Goal: Information Seeking & Learning: Learn about a topic

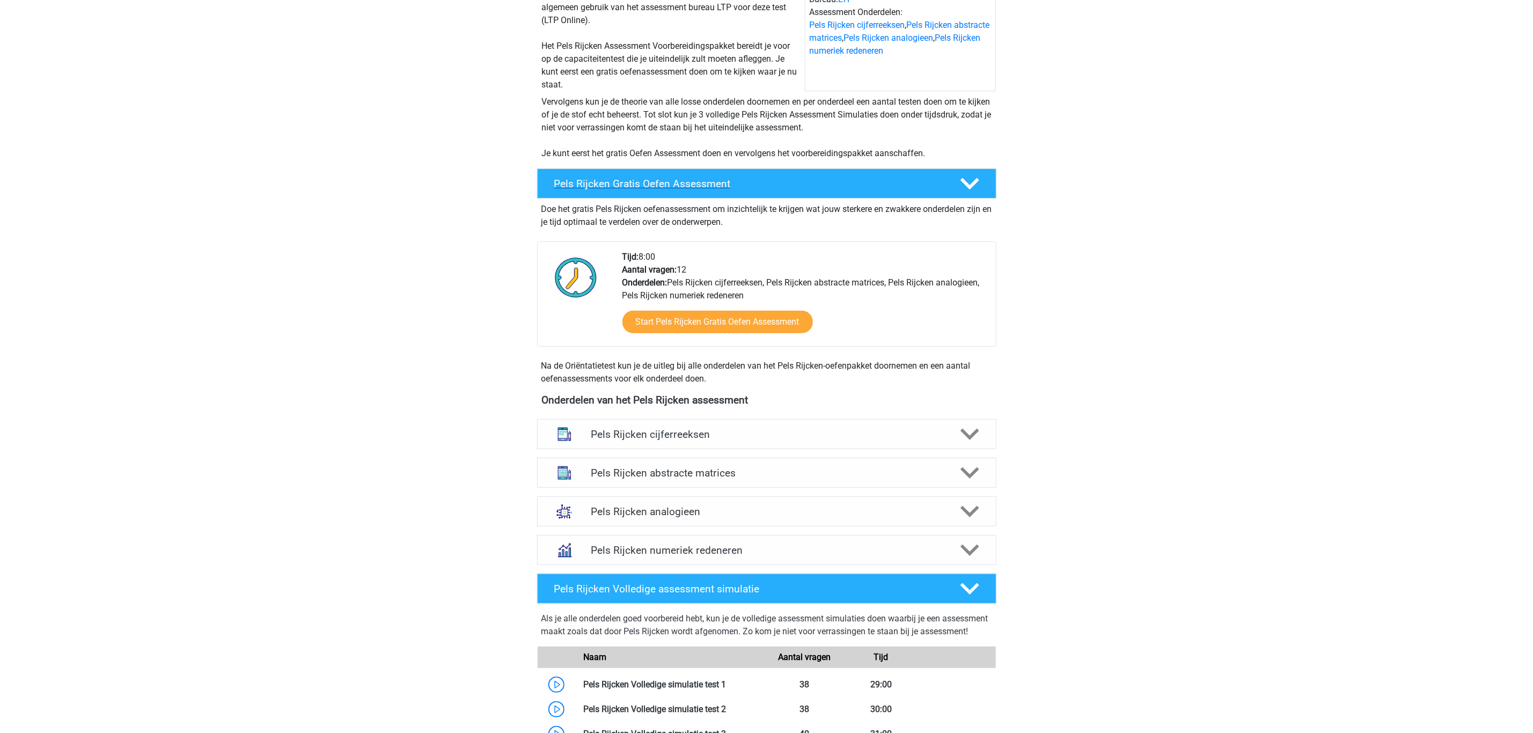
scroll to position [241, 0]
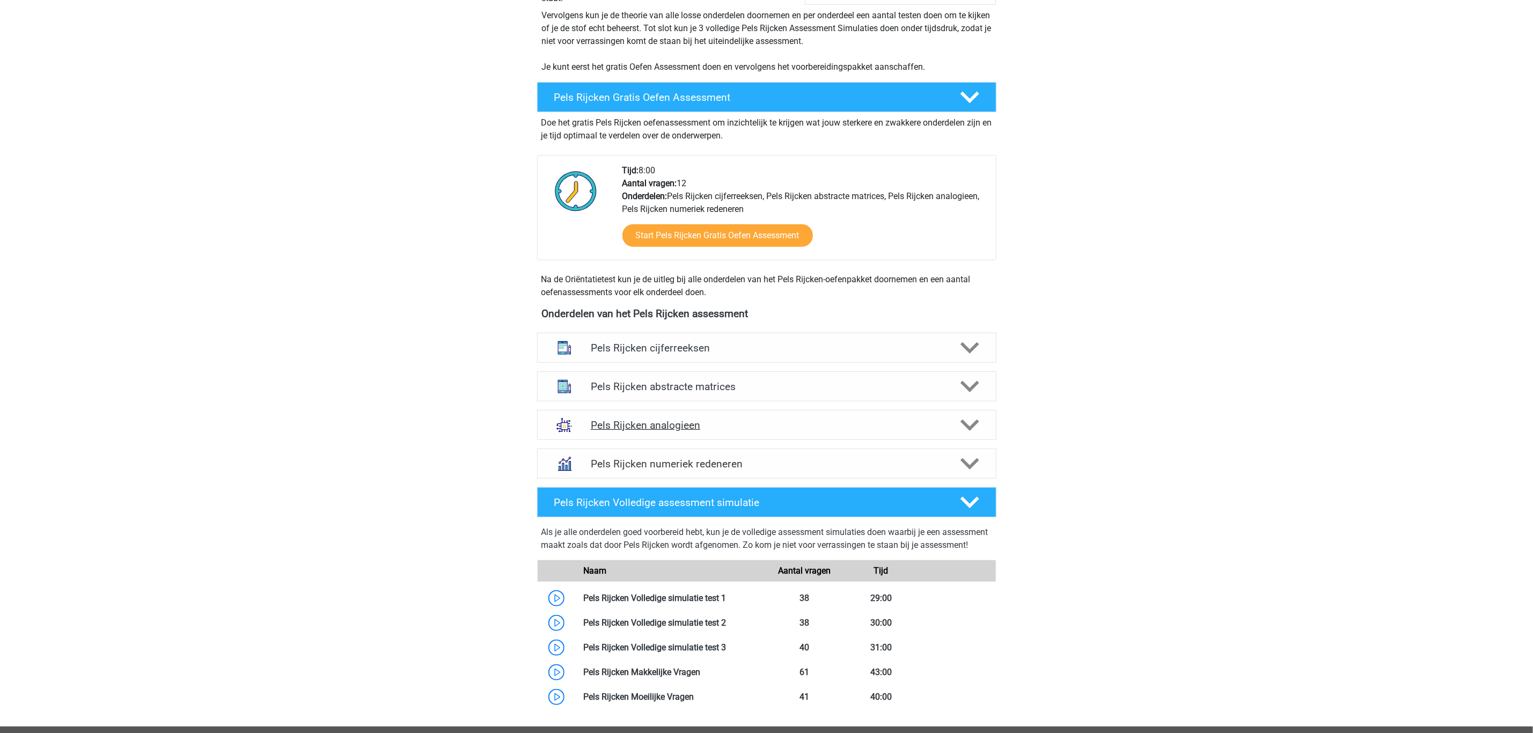
click at [781, 430] on h4 "Pels Rijcken analogieen" at bounding box center [766, 425] width 351 height 12
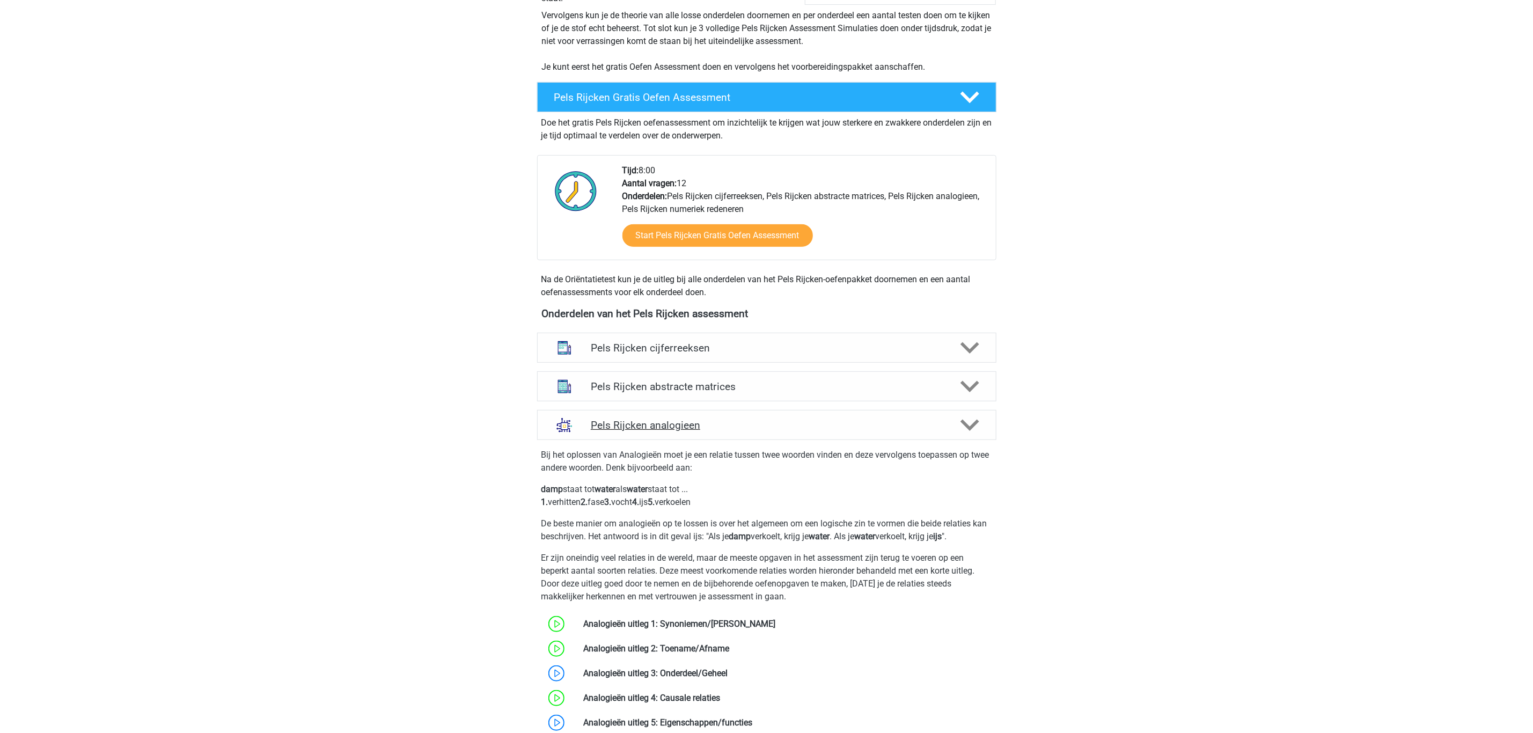
click at [781, 430] on h4 "Pels Rijcken analogieen" at bounding box center [766, 425] width 351 height 12
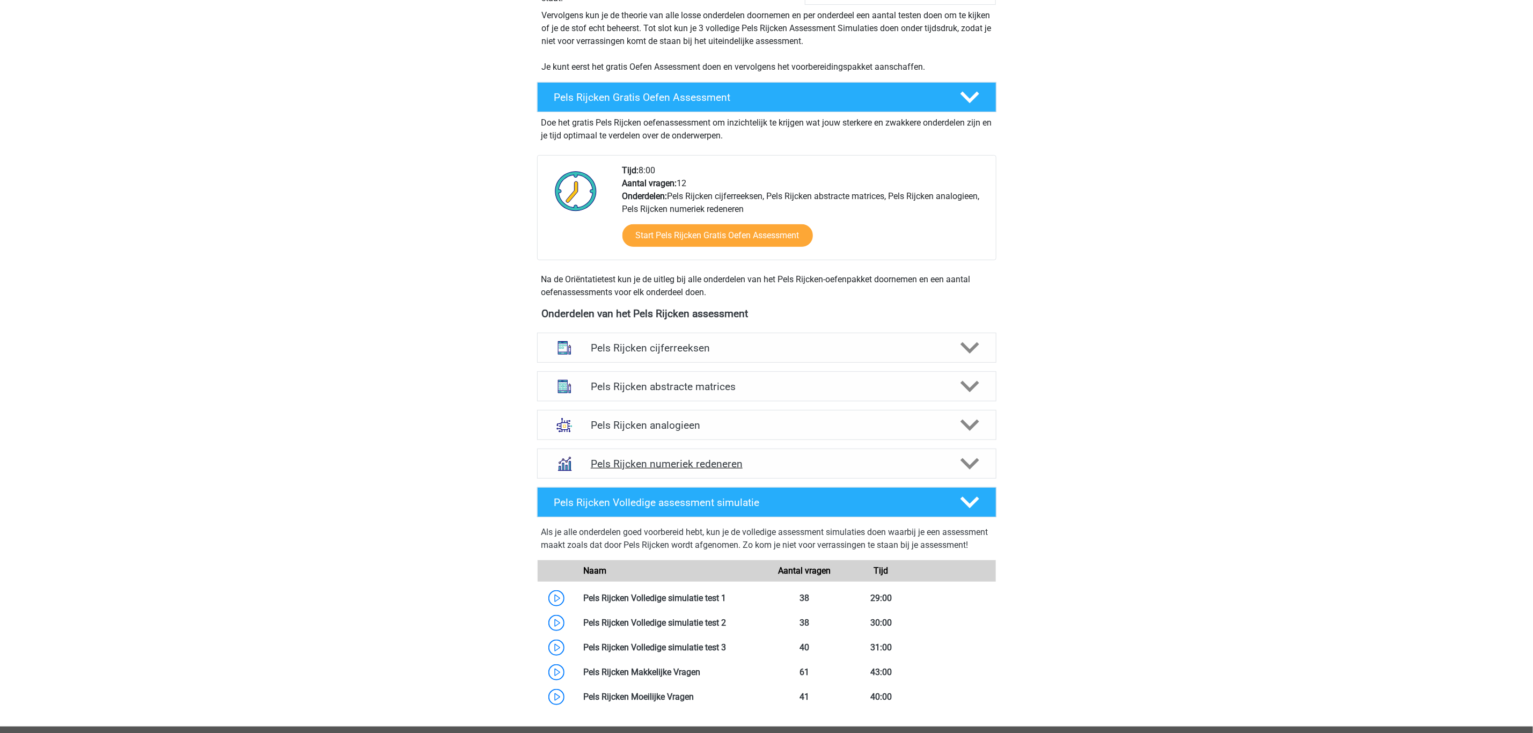
click at [774, 454] on div "Pels Rijcken numeriek redeneren" at bounding box center [766, 464] width 459 height 30
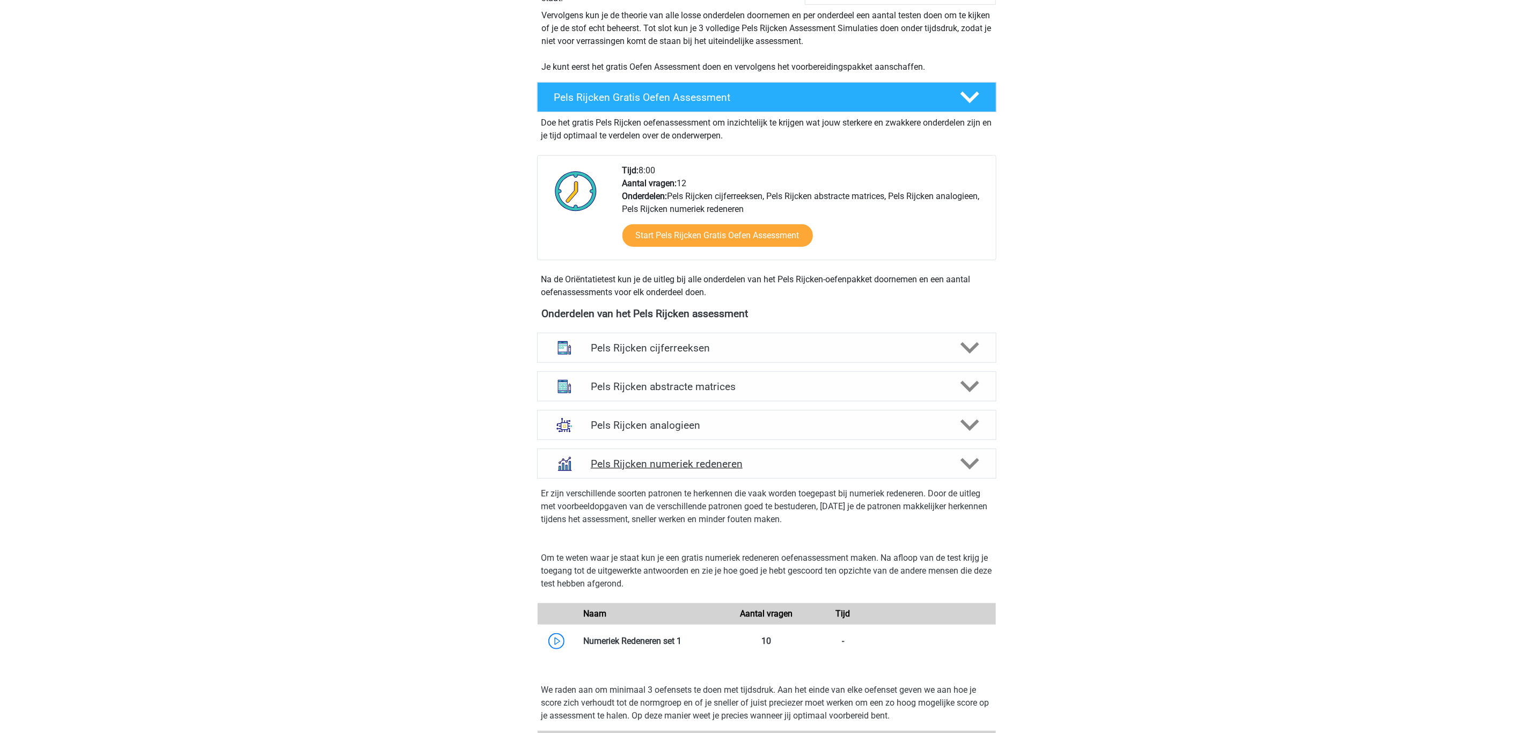
click at [774, 454] on div "Pels Rijcken numeriek redeneren" at bounding box center [766, 464] width 459 height 30
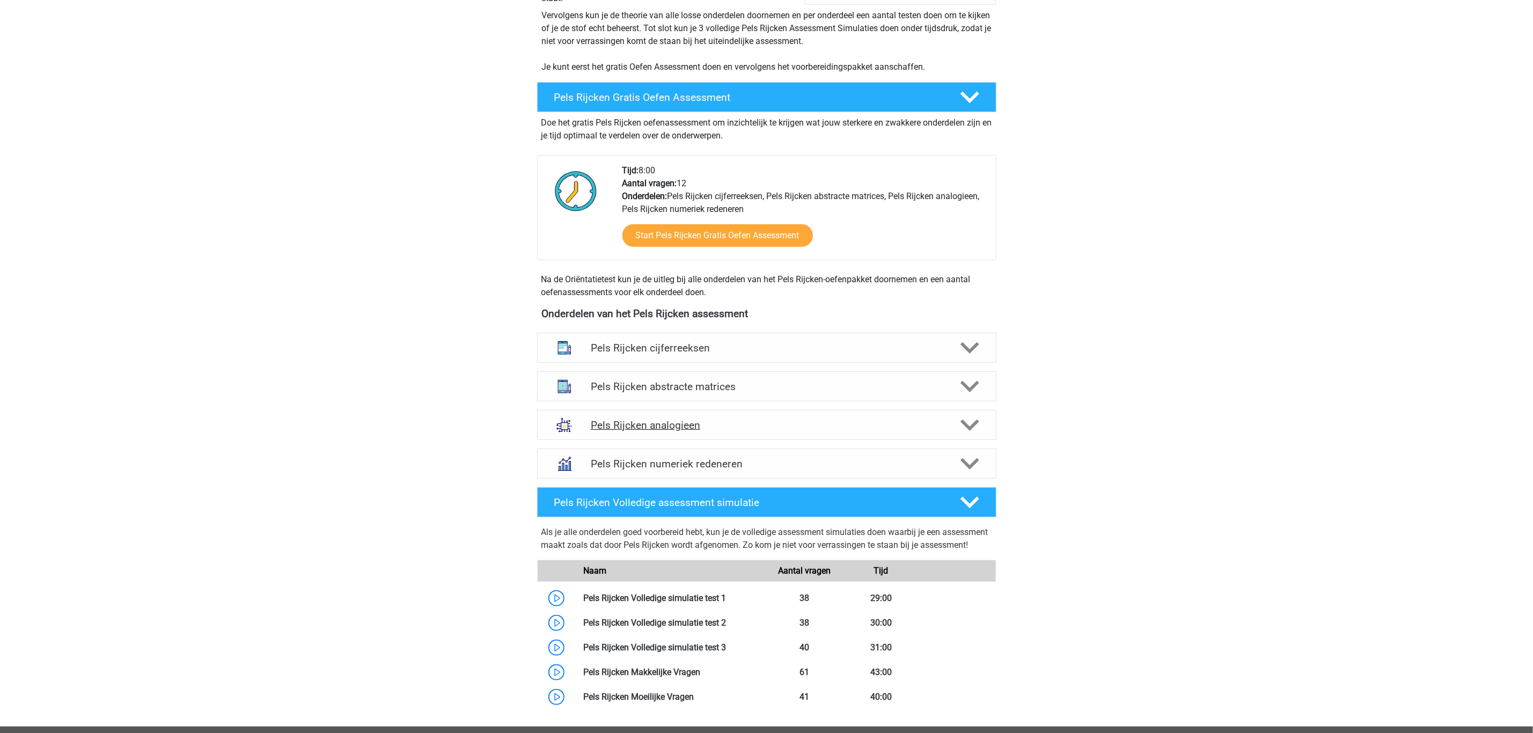
click at [773, 438] on div "Pels Rijcken analogieen" at bounding box center [766, 425] width 459 height 30
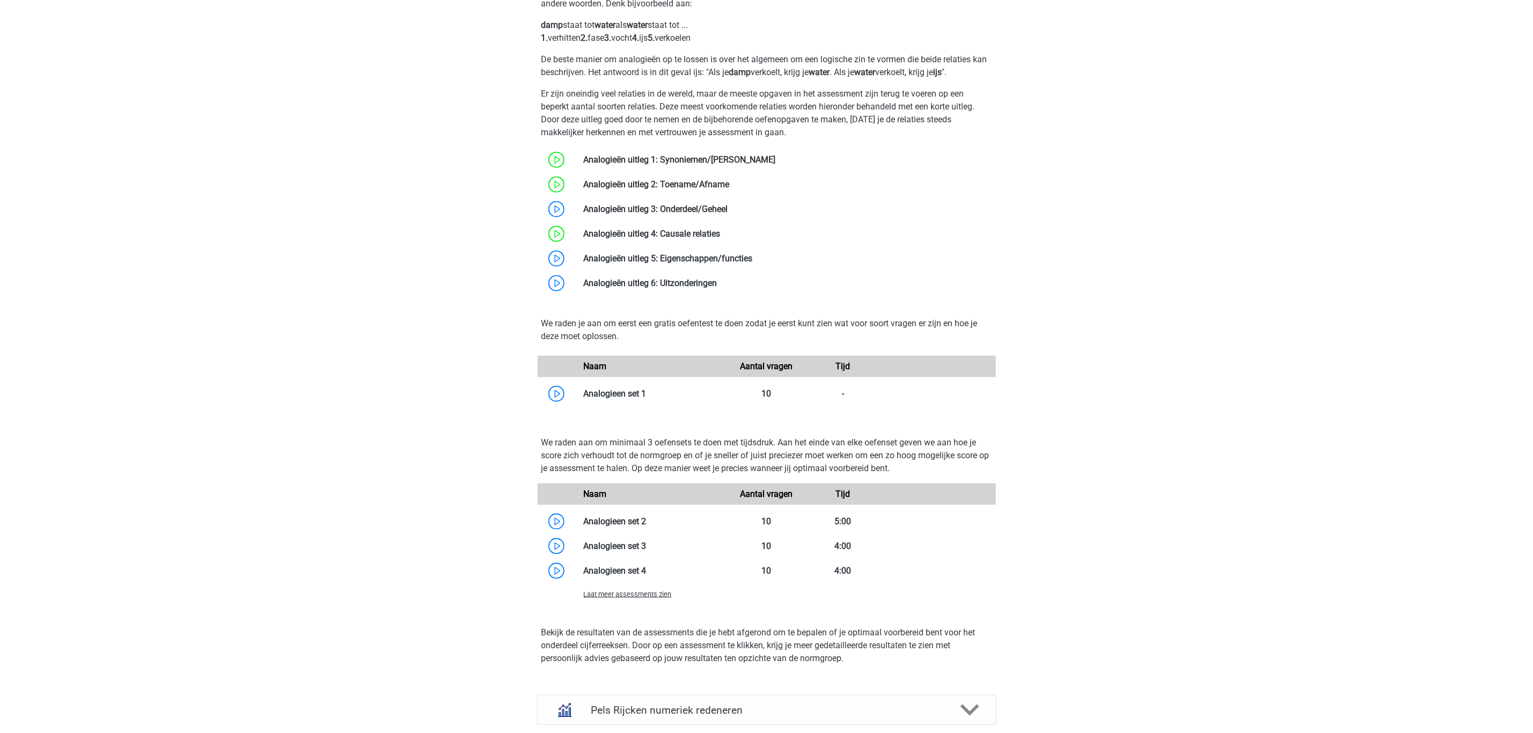
scroll to position [724, 0]
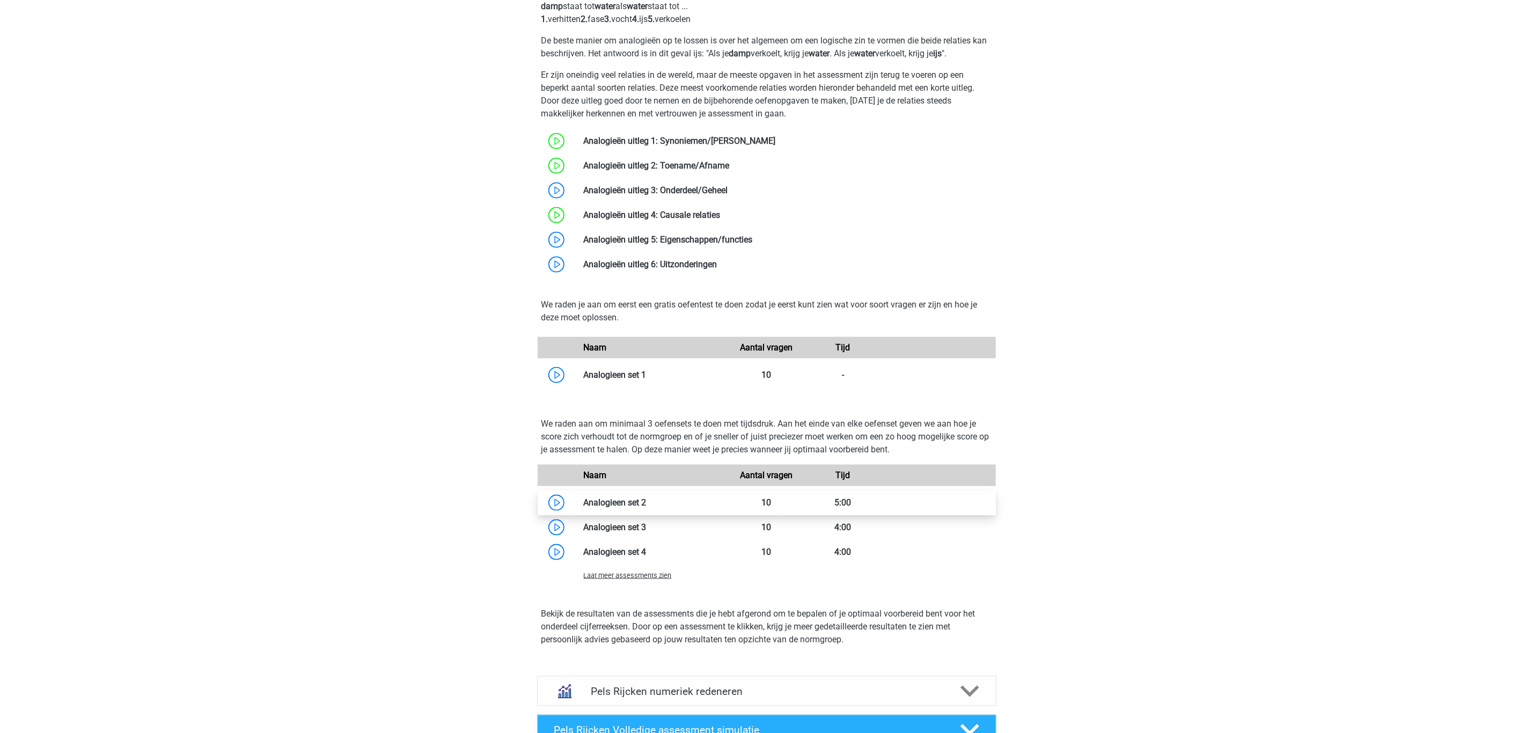
click at [647, 501] on link at bounding box center [647, 502] width 0 height 10
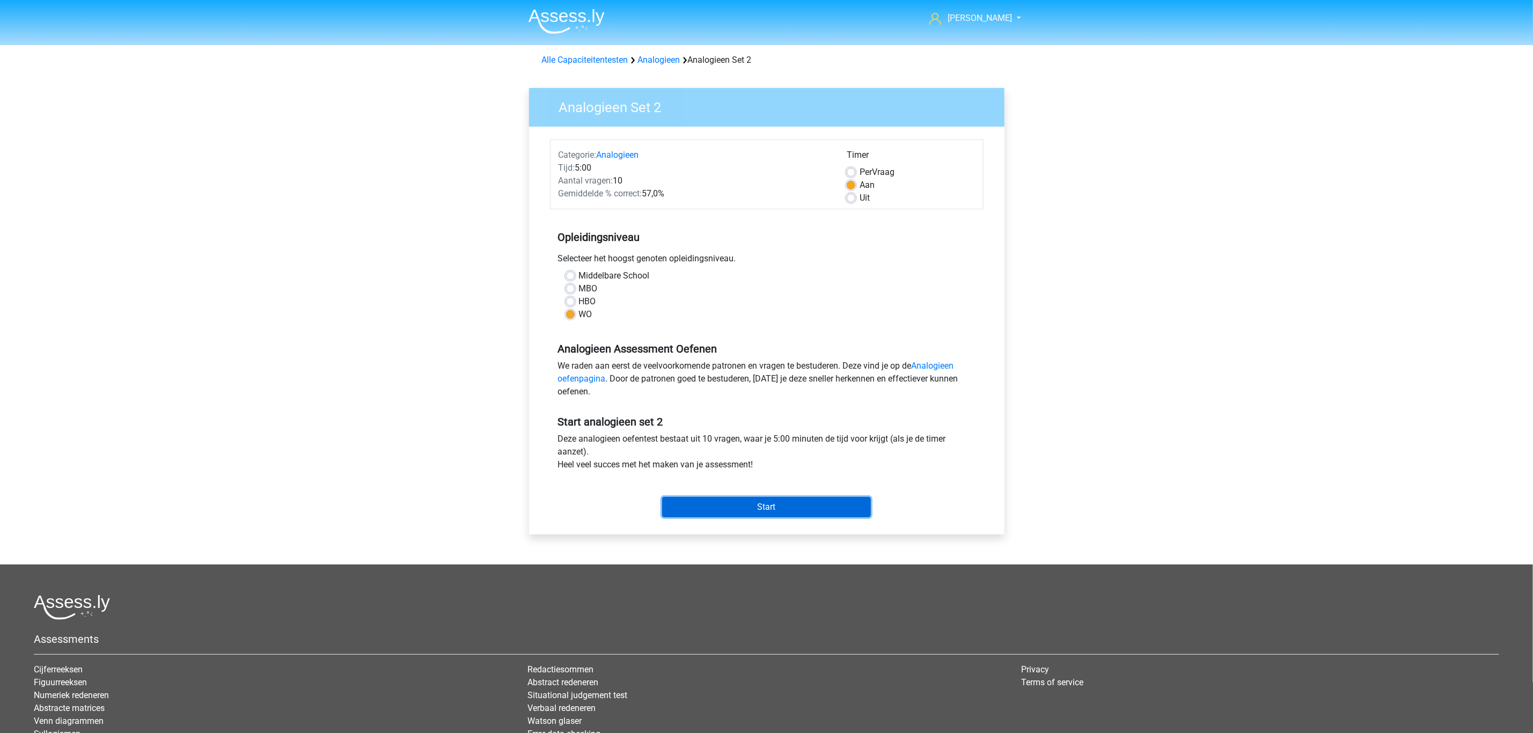
click at [669, 511] on input "Start" at bounding box center [766, 507] width 209 height 20
click at [684, 501] on input "Start" at bounding box center [766, 507] width 209 height 20
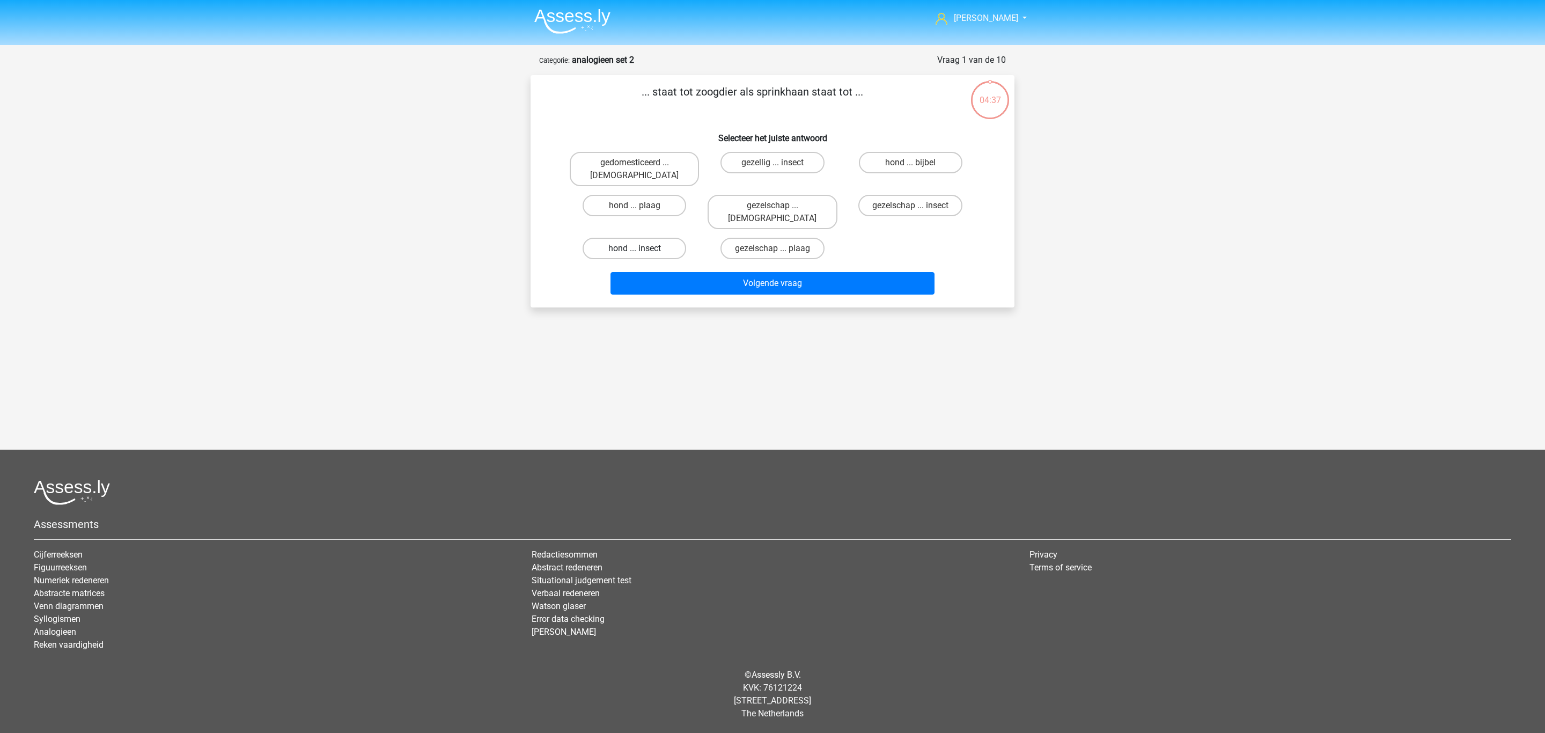
click at [626, 238] on label "hond ... insect" at bounding box center [635, 248] width 104 height 21
click at [635, 248] on input "hond ... insect" at bounding box center [638, 251] width 7 height 7
radio input "true"
click at [708, 272] on button "Volgende vraag" at bounding box center [773, 283] width 325 height 23
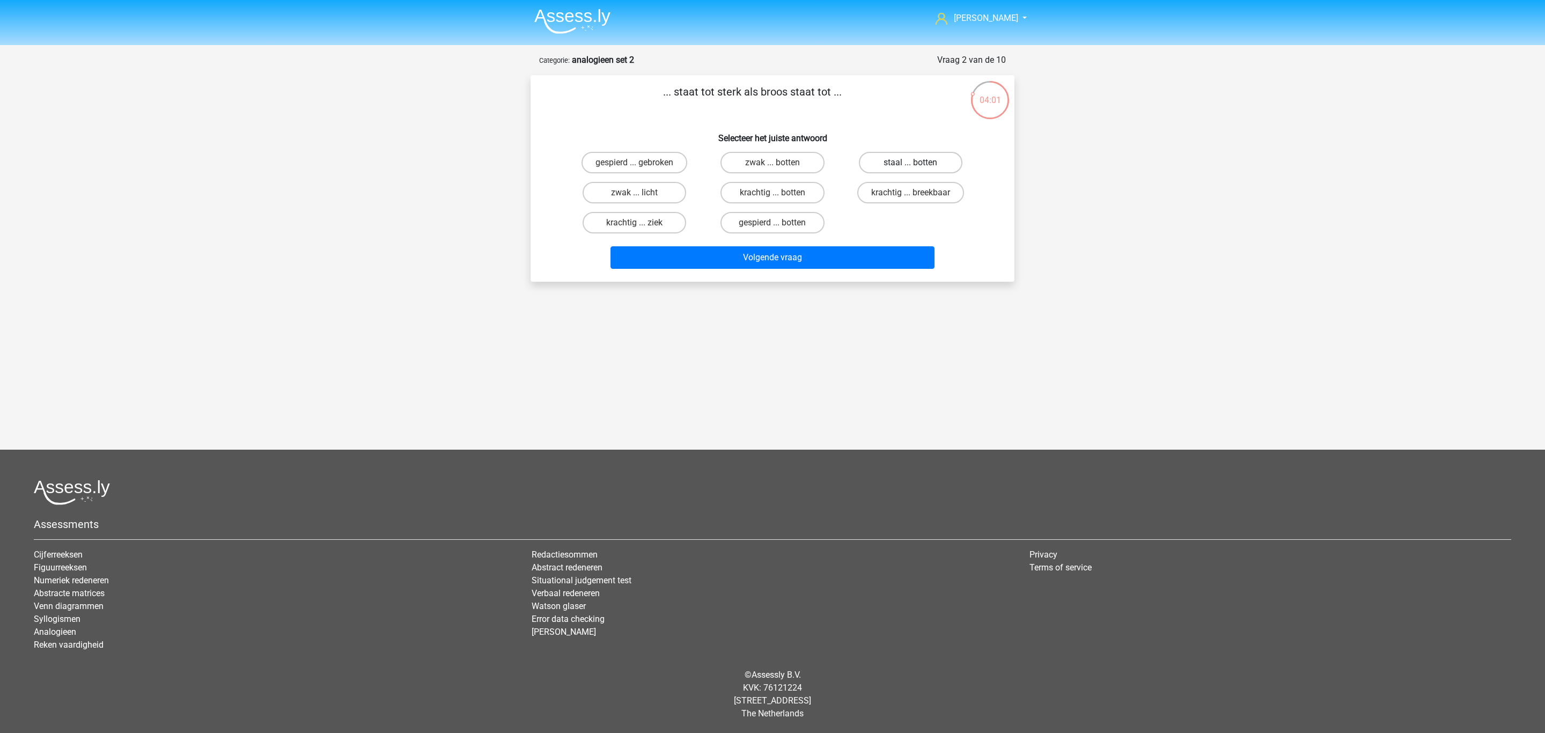
click at [884, 166] on label "staal ... botten" at bounding box center [911, 162] width 104 height 21
click at [911, 166] on input "staal ... botten" at bounding box center [914, 166] width 7 height 7
radio input "true"
click at [834, 254] on button "Volgende vraag" at bounding box center [773, 257] width 325 height 23
click at [893, 195] on label "neen ... kajak" at bounding box center [911, 192] width 104 height 21
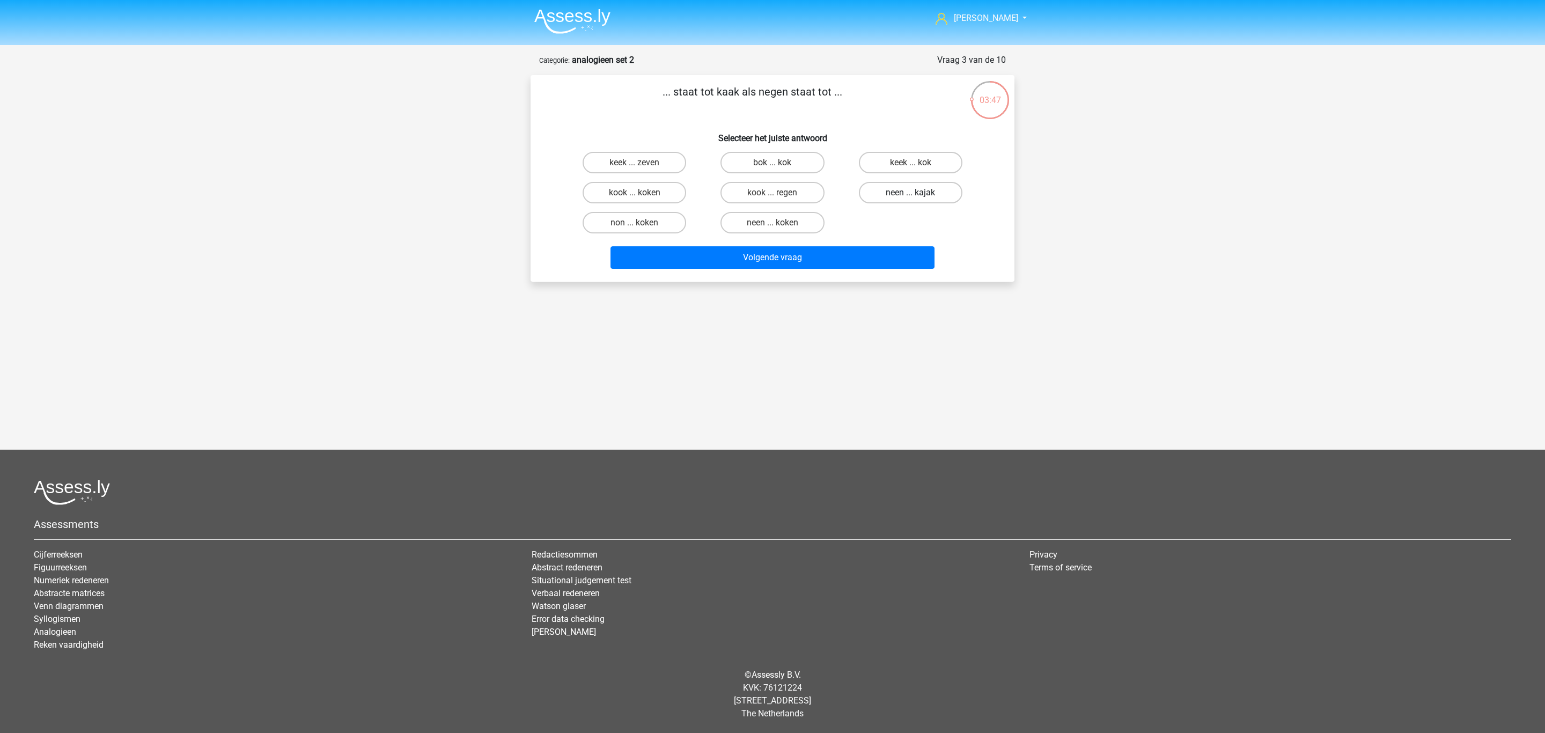
click at [911, 195] on input "neen ... kajak" at bounding box center [914, 196] width 7 height 7
radio input "true"
click at [836, 258] on button "Volgende vraag" at bounding box center [773, 257] width 325 height 23
click at [664, 224] on label "bosbrand ... rivier" at bounding box center [635, 222] width 104 height 21
click at [642, 224] on input "bosbrand ... rivier" at bounding box center [638, 226] width 7 height 7
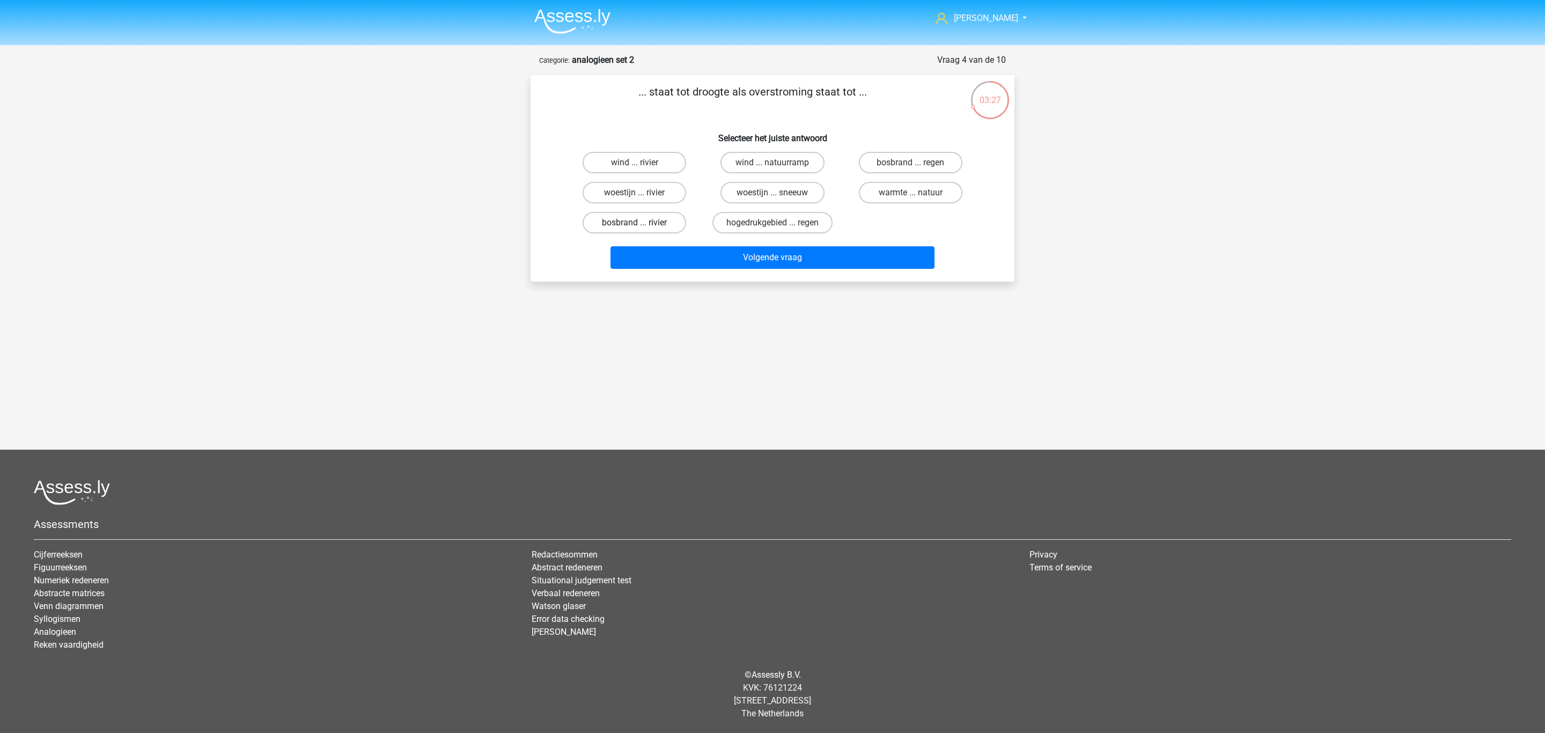
radio input "true"
click at [657, 253] on button "Volgende vraag" at bounding box center [773, 257] width 325 height 23
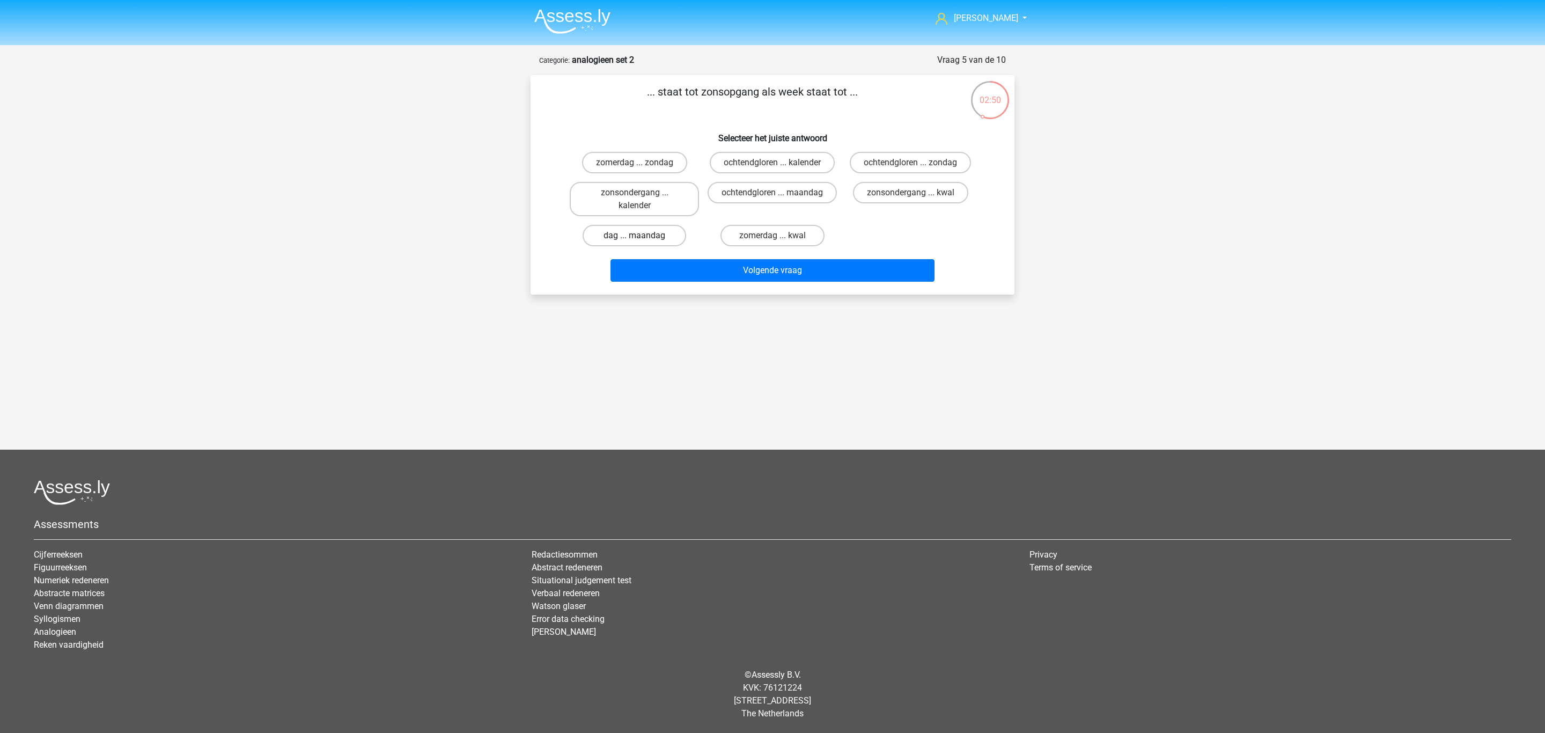
click at [639, 229] on label "dag ... maandag" at bounding box center [635, 235] width 104 height 21
click at [639, 236] on input "dag ... maandag" at bounding box center [638, 239] width 7 height 7
radio input "true"
click at [657, 269] on button "Volgende vraag" at bounding box center [773, 270] width 325 height 23
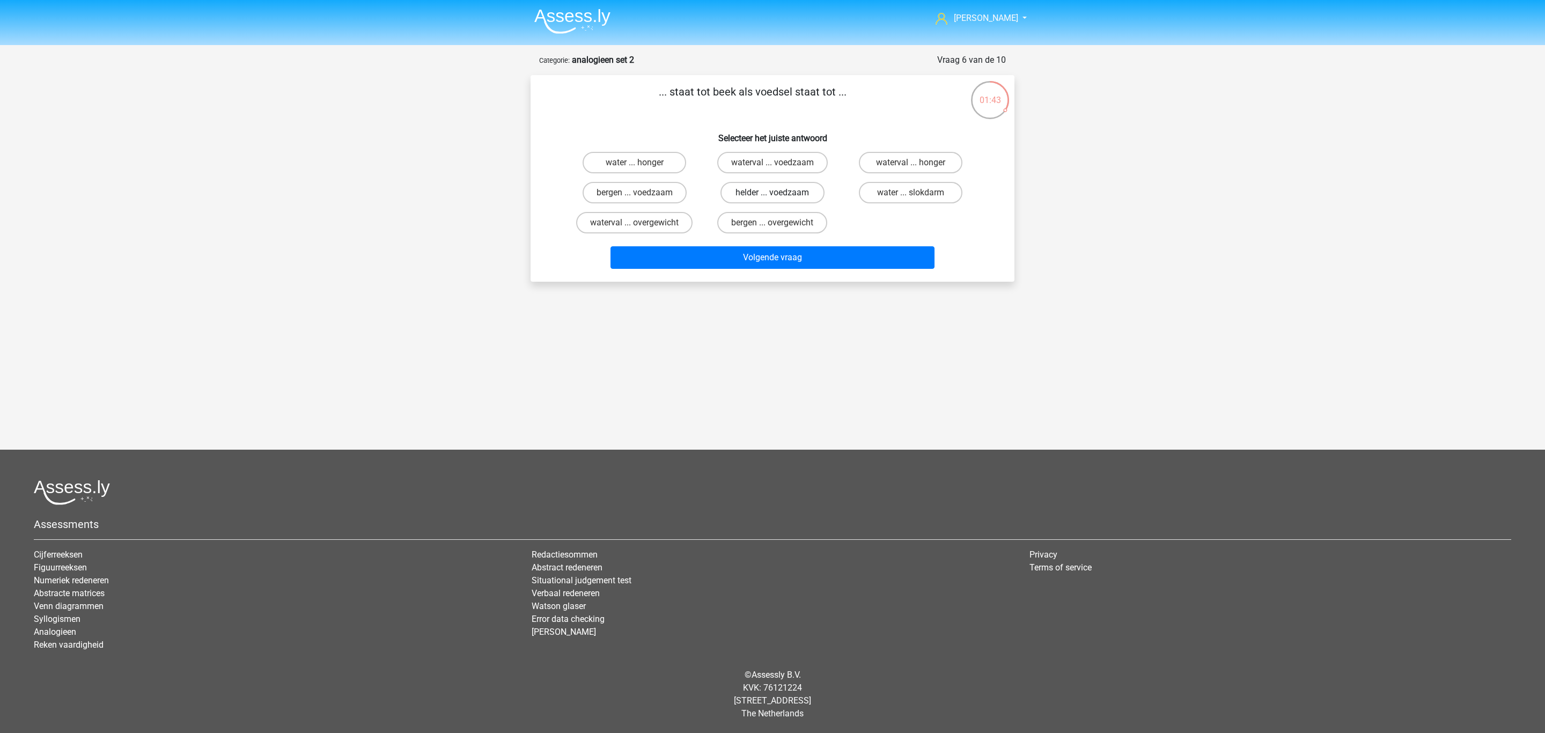
click at [781, 195] on label "helder ... voedzaam" at bounding box center [773, 192] width 104 height 21
click at [780, 195] on input "helder ... voedzaam" at bounding box center [776, 196] width 7 height 7
radio input "true"
click at [779, 238] on div "Volgende vraag" at bounding box center [773, 255] width 450 height 35
click at [773, 251] on button "Volgende vraag" at bounding box center [773, 257] width 325 height 23
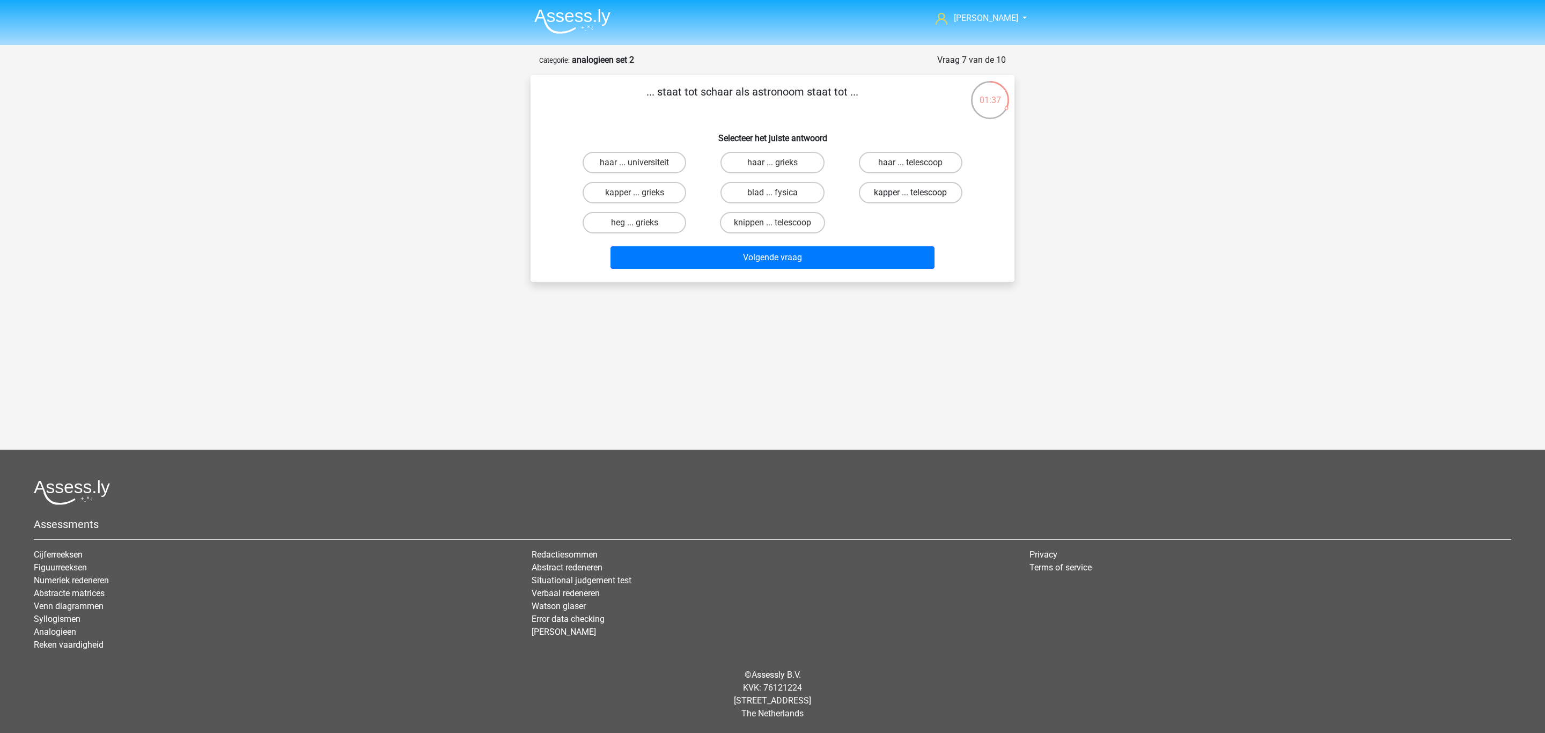
click at [876, 200] on label "kapper ... telescoop" at bounding box center [911, 192] width 104 height 21
click at [911, 200] on input "kapper ... telescoop" at bounding box center [914, 196] width 7 height 7
radio input "true"
click at [845, 261] on button "Volgende vraag" at bounding box center [773, 257] width 325 height 23
click at [651, 196] on label "gaspedaal ... vertragen" at bounding box center [635, 192] width 114 height 21
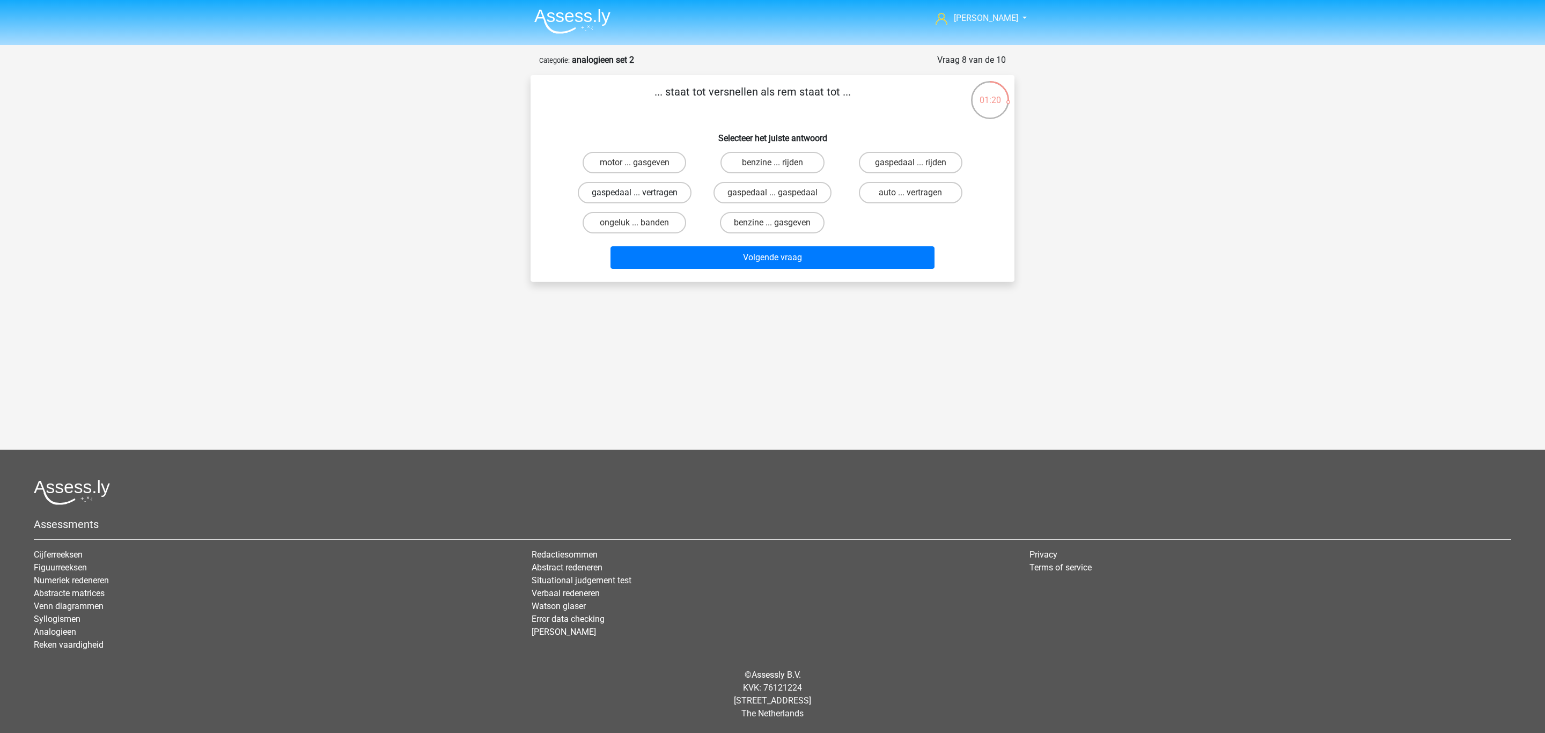
click at [642, 196] on input "gaspedaal ... vertragen" at bounding box center [638, 196] width 7 height 7
radio input "true"
click at [704, 258] on button "Volgende vraag" at bounding box center [773, 257] width 325 height 23
click at [686, 193] on label "huwelijk ... vreemdgaan" at bounding box center [634, 192] width 117 height 21
click at [642, 193] on input "huwelijk ... vreemdgaan" at bounding box center [638, 196] width 7 height 7
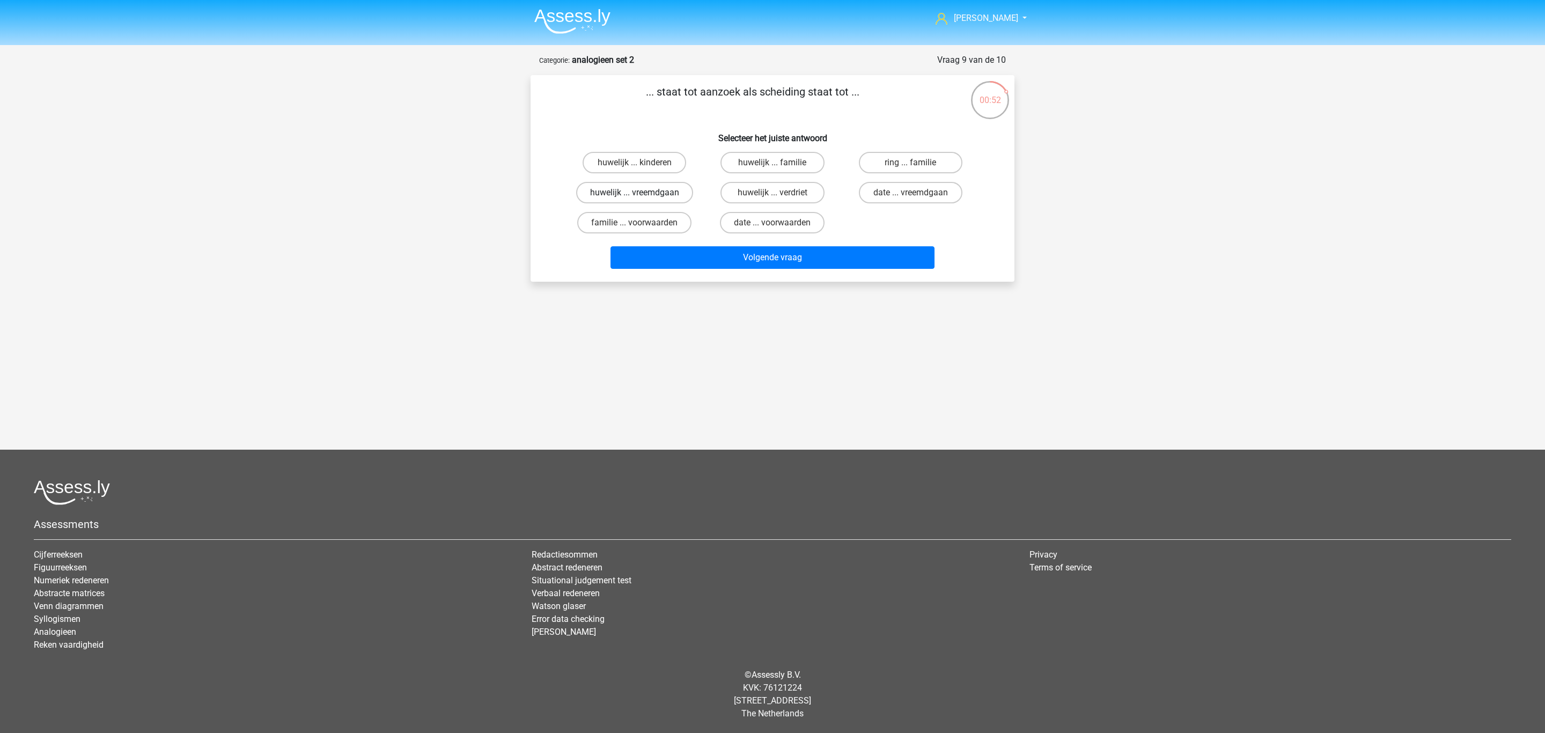
radio input "true"
click at [702, 248] on button "Volgende vraag" at bounding box center [773, 257] width 325 height 23
click at [751, 168] on label "mop ... doekje" at bounding box center [773, 162] width 104 height 21
click at [773, 168] on input "mop ... doekje" at bounding box center [776, 166] width 7 height 7
radio input "true"
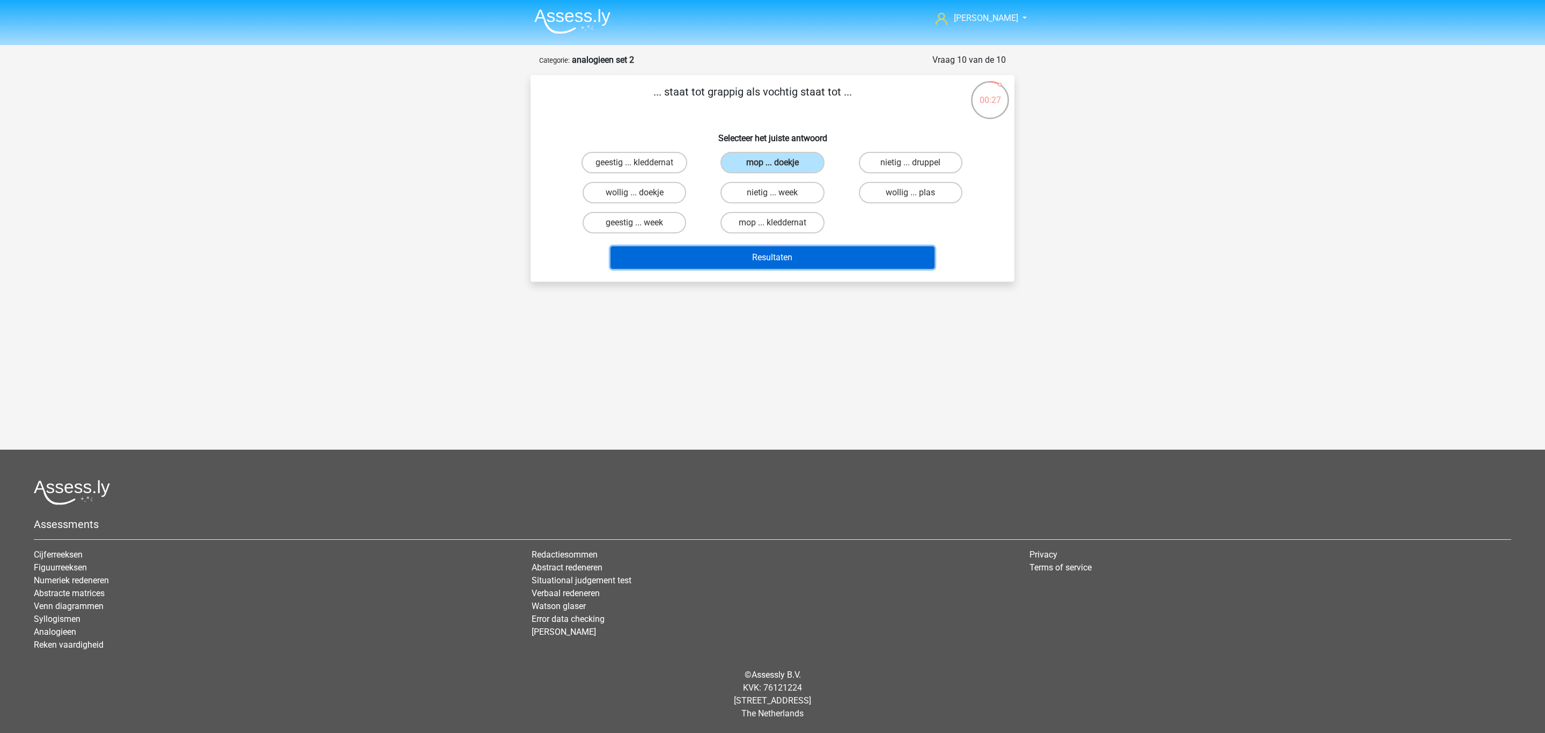
click at [748, 259] on button "Resultaten" at bounding box center [773, 257] width 325 height 23
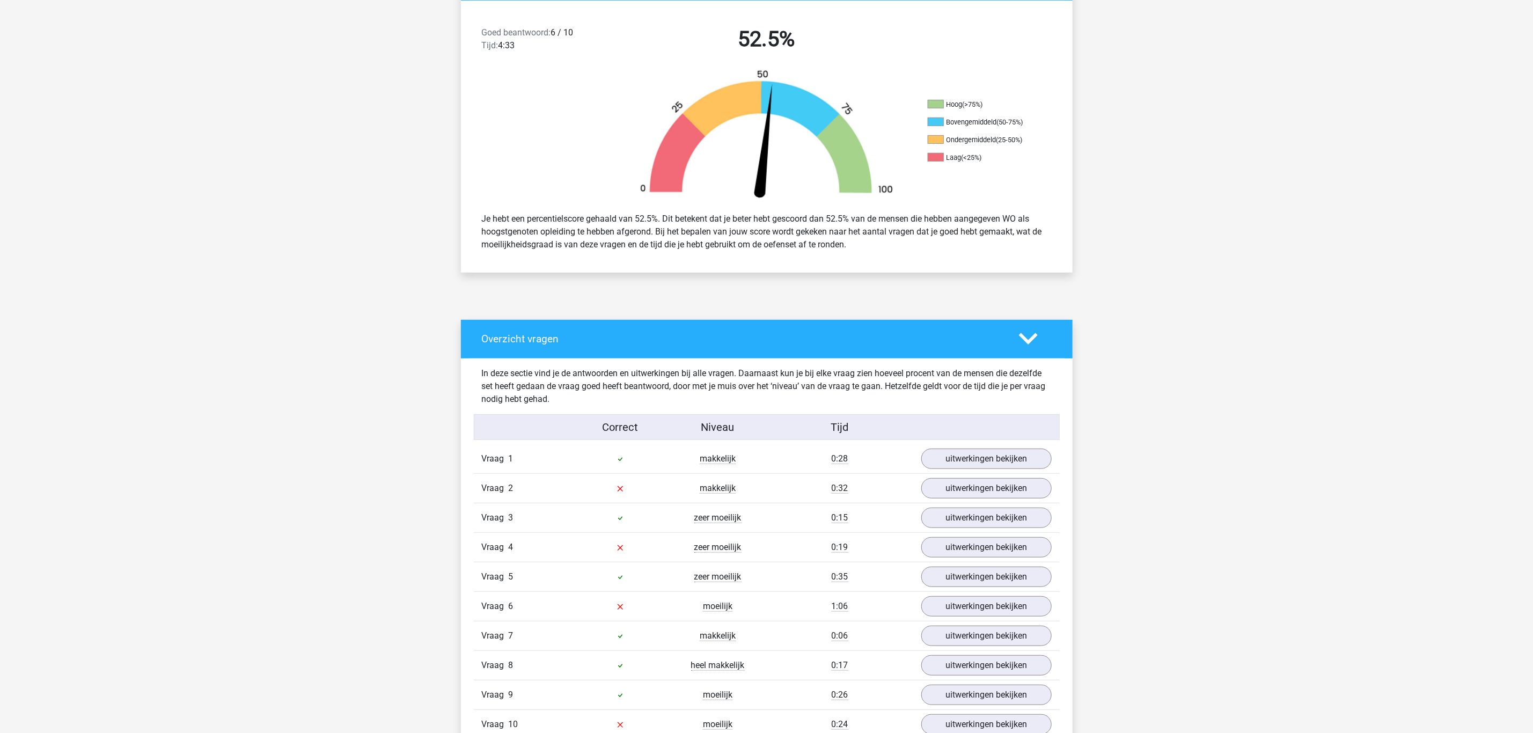
scroll to position [402, 0]
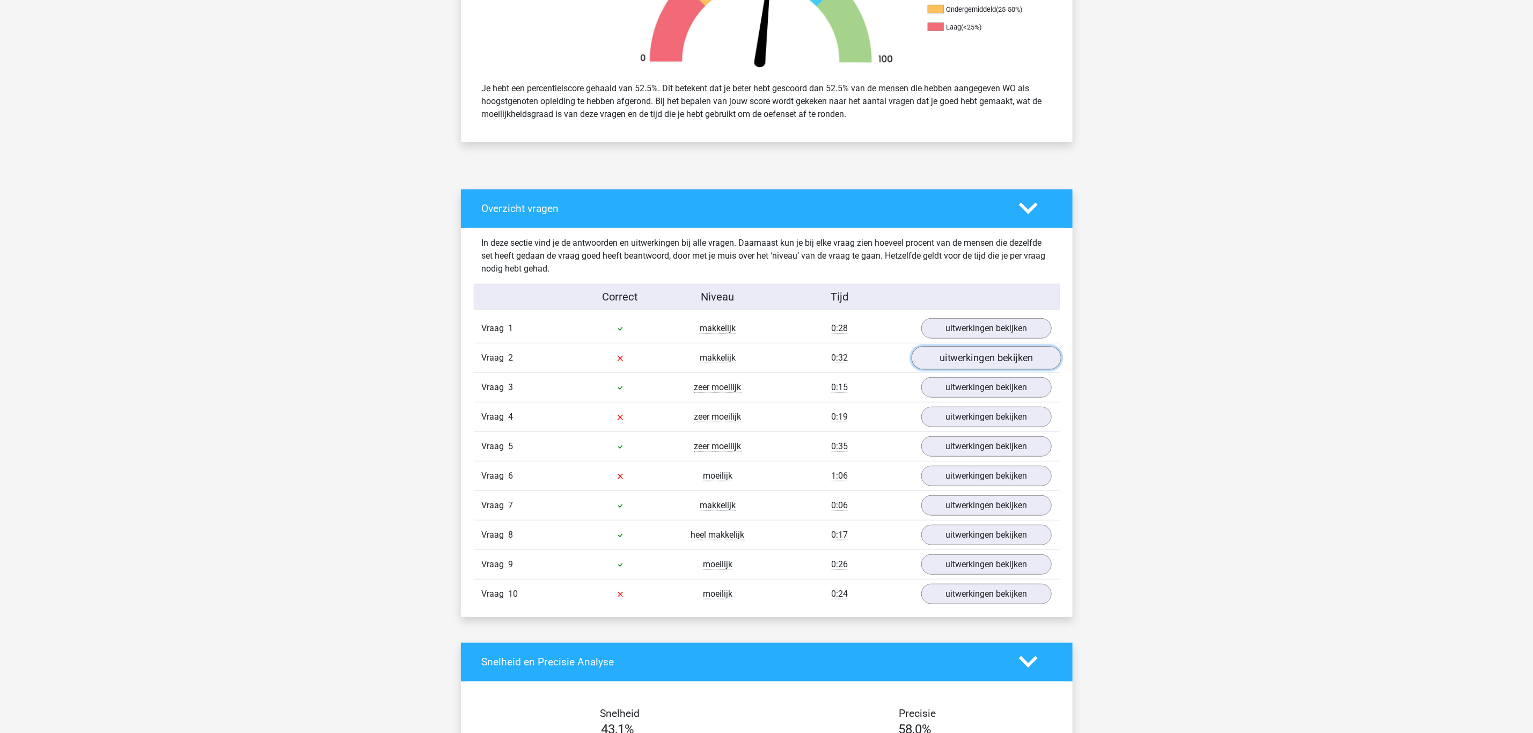
click at [929, 365] on link "uitwerkingen bekijken" at bounding box center [986, 358] width 150 height 24
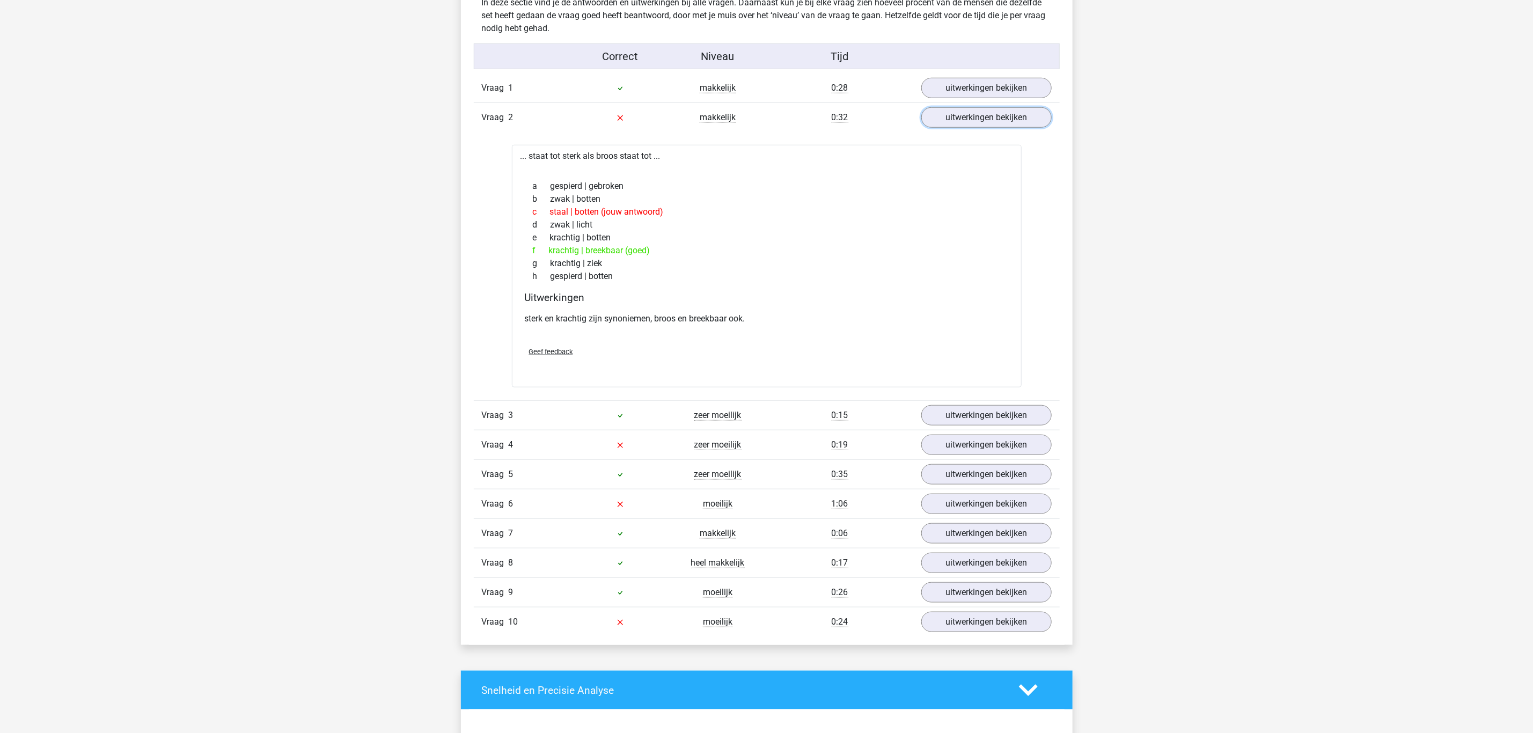
scroll to position [644, 0]
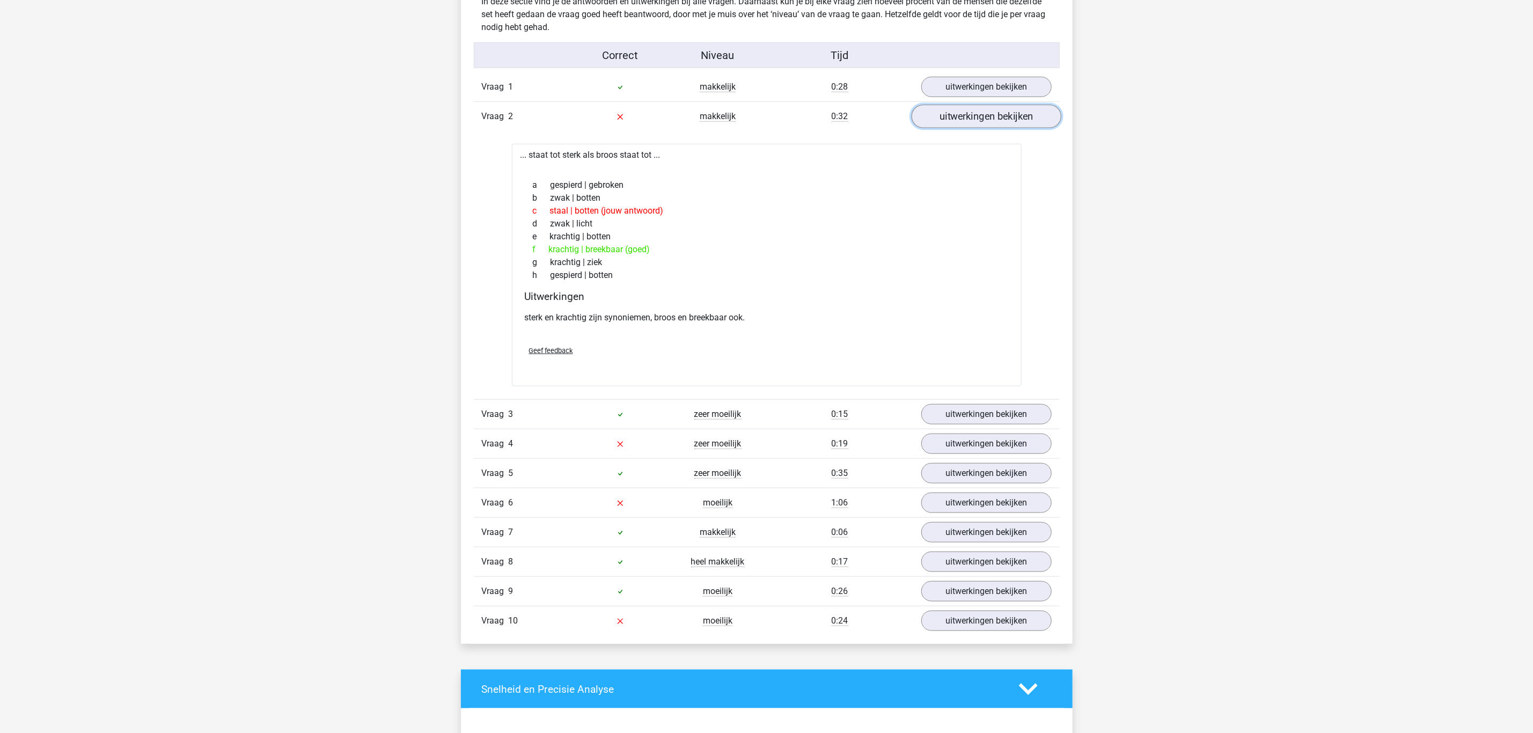
click at [939, 118] on link "uitwerkingen bekijken" at bounding box center [986, 117] width 150 height 24
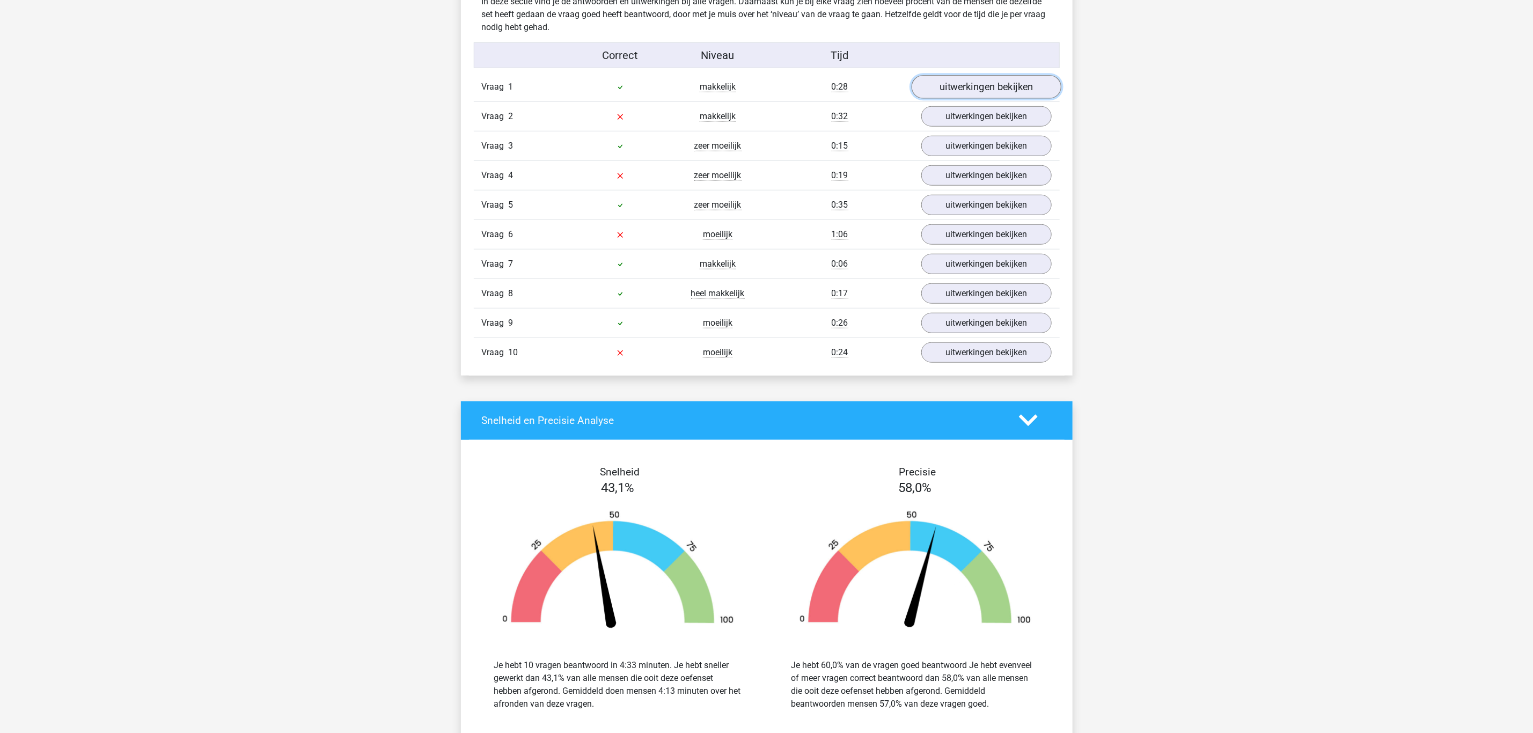
click at [943, 89] on link "uitwerkingen bekijken" at bounding box center [986, 87] width 150 height 24
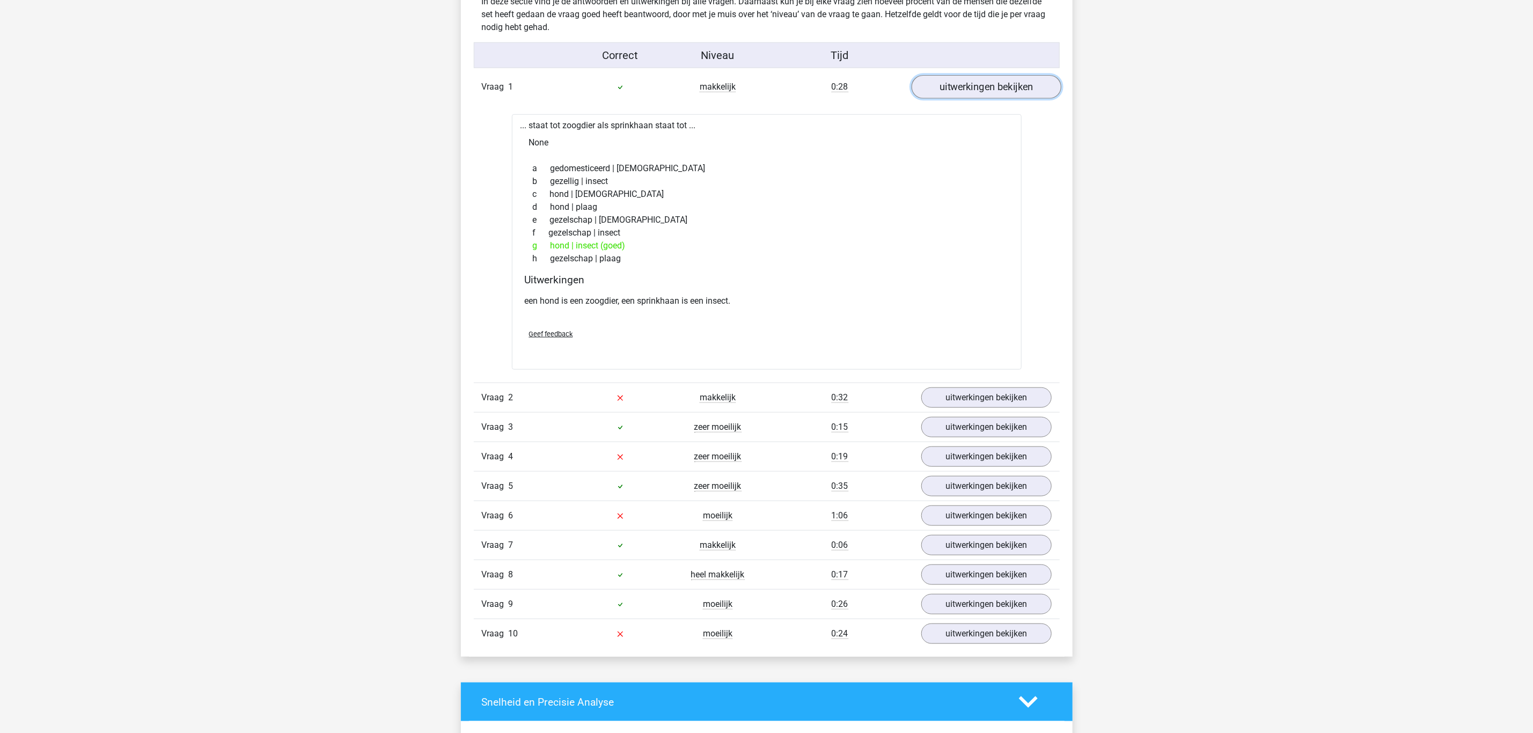
click at [942, 86] on link "uitwerkingen bekijken" at bounding box center [986, 87] width 150 height 24
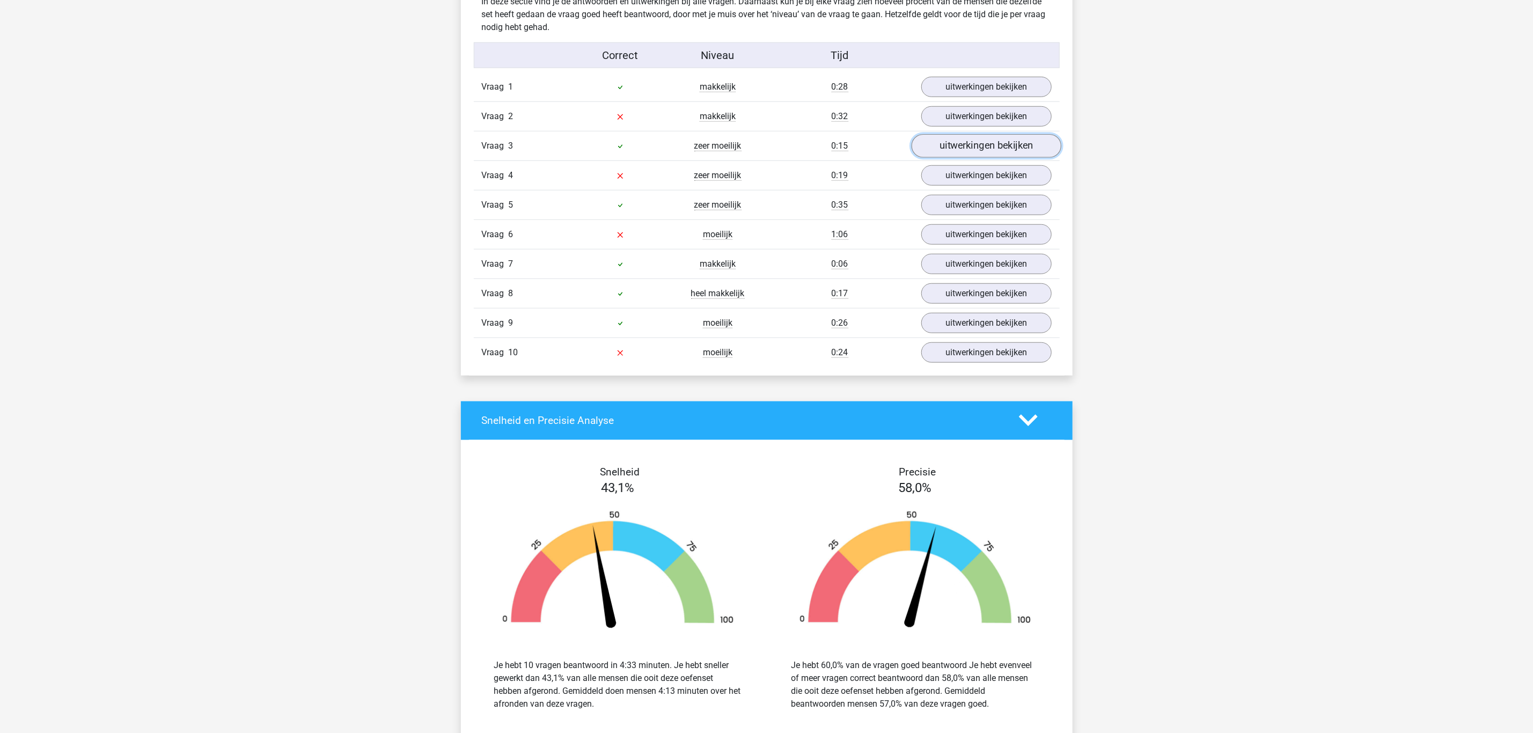
click at [961, 150] on link "uitwerkingen bekijken" at bounding box center [986, 146] width 150 height 24
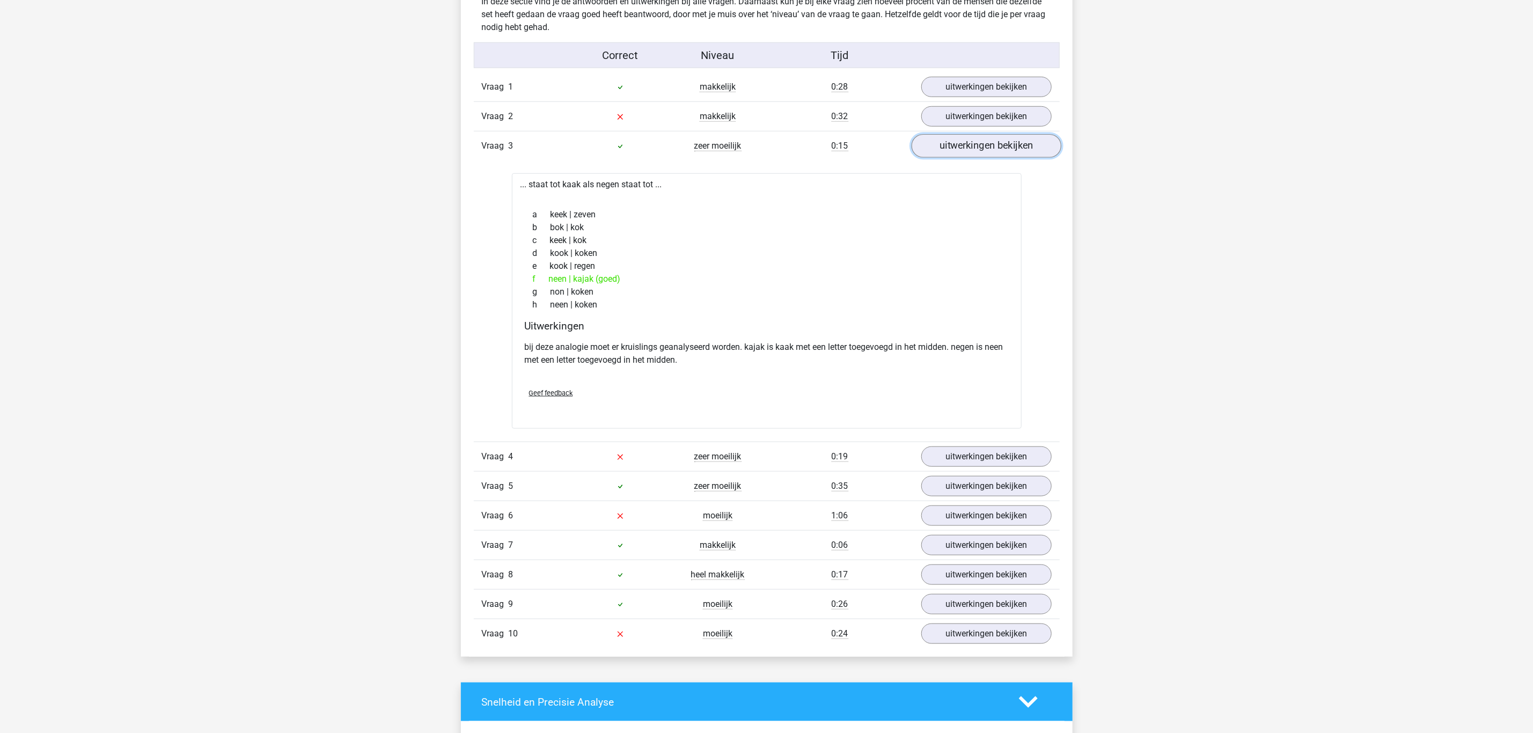
click at [960, 150] on link "uitwerkingen bekijken" at bounding box center [986, 146] width 150 height 24
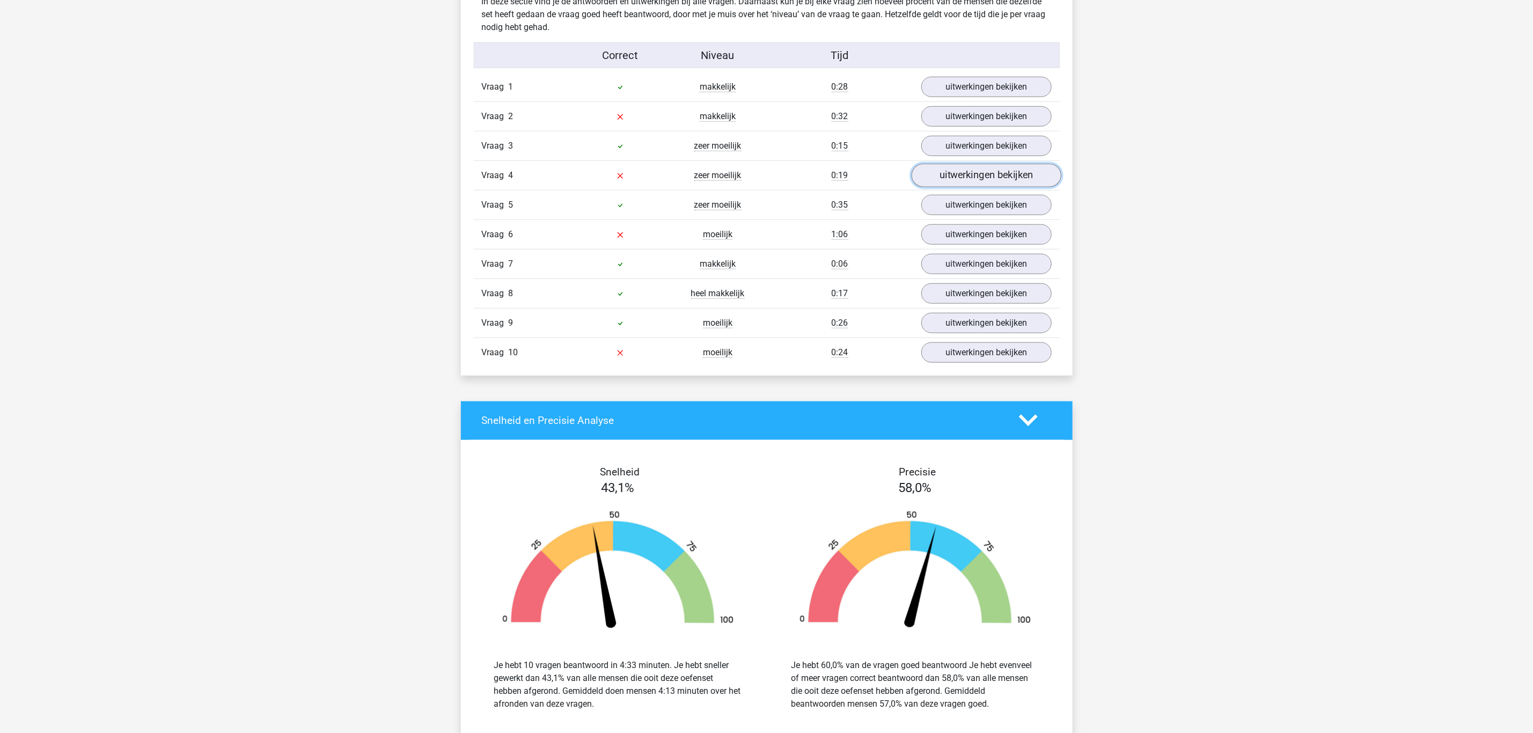
click at [958, 181] on link "uitwerkingen bekijken" at bounding box center [986, 176] width 150 height 24
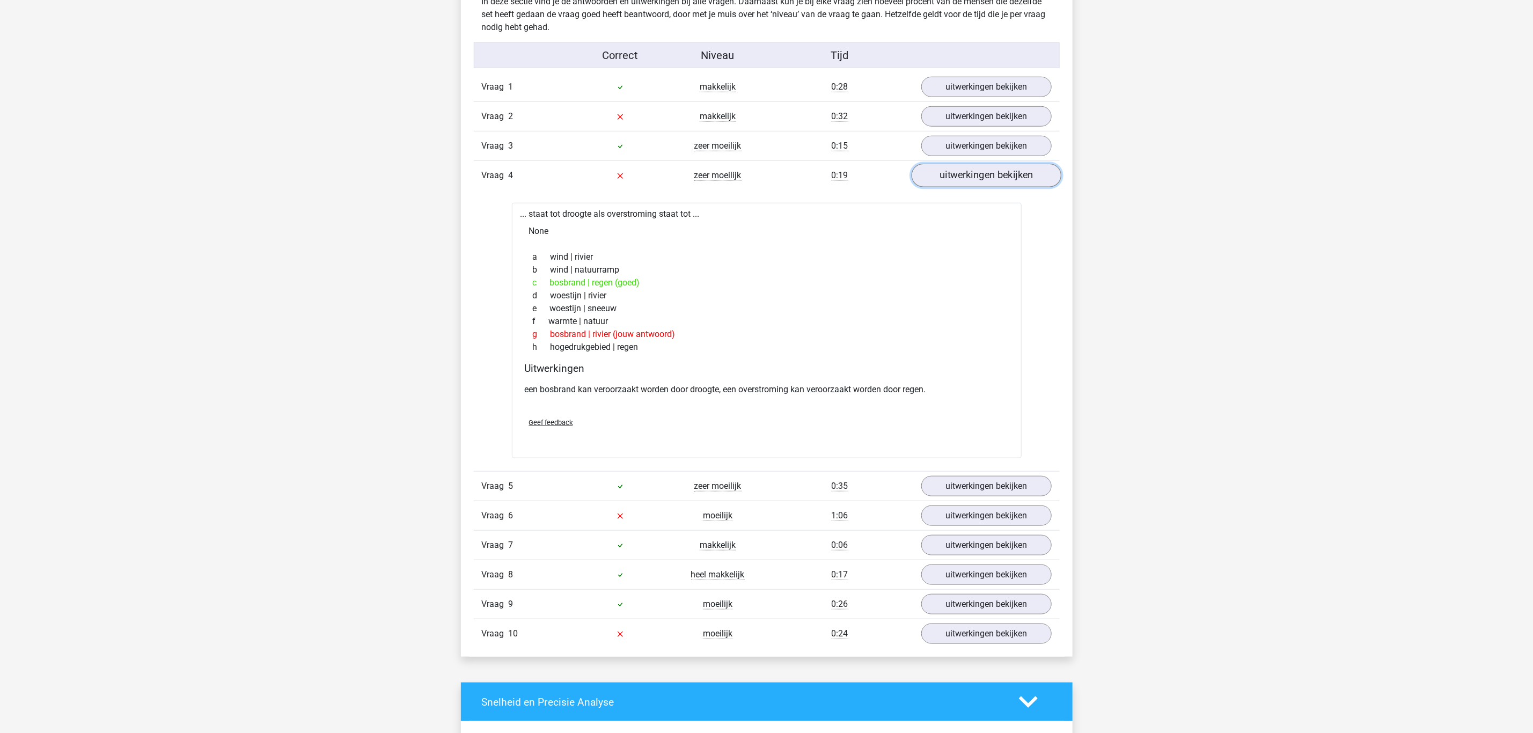
click at [958, 179] on link "uitwerkingen bekijken" at bounding box center [986, 176] width 150 height 24
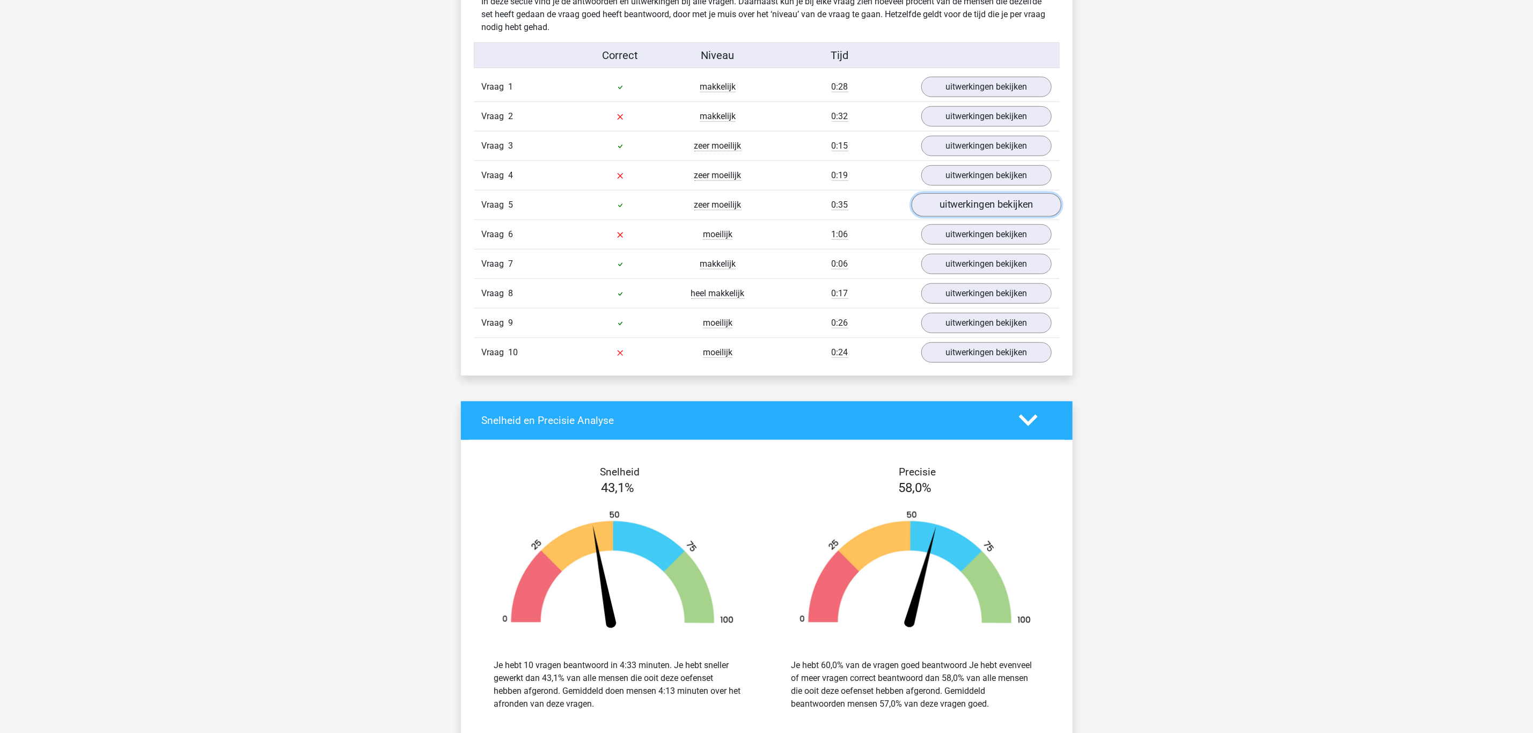
click at [963, 200] on link "uitwerkingen bekijken" at bounding box center [986, 205] width 150 height 24
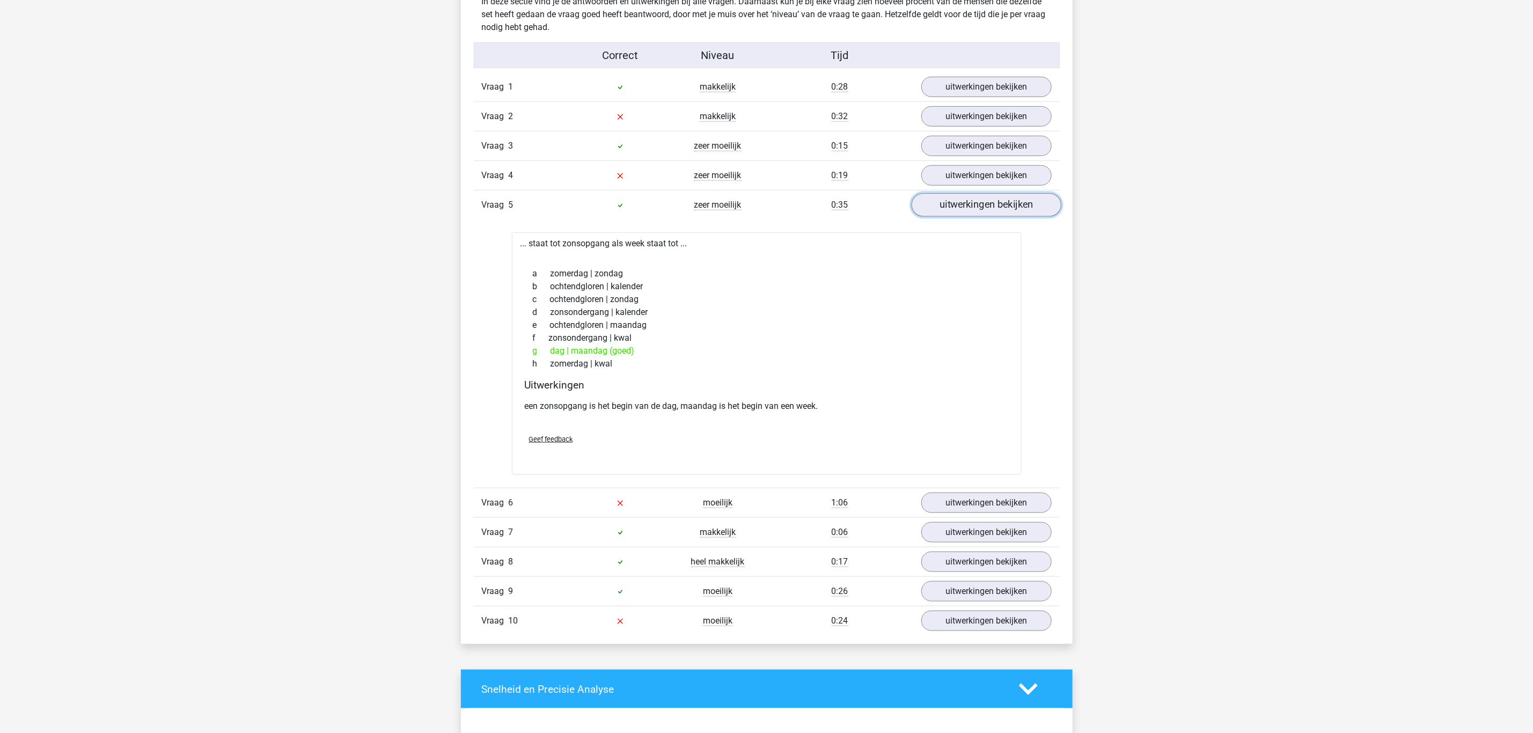
click at [964, 207] on link "uitwerkingen bekijken" at bounding box center [986, 205] width 150 height 24
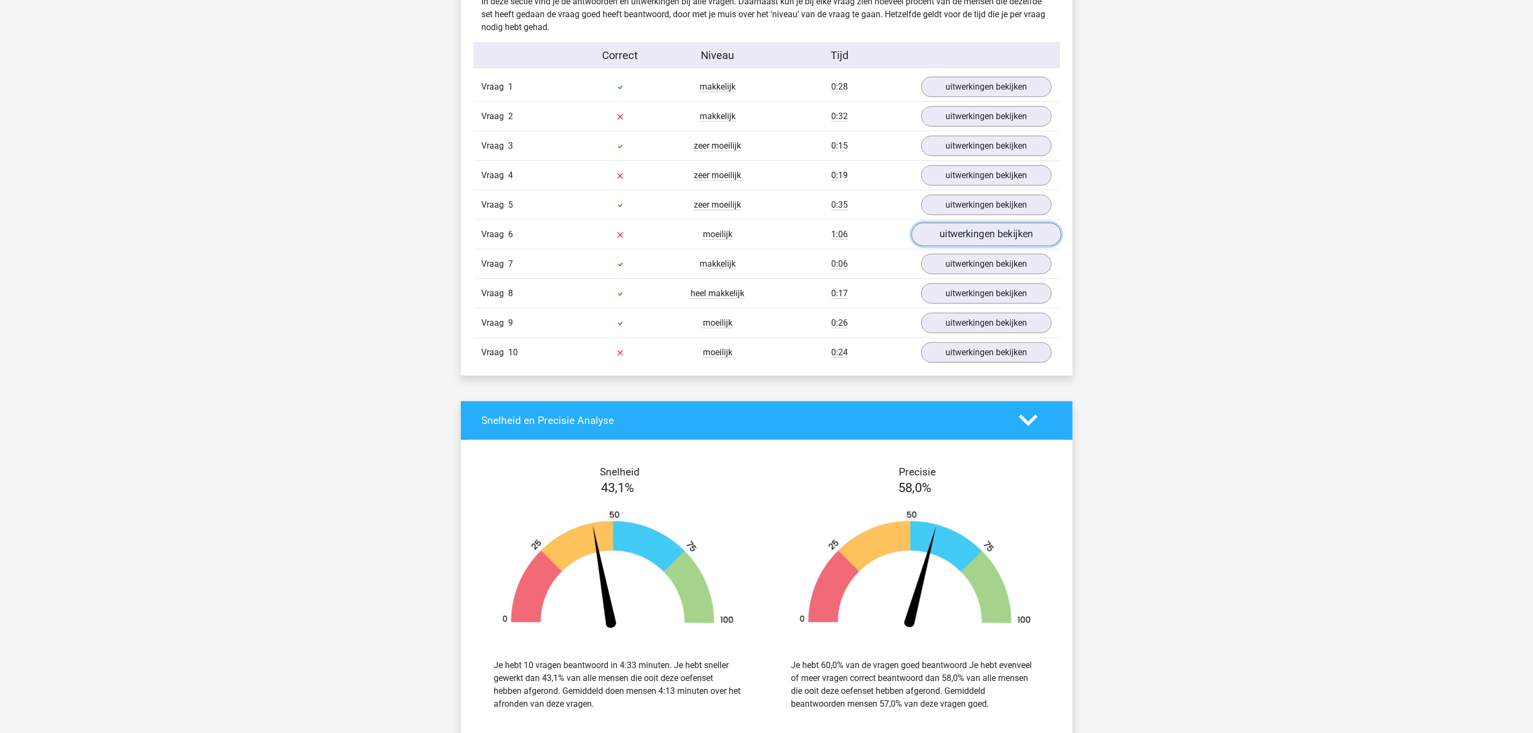
click at [971, 238] on link "uitwerkingen bekijken" at bounding box center [986, 235] width 150 height 24
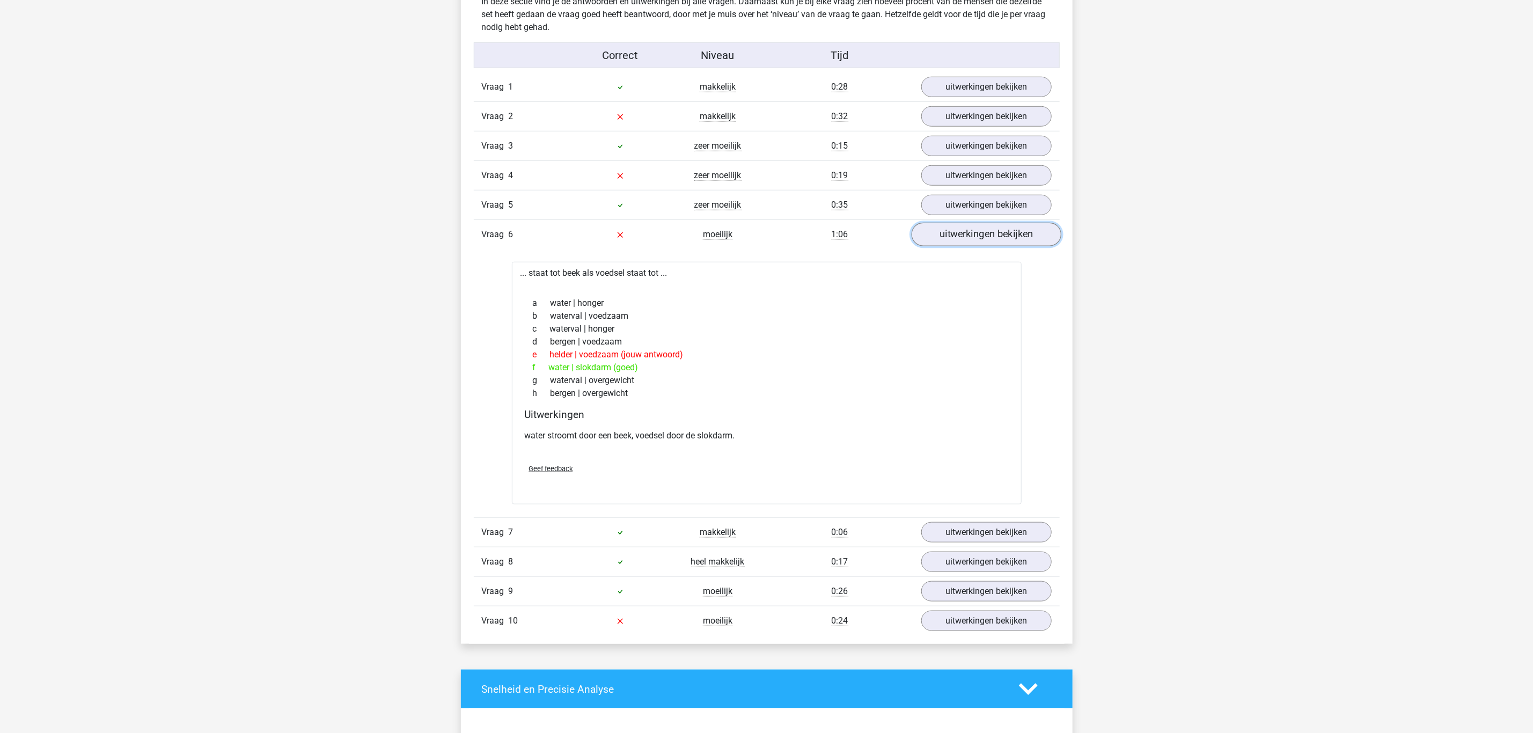
click at [971, 236] on link "uitwerkingen bekijken" at bounding box center [986, 235] width 150 height 24
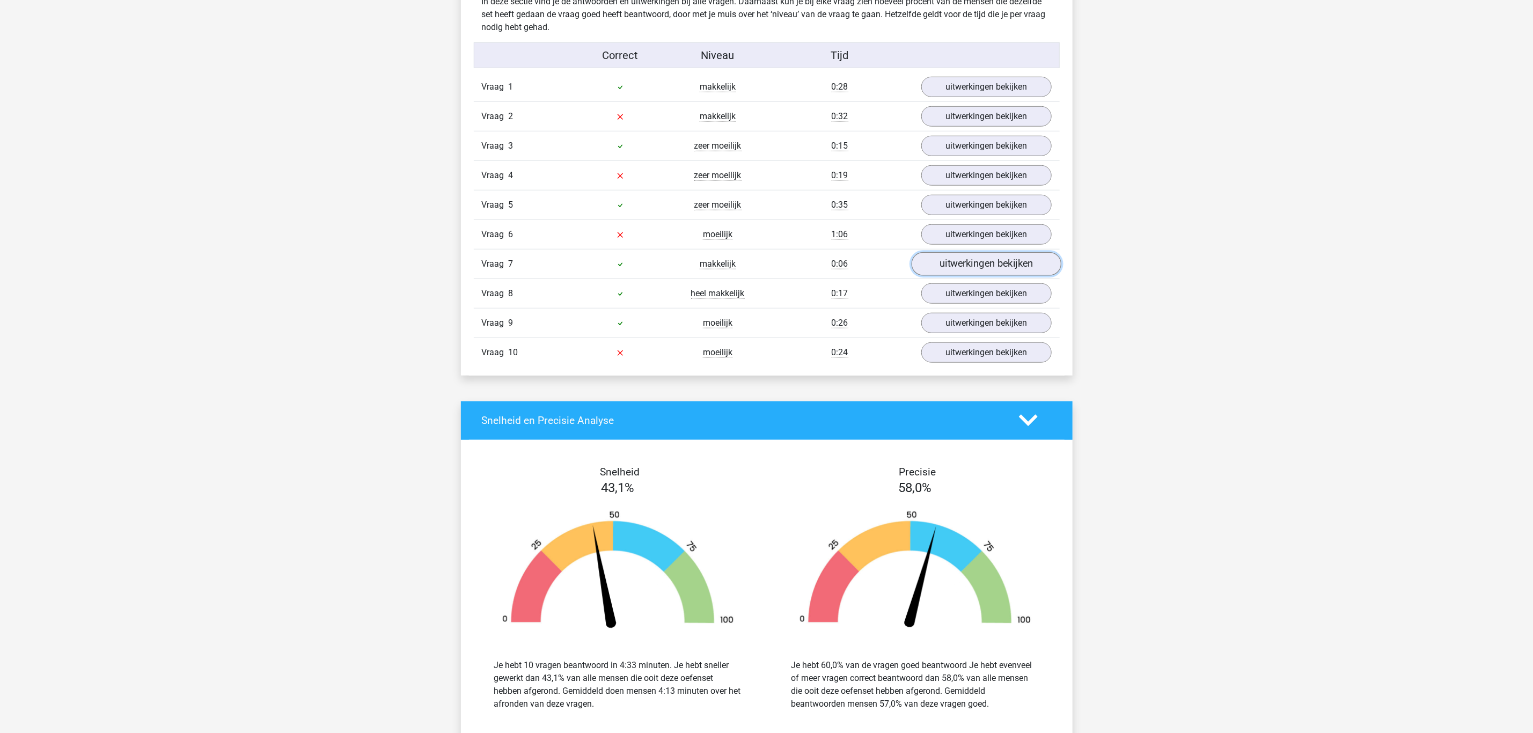
click at [978, 262] on link "uitwerkingen bekijken" at bounding box center [986, 264] width 150 height 24
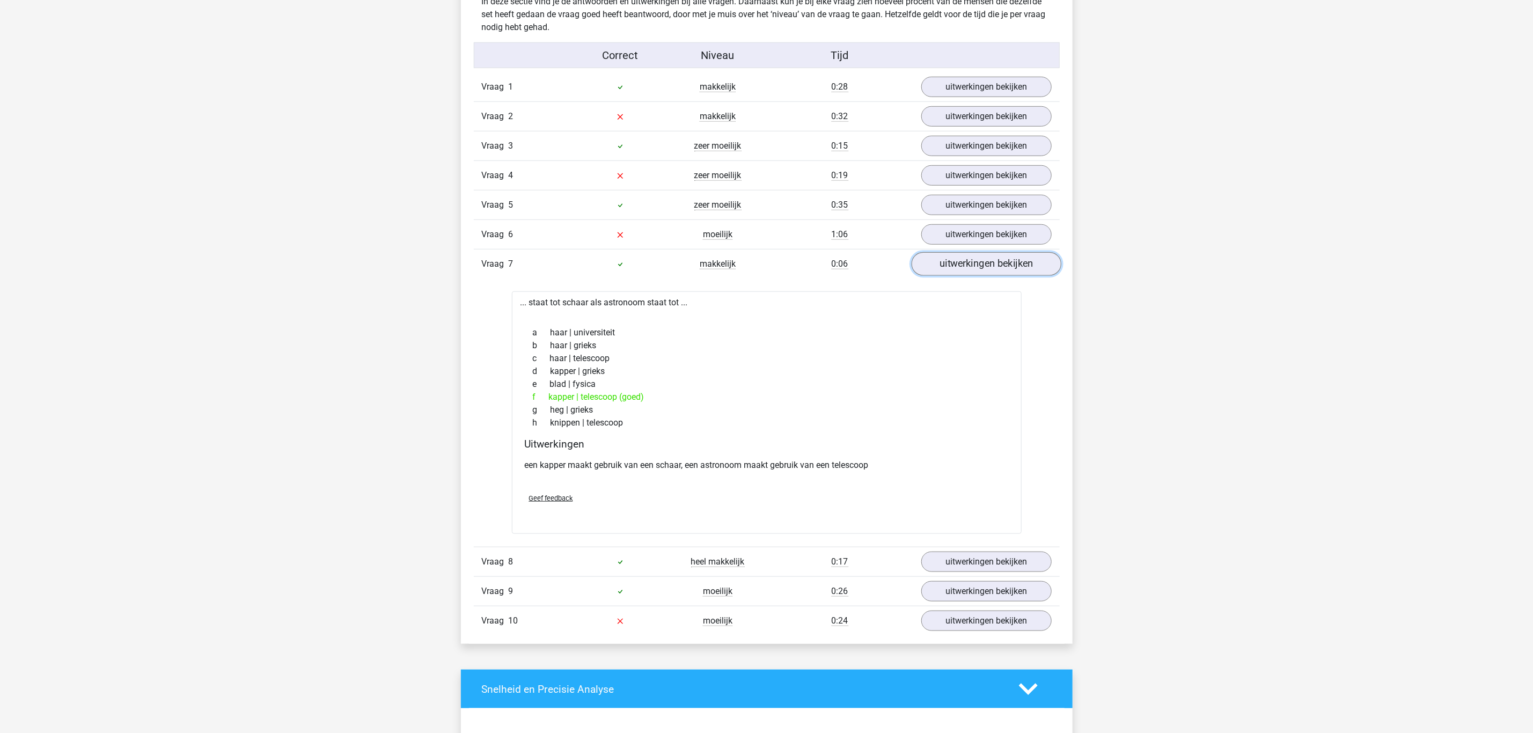
click at [978, 262] on link "uitwerkingen bekijken" at bounding box center [986, 264] width 150 height 24
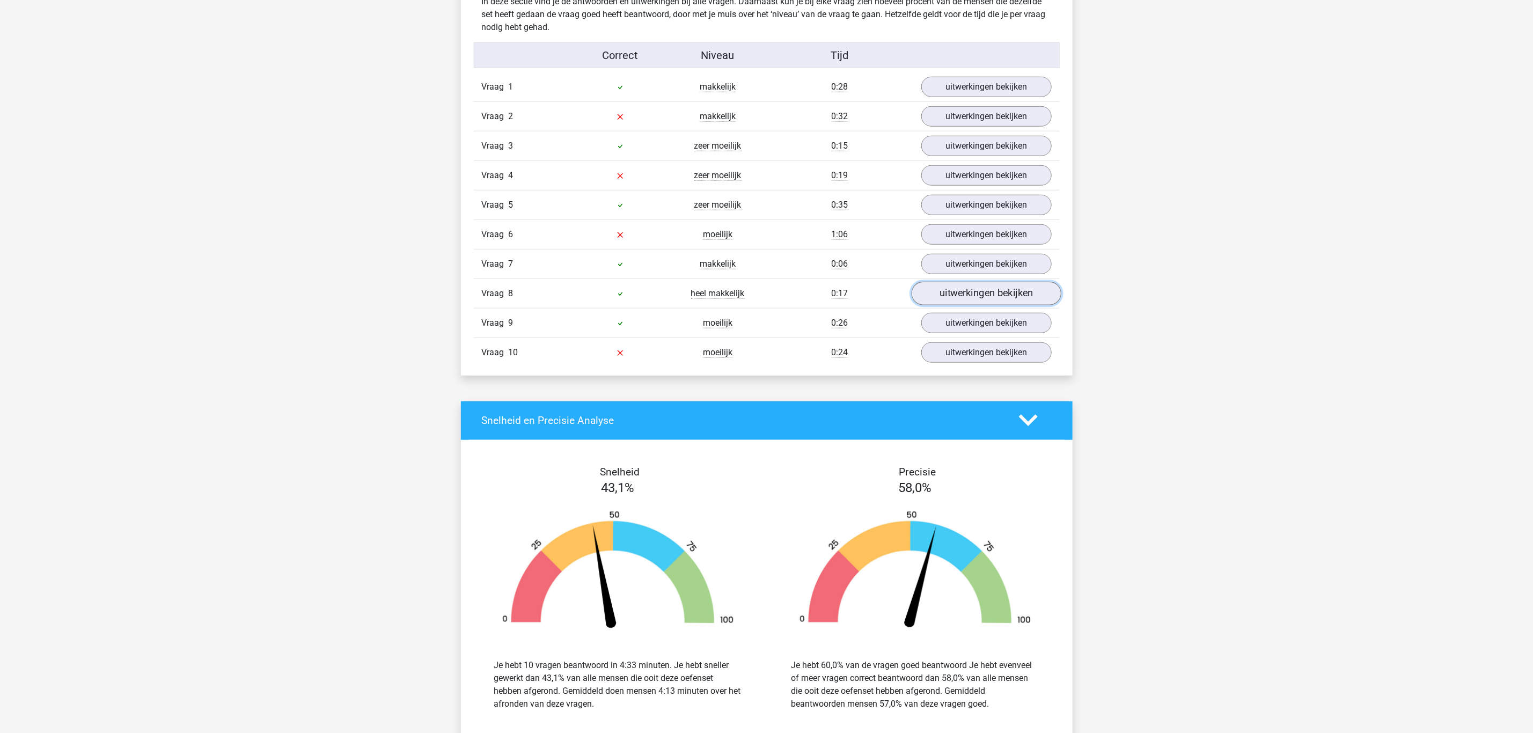
click at [989, 292] on link "uitwerkingen bekijken" at bounding box center [986, 294] width 150 height 24
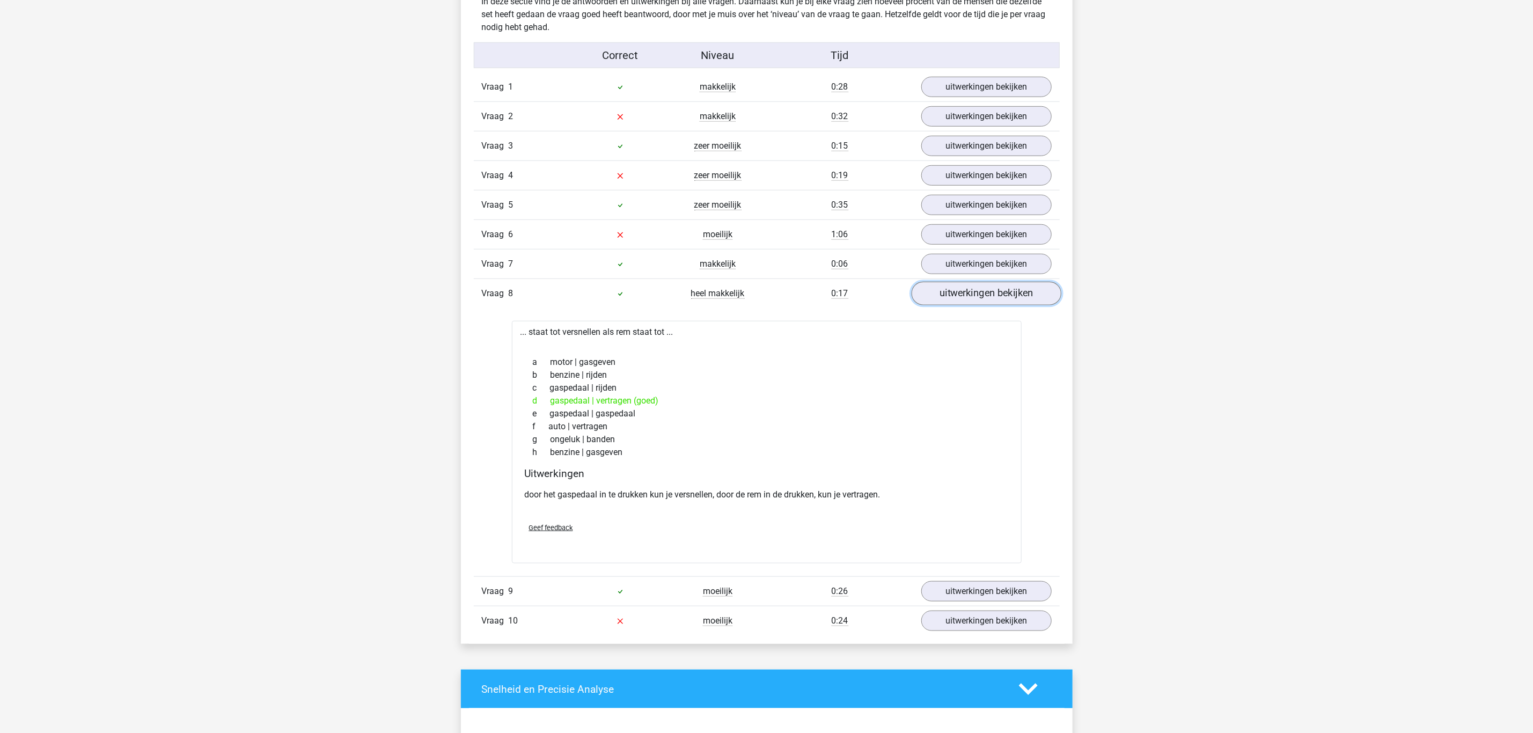
click at [987, 292] on link "uitwerkingen bekijken" at bounding box center [986, 294] width 150 height 24
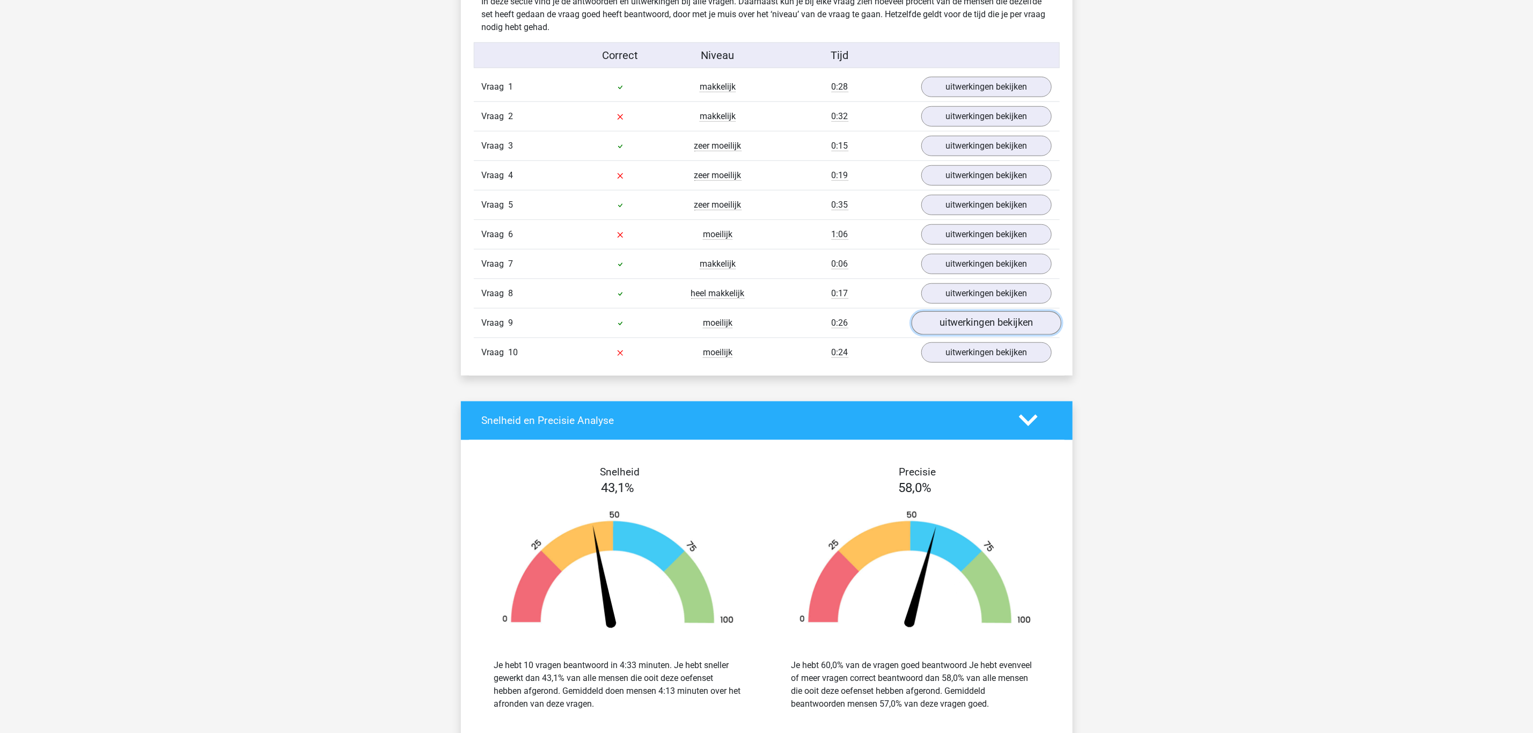
click at [985, 330] on link "uitwerkingen bekijken" at bounding box center [986, 323] width 150 height 24
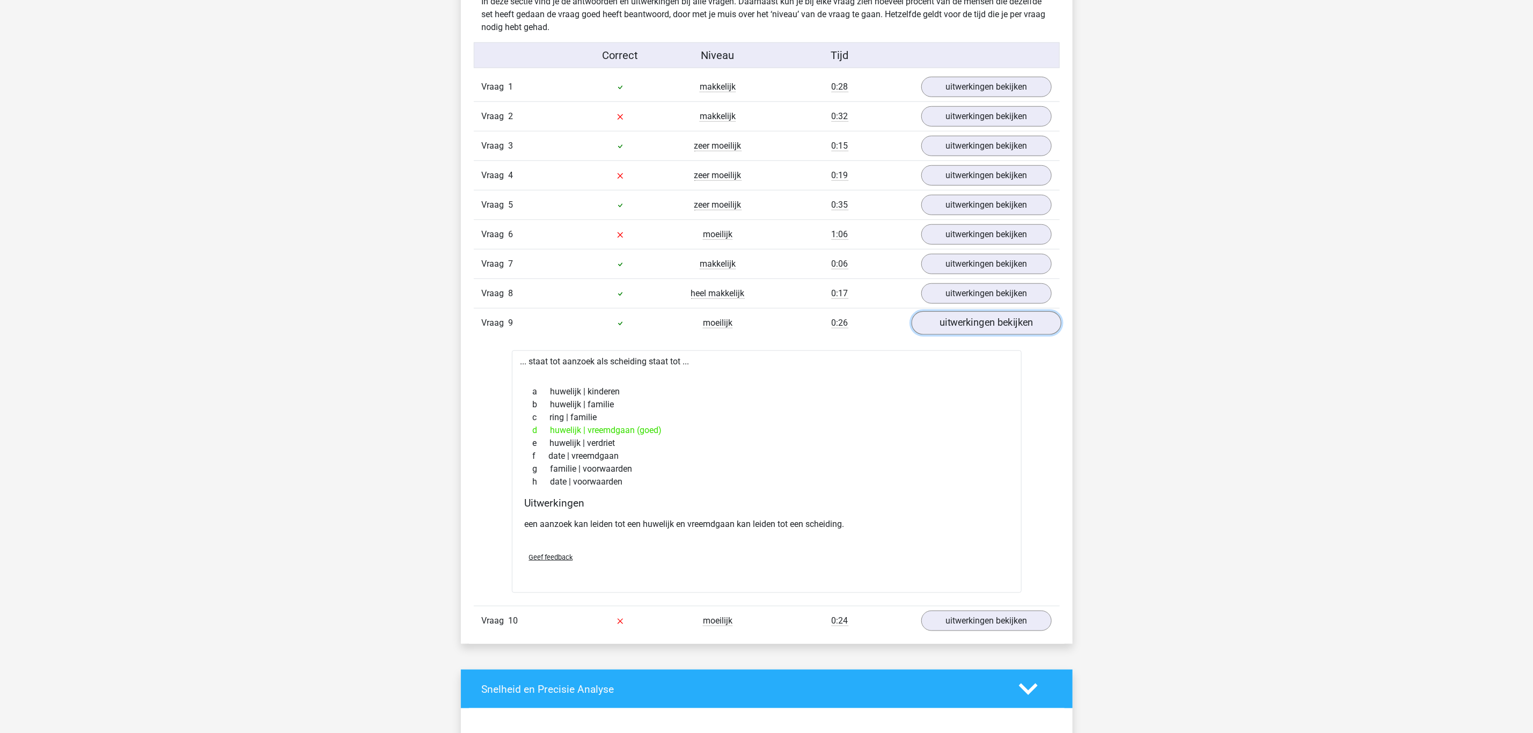
click at [984, 327] on link "uitwerkingen bekijken" at bounding box center [986, 323] width 150 height 24
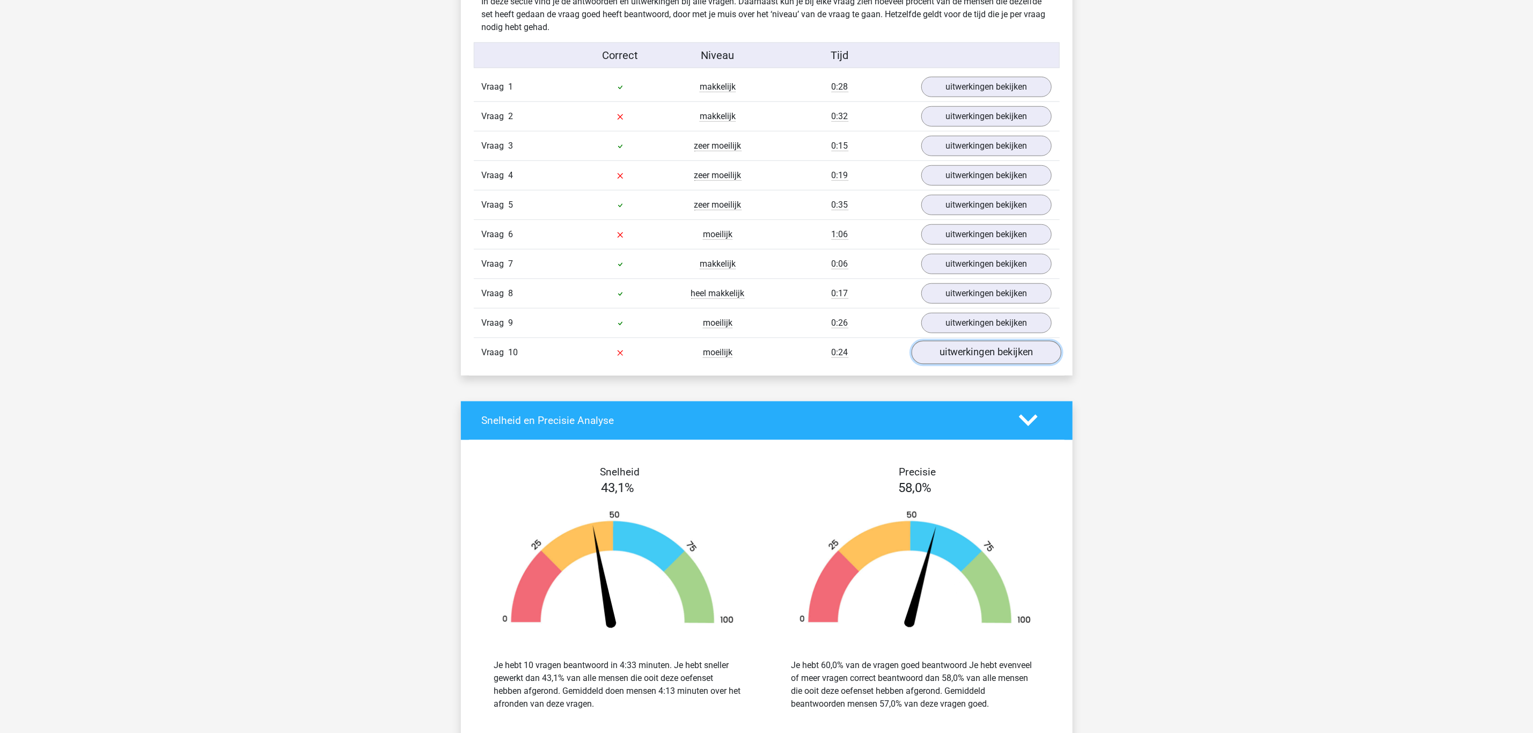
click at [977, 355] on link "uitwerkingen bekijken" at bounding box center [986, 353] width 150 height 24
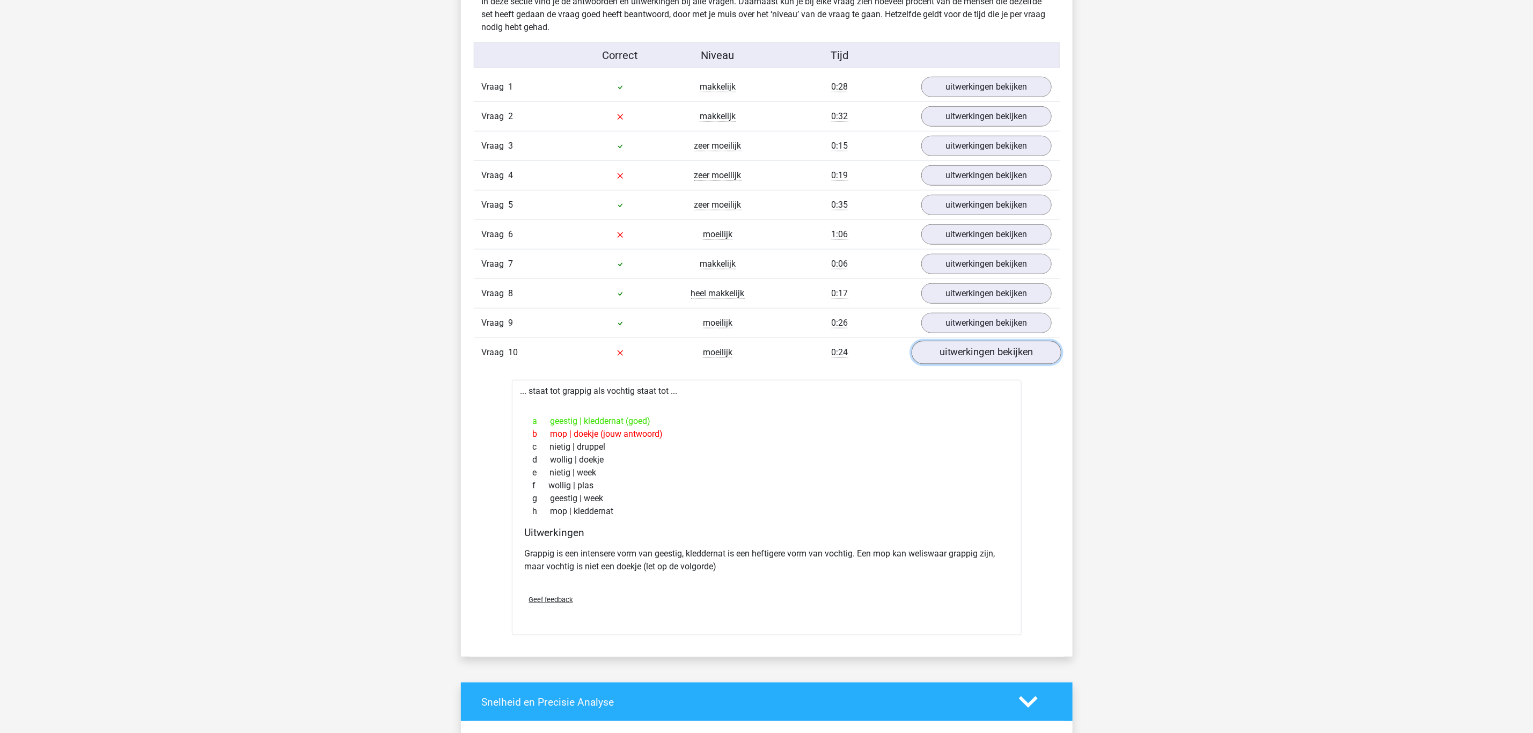
click at [974, 359] on link "uitwerkingen bekijken" at bounding box center [986, 353] width 150 height 24
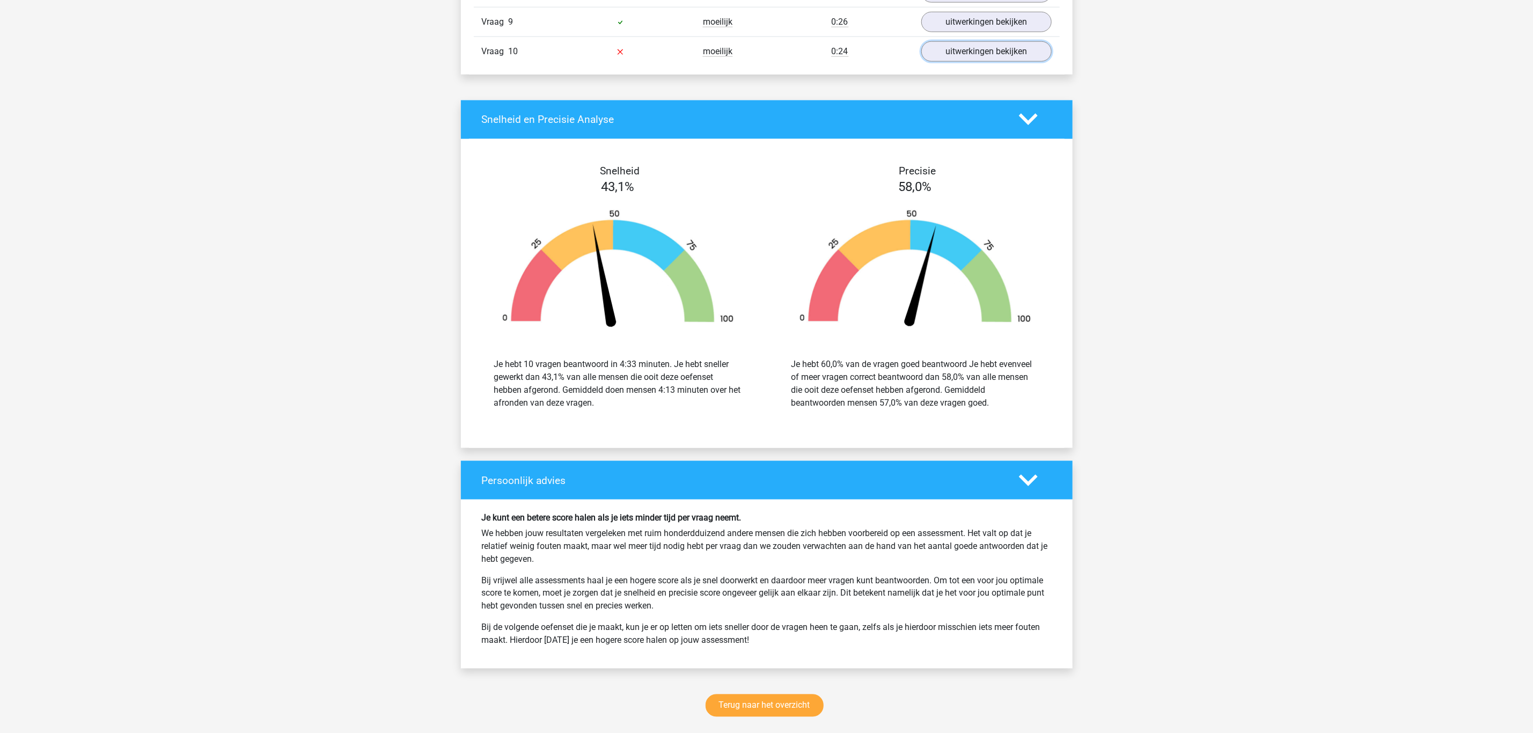
scroll to position [966, 0]
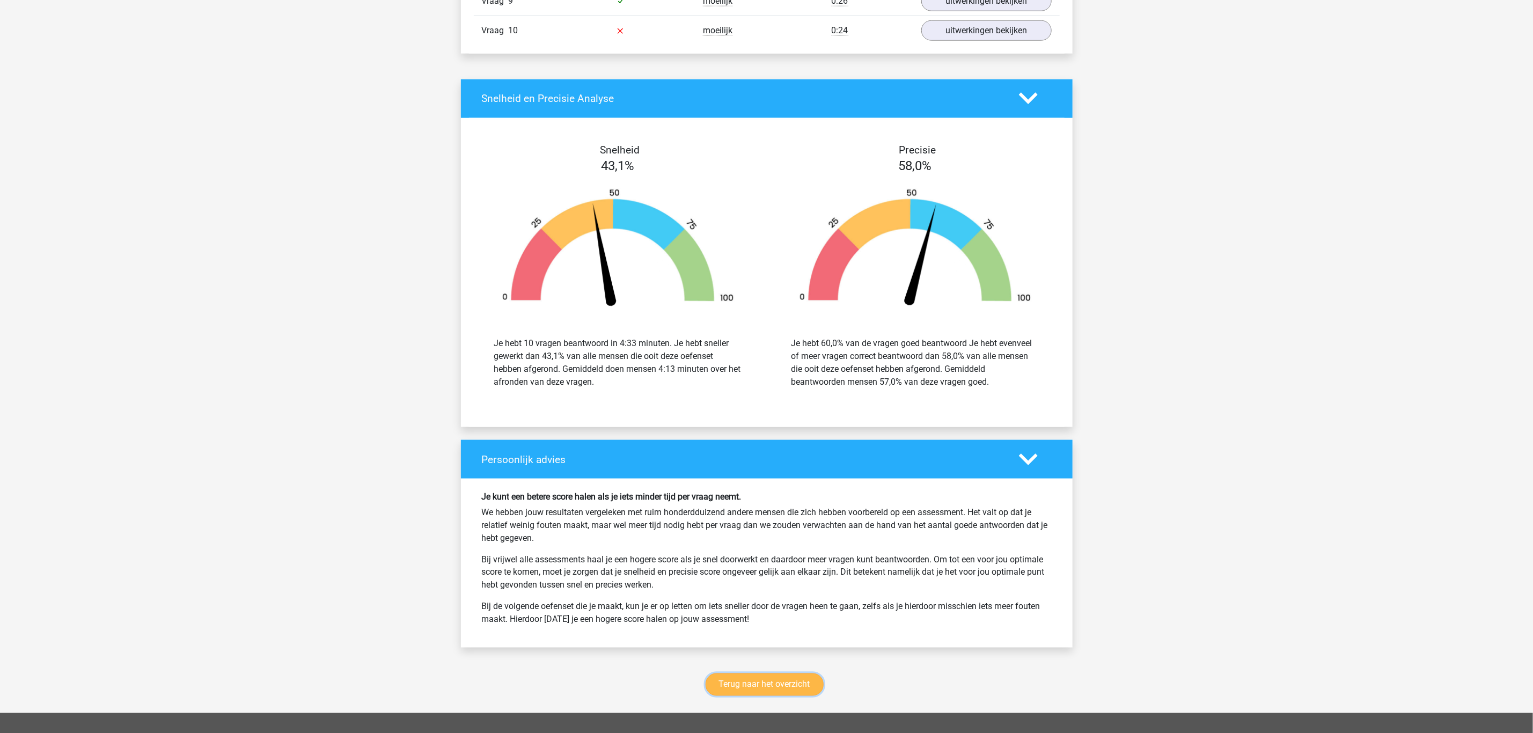
click at [738, 696] on link "Terug naar het overzicht" at bounding box center [765, 684] width 118 height 23
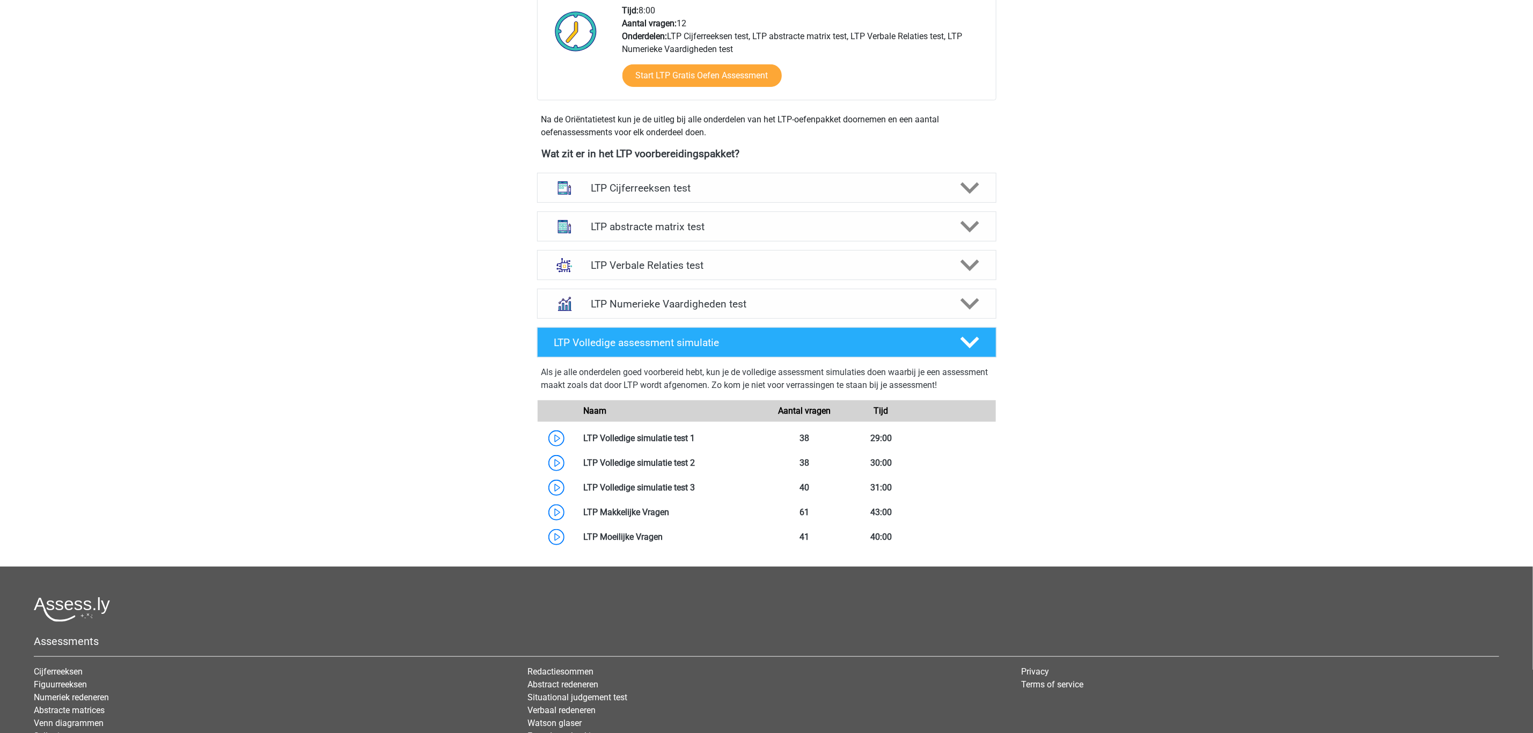
scroll to position [285, 0]
click at [609, 271] on h4 "LTP Verbale Relaties test" at bounding box center [766, 265] width 351 height 12
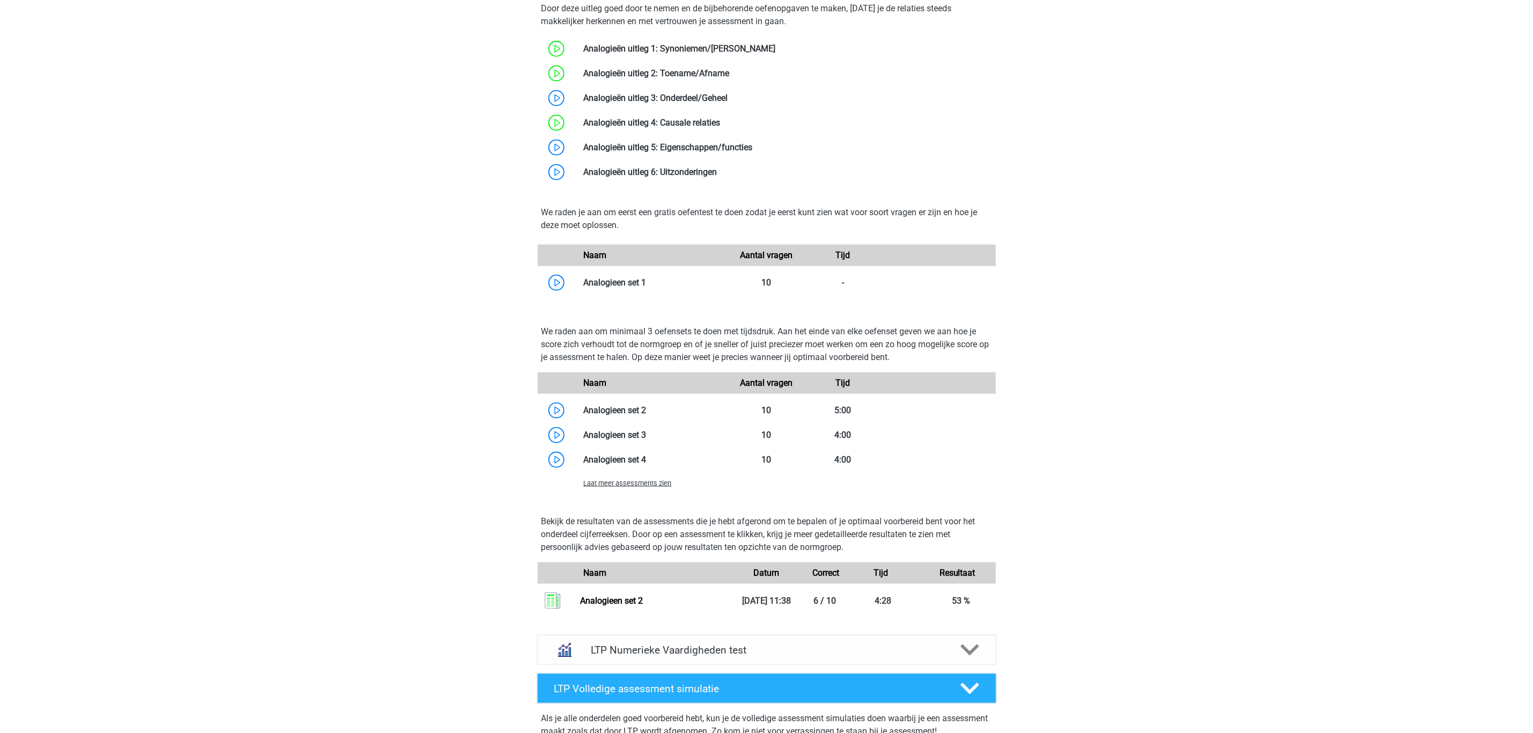
scroll to position [701, 0]
click at [647, 280] on link at bounding box center [647, 282] width 0 height 10
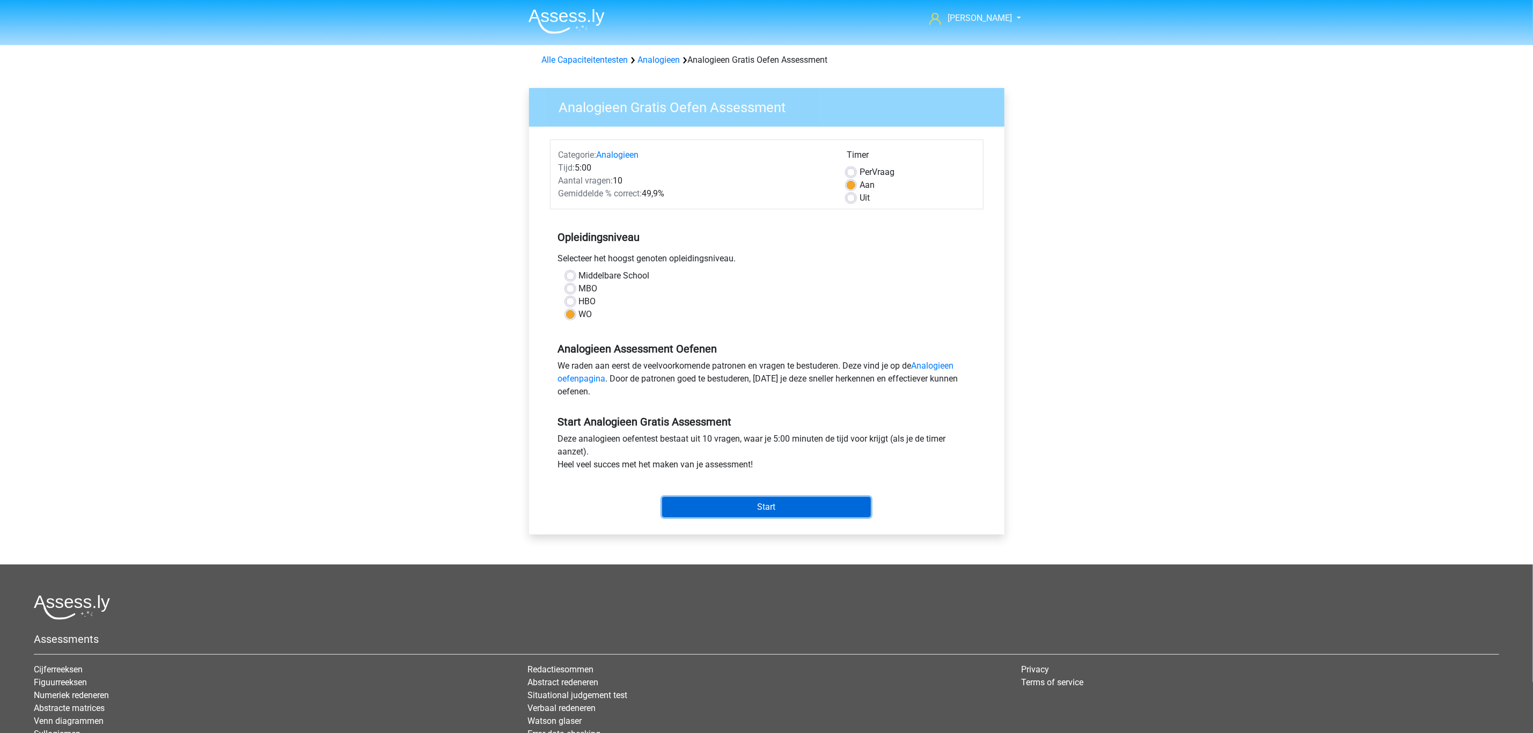
click at [713, 506] on input "Start" at bounding box center [766, 507] width 209 height 20
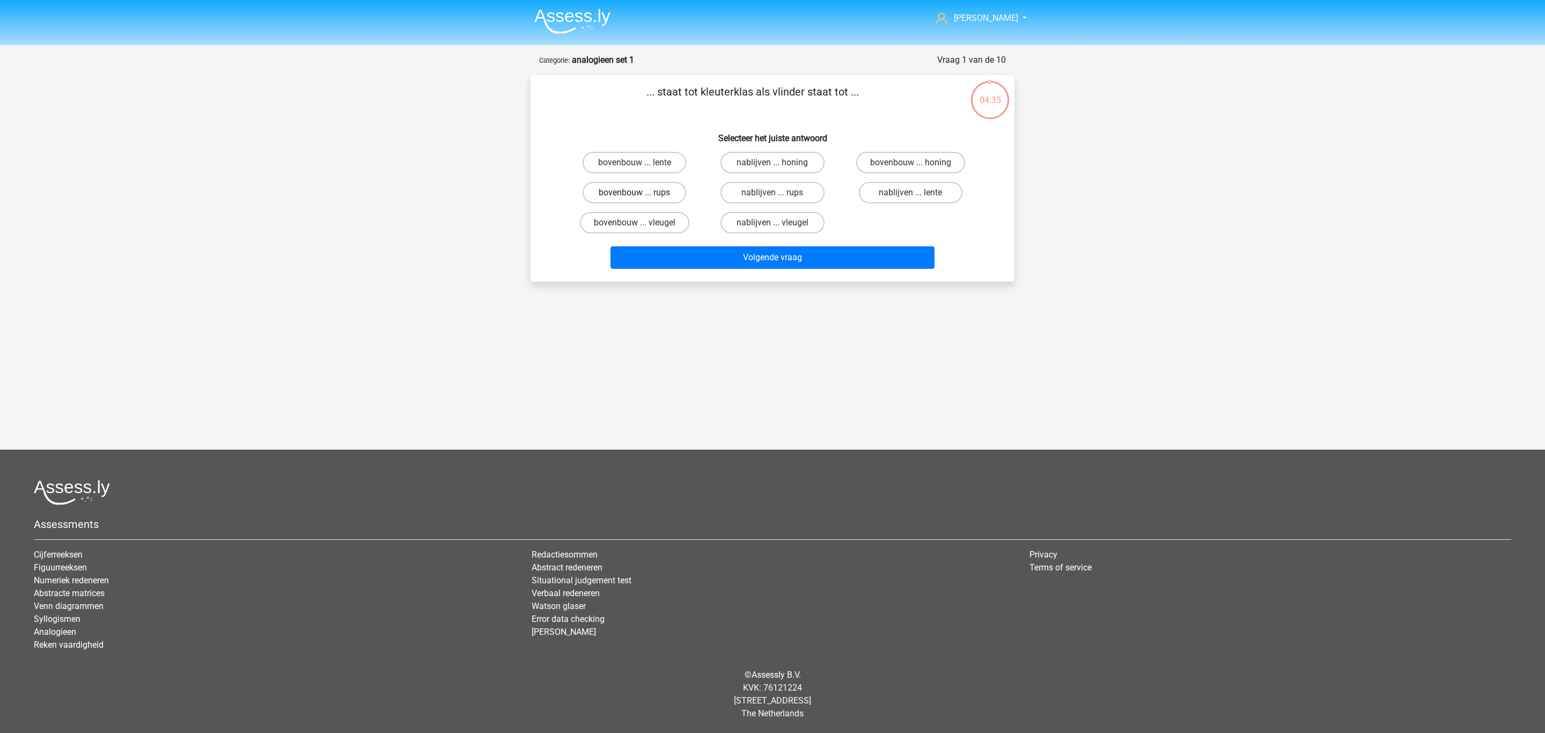
click at [675, 189] on label "bovenbouw ... rups" at bounding box center [635, 192] width 104 height 21
click at [642, 193] on input "bovenbouw ... rups" at bounding box center [638, 196] width 7 height 7
radio input "true"
click at [665, 246] on button "Volgende vraag" at bounding box center [773, 257] width 325 height 23
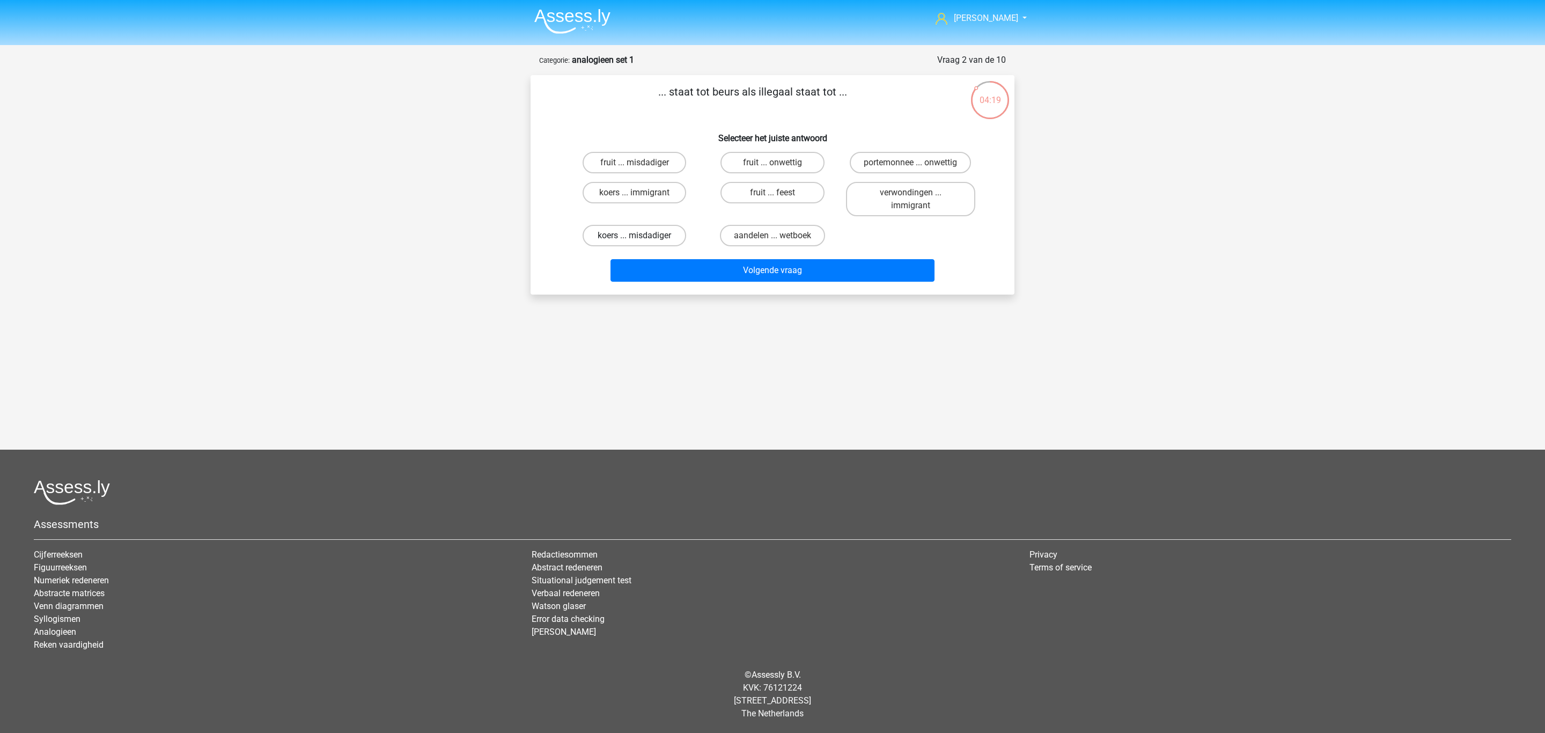
click at [633, 227] on label "koers ... misdadiger" at bounding box center [635, 235] width 104 height 21
click at [635, 236] on input "koers ... misdadiger" at bounding box center [638, 239] width 7 height 7
radio input "true"
click at [632, 188] on label "koers ... immigrant" at bounding box center [635, 192] width 104 height 21
click at [635, 193] on input "koers ... immigrant" at bounding box center [638, 196] width 7 height 7
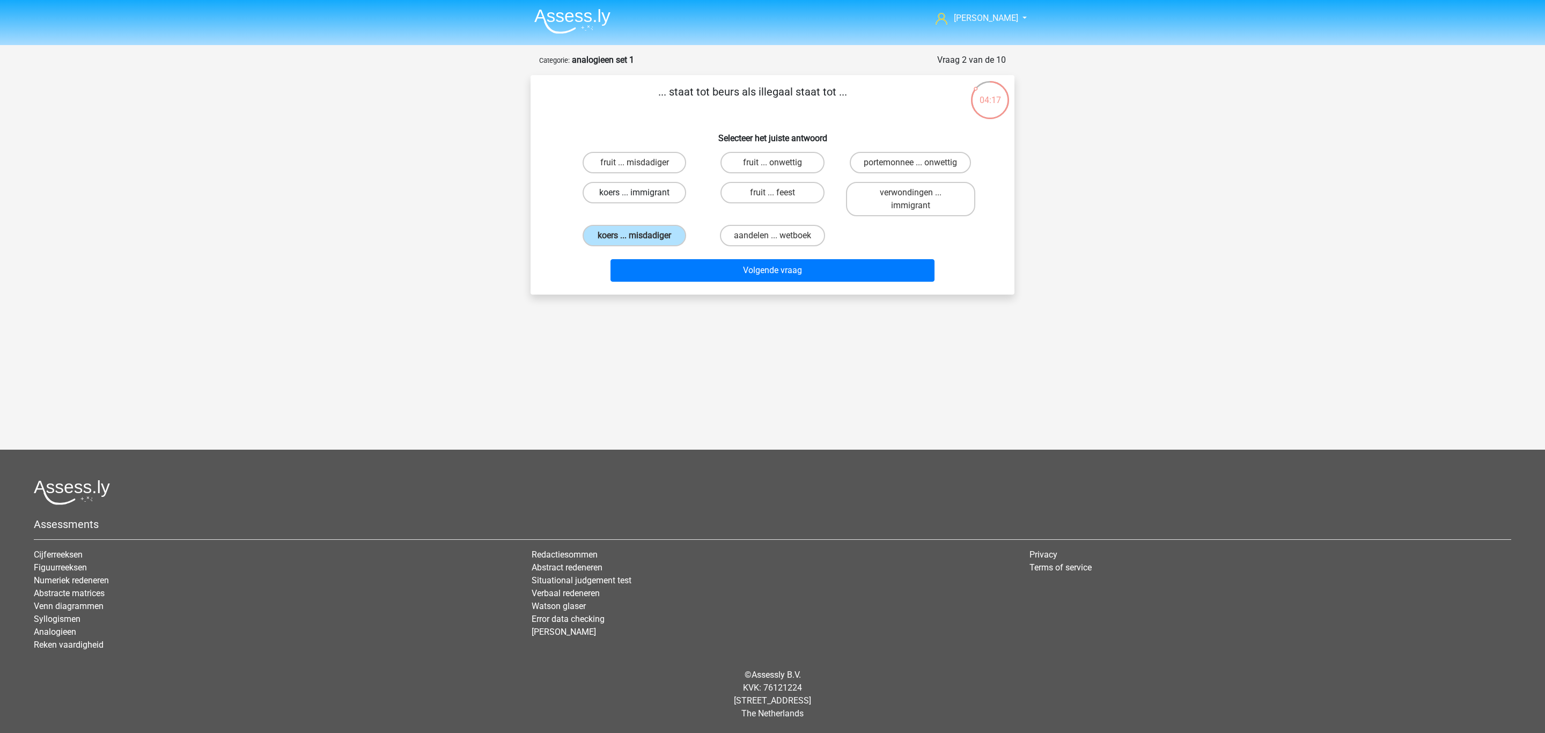
radio input "true"
click at [650, 229] on label "koers ... misdadiger" at bounding box center [635, 235] width 104 height 21
click at [642, 236] on input "koers ... misdadiger" at bounding box center [638, 239] width 7 height 7
radio input "true"
click at [660, 265] on button "Volgende vraag" at bounding box center [773, 270] width 325 height 23
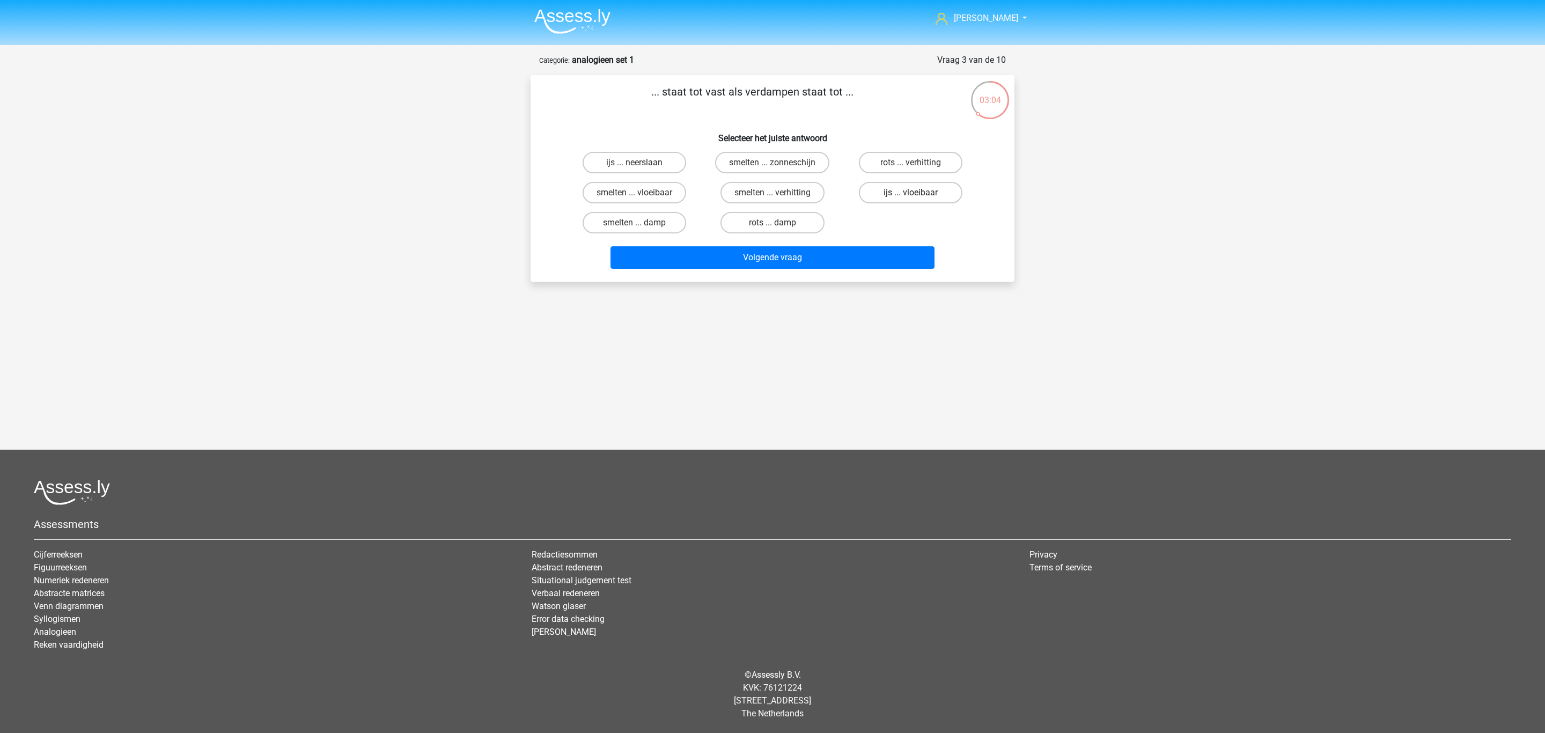
click at [879, 192] on label "ijs ... vloeibaar" at bounding box center [911, 192] width 104 height 21
click at [911, 193] on input "ijs ... vloeibaar" at bounding box center [914, 196] width 7 height 7
radio input "true"
click at [817, 250] on button "Volgende vraag" at bounding box center [773, 257] width 325 height 23
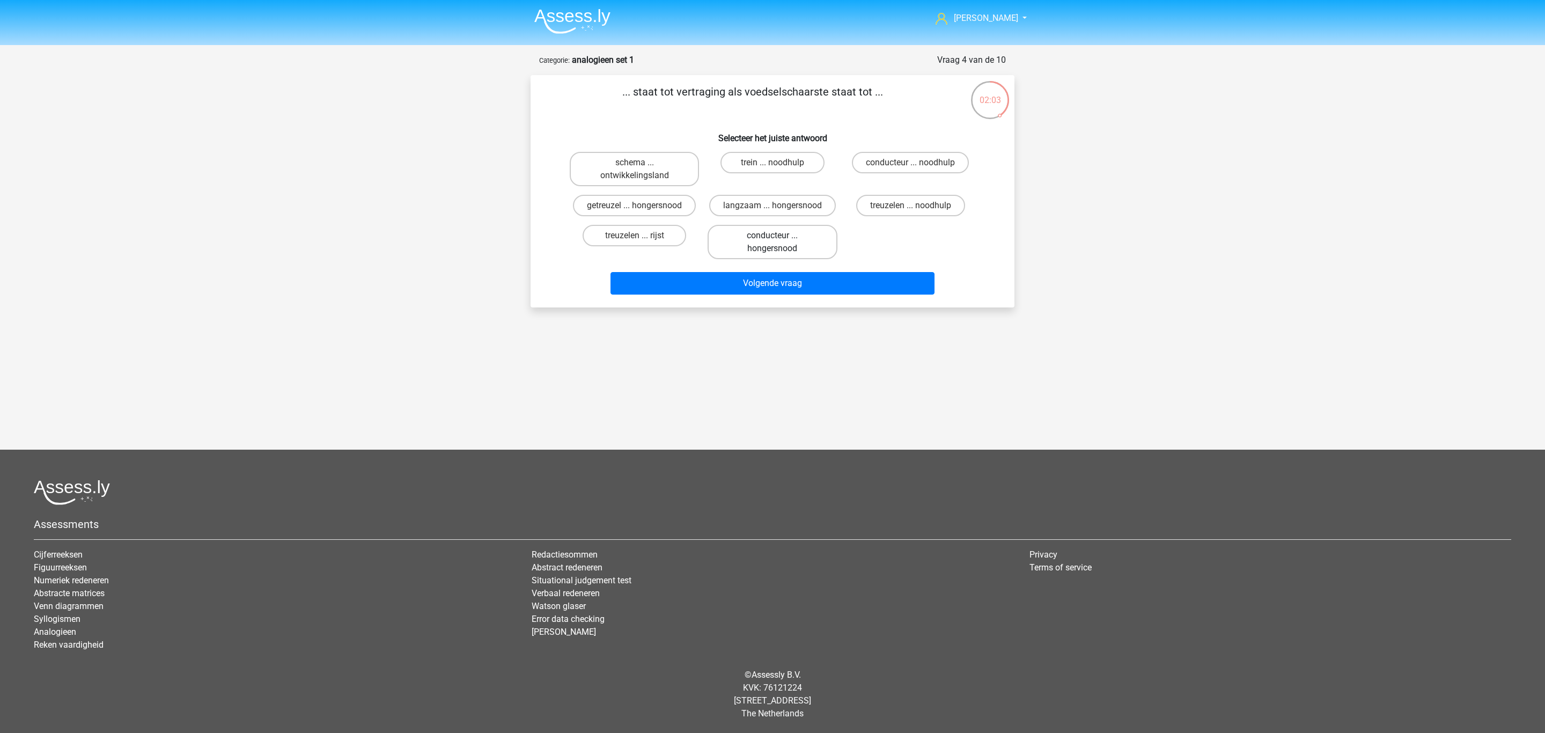
drag, startPoint x: 633, startPoint y: 221, endPoint x: 760, endPoint y: 226, distance: 126.7
click at [760, 226] on div "schema ... ontwikkelingsland trein ... noodhulp conducteur ... noodhulp getreuz…" at bounding box center [773, 206] width 414 height 116
click at [656, 200] on label "getreuzel ... hongersnood" at bounding box center [634, 205] width 123 height 21
click at [642, 206] on input "getreuzel ... hongersnood" at bounding box center [638, 209] width 7 height 7
radio input "true"
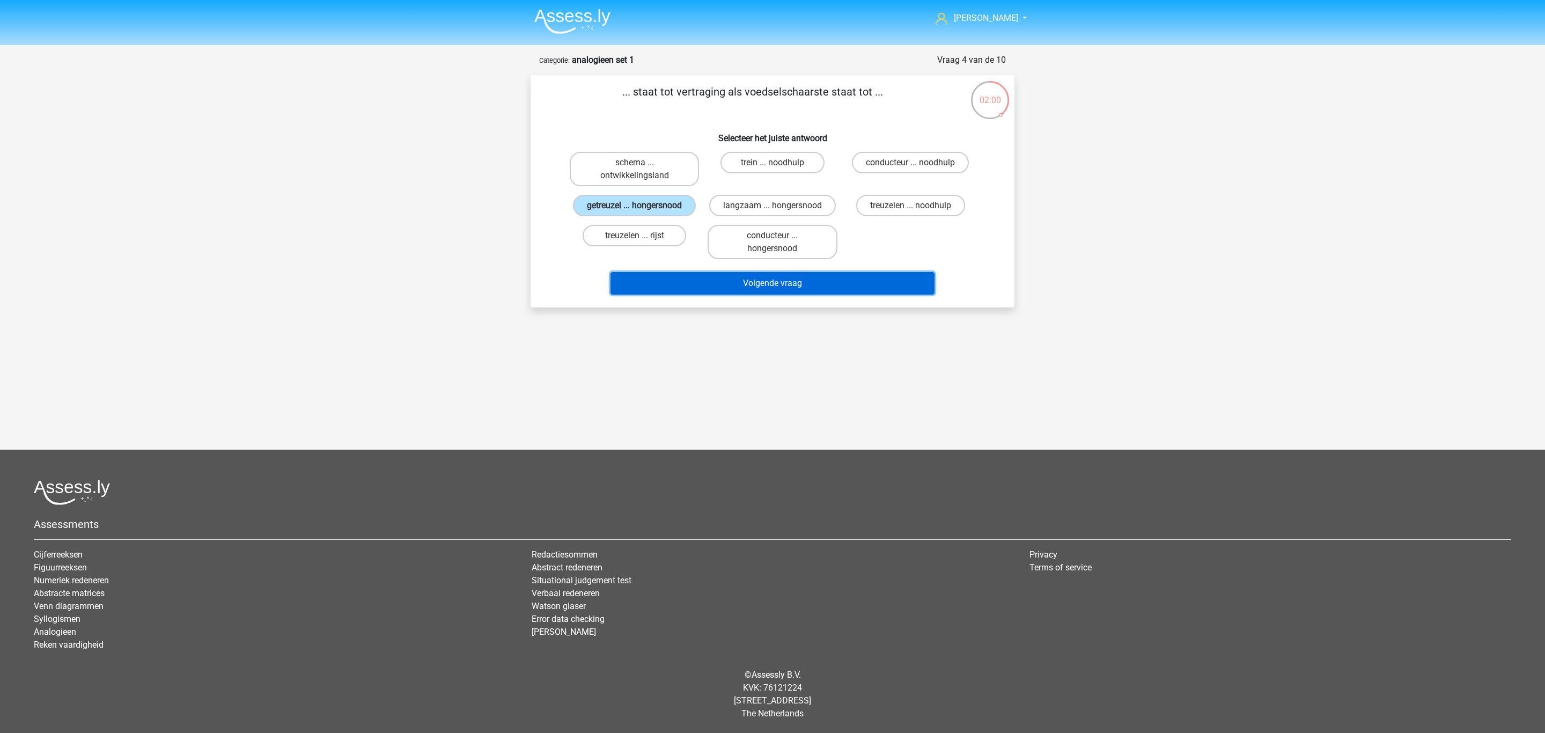
click at [673, 289] on button "Volgende vraag" at bounding box center [773, 283] width 325 height 23
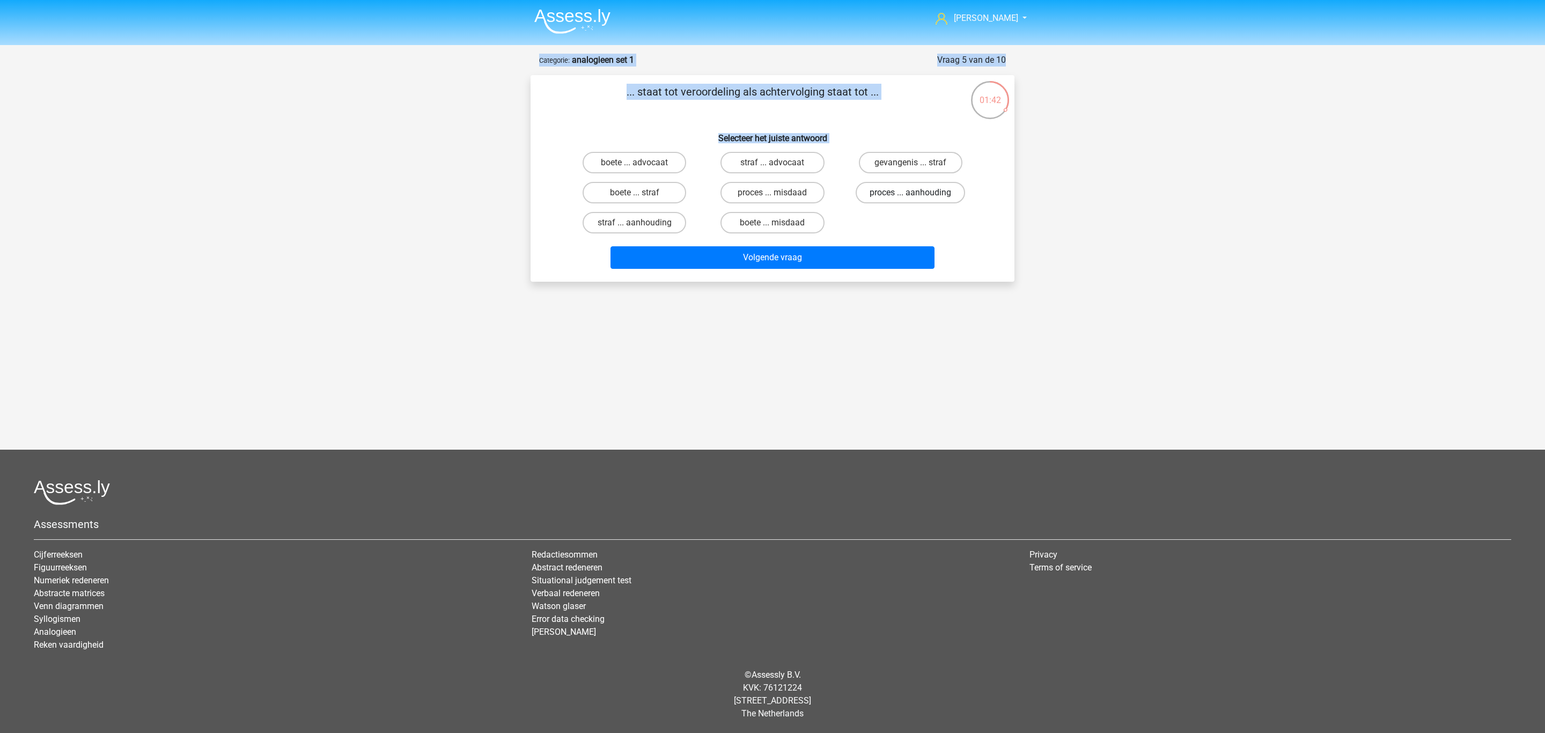
click at [879, 200] on label "proces ... aanhouding" at bounding box center [910, 192] width 109 height 21
click at [911, 200] on input "proces ... aanhouding" at bounding box center [914, 196] width 7 height 7
radio input "true"
click at [873, 258] on button "Volgende vraag" at bounding box center [773, 257] width 325 height 23
click at [734, 197] on label "duif ... wijsheid" at bounding box center [773, 192] width 104 height 21
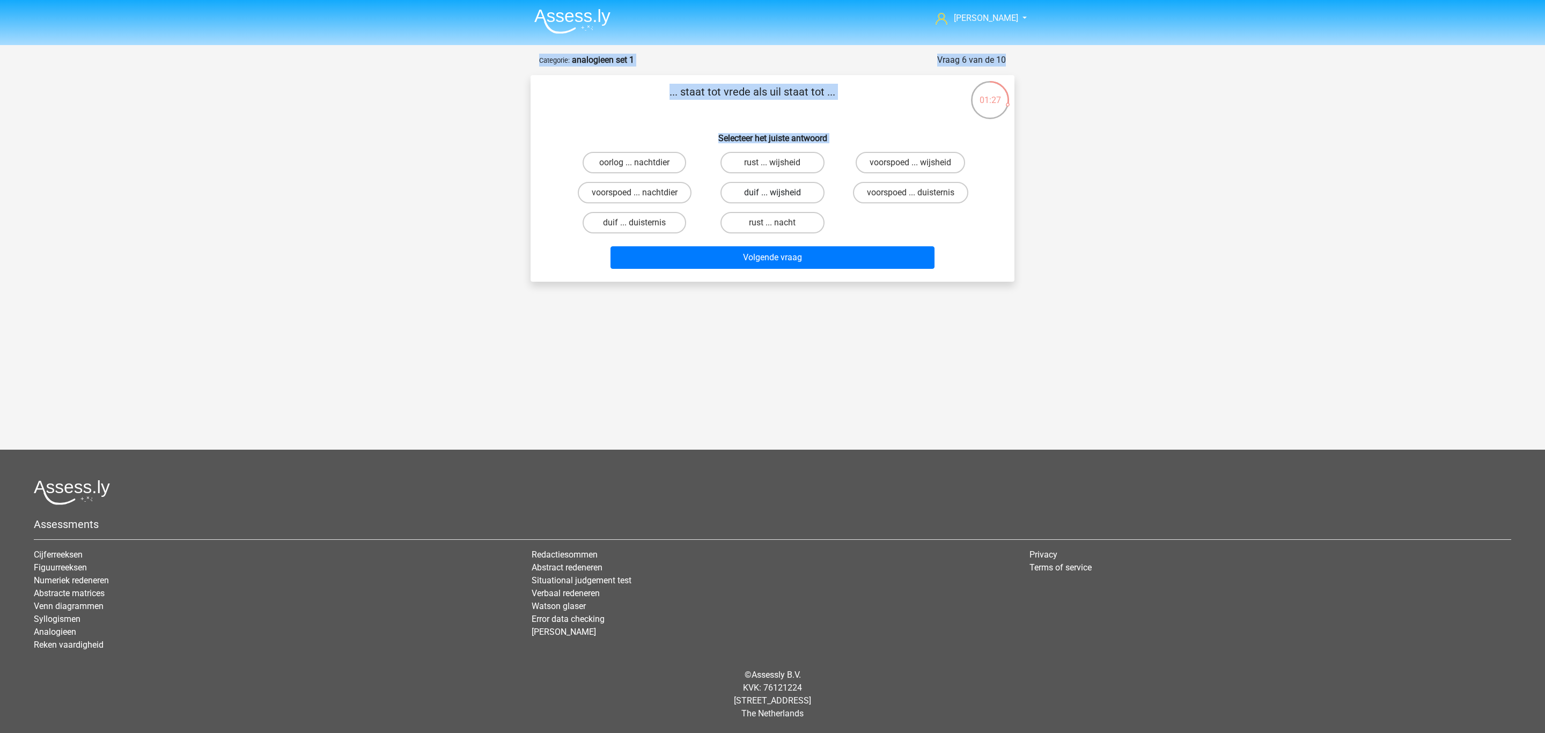
click at [773, 197] on input "duif ... wijsheid" at bounding box center [776, 196] width 7 height 7
radio input "true"
click at [736, 260] on button "Volgende vraag" at bounding box center [773, 257] width 325 height 23
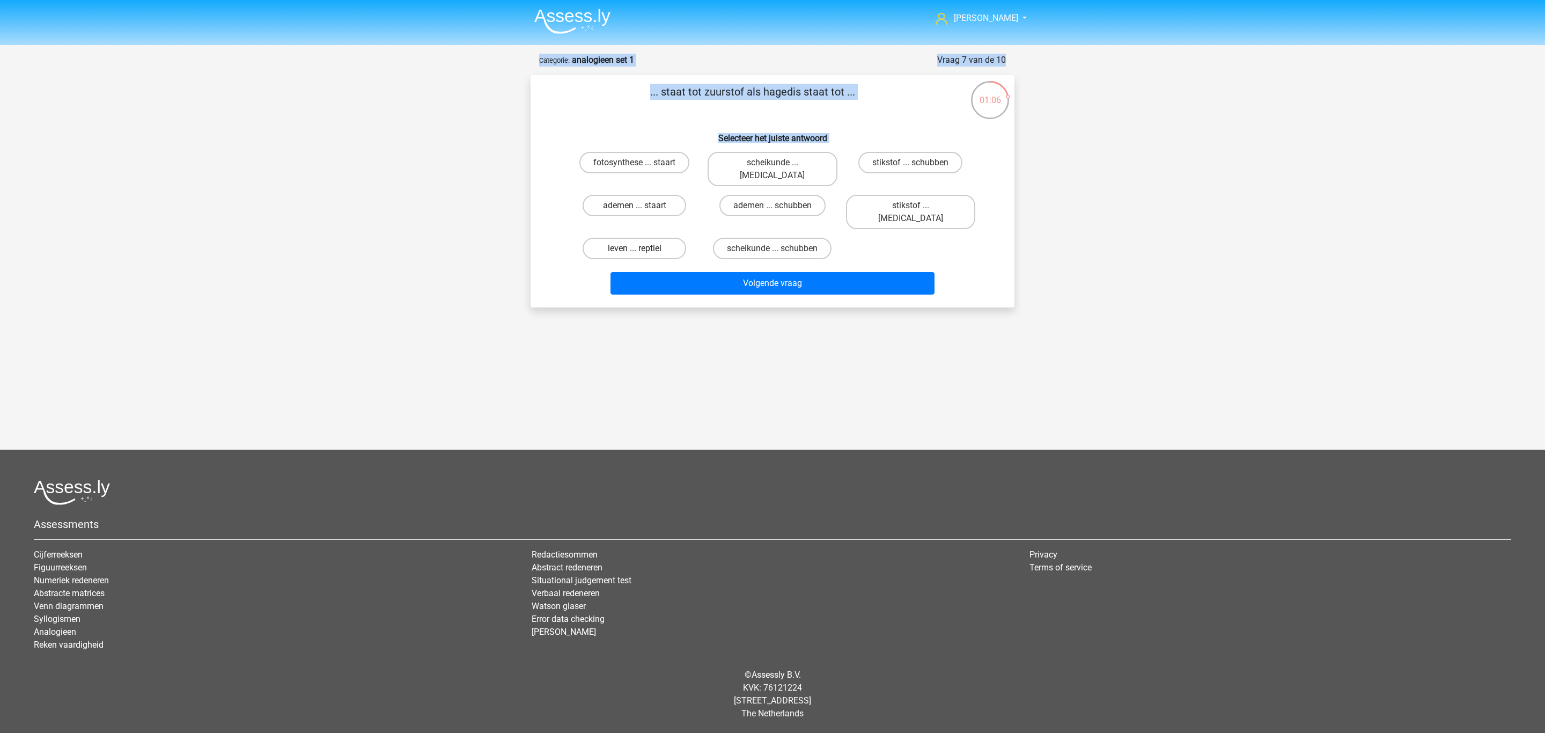
click at [656, 238] on label "leven ... reptiel" at bounding box center [635, 248] width 104 height 21
click at [642, 248] on input "leven ... reptiel" at bounding box center [638, 251] width 7 height 7
radio input "true"
click at [662, 272] on button "Volgende vraag" at bounding box center [773, 283] width 325 height 23
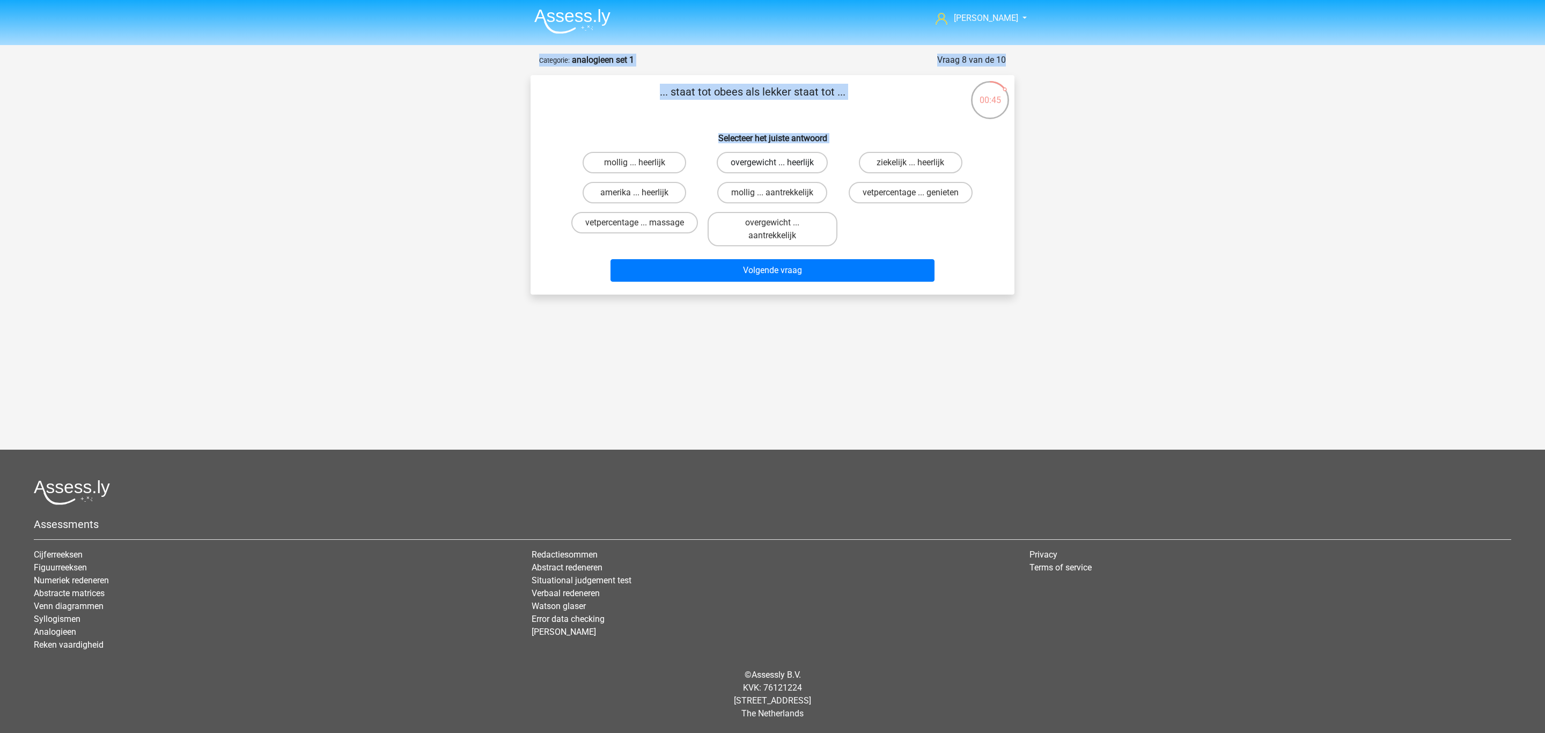
click at [799, 160] on label "overgewicht ... heerlijk" at bounding box center [772, 162] width 111 height 21
click at [780, 163] on input "overgewicht ... heerlijk" at bounding box center [776, 166] width 7 height 7
radio input "true"
click at [782, 265] on button "Volgende vraag" at bounding box center [773, 270] width 325 height 23
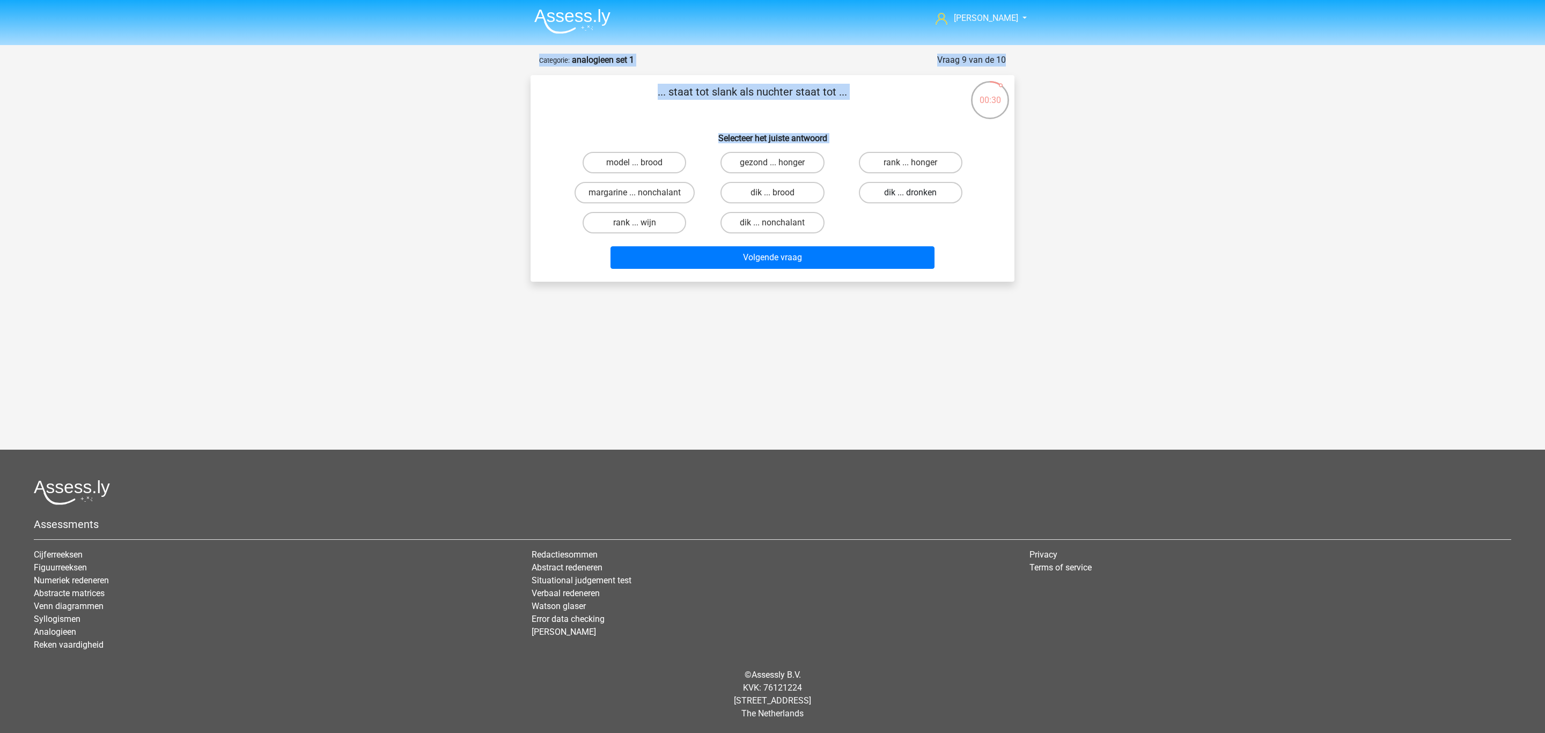
click at [879, 192] on label "dik ... dronken" at bounding box center [911, 192] width 104 height 21
click at [911, 193] on input "dik ... dronken" at bounding box center [914, 196] width 7 height 7
radio input "true"
click at [843, 254] on button "Volgende vraag" at bounding box center [773, 257] width 325 height 23
click at [877, 200] on label "pixel ... wiel" at bounding box center [911, 192] width 104 height 21
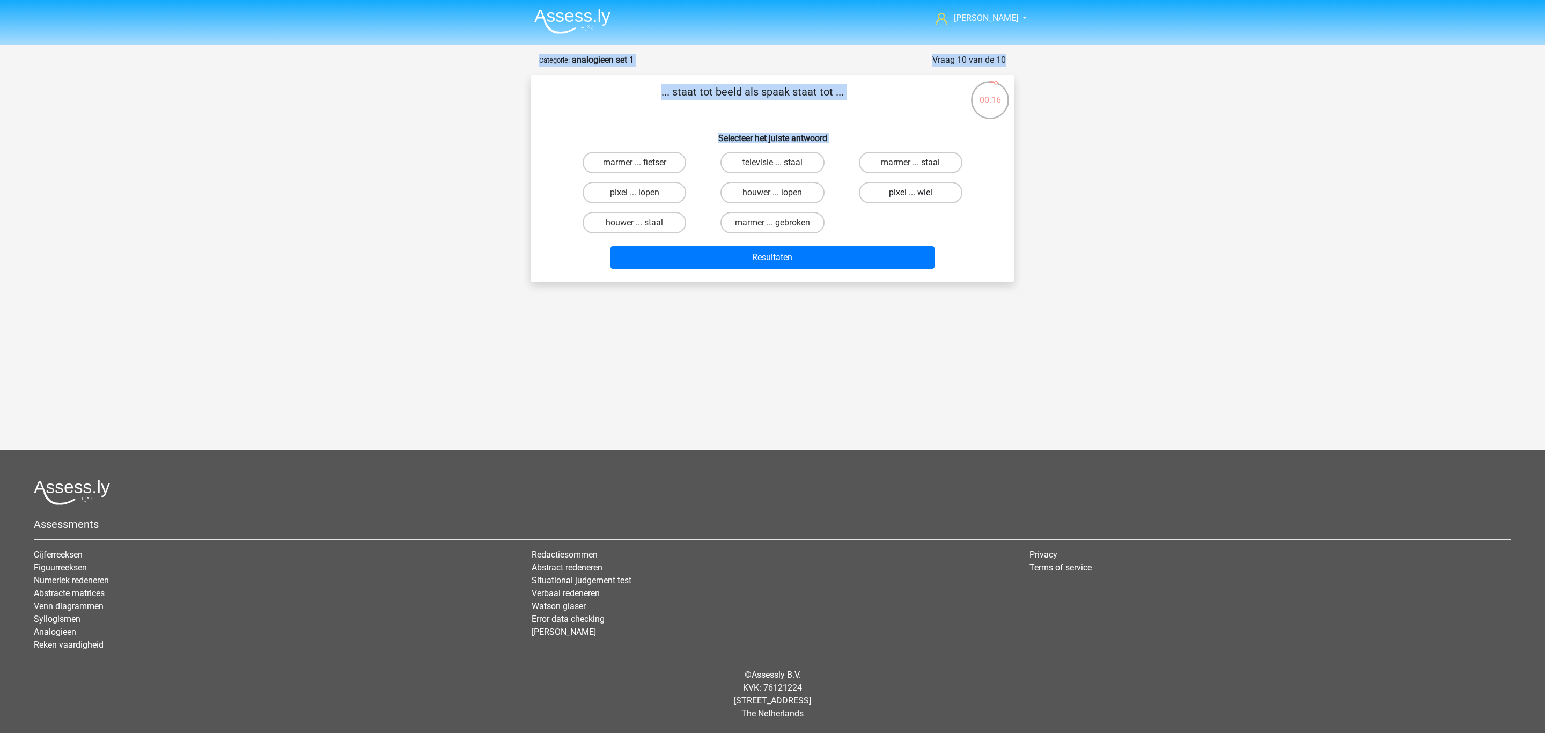
click at [911, 200] on input "pixel ... wiel" at bounding box center [914, 196] width 7 height 7
radio input "true"
click at [862, 262] on button "Resultaten" at bounding box center [773, 257] width 325 height 23
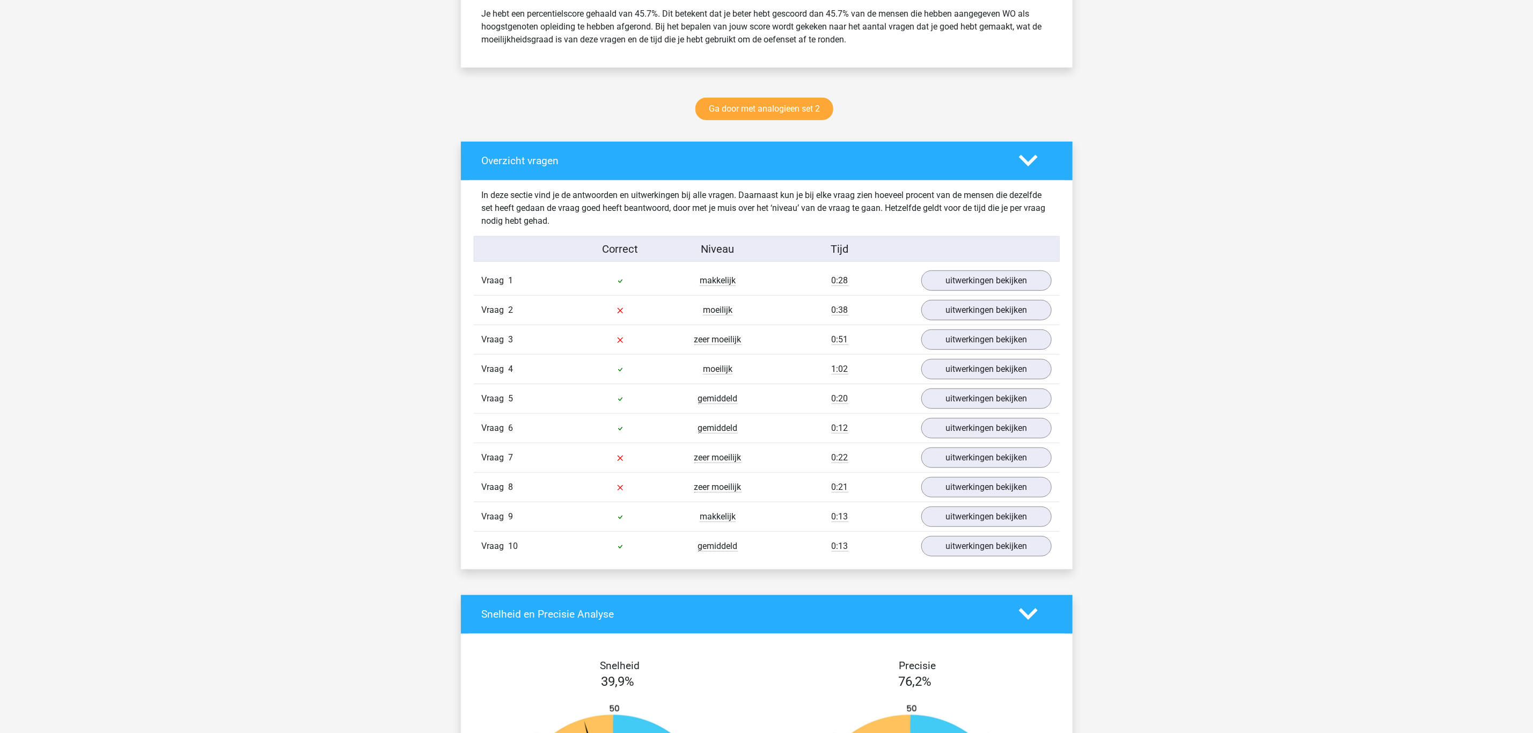
scroll to position [477, 0]
click at [961, 287] on link "uitwerkingen bekijken" at bounding box center [986, 281] width 150 height 24
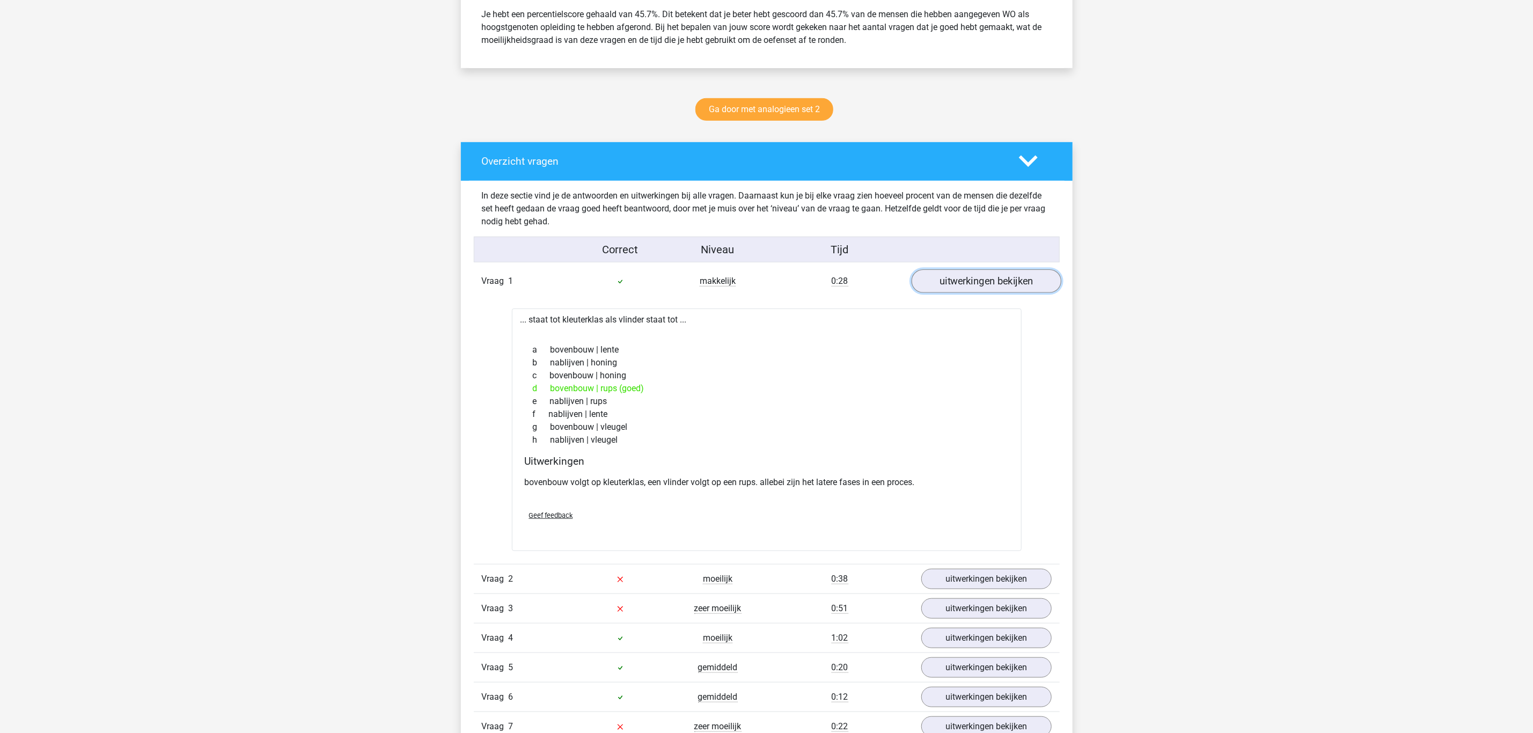
click at [961, 287] on link "uitwerkingen bekijken" at bounding box center [986, 281] width 150 height 24
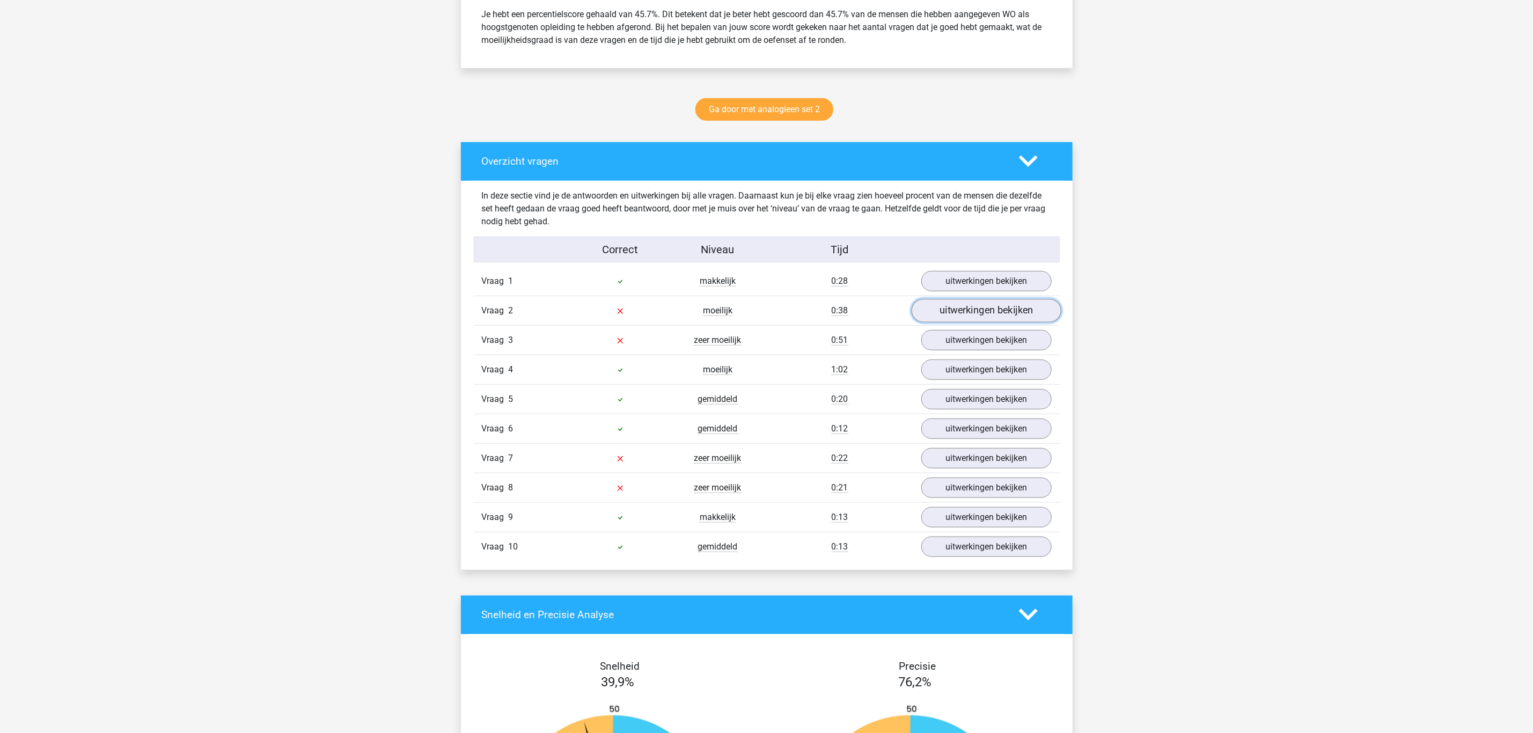
click at [955, 314] on link "uitwerkingen bekijken" at bounding box center [986, 311] width 150 height 24
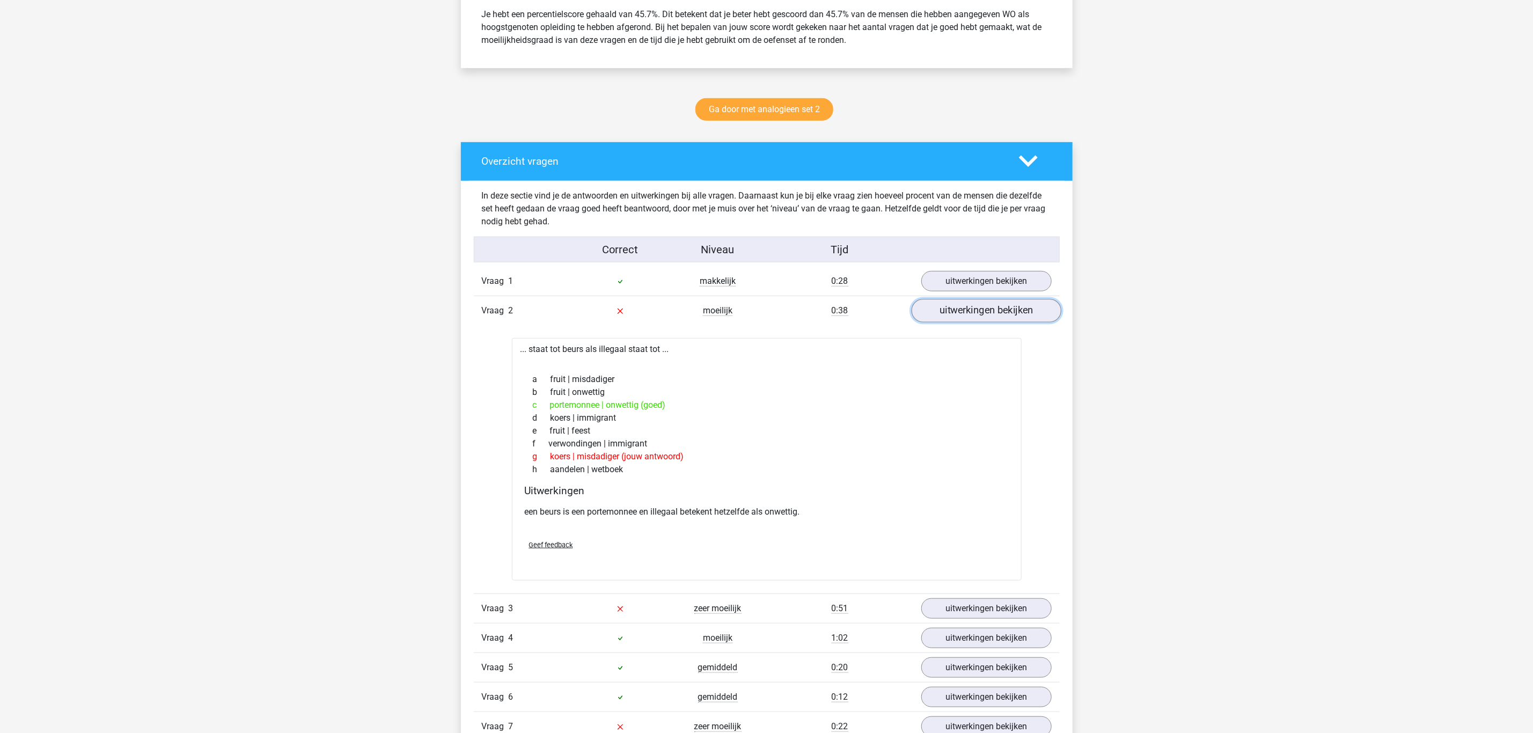
click at [955, 314] on link "uitwerkingen bekijken" at bounding box center [986, 311] width 150 height 24
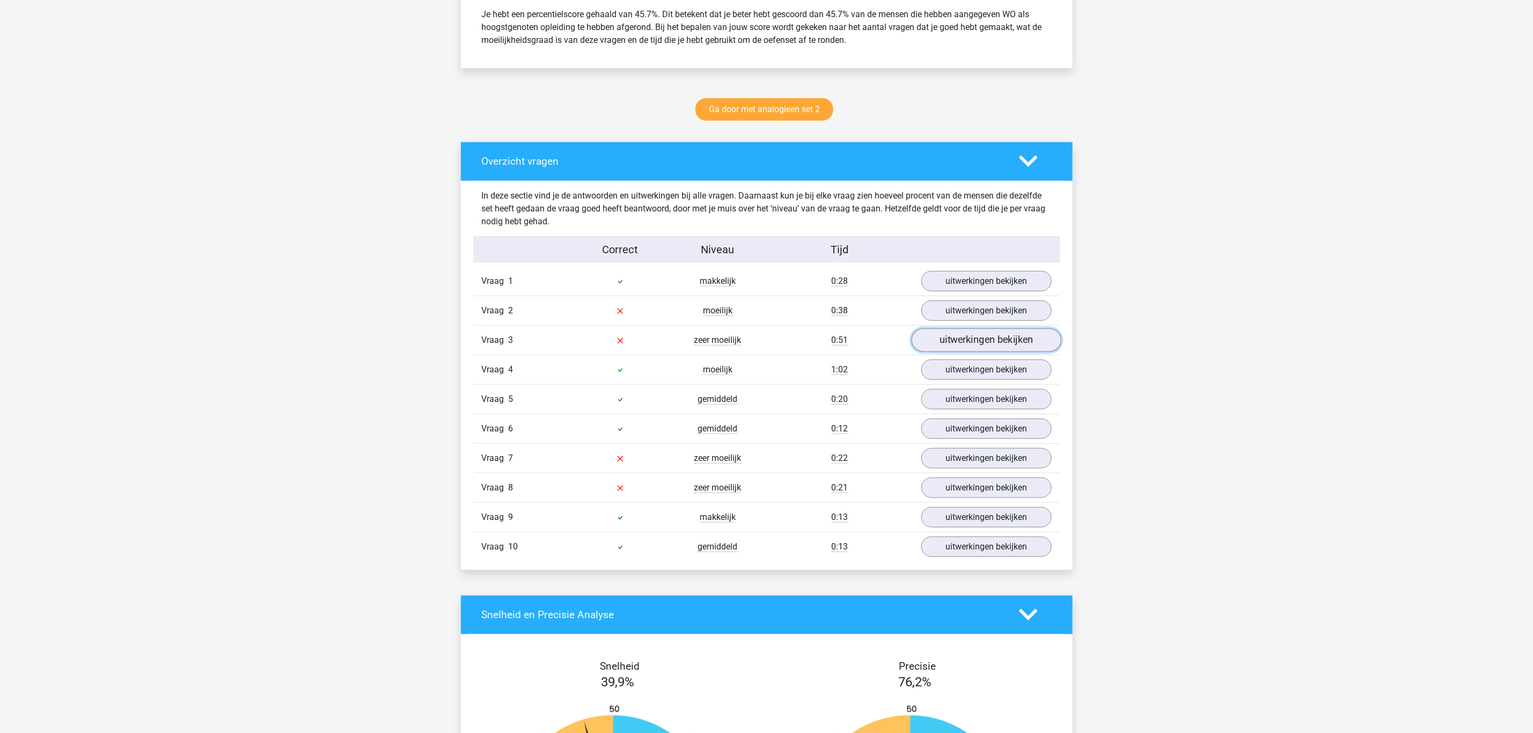
click at [955, 345] on link "uitwerkingen bekijken" at bounding box center [986, 340] width 150 height 24
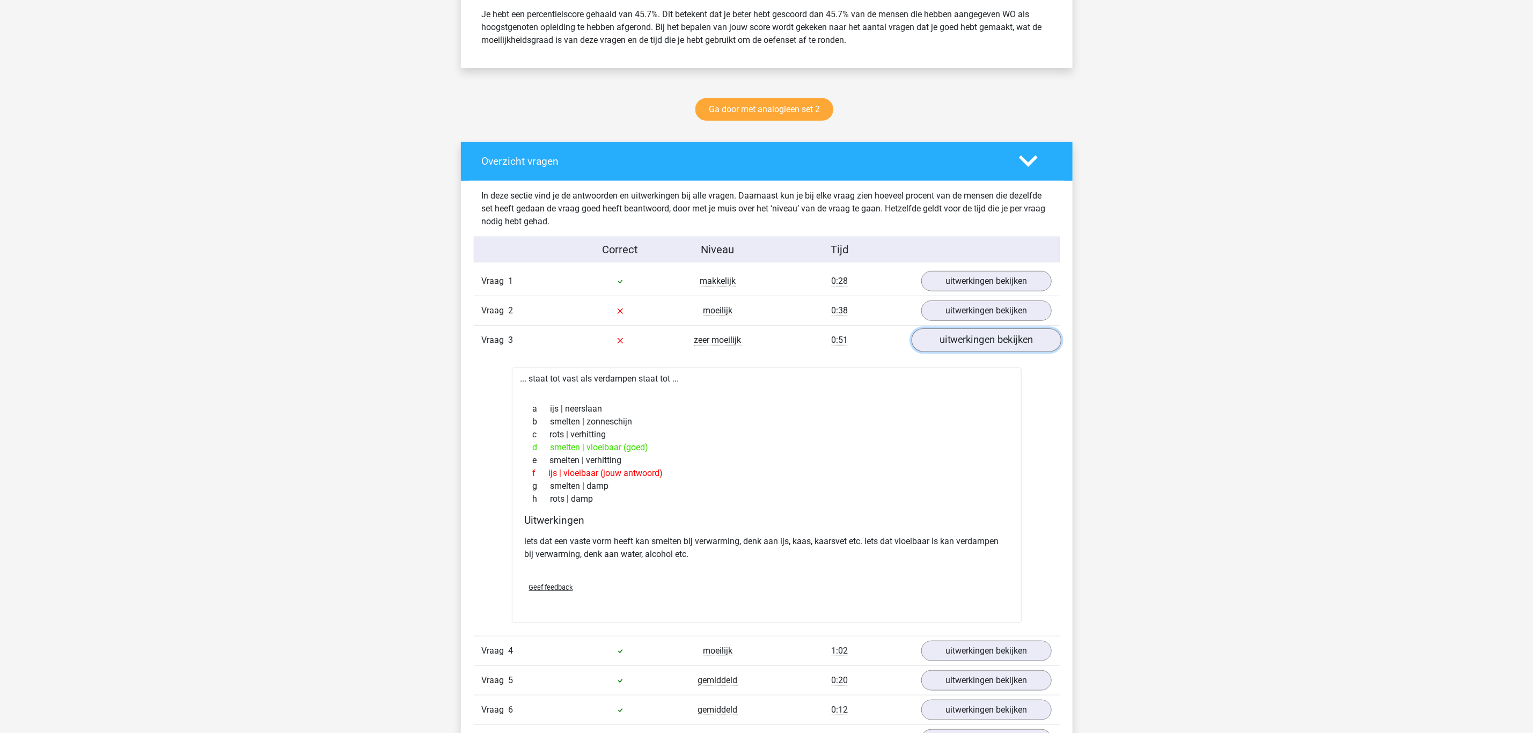
click at [955, 345] on link "uitwerkingen bekijken" at bounding box center [986, 340] width 150 height 24
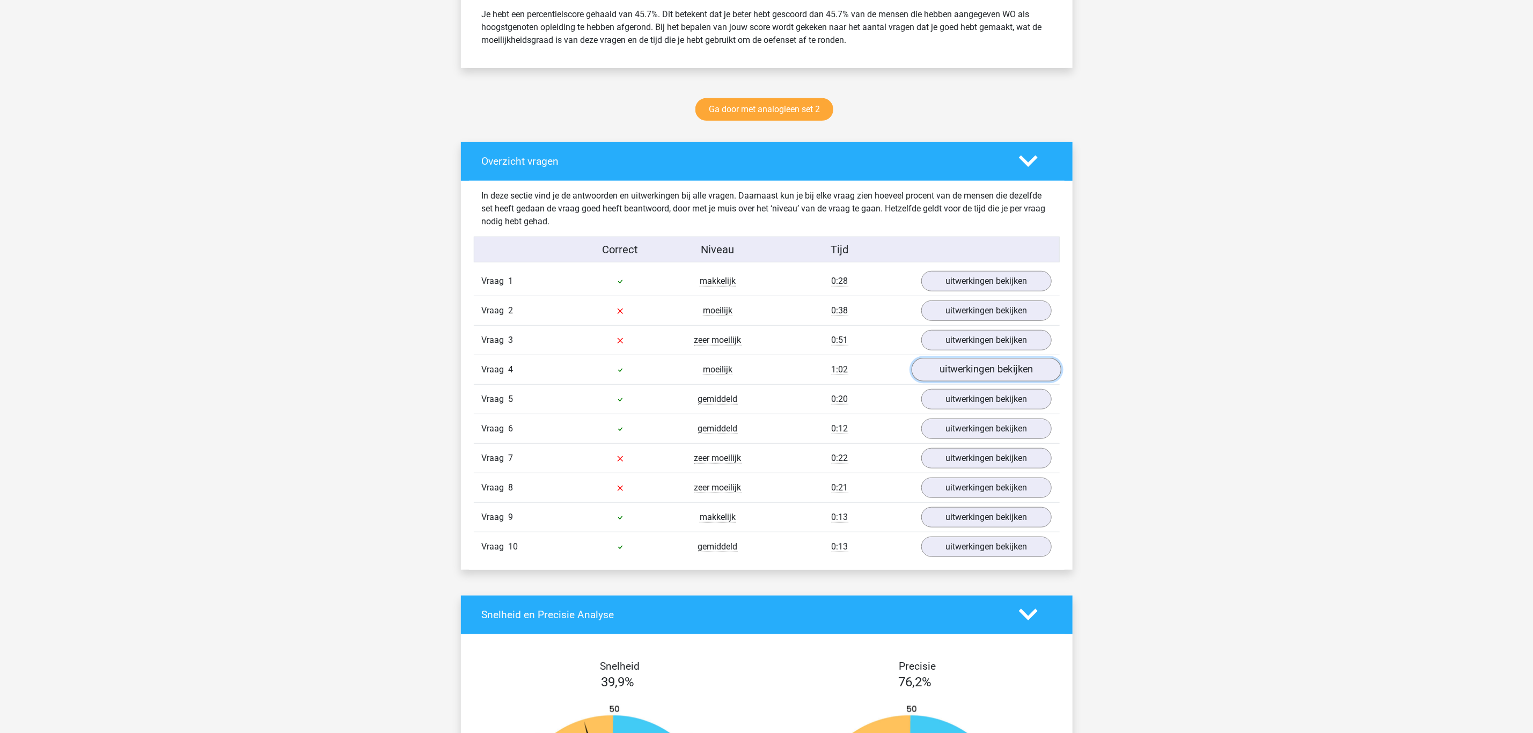
click at [955, 375] on link "uitwerkingen bekijken" at bounding box center [986, 370] width 150 height 24
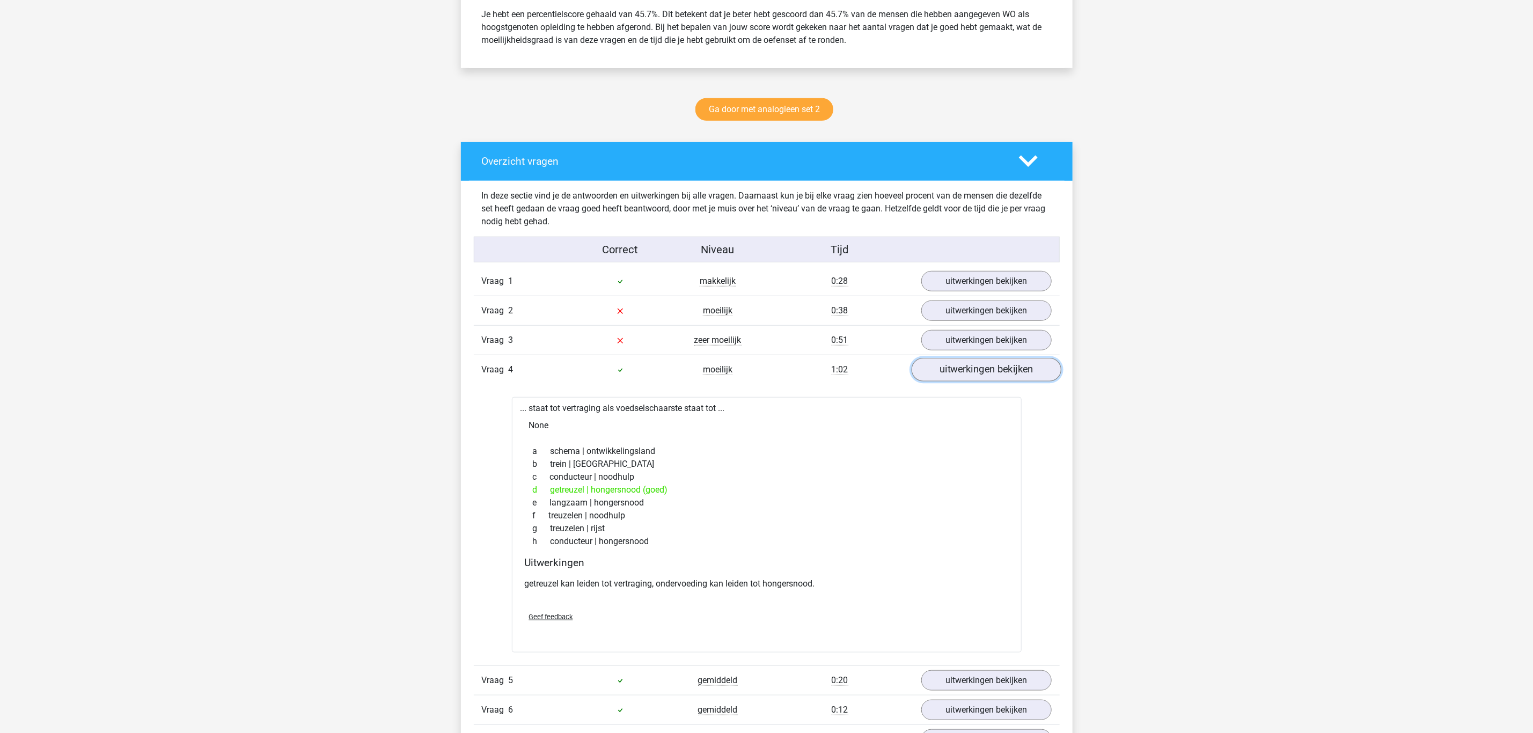
click at [955, 375] on link "uitwerkingen bekijken" at bounding box center [986, 370] width 150 height 24
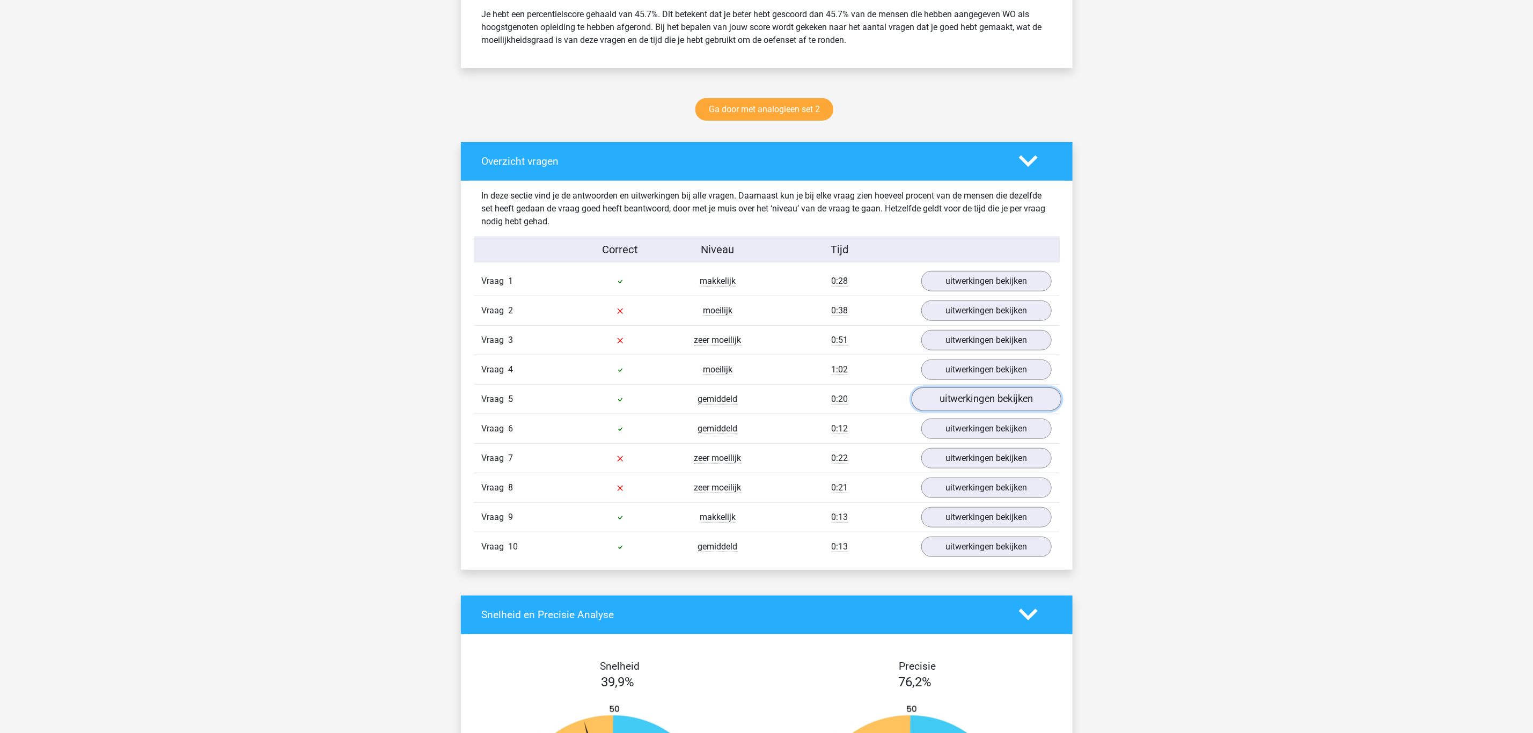
click at [953, 398] on link "uitwerkingen bekijken" at bounding box center [986, 399] width 150 height 24
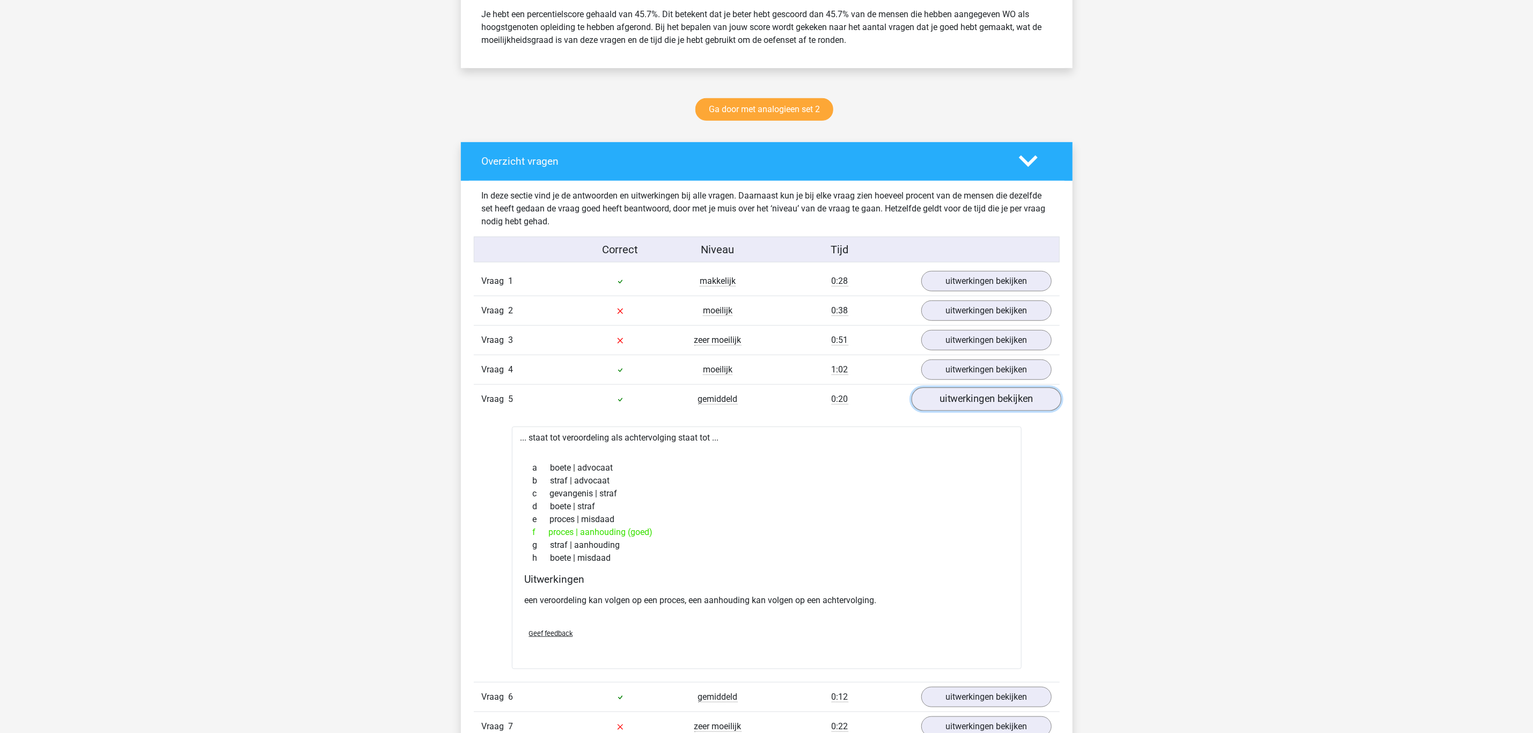
click at [953, 398] on link "uitwerkingen bekijken" at bounding box center [986, 399] width 150 height 24
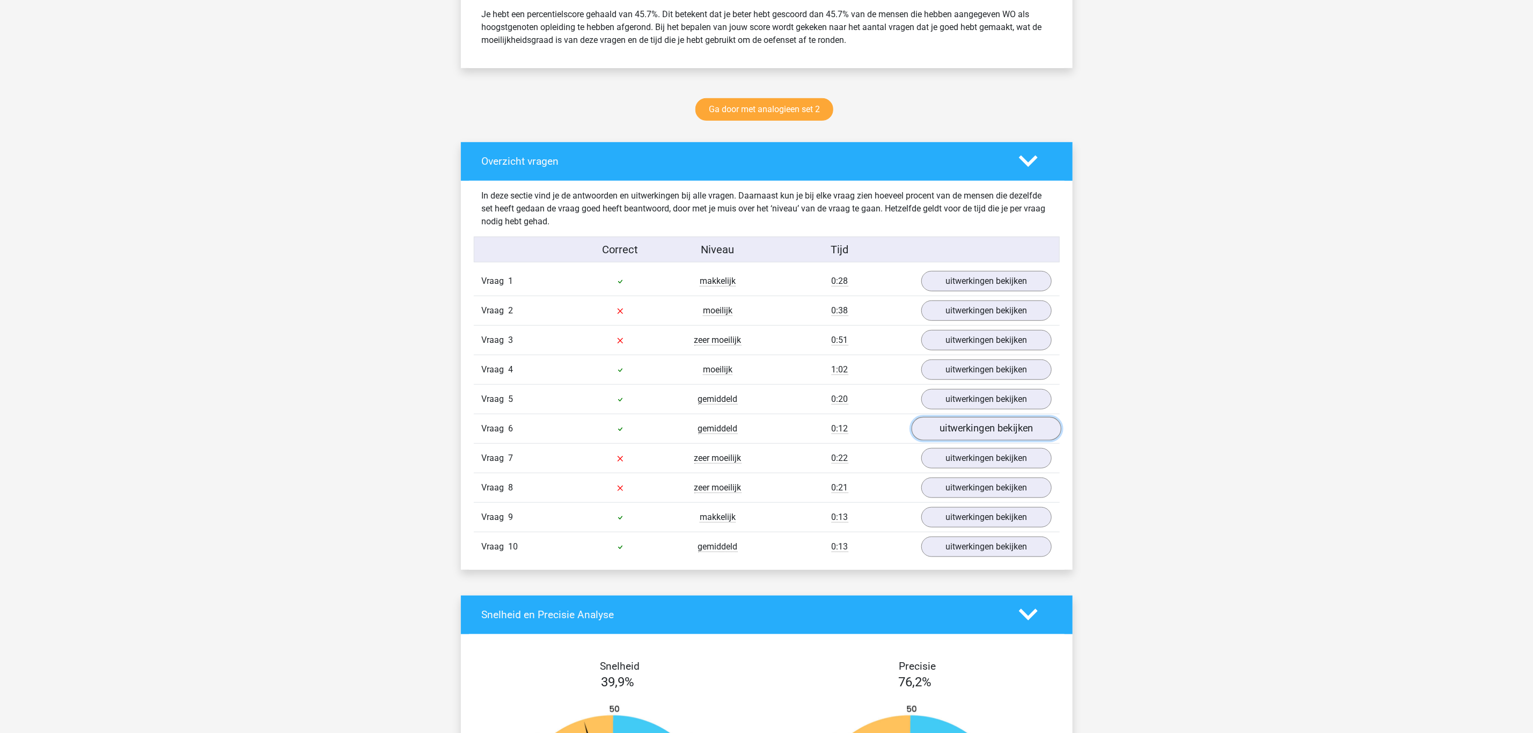
click at [950, 435] on link "uitwerkingen bekijken" at bounding box center [986, 429] width 150 height 24
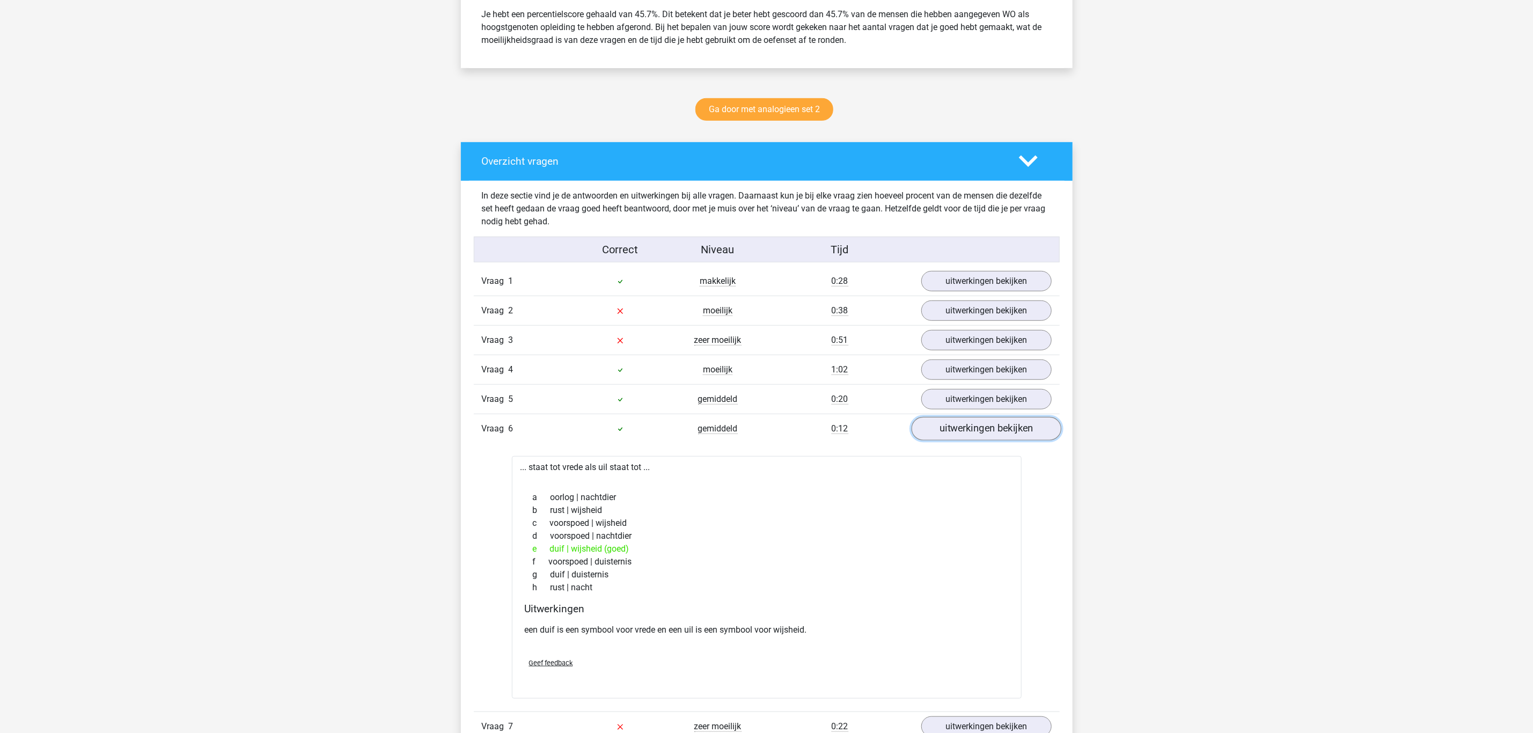
click at [950, 435] on link "uitwerkingen bekijken" at bounding box center [986, 429] width 150 height 24
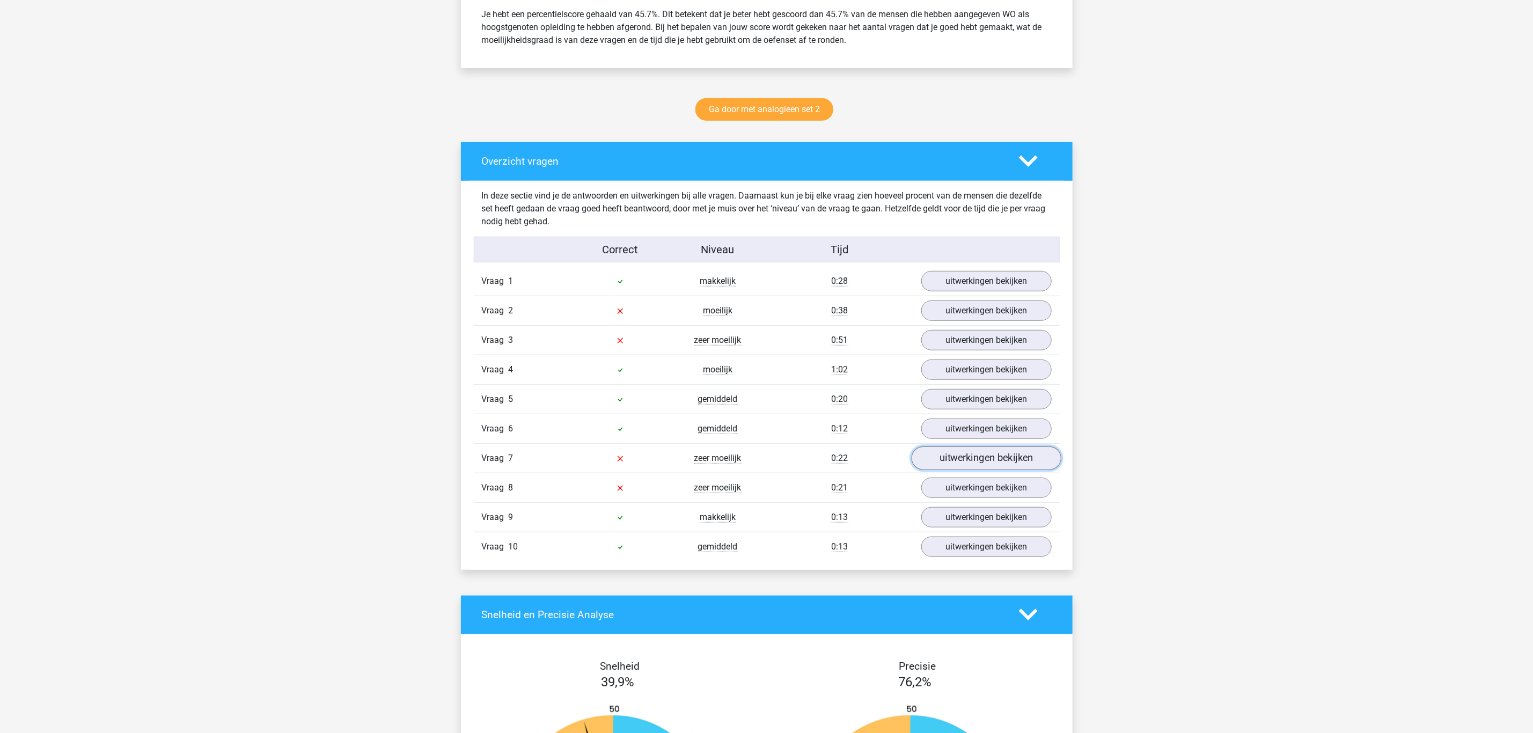
click at [948, 470] on link "uitwerkingen bekijken" at bounding box center [986, 458] width 150 height 24
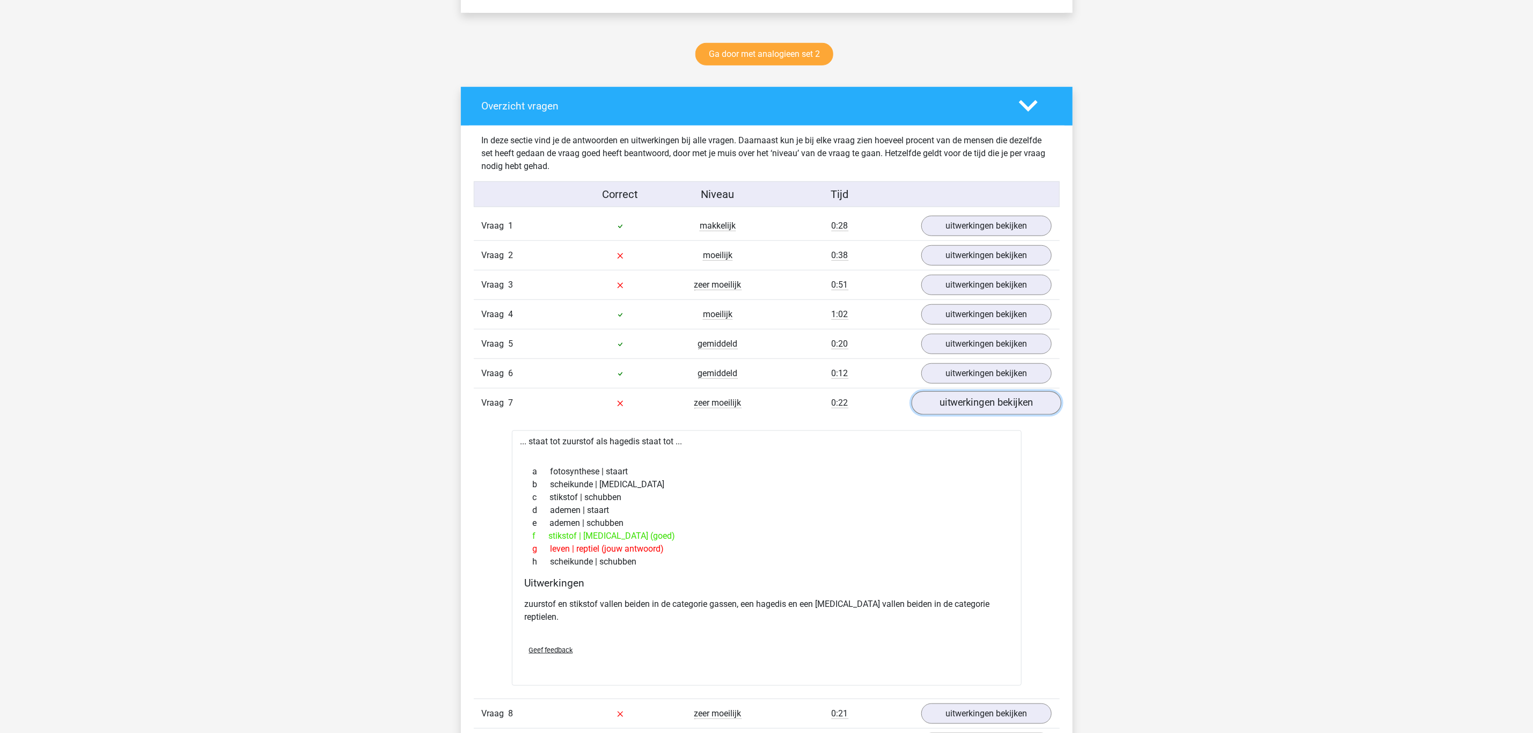
scroll to position [533, 0]
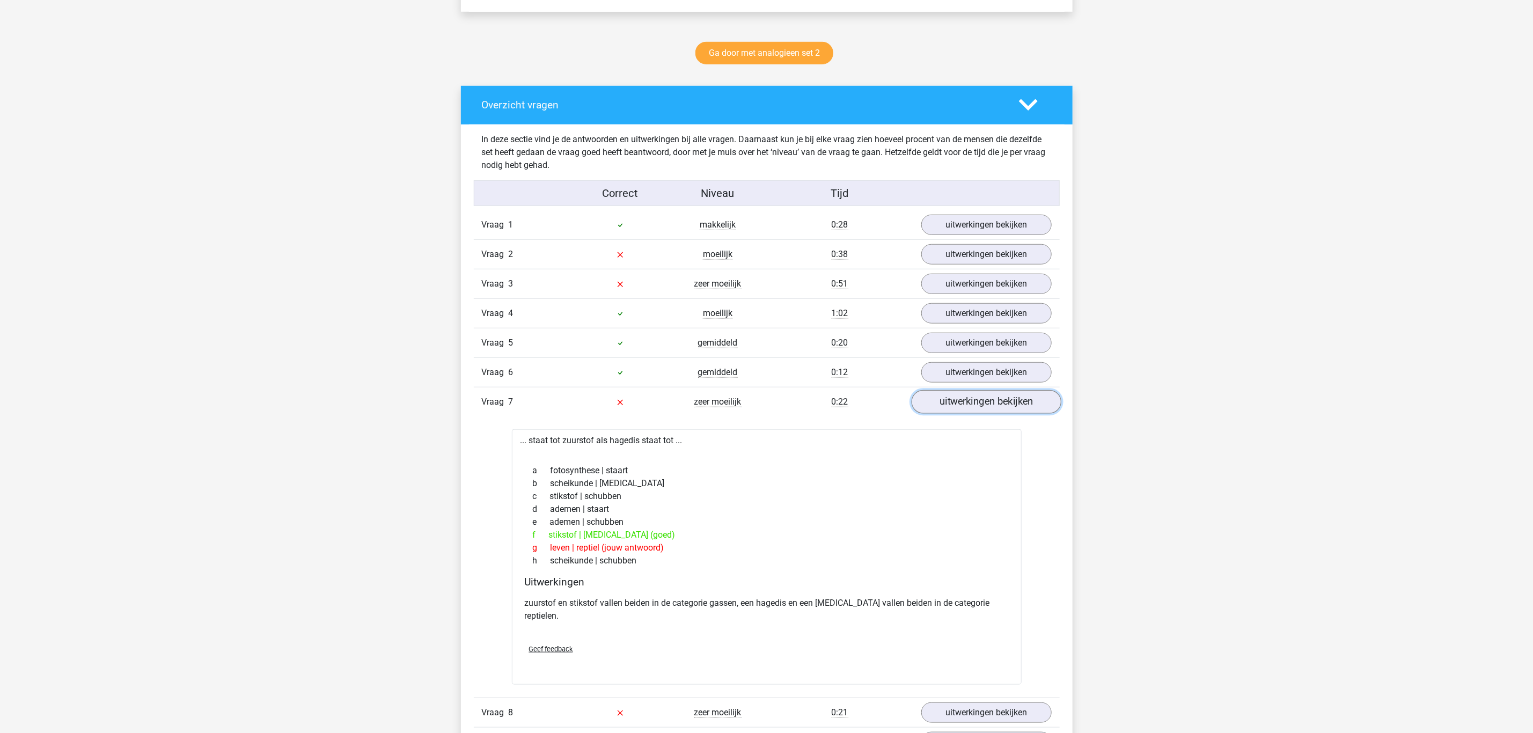
click at [952, 412] on link "uitwerkingen bekijken" at bounding box center [986, 402] width 150 height 24
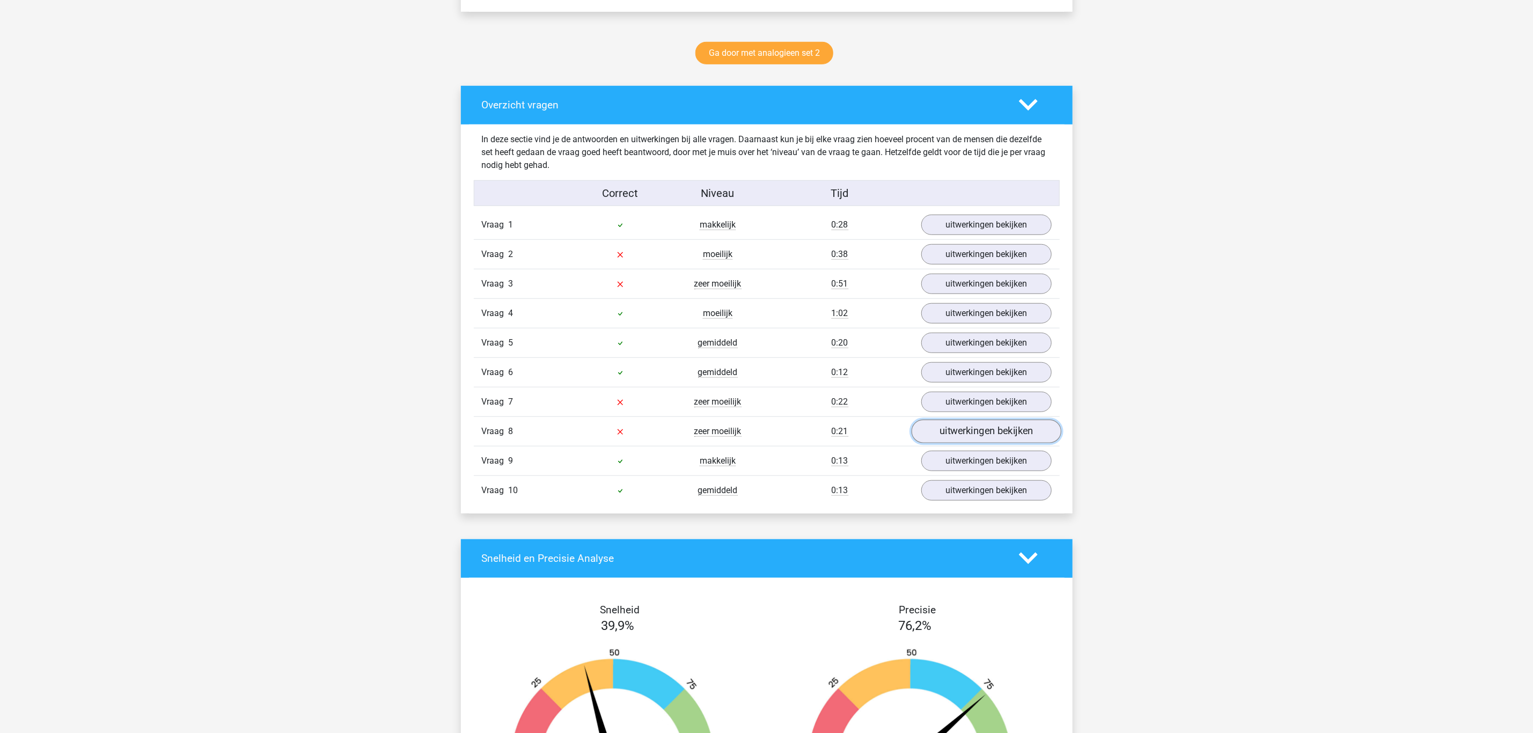
click at [952, 435] on link "uitwerkingen bekijken" at bounding box center [986, 432] width 150 height 24
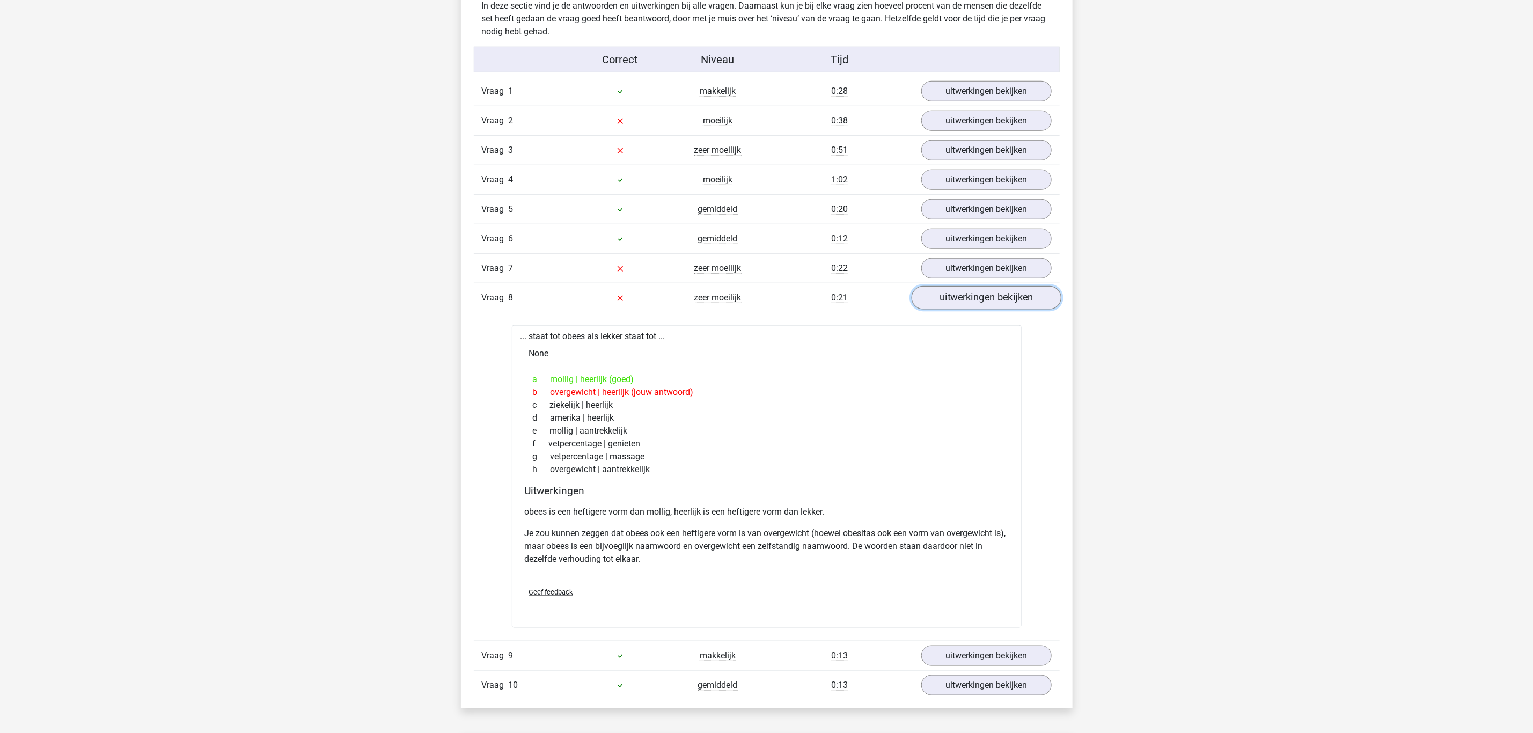
scroll to position [670, 0]
click at [987, 304] on link "uitwerkingen bekijken" at bounding box center [986, 295] width 150 height 24
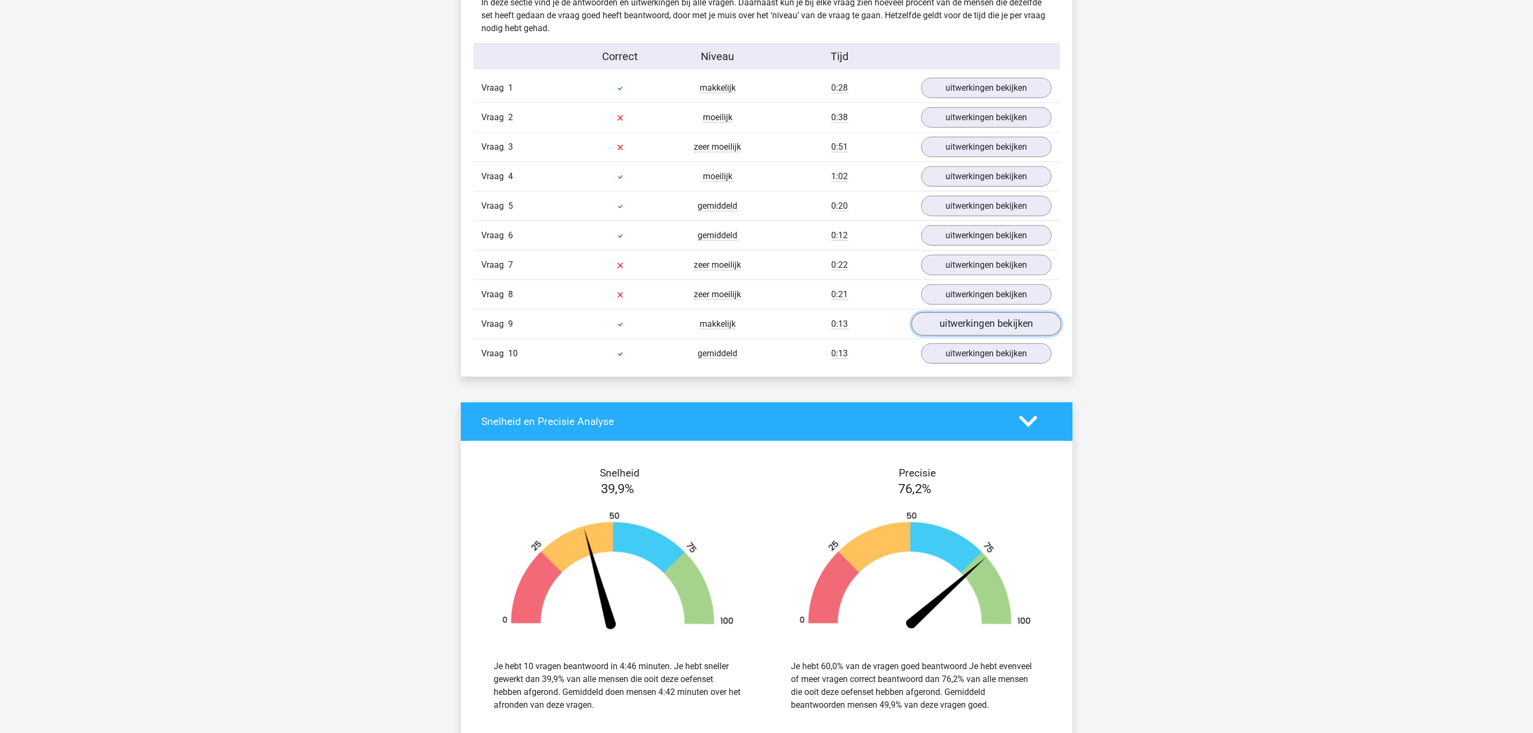
click at [985, 334] on link "uitwerkingen bekijken" at bounding box center [986, 324] width 150 height 24
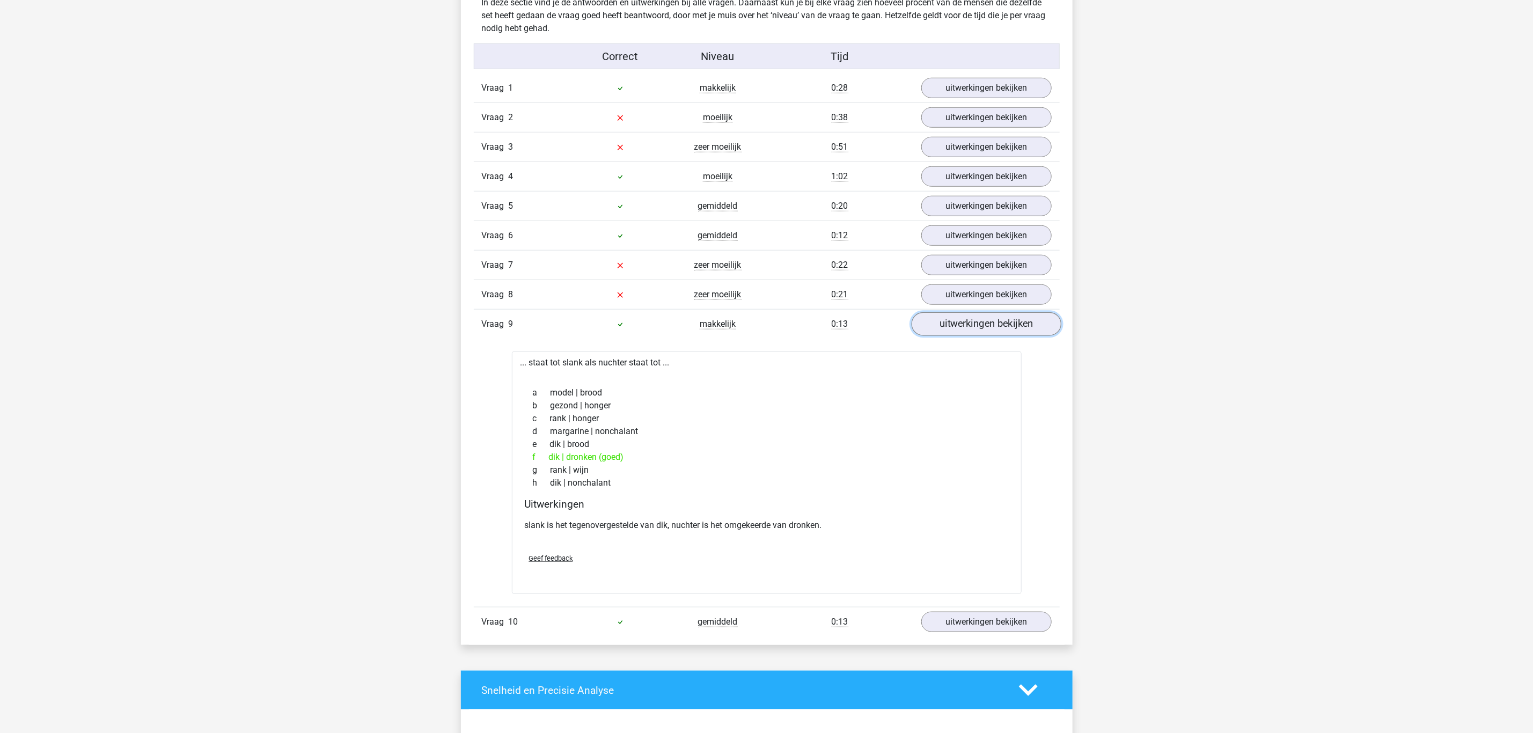
click at [985, 334] on link "uitwerkingen bekijken" at bounding box center [986, 324] width 150 height 24
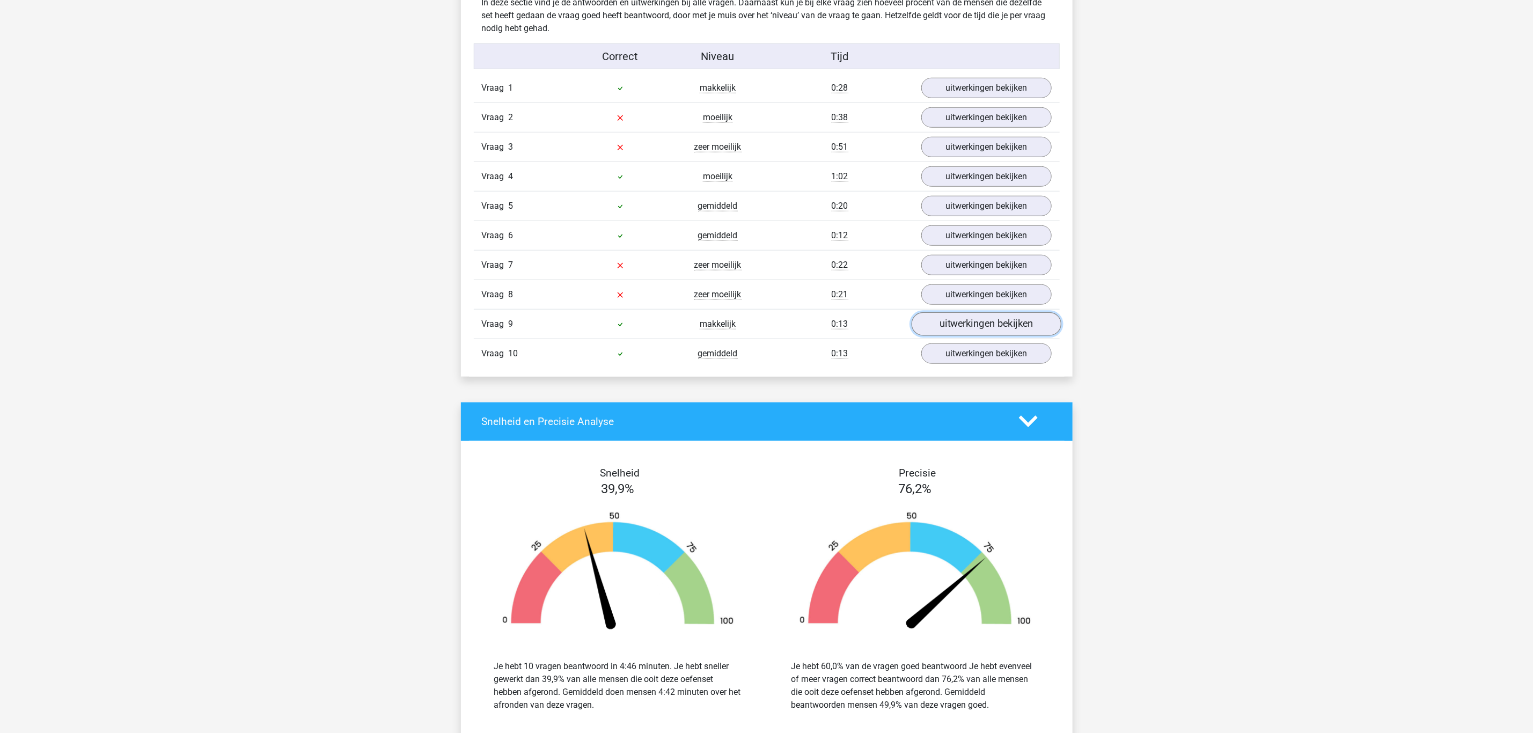
click at [985, 334] on link "uitwerkingen bekijken" at bounding box center [986, 324] width 150 height 24
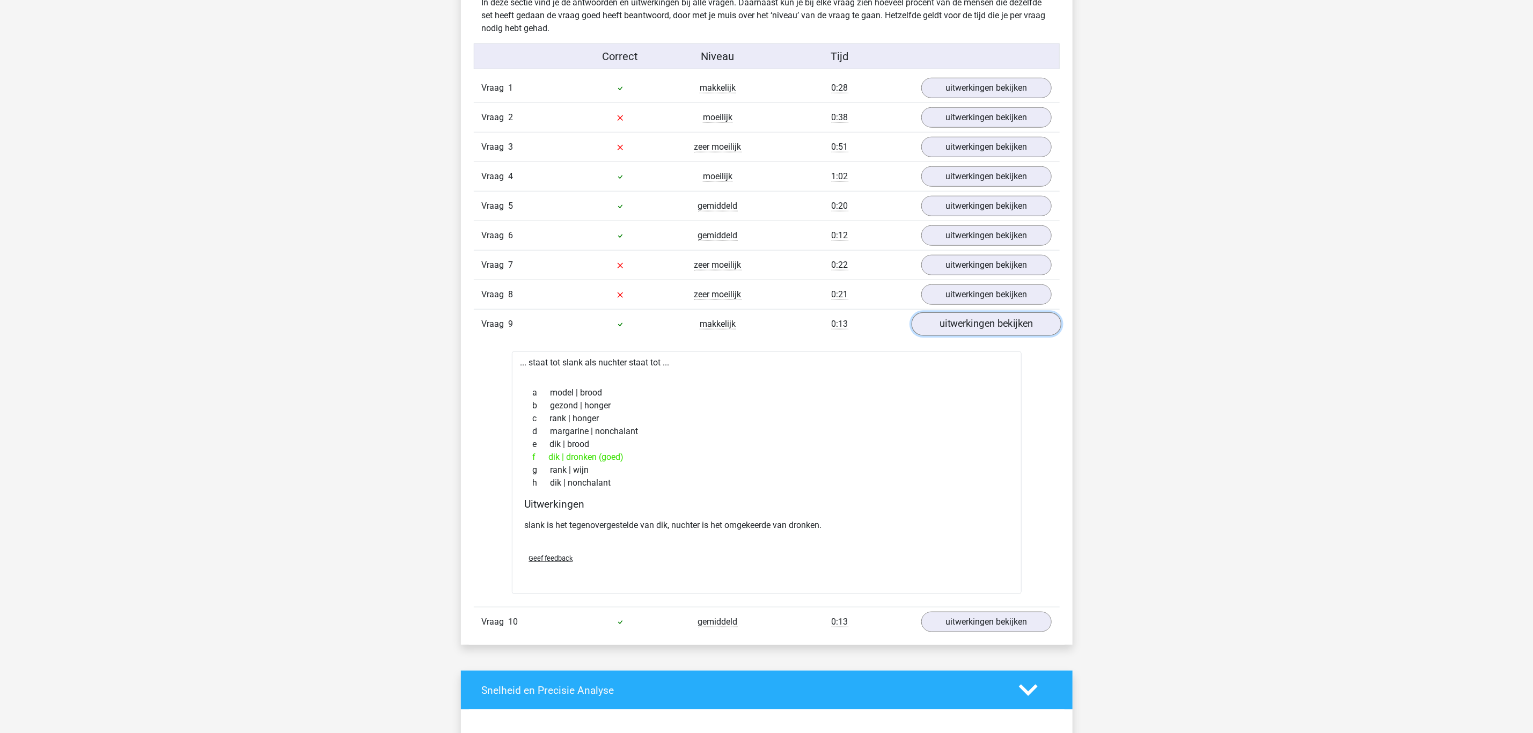
click at [985, 334] on link "uitwerkingen bekijken" at bounding box center [986, 324] width 150 height 24
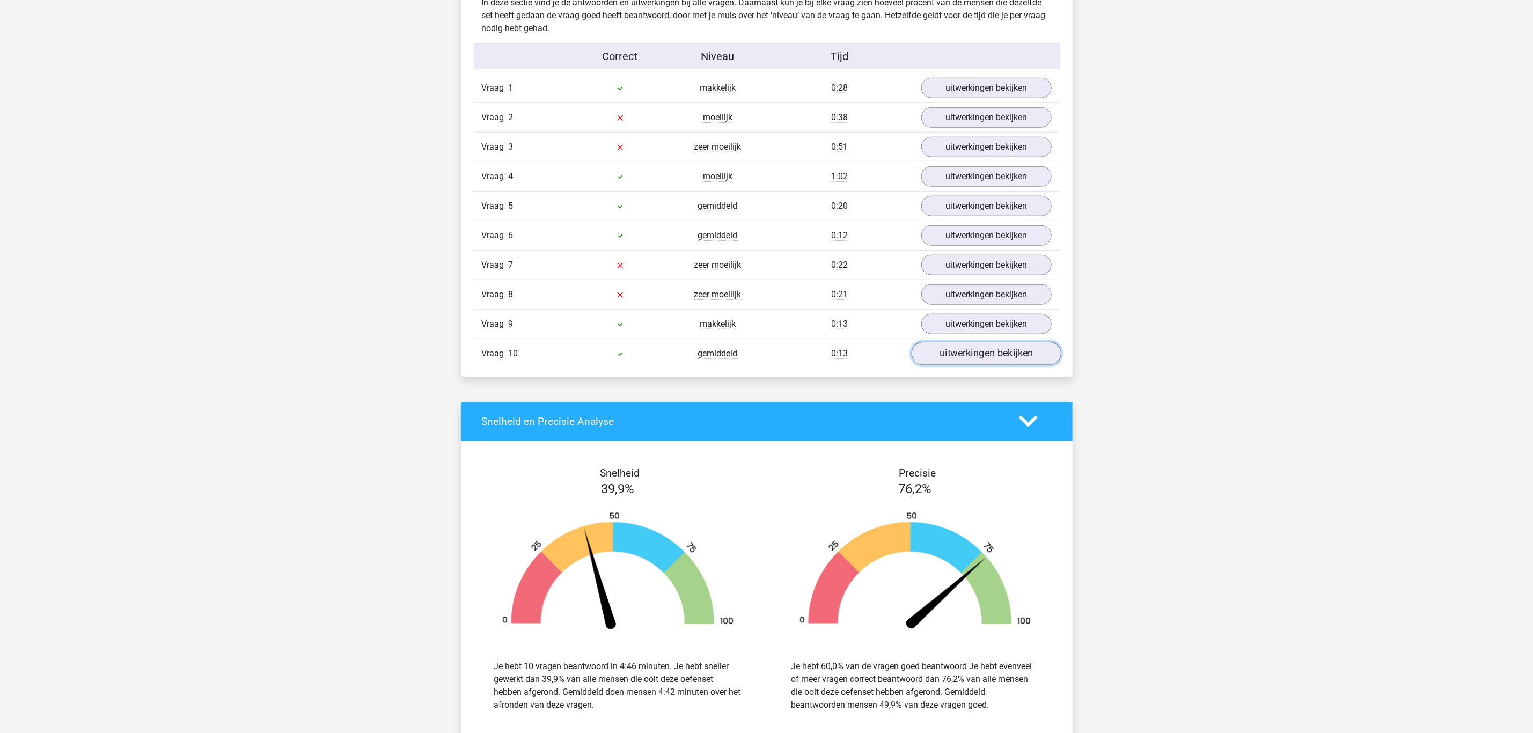
click at [985, 361] on link "uitwerkingen bekijken" at bounding box center [986, 354] width 150 height 24
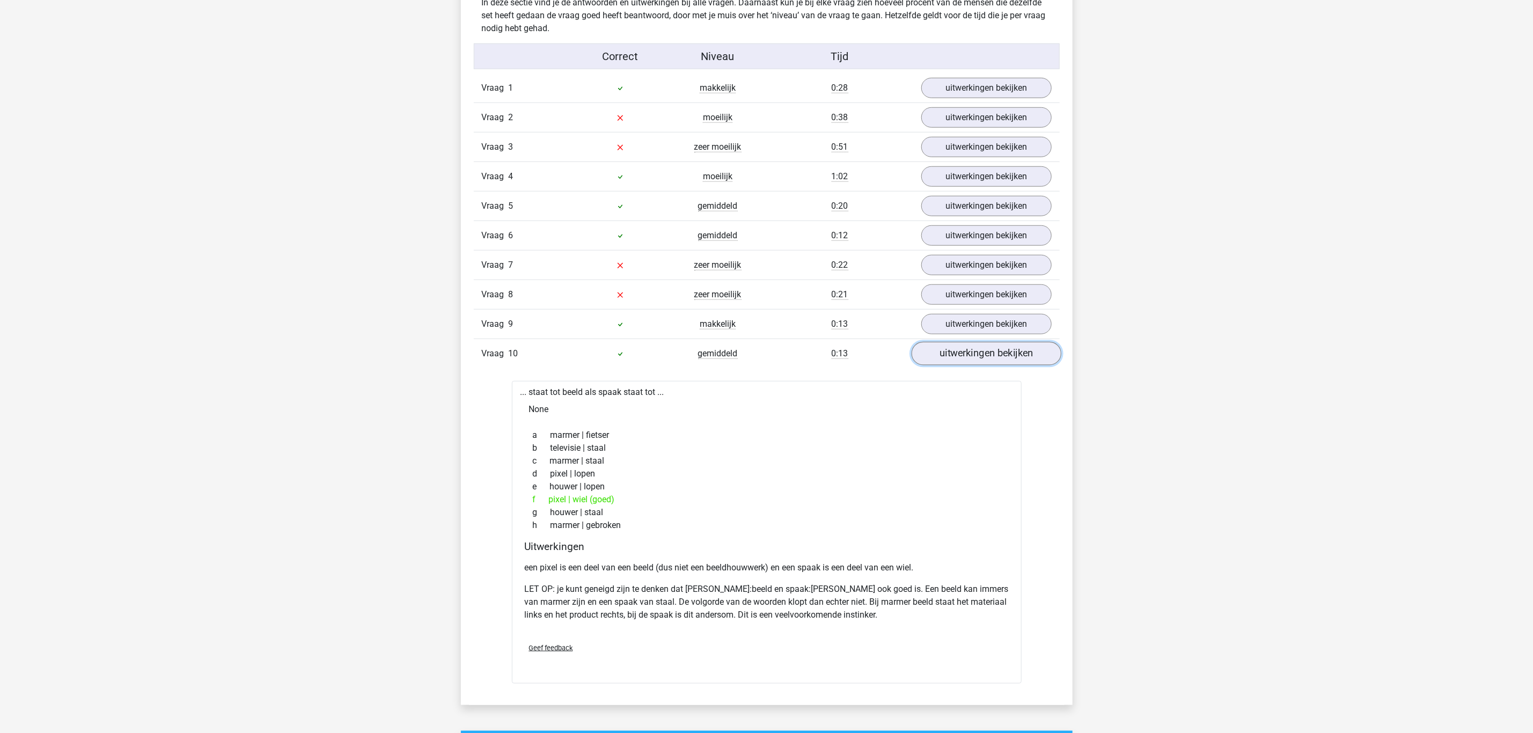
click at [985, 361] on link "uitwerkingen bekijken" at bounding box center [986, 354] width 150 height 24
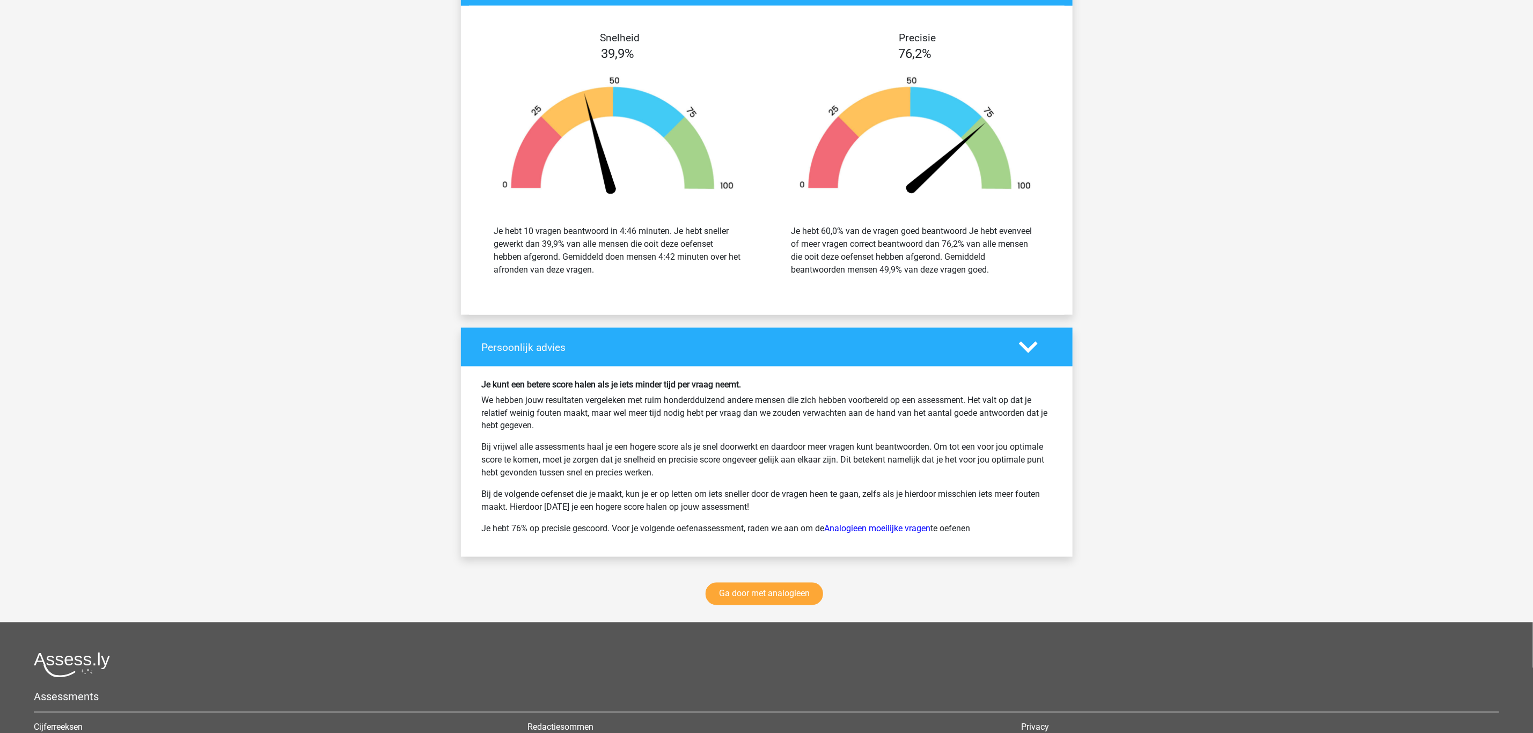
scroll to position [1108, 0]
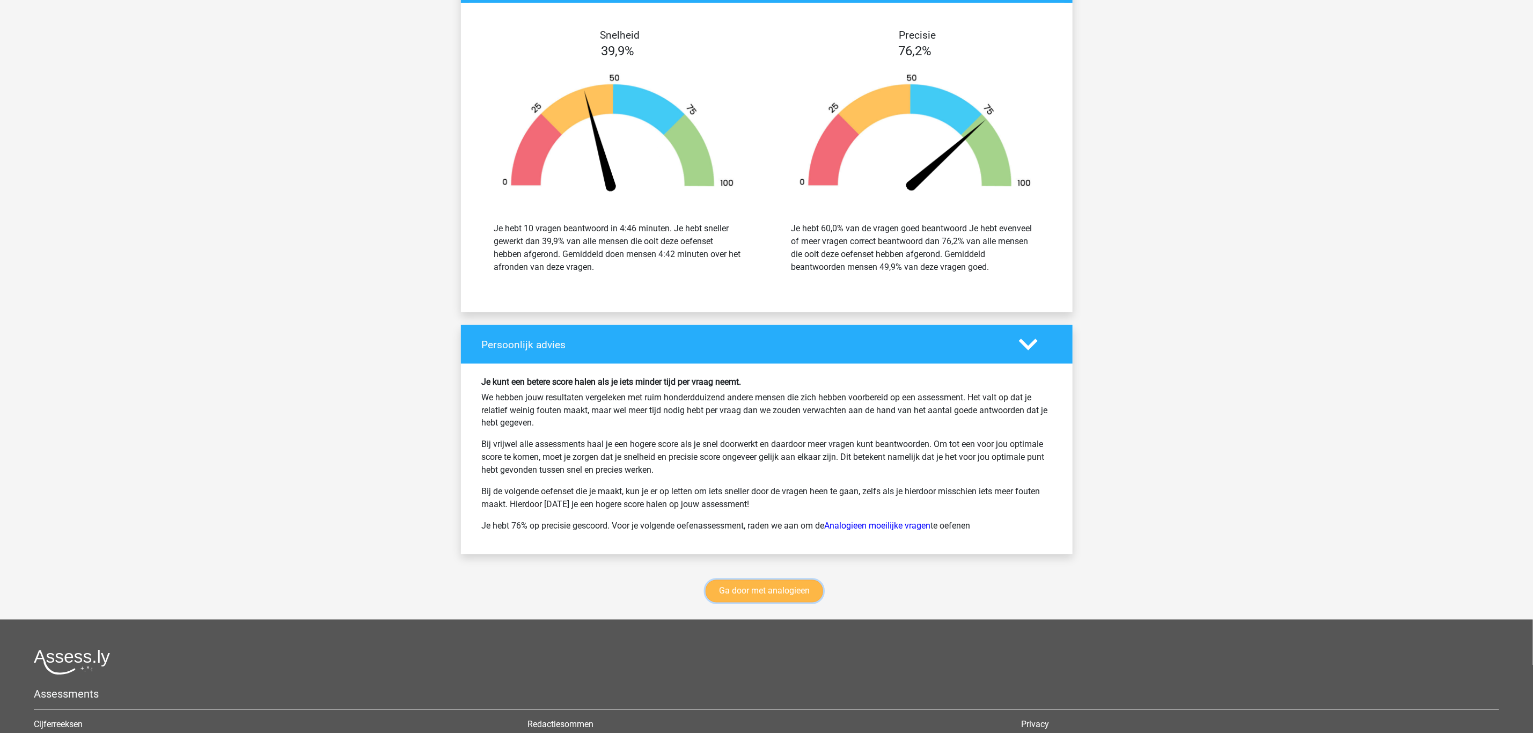
click at [778, 592] on link "Ga door met analogieen" at bounding box center [765, 591] width 118 height 23
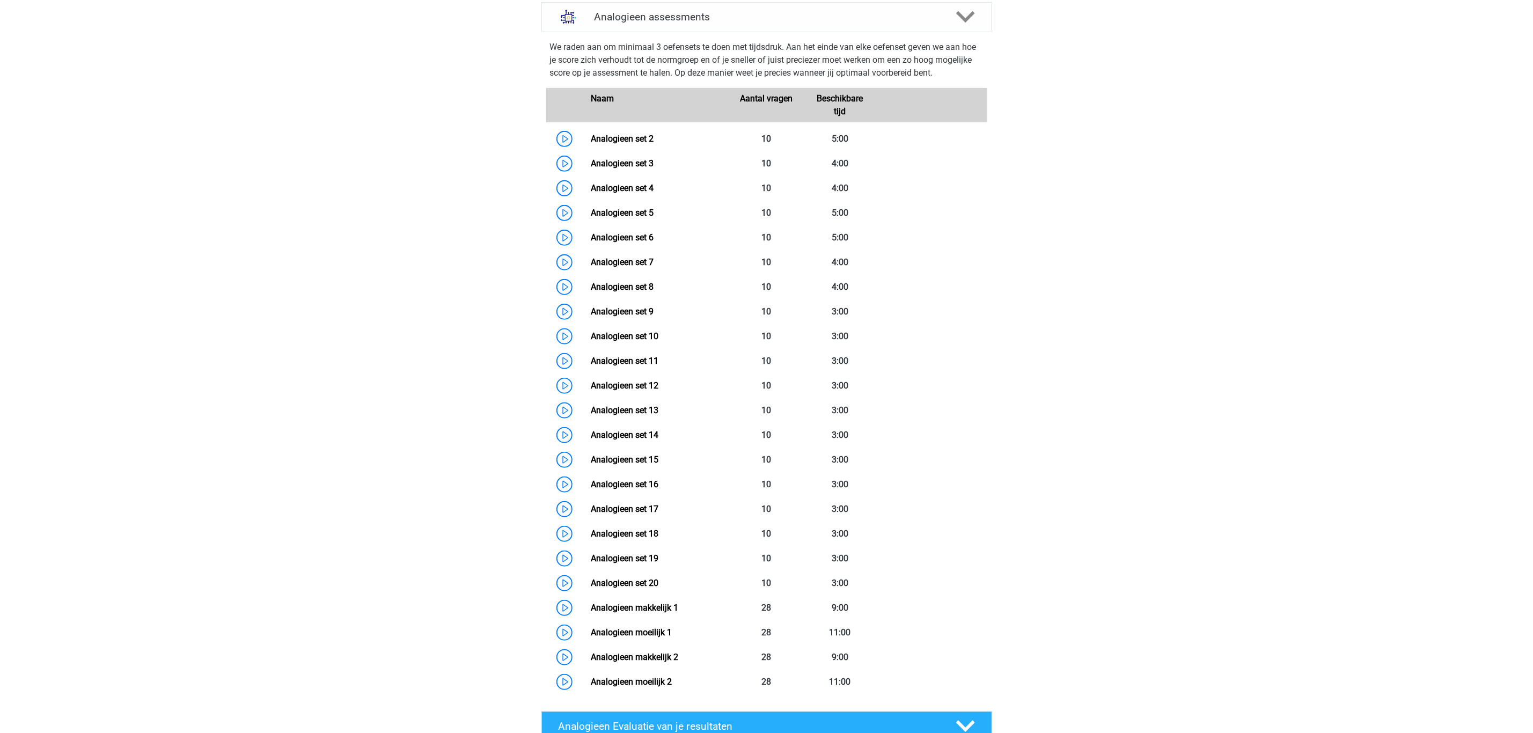
scroll to position [442, 0]
click at [591, 138] on link "Analogieen set 2" at bounding box center [622, 140] width 63 height 10
click at [591, 191] on link "Analogieen set 4" at bounding box center [622, 189] width 63 height 10
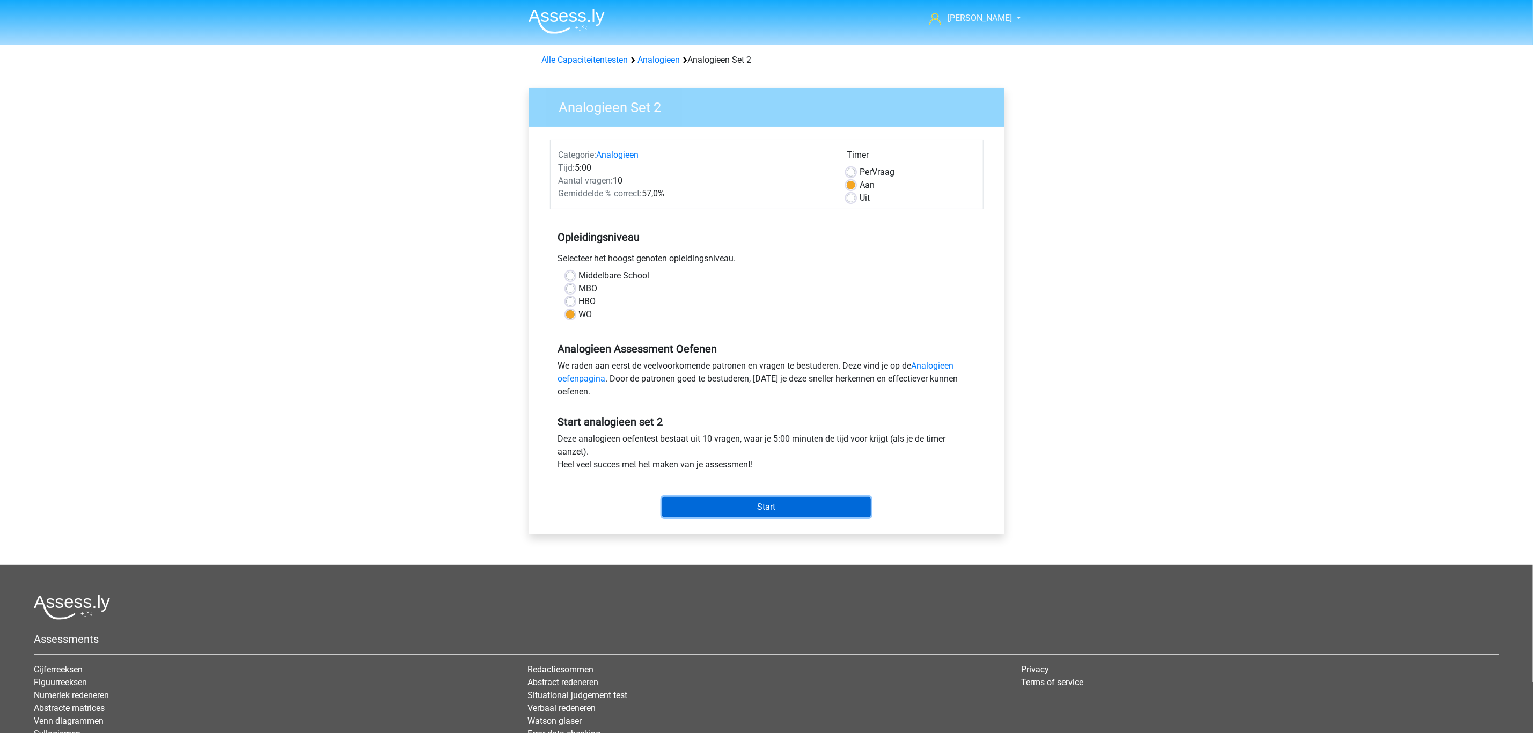
click at [676, 499] on input "Start" at bounding box center [766, 507] width 209 height 20
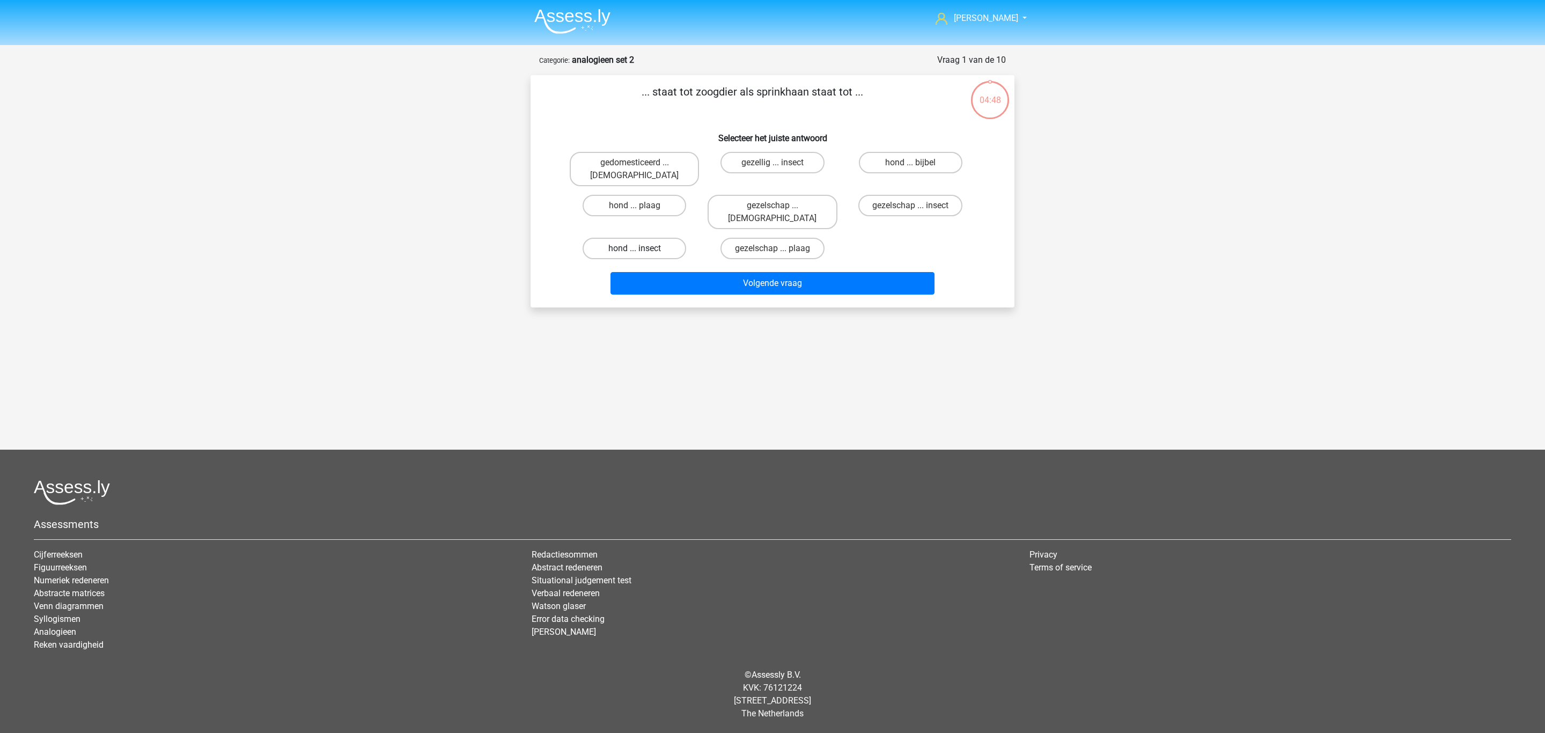
click at [663, 238] on label "hond ... insect" at bounding box center [635, 248] width 104 height 21
click at [642, 248] on input "hond ... insect" at bounding box center [638, 251] width 7 height 7
radio input "true"
click at [663, 272] on button "Volgende vraag" at bounding box center [773, 283] width 325 height 23
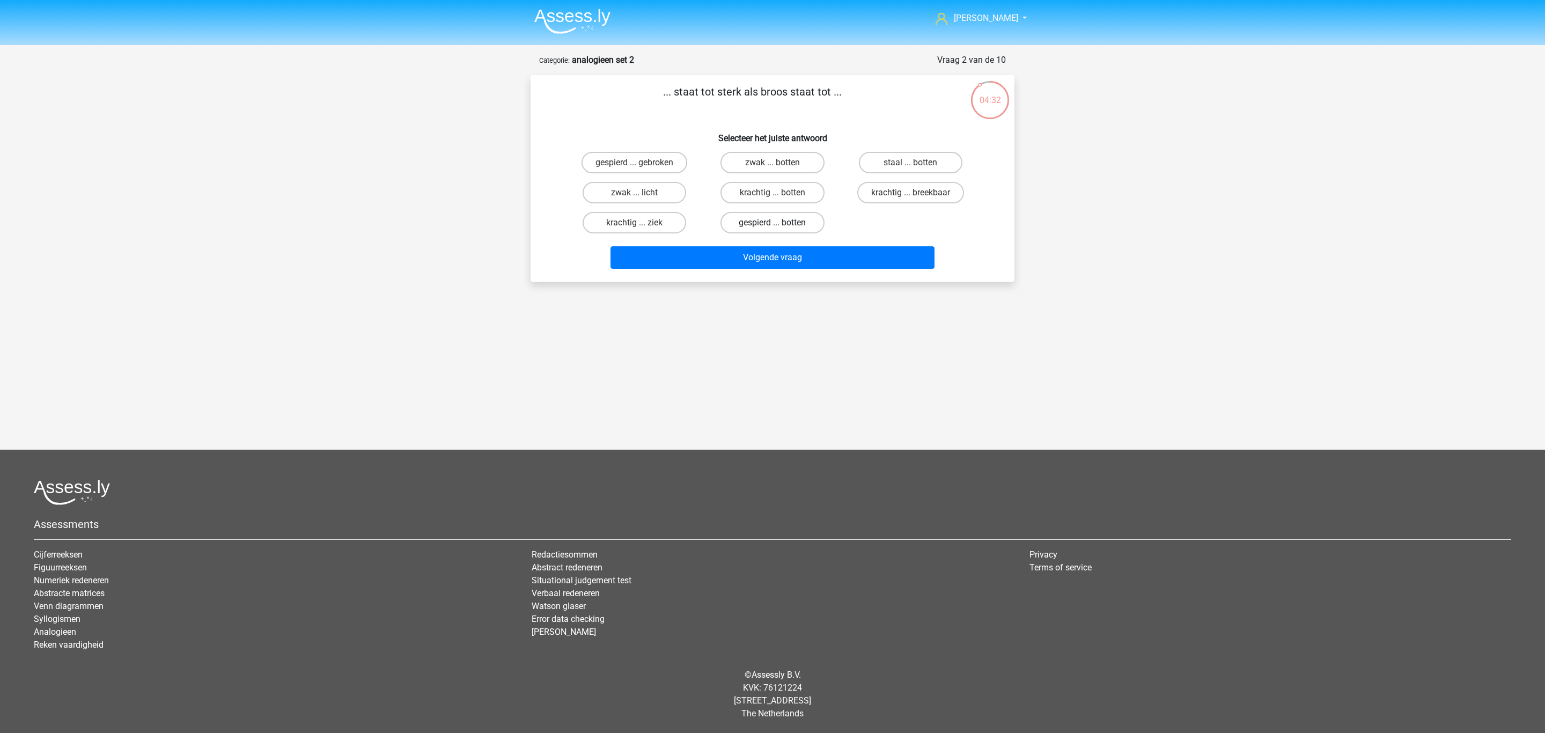
click at [738, 227] on label "gespierd ... botten" at bounding box center [773, 222] width 104 height 21
click at [773, 227] on input "gespierd ... botten" at bounding box center [776, 226] width 7 height 7
radio input "true"
click at [738, 258] on button "Volgende vraag" at bounding box center [773, 257] width 325 height 23
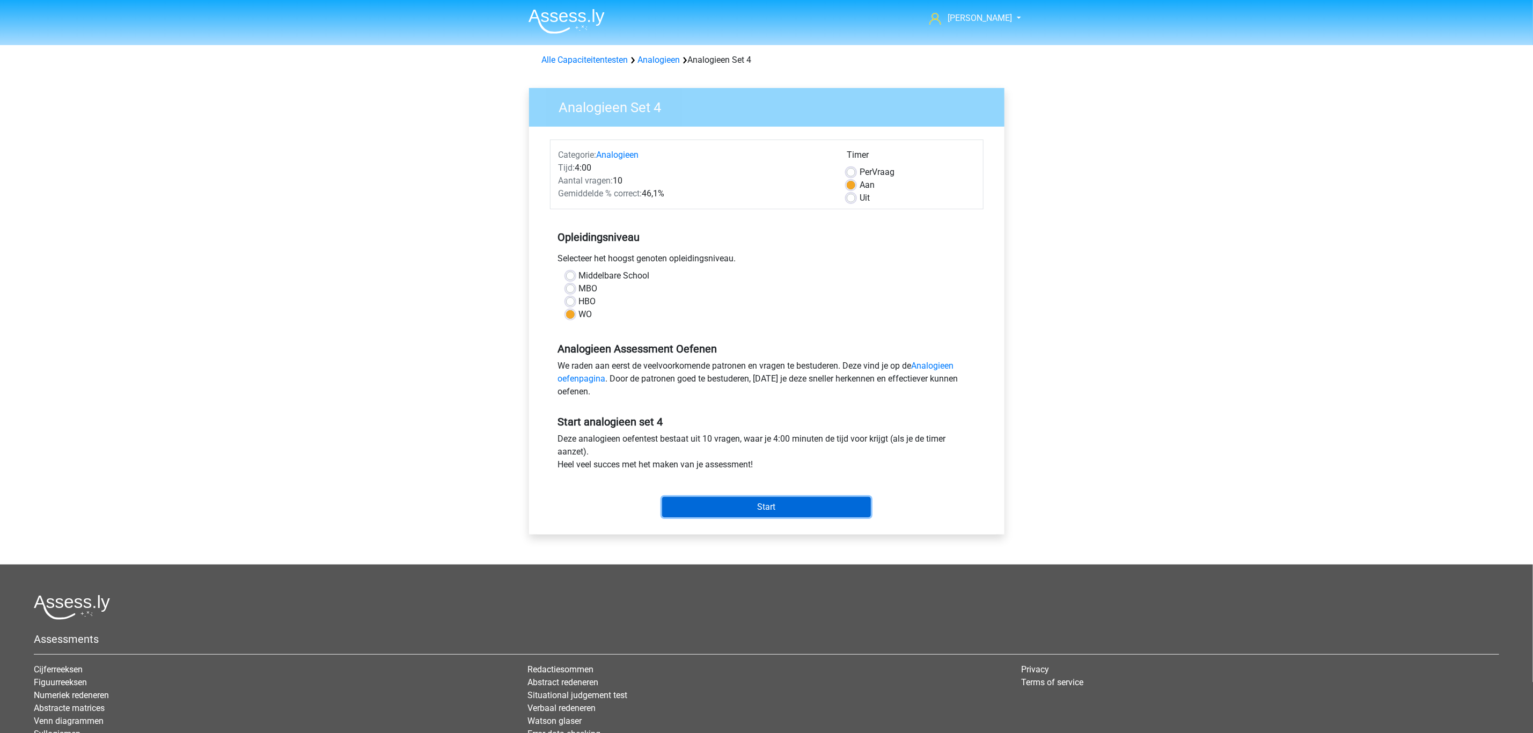
click at [691, 502] on input "Start" at bounding box center [766, 507] width 209 height 20
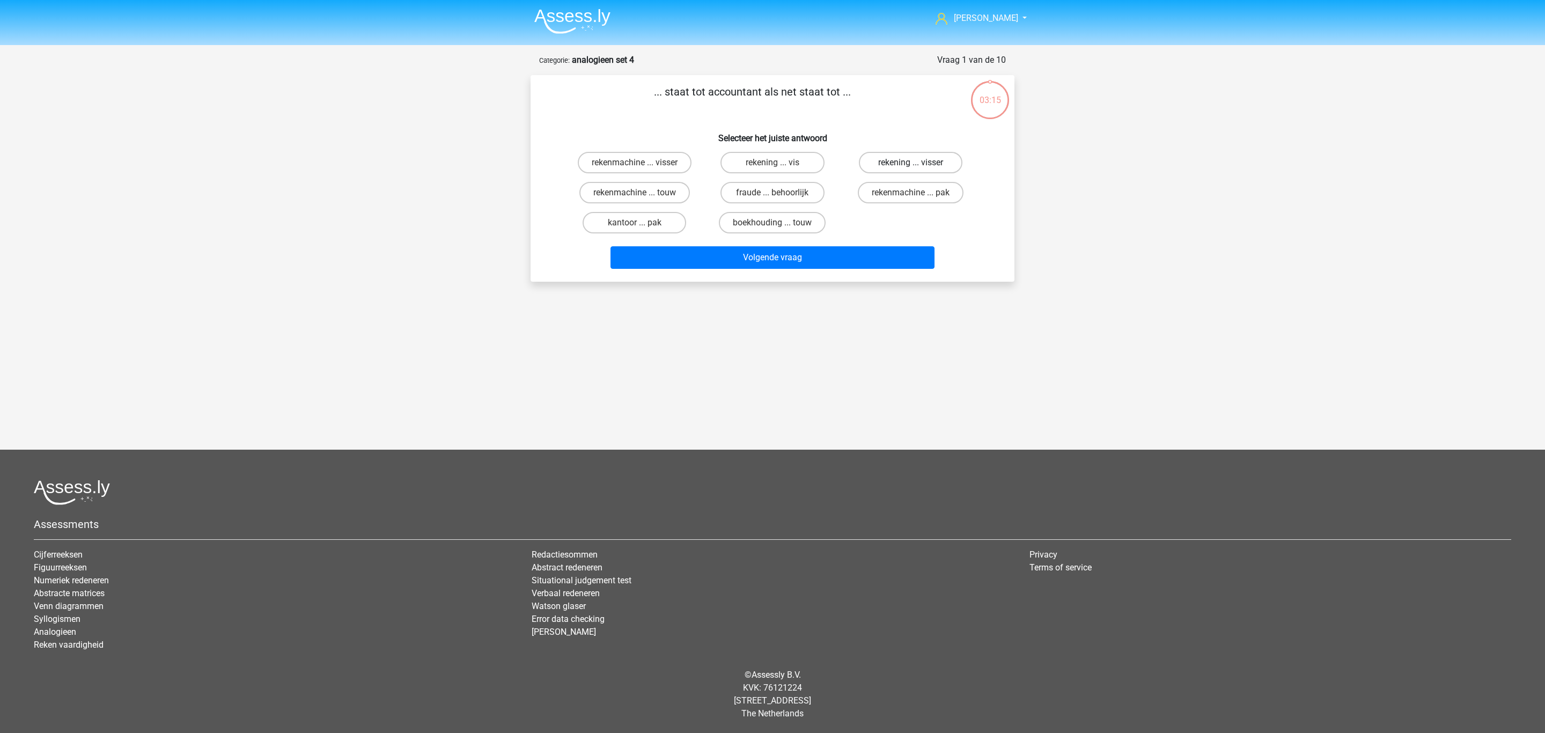
click at [887, 171] on label "rekening ... visser" at bounding box center [911, 162] width 104 height 21
click at [911, 170] on input "rekening ... visser" at bounding box center [914, 166] width 7 height 7
radio input "true"
click at [869, 255] on button "Volgende vraag" at bounding box center [773, 257] width 325 height 23
click at [664, 195] on label "fris ... leuk" at bounding box center [635, 192] width 104 height 21
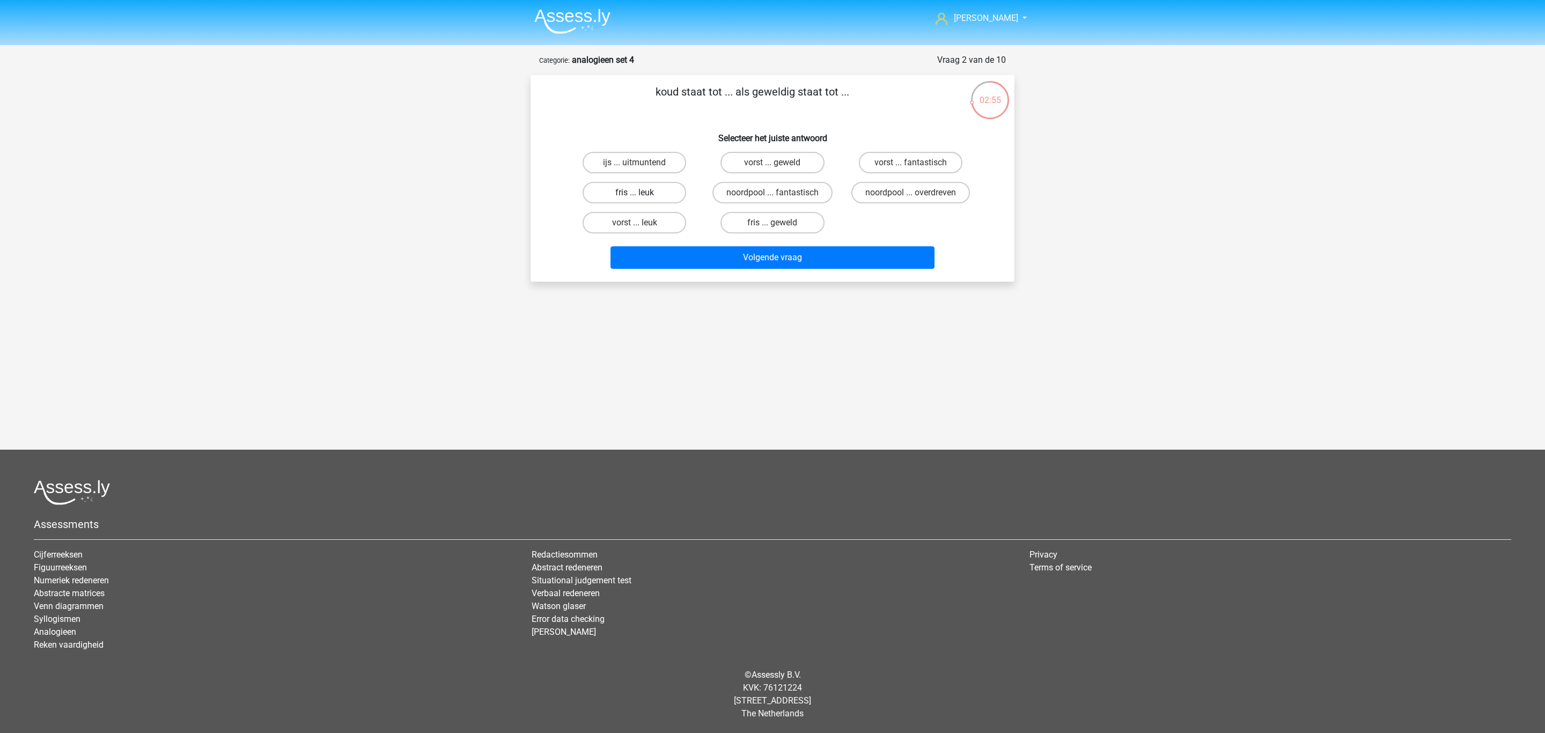
click at [642, 195] on input "fris ... leuk" at bounding box center [638, 196] width 7 height 7
radio input "true"
click at [691, 261] on button "Volgende vraag" at bounding box center [773, 257] width 325 height 23
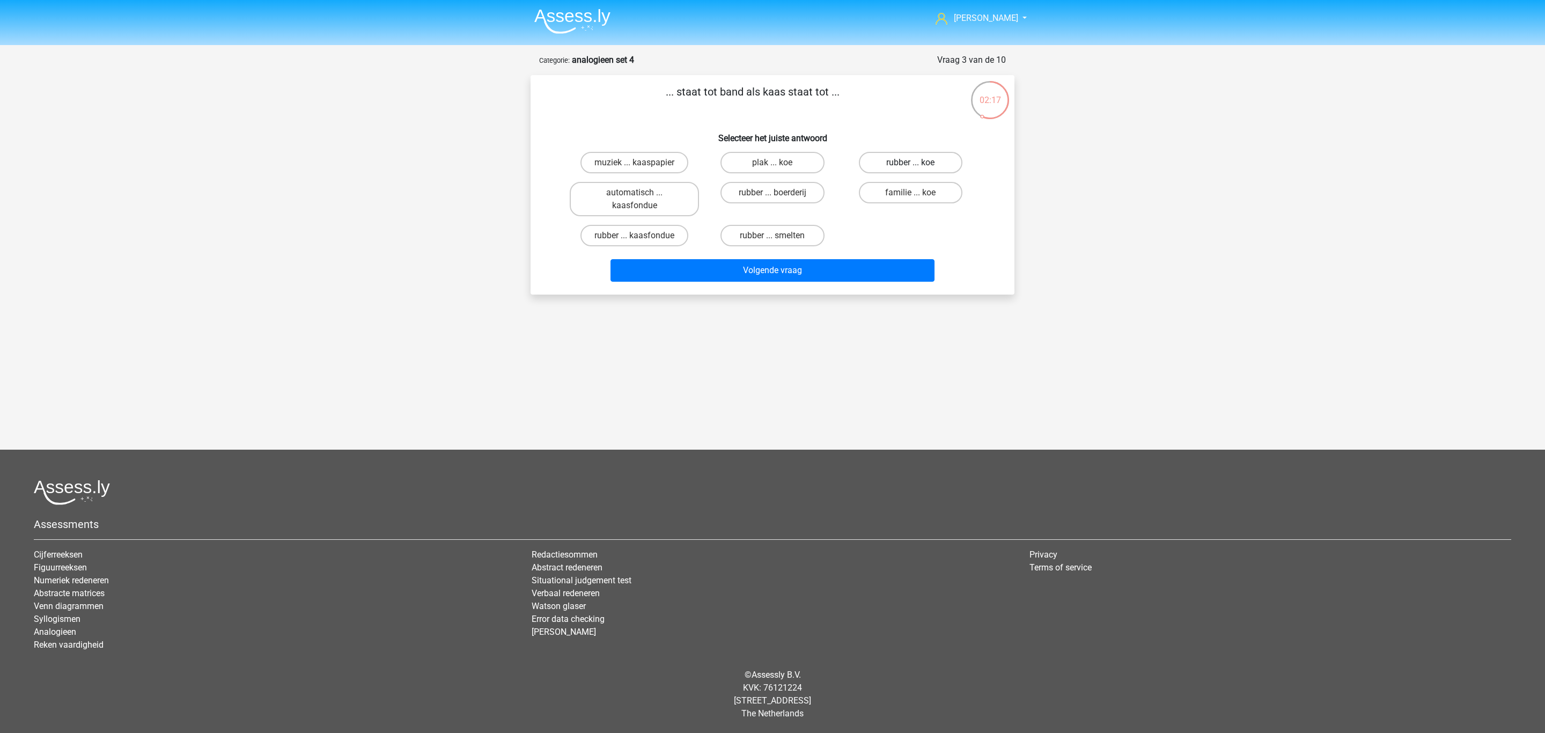
click at [902, 172] on label "rubber ... koe" at bounding box center [911, 162] width 104 height 21
click at [911, 170] on input "rubber ... koe" at bounding box center [914, 166] width 7 height 7
radio input "true"
click at [876, 266] on button "Volgende vraag" at bounding box center [773, 270] width 325 height 23
click at [897, 160] on label "datum ... aanspreekvorm" at bounding box center [911, 162] width 122 height 21
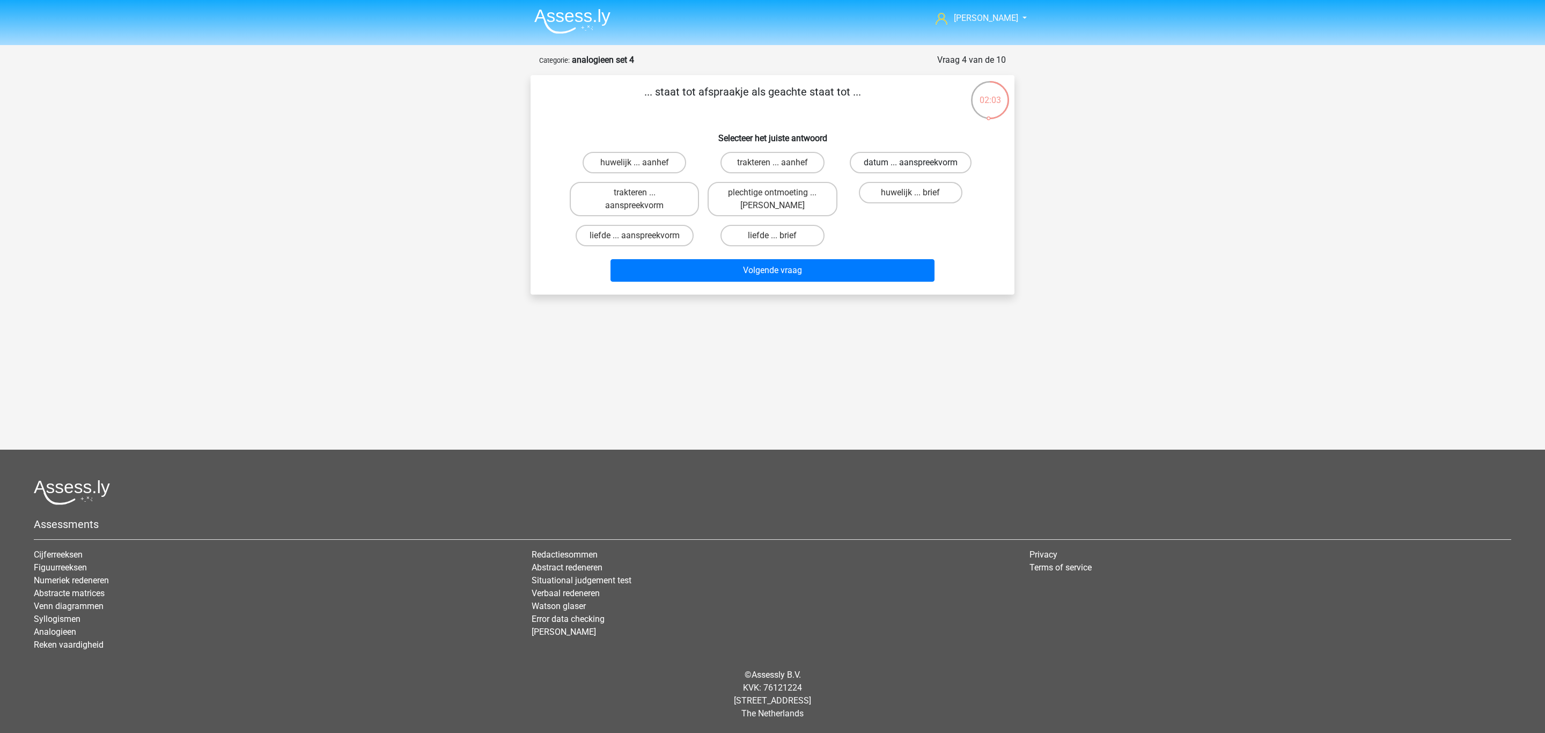
click at [911, 163] on input "datum ... aanspreekvorm" at bounding box center [914, 166] width 7 height 7
radio input "true"
click at [652, 237] on label "liefde ... aanspreekvorm" at bounding box center [635, 235] width 118 height 21
click at [642, 237] on input "liefde ... aanspreekvorm" at bounding box center [638, 239] width 7 height 7
radio input "true"
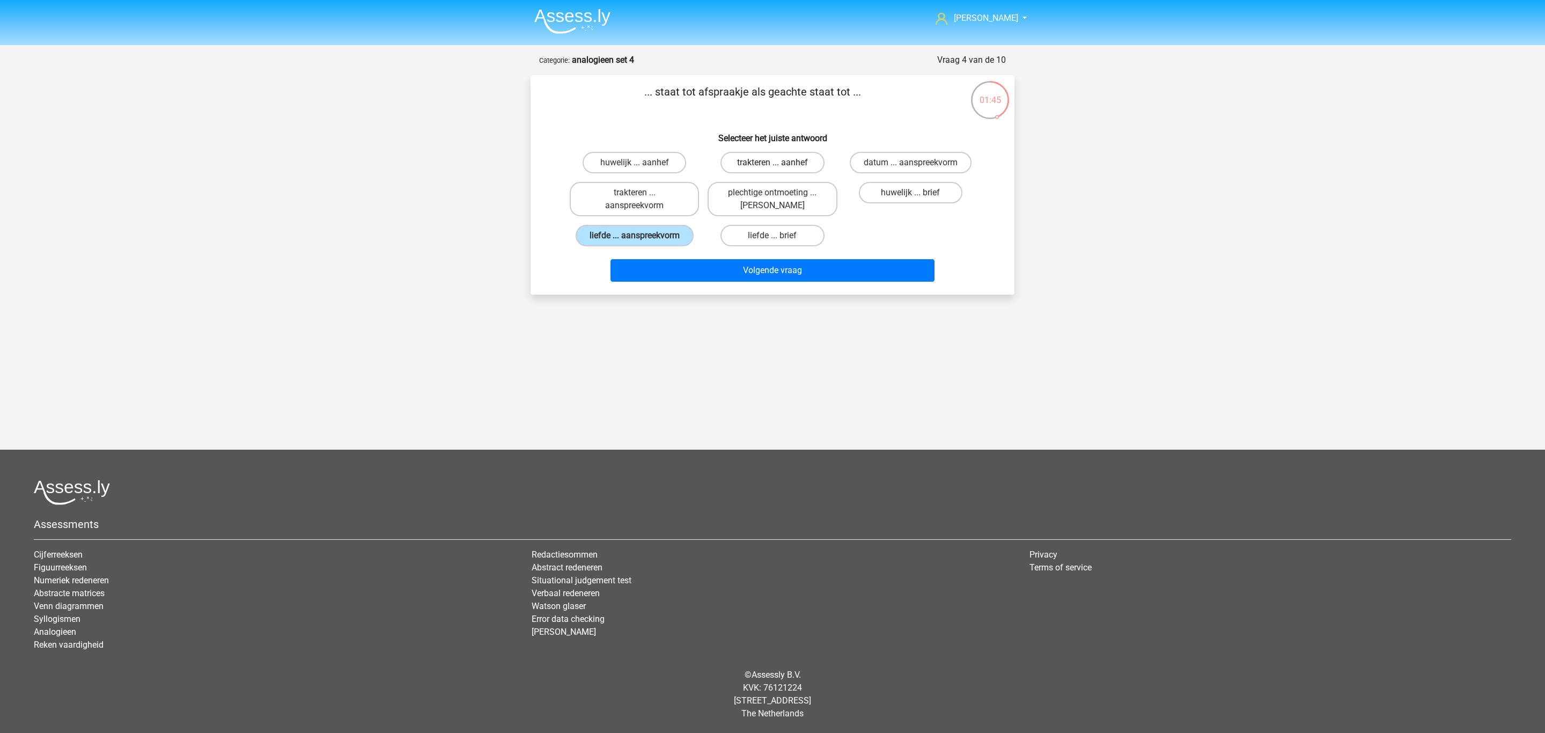
click at [789, 161] on label "trakteren ... aanhef" at bounding box center [773, 162] width 104 height 21
click at [780, 163] on input "trakteren ... aanhef" at bounding box center [776, 166] width 7 height 7
radio input "true"
click at [662, 229] on label "liefde ... aanspreekvorm" at bounding box center [635, 235] width 118 height 21
click at [642, 236] on input "liefde ... aanspreekvorm" at bounding box center [638, 239] width 7 height 7
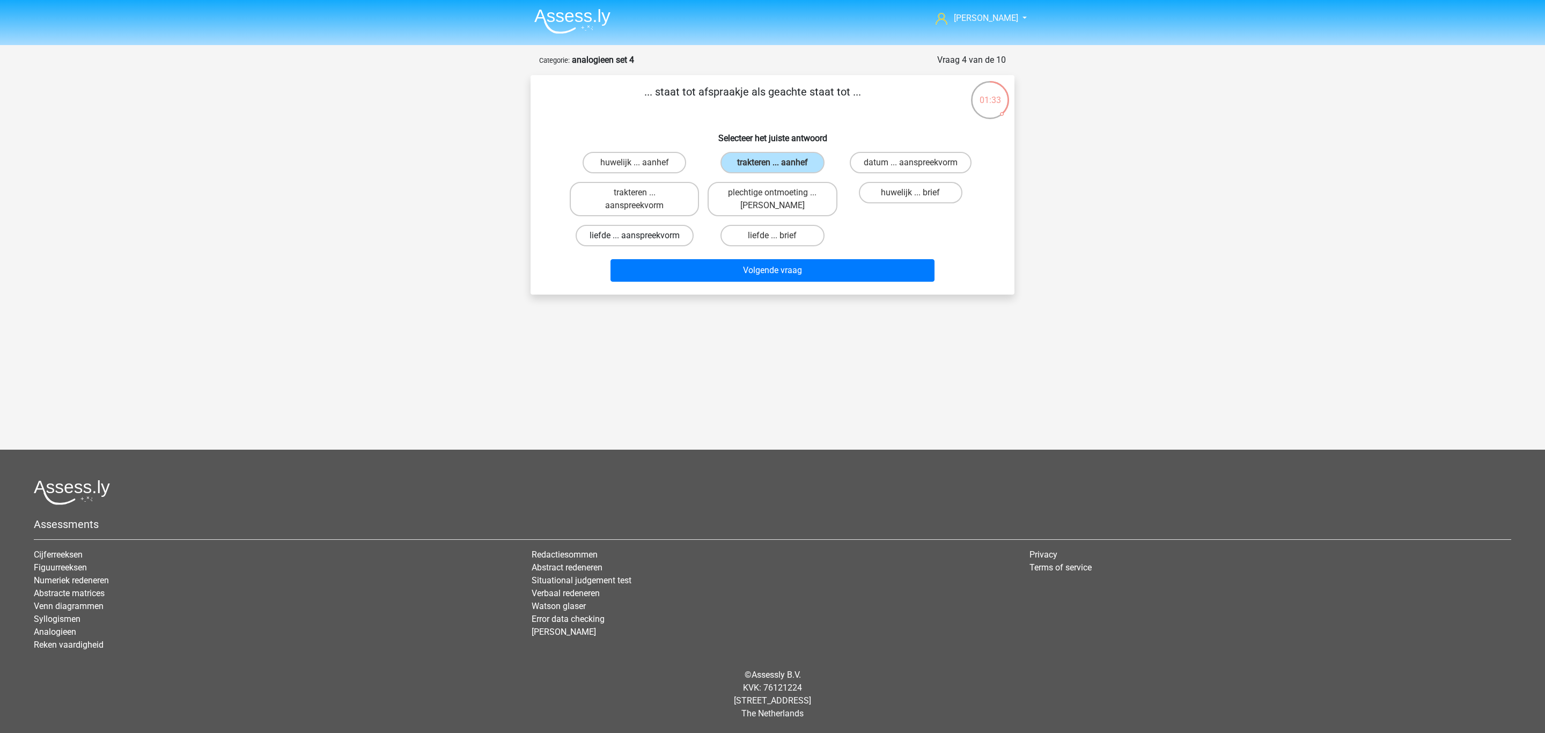
radio input "true"
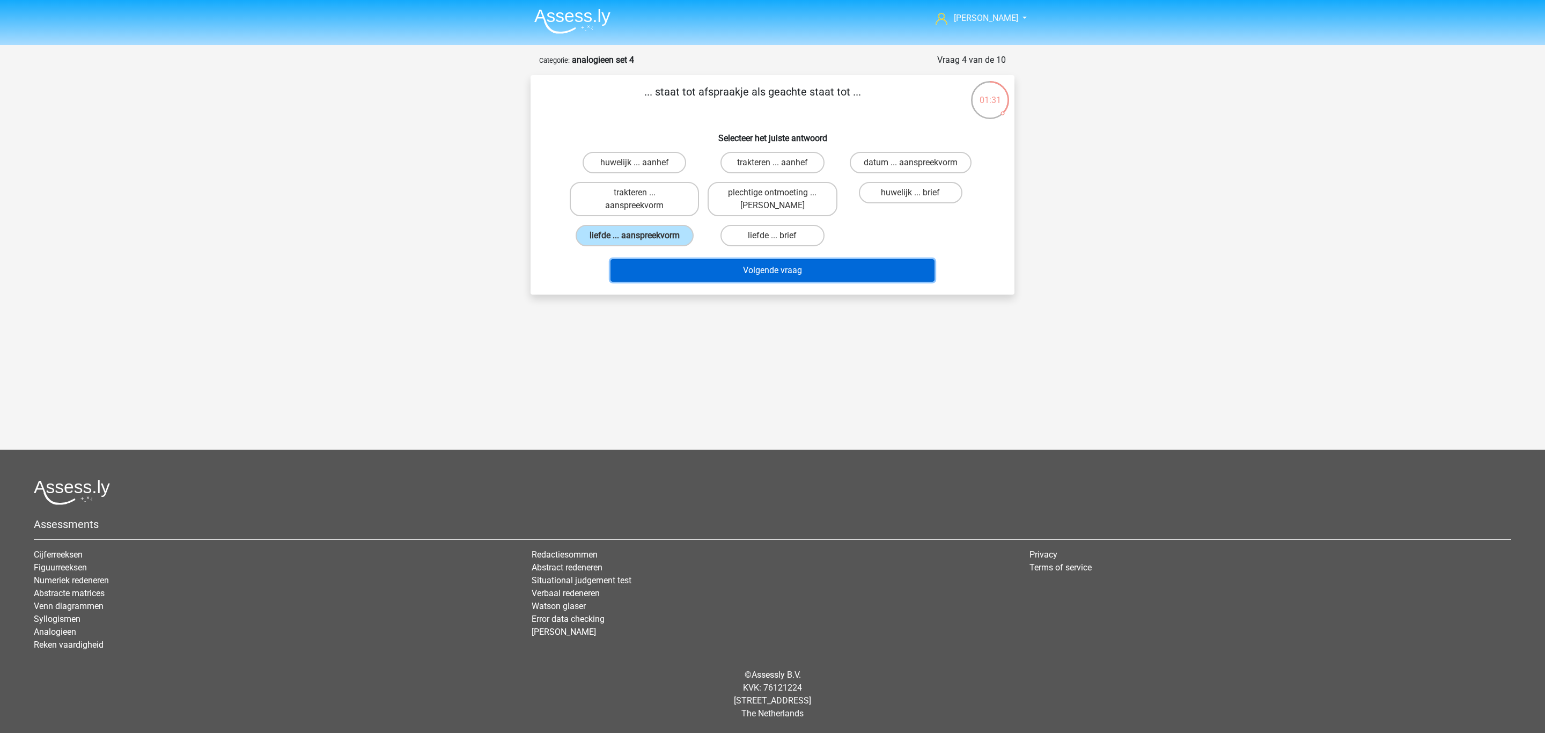
click at [665, 259] on button "Volgende vraag" at bounding box center [773, 270] width 325 height 23
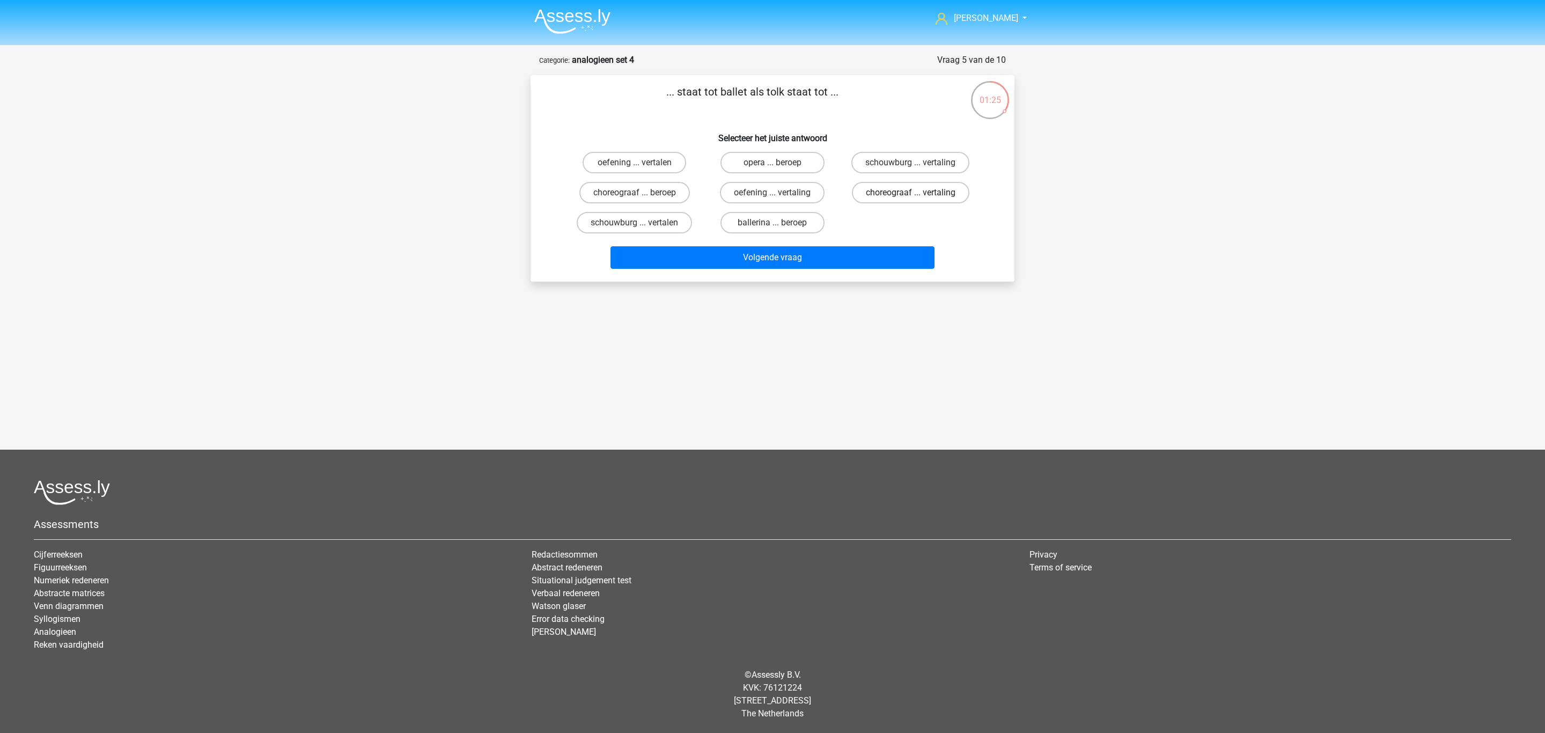
click at [867, 195] on label "choreograaf ... vertaling" at bounding box center [911, 192] width 118 height 21
click at [911, 195] on input "choreograaf ... vertaling" at bounding box center [914, 196] width 7 height 7
radio input "true"
click at [855, 255] on button "Volgende vraag" at bounding box center [773, 257] width 325 height 23
click at [736, 219] on label "ravage ... kunst" at bounding box center [773, 222] width 104 height 21
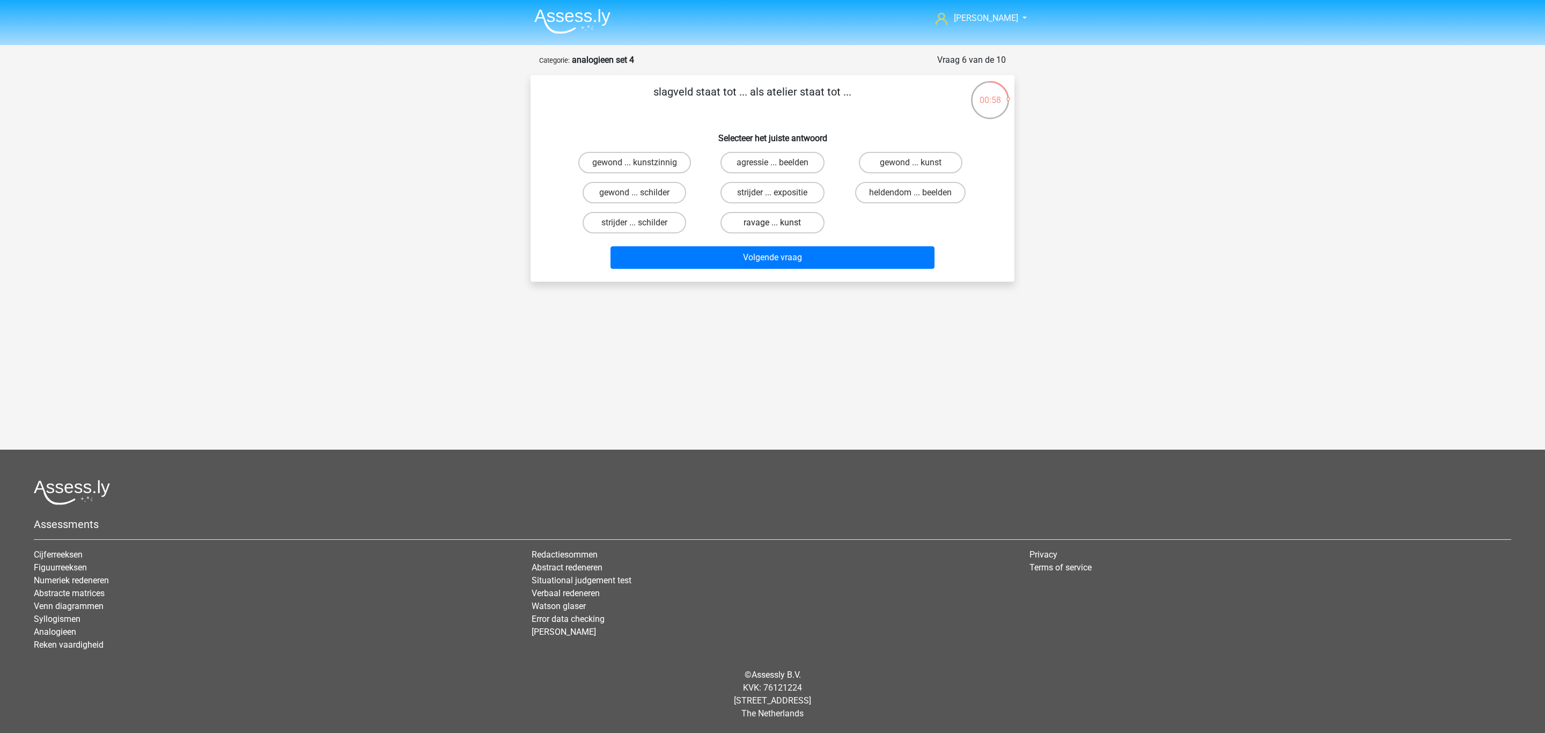
click at [773, 223] on input "ravage ... kunst" at bounding box center [776, 226] width 7 height 7
radio input "true"
click at [739, 257] on button "Volgende vraag" at bounding box center [773, 257] width 325 height 23
click at [736, 221] on label "12 ... gros" at bounding box center [773, 222] width 104 height 21
click at [773, 223] on input "12 ... gros" at bounding box center [776, 226] width 7 height 7
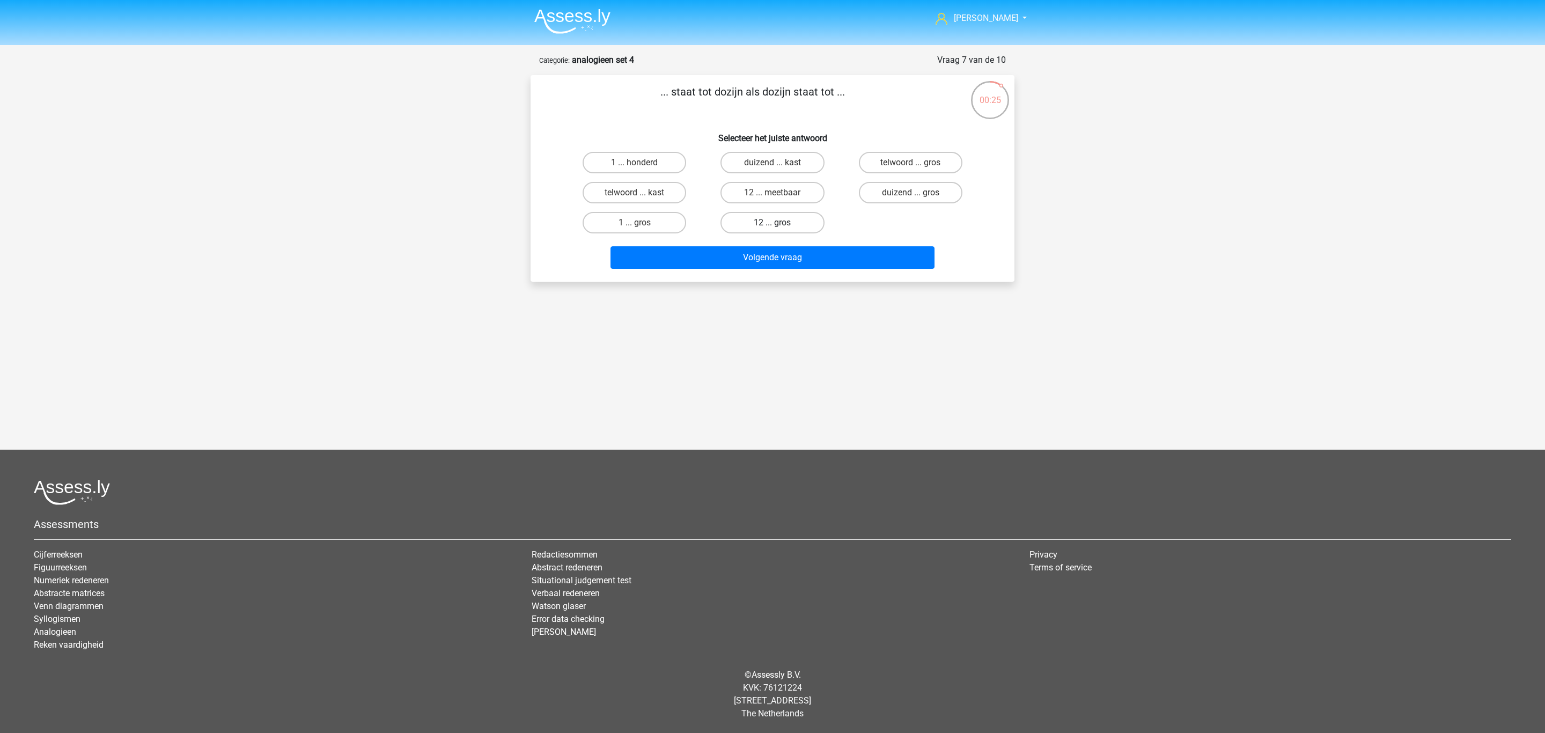
radio input "true"
click at [741, 275] on div "... staat tot dozijn als dozijn staat tot ... Selecteer het juiste antwoord 1 .…" at bounding box center [773, 178] width 484 height 207
click at [739, 261] on button "Volgende vraag" at bounding box center [773, 257] width 325 height 23
click at [896, 171] on label "helm ... storm" at bounding box center [911, 162] width 104 height 21
click at [911, 170] on input "helm ... storm" at bounding box center [914, 166] width 7 height 7
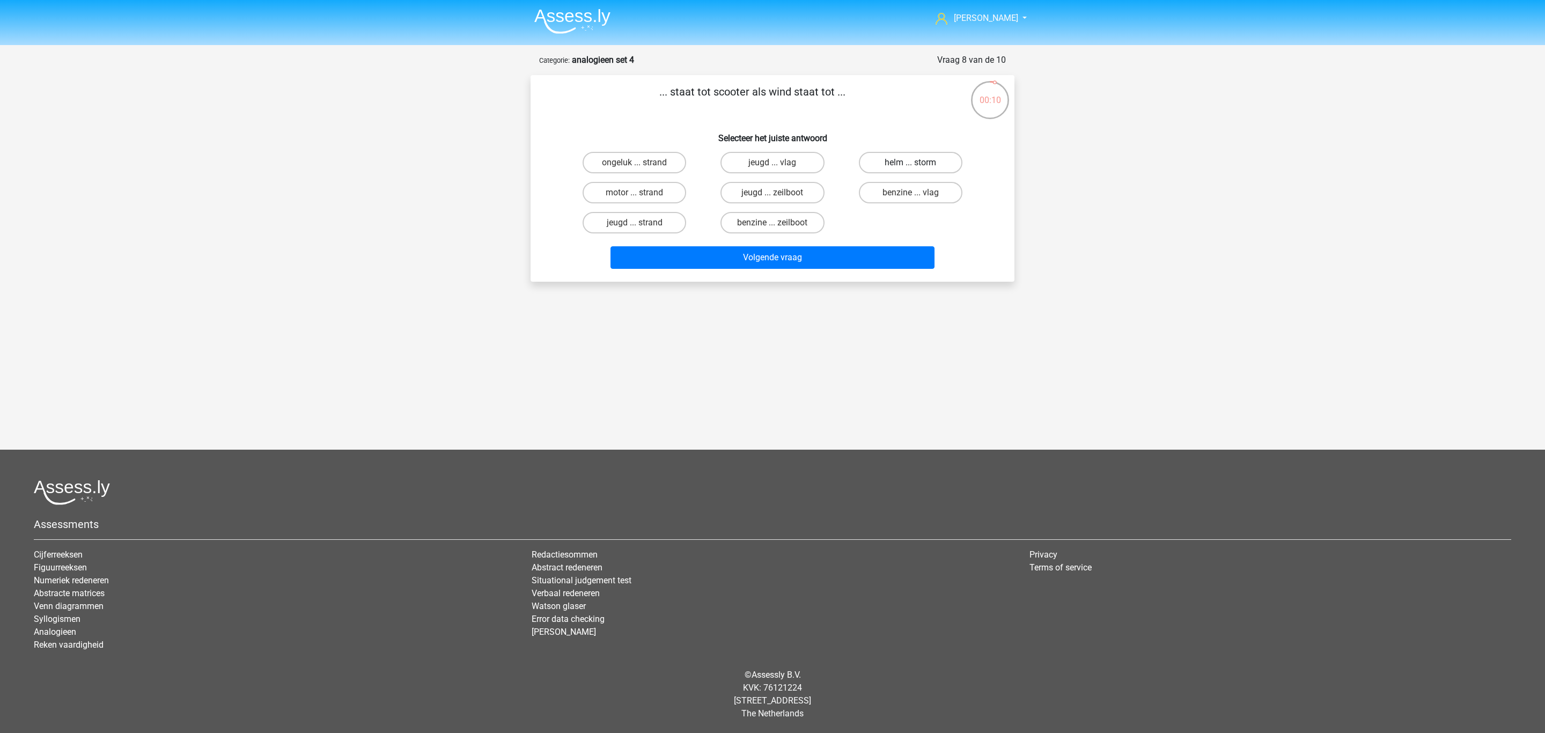
radio input "true"
click at [889, 248] on button "Volgende vraag" at bounding box center [773, 257] width 325 height 23
click at [786, 192] on label "roulette ... oven" at bounding box center [773, 192] width 104 height 21
click at [780, 193] on input "roulette ... oven" at bounding box center [776, 196] width 7 height 7
radio input "true"
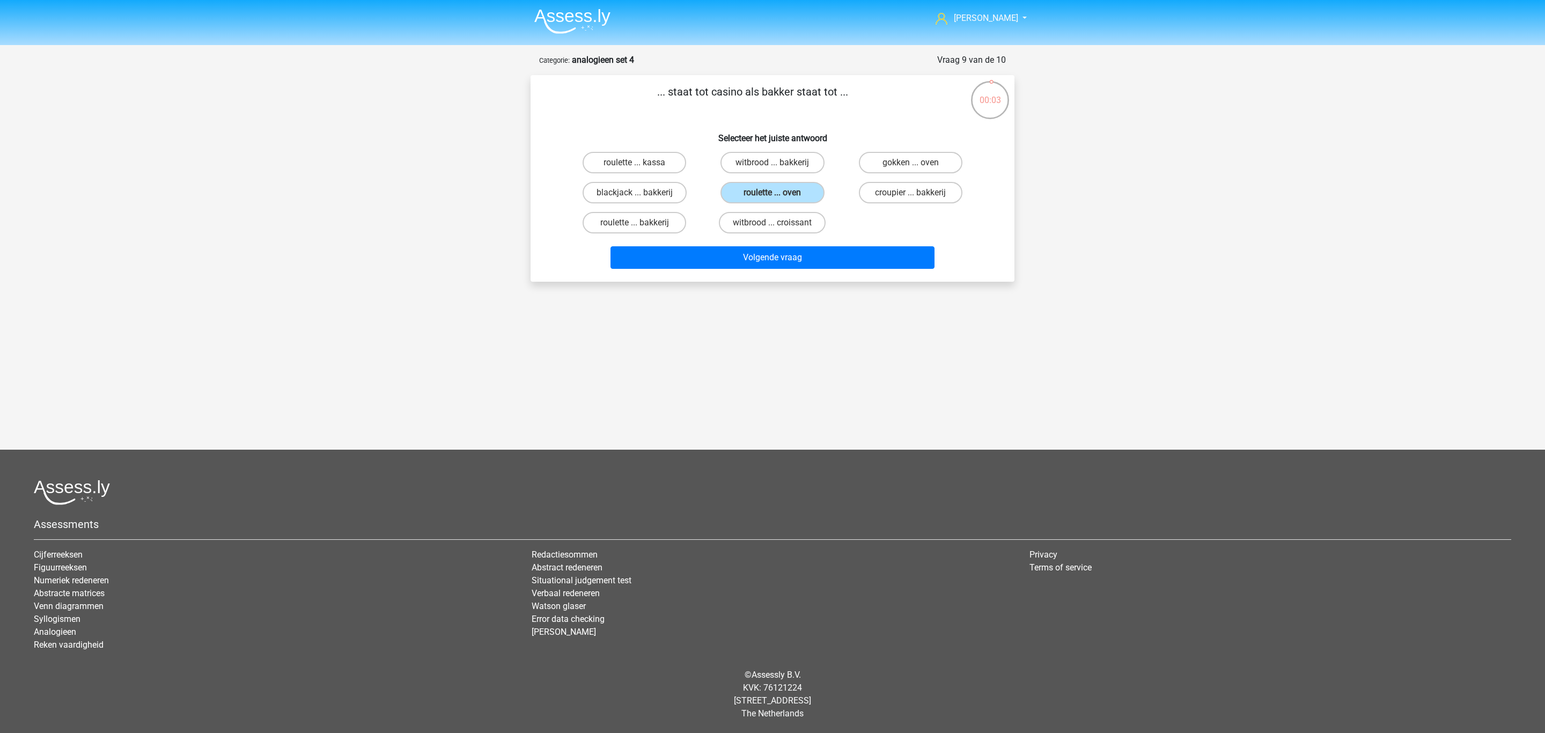
click at [786, 241] on div "Volgende vraag" at bounding box center [773, 255] width 450 height 35
click at [786, 246] on button "Volgende vraag" at bounding box center [773, 257] width 325 height 23
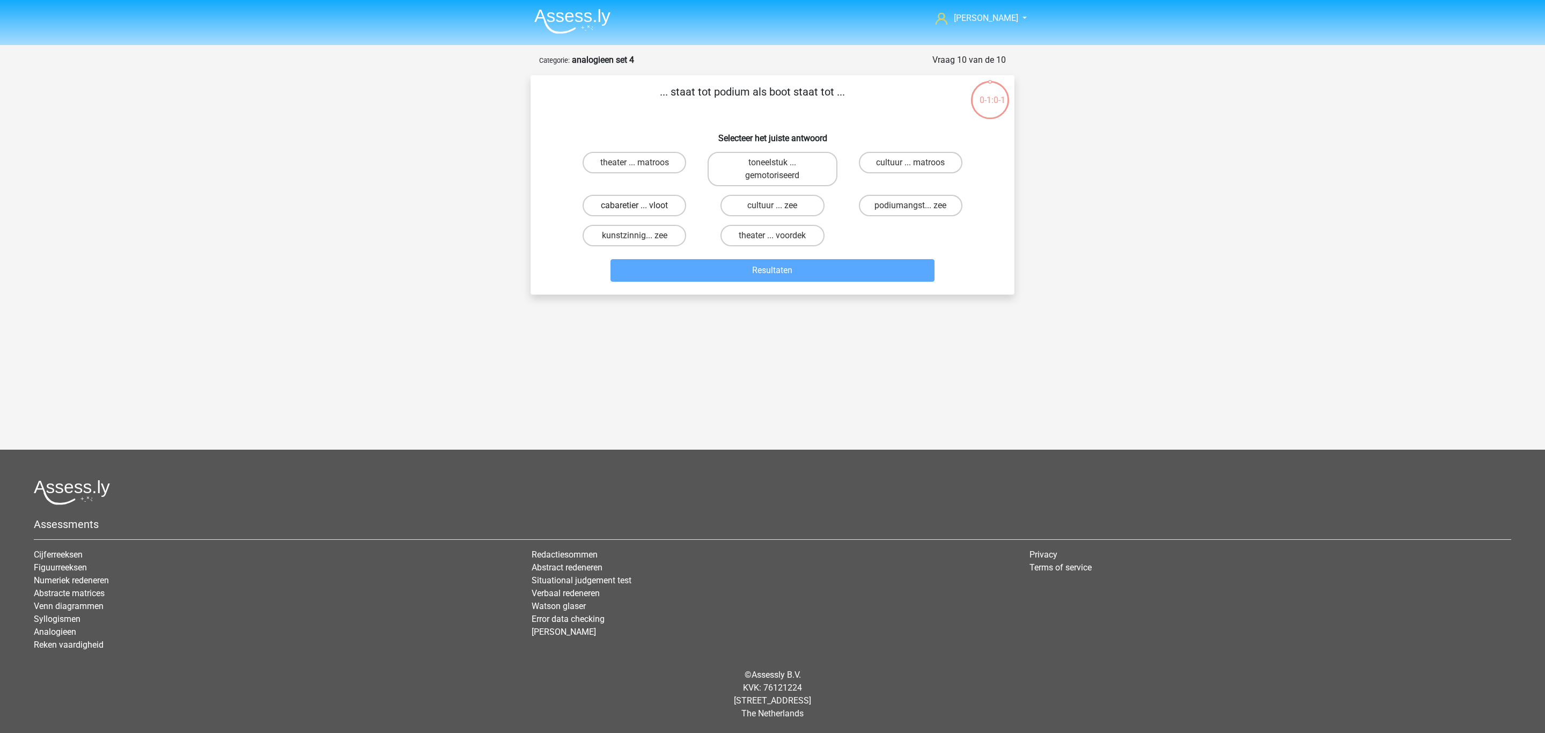
click at [662, 206] on label "cabaretier ... vloot" at bounding box center [635, 205] width 104 height 21
click at [642, 206] on input "cabaretier ... vloot" at bounding box center [638, 209] width 7 height 7
radio input "true"
click at [667, 269] on div "Resultaten" at bounding box center [773, 268] width 450 height 35
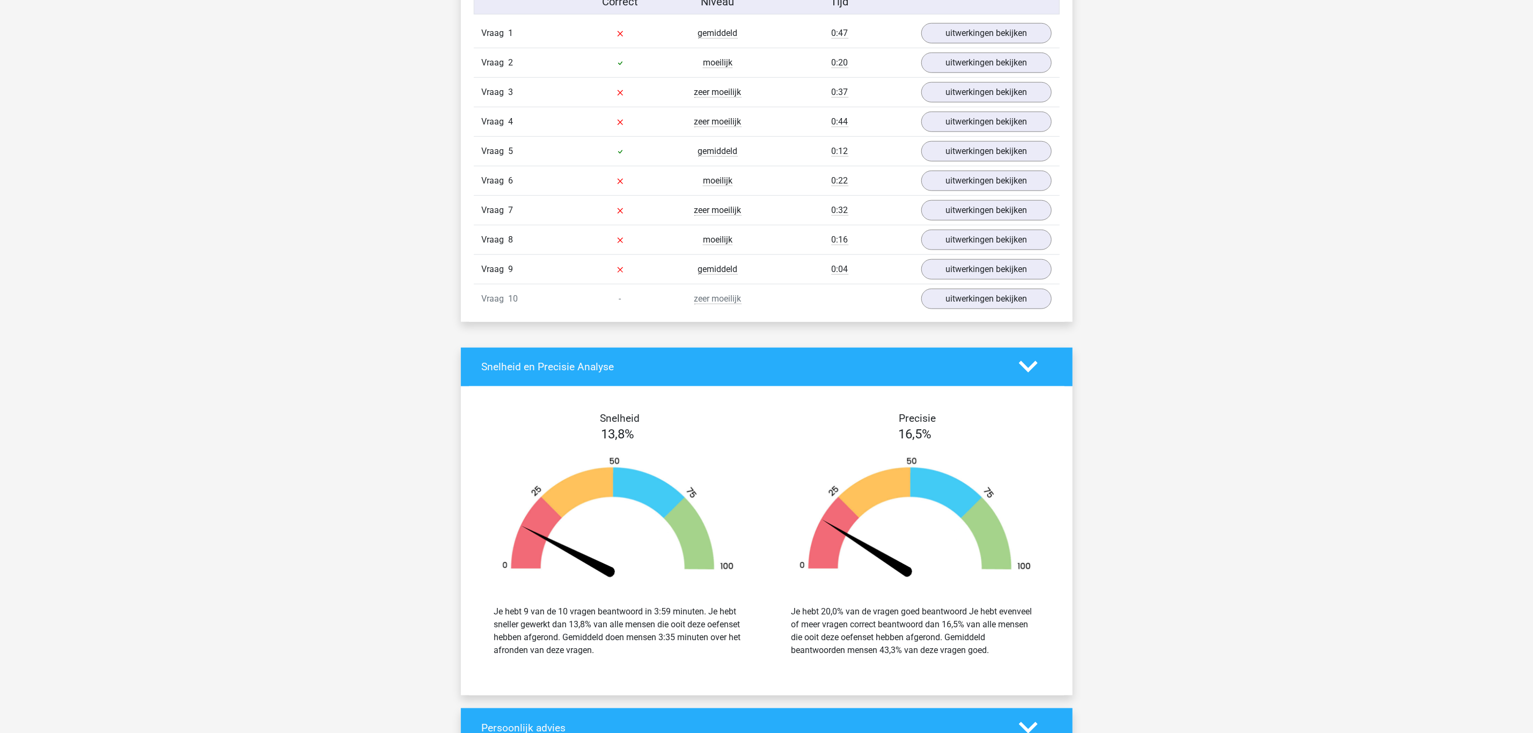
scroll to position [563, 0]
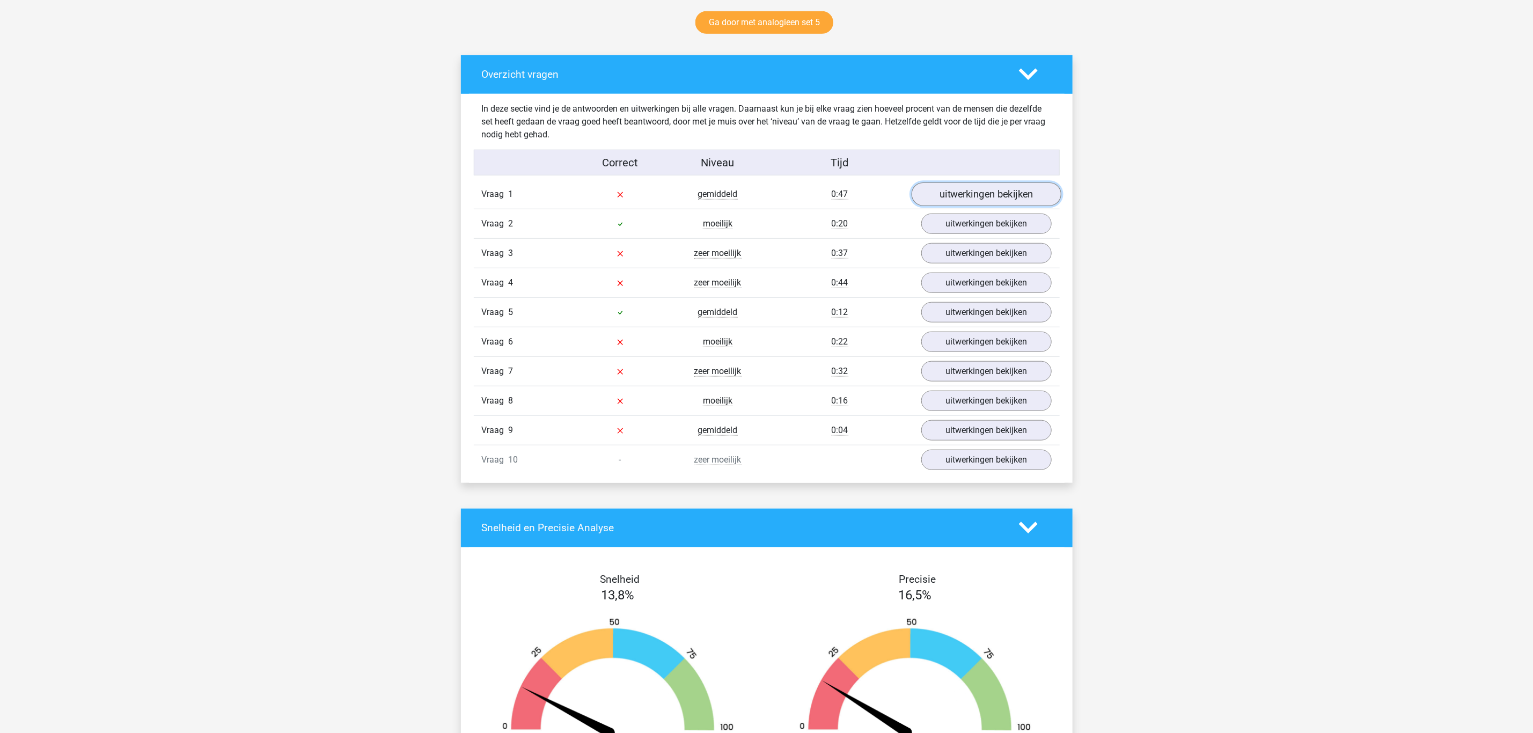
click at [977, 198] on link "uitwerkingen bekijken" at bounding box center [986, 194] width 150 height 24
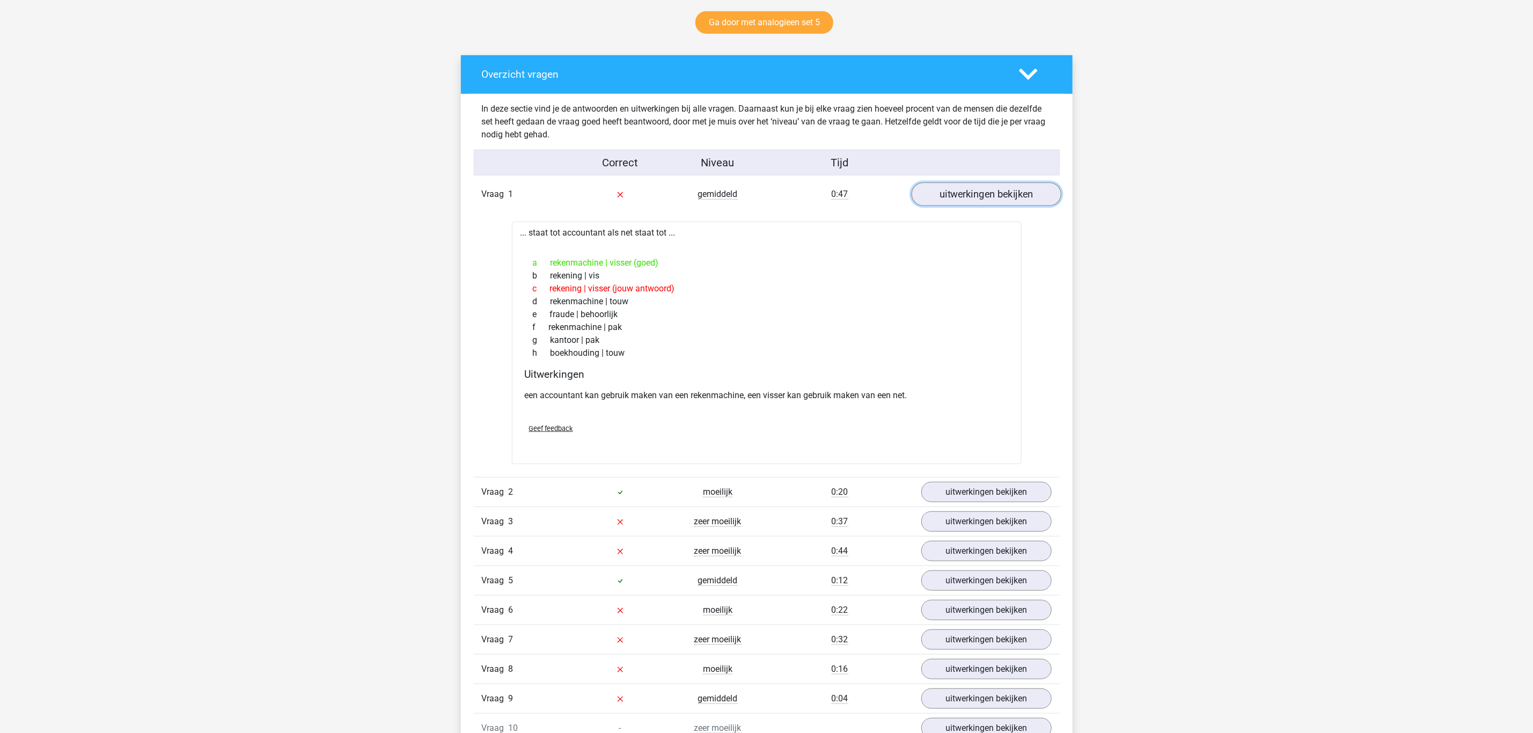
click at [975, 200] on link "uitwerkingen bekijken" at bounding box center [986, 194] width 150 height 24
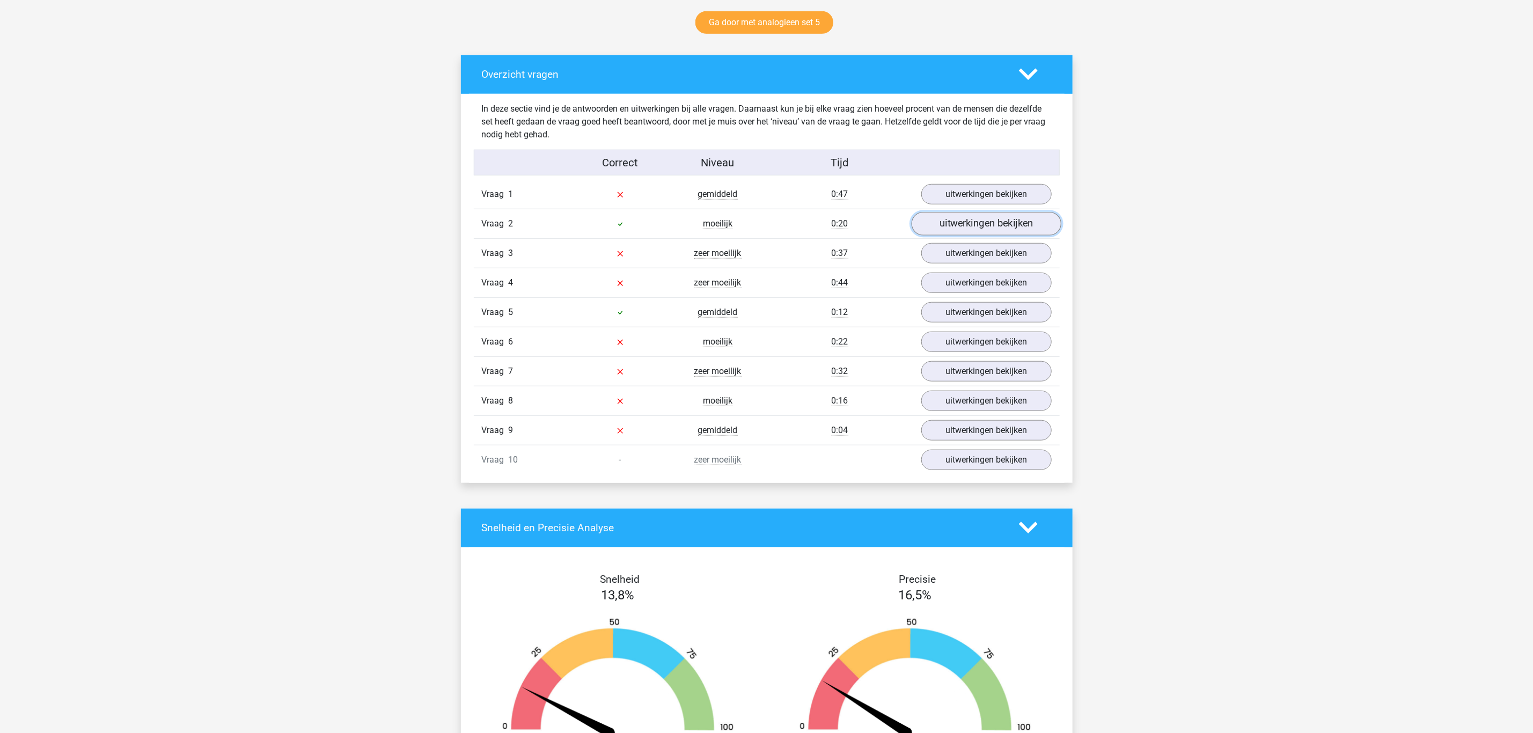
click at [958, 229] on link "uitwerkingen bekijken" at bounding box center [986, 224] width 150 height 24
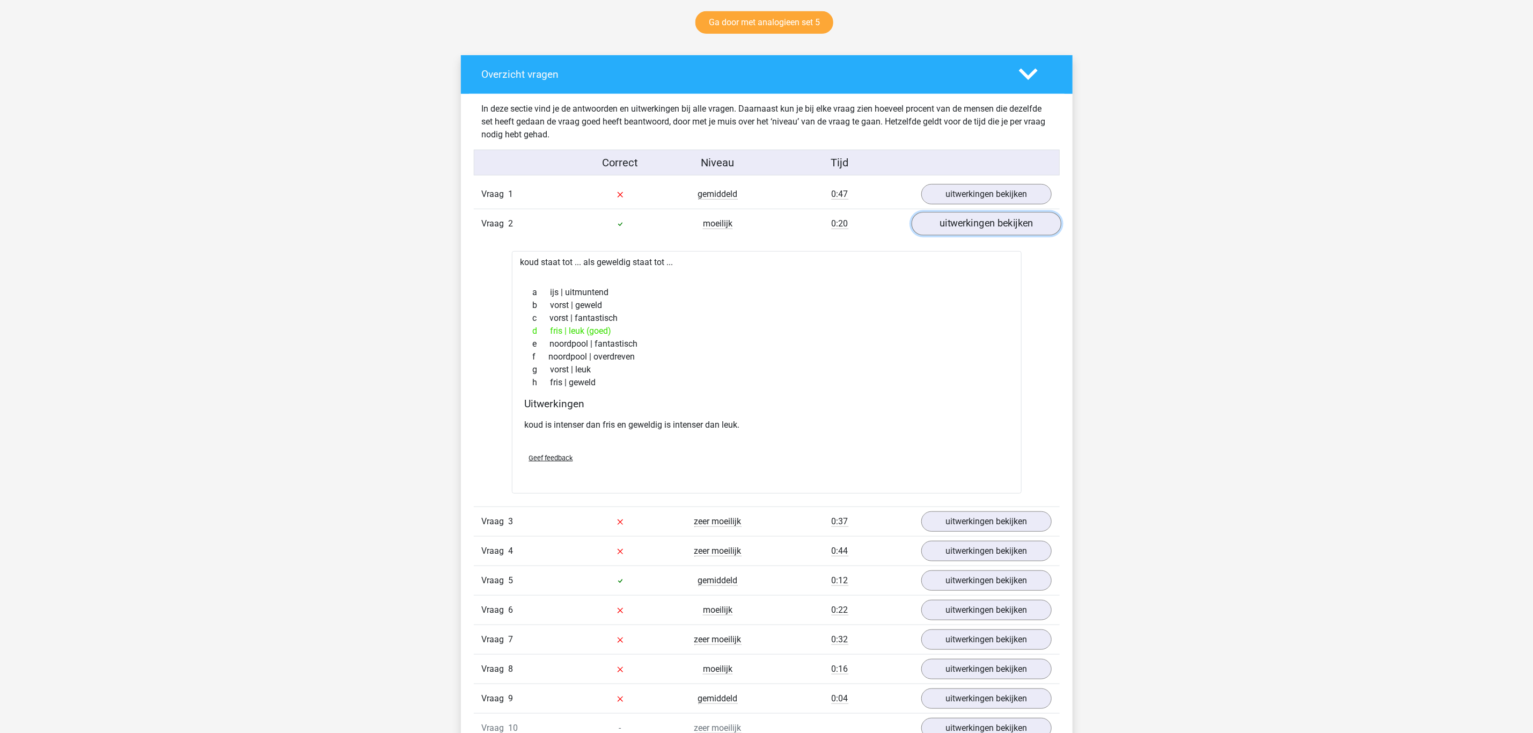
click at [958, 229] on link "uitwerkingen bekijken" at bounding box center [986, 224] width 150 height 24
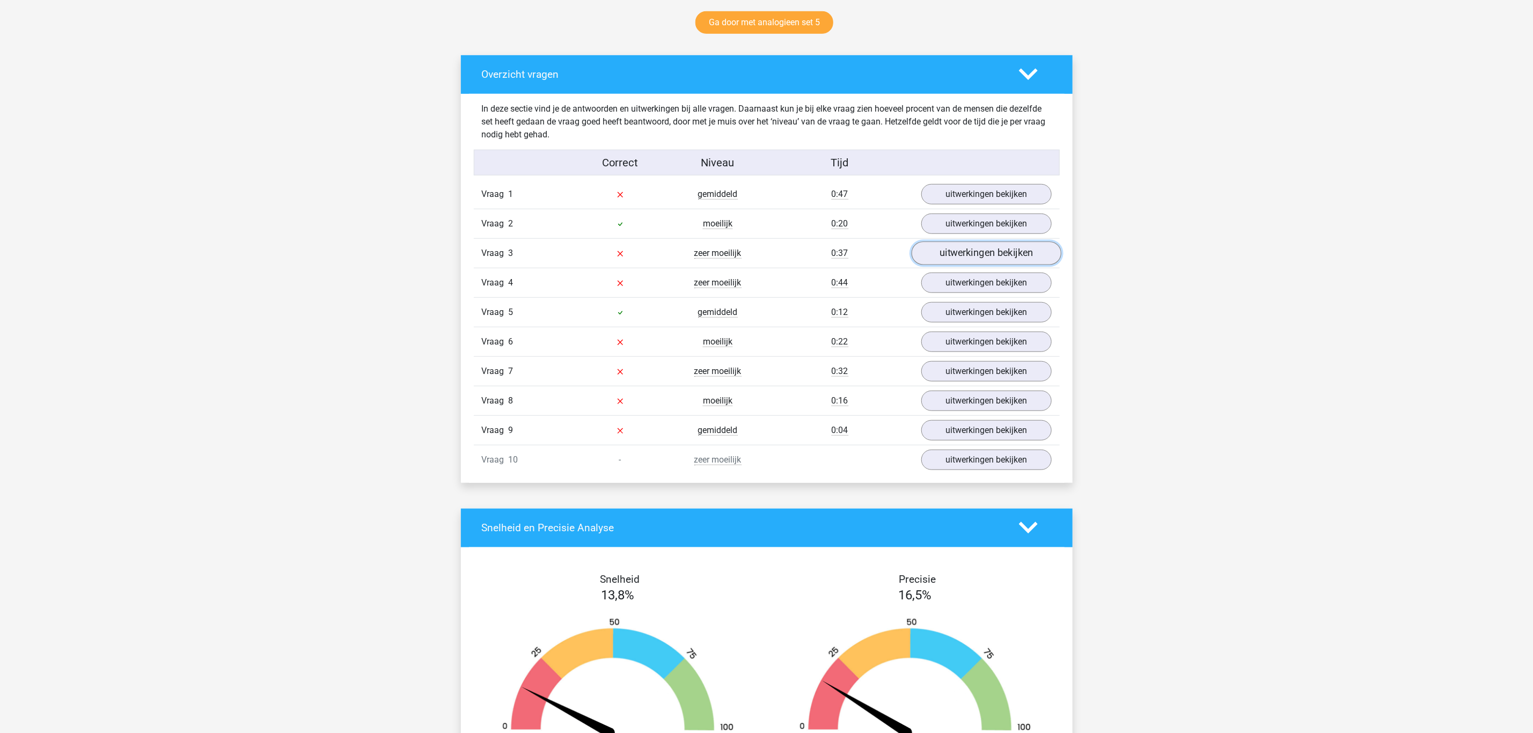
click at [954, 264] on link "uitwerkingen bekijken" at bounding box center [986, 253] width 150 height 24
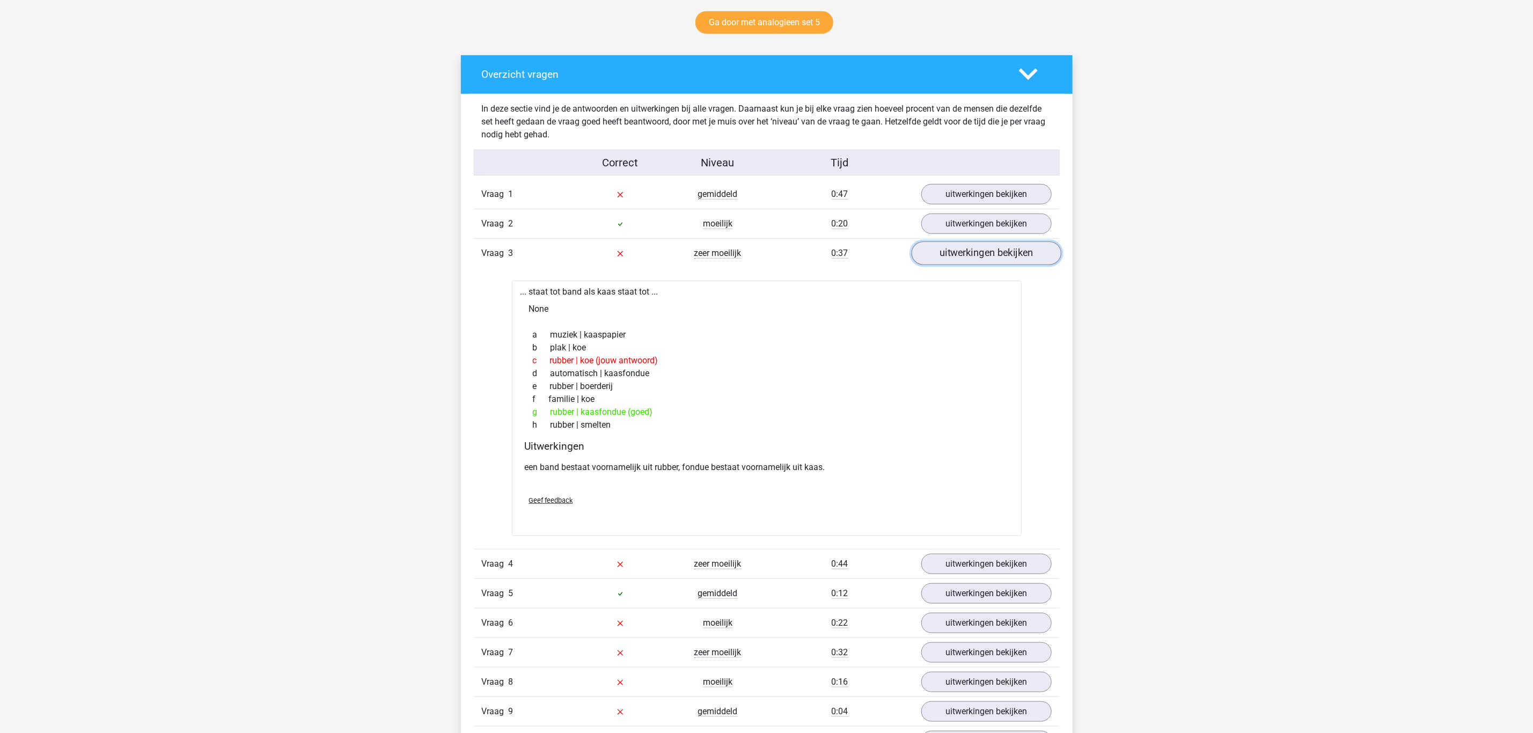
click at [952, 258] on link "uitwerkingen bekijken" at bounding box center [986, 253] width 150 height 24
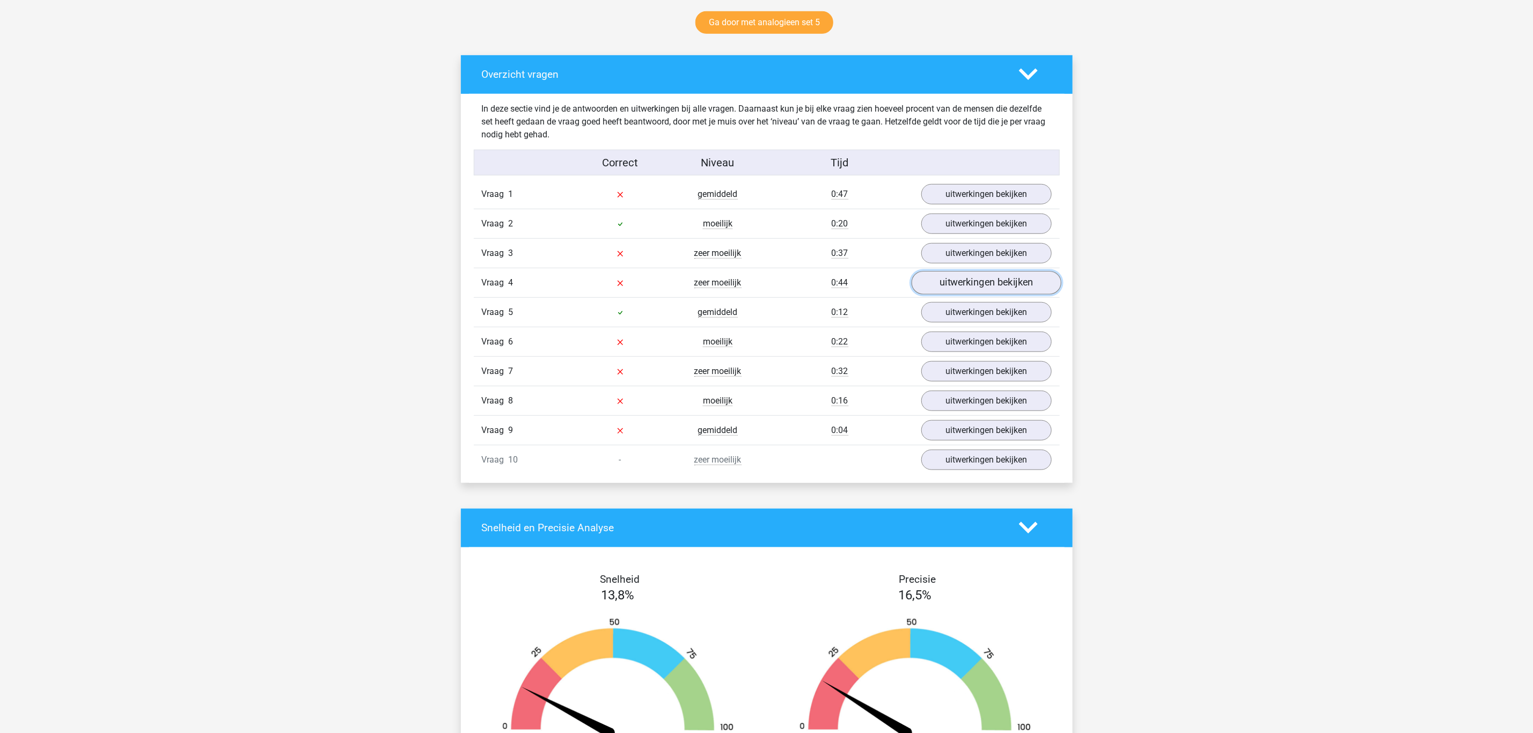
click at [941, 291] on link "uitwerkingen bekijken" at bounding box center [986, 283] width 150 height 24
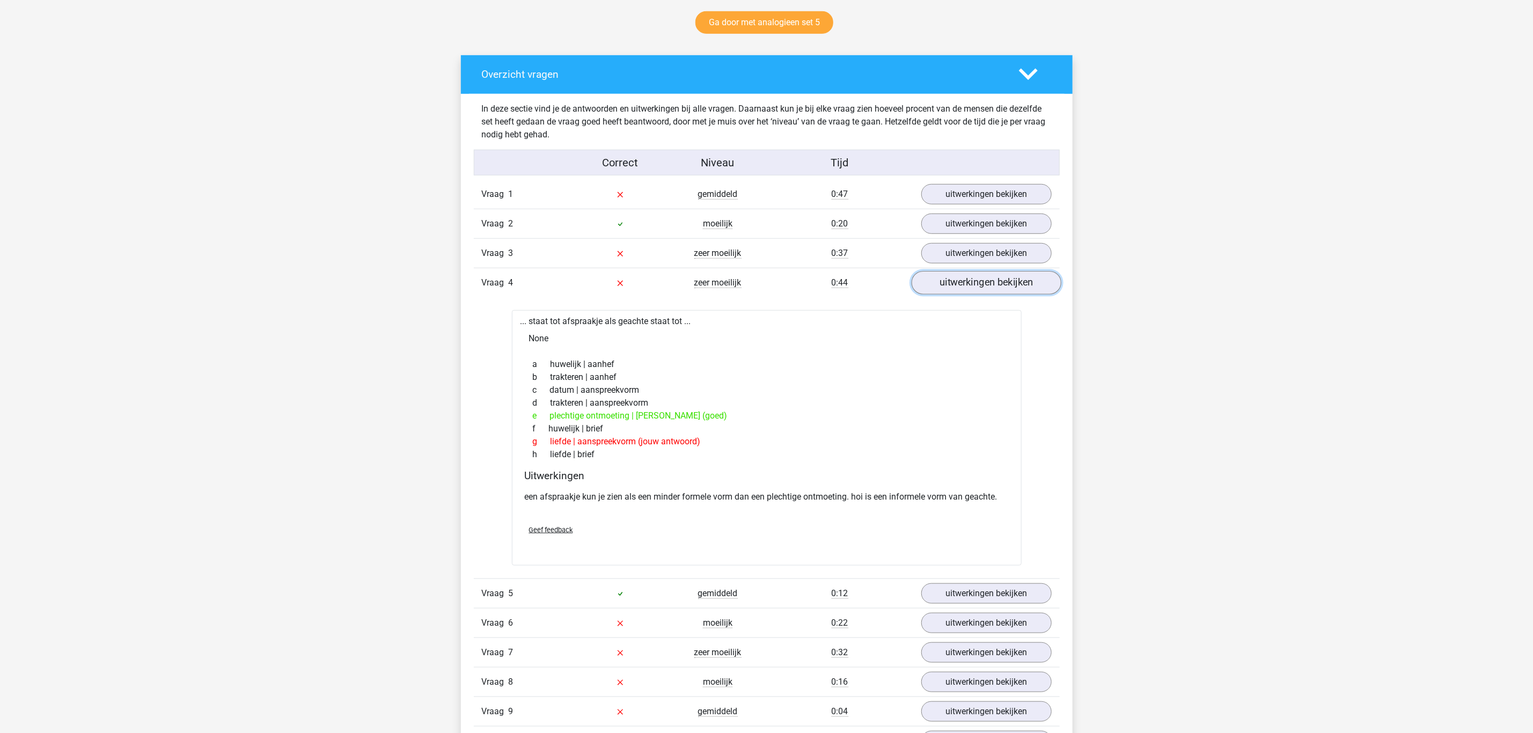
click at [939, 285] on link "uitwerkingen bekijken" at bounding box center [986, 283] width 150 height 24
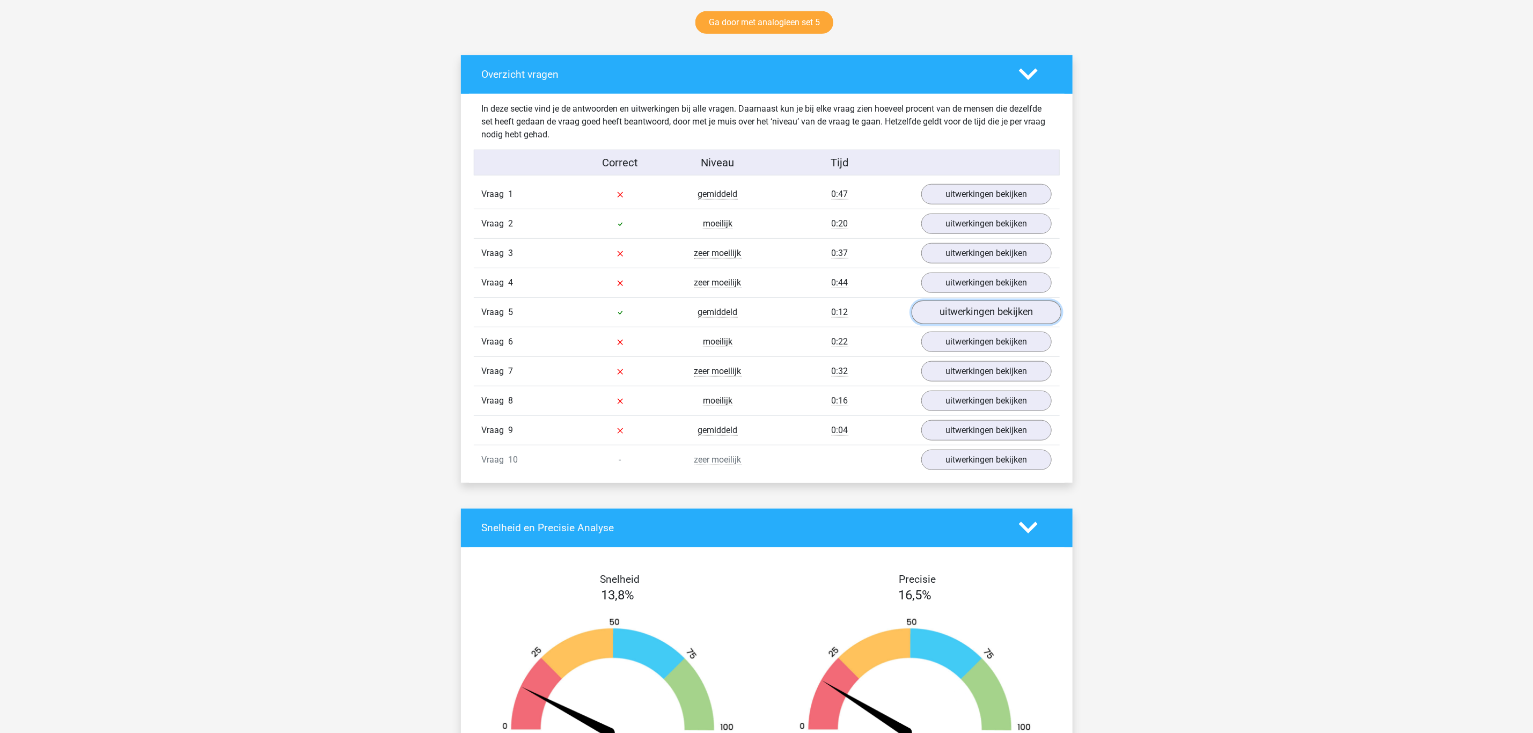
click at [944, 311] on link "uitwerkingen bekijken" at bounding box center [986, 313] width 150 height 24
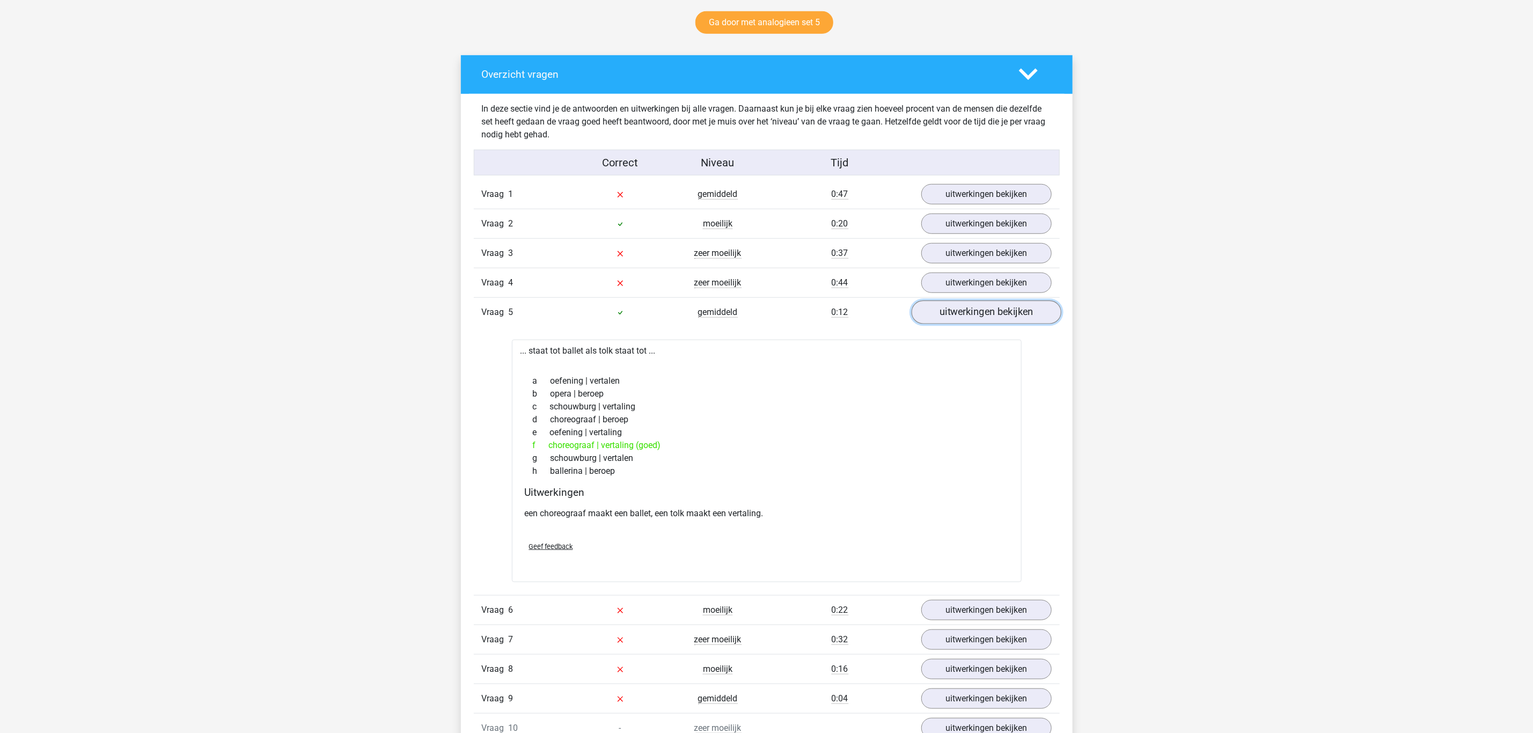
click at [944, 311] on link "uitwerkingen bekijken" at bounding box center [986, 313] width 150 height 24
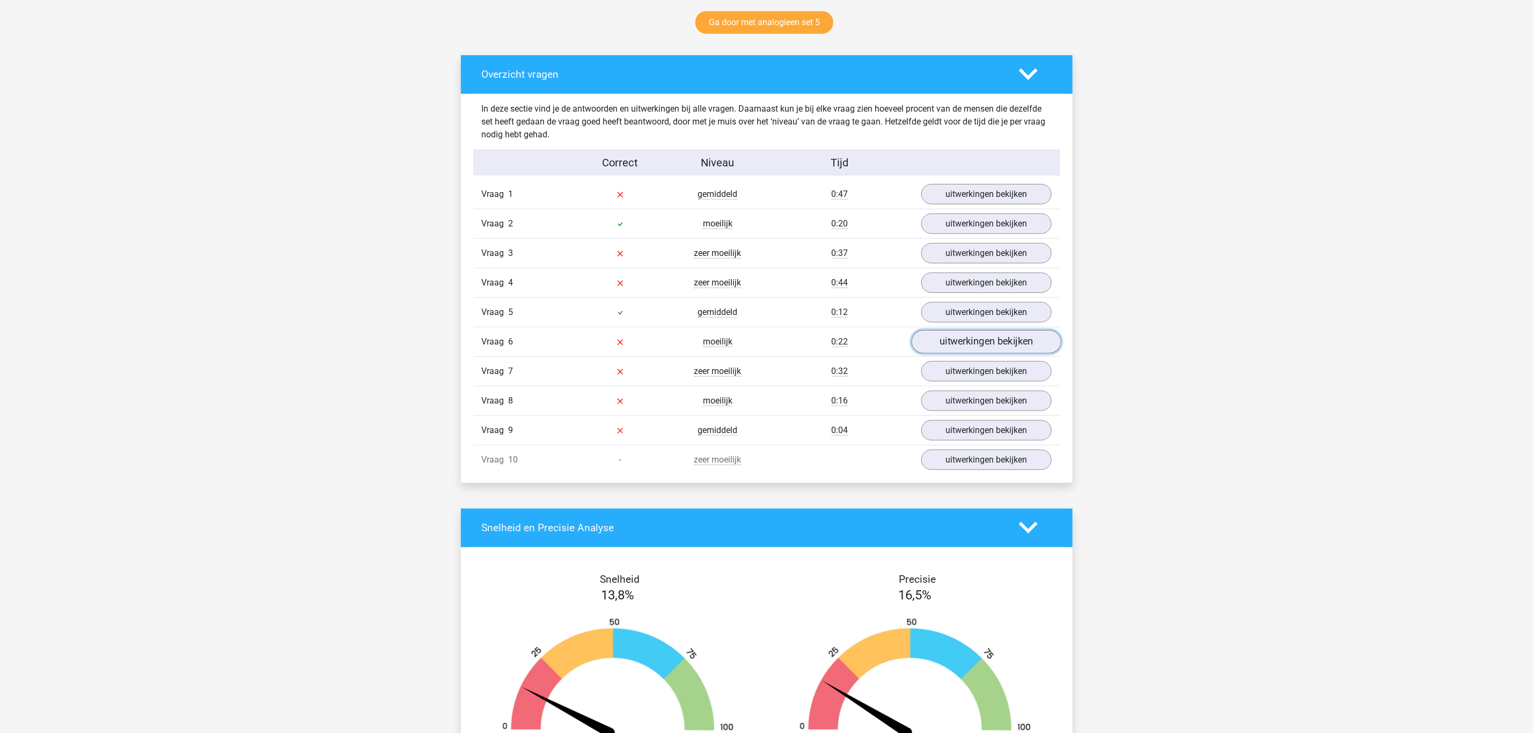
click at [954, 340] on link "uitwerkingen bekijken" at bounding box center [986, 342] width 150 height 24
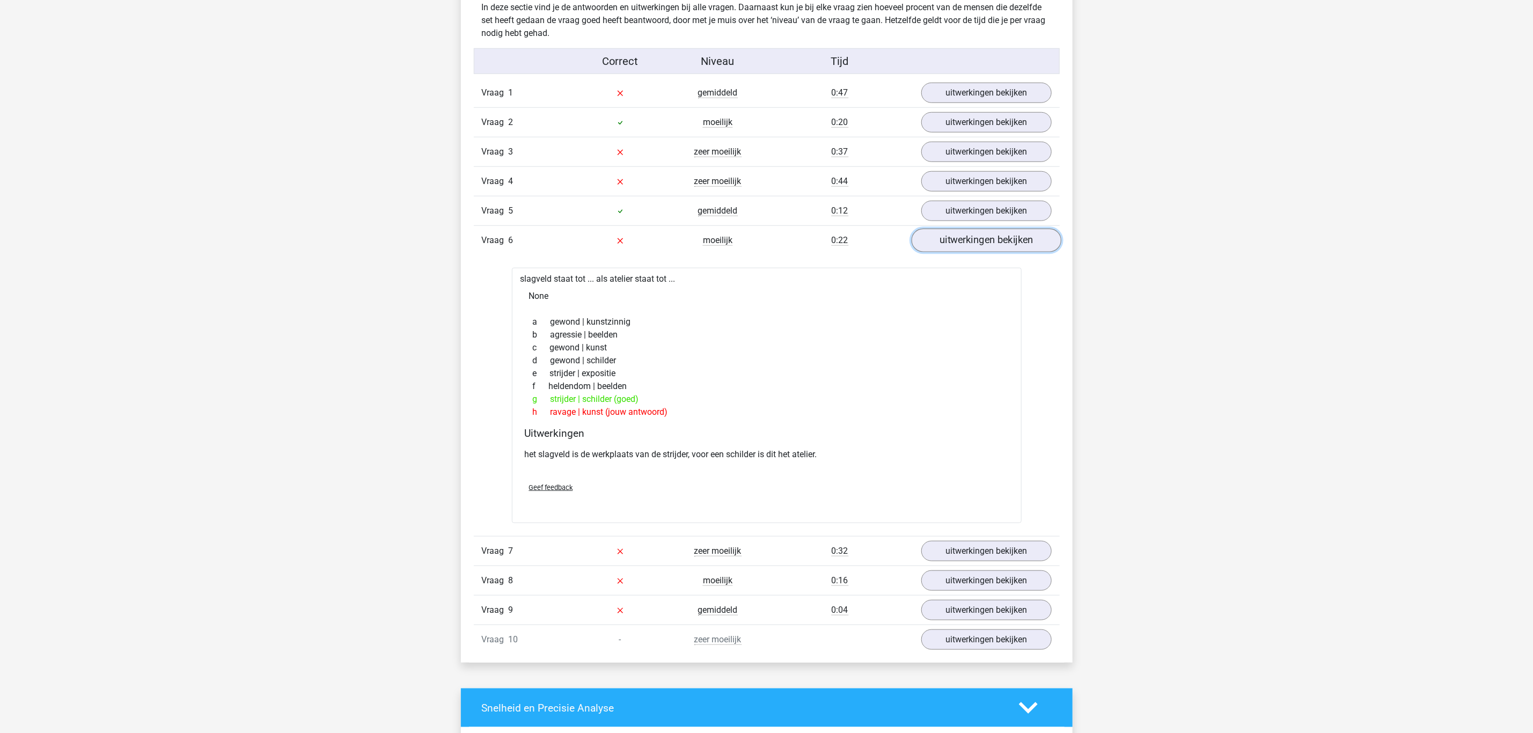
scroll to position [724, 0]
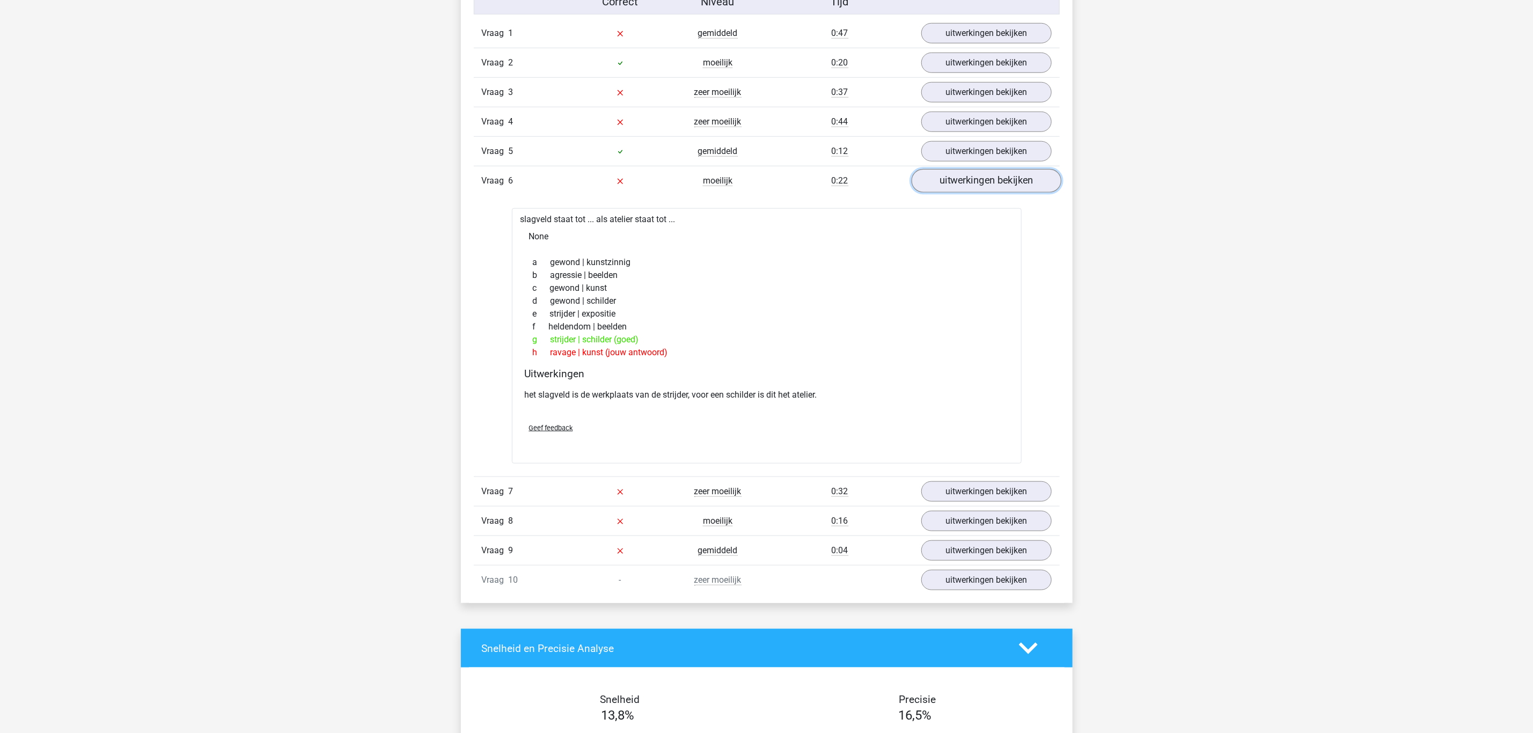
click at [982, 188] on link "uitwerkingen bekijken" at bounding box center [986, 181] width 150 height 24
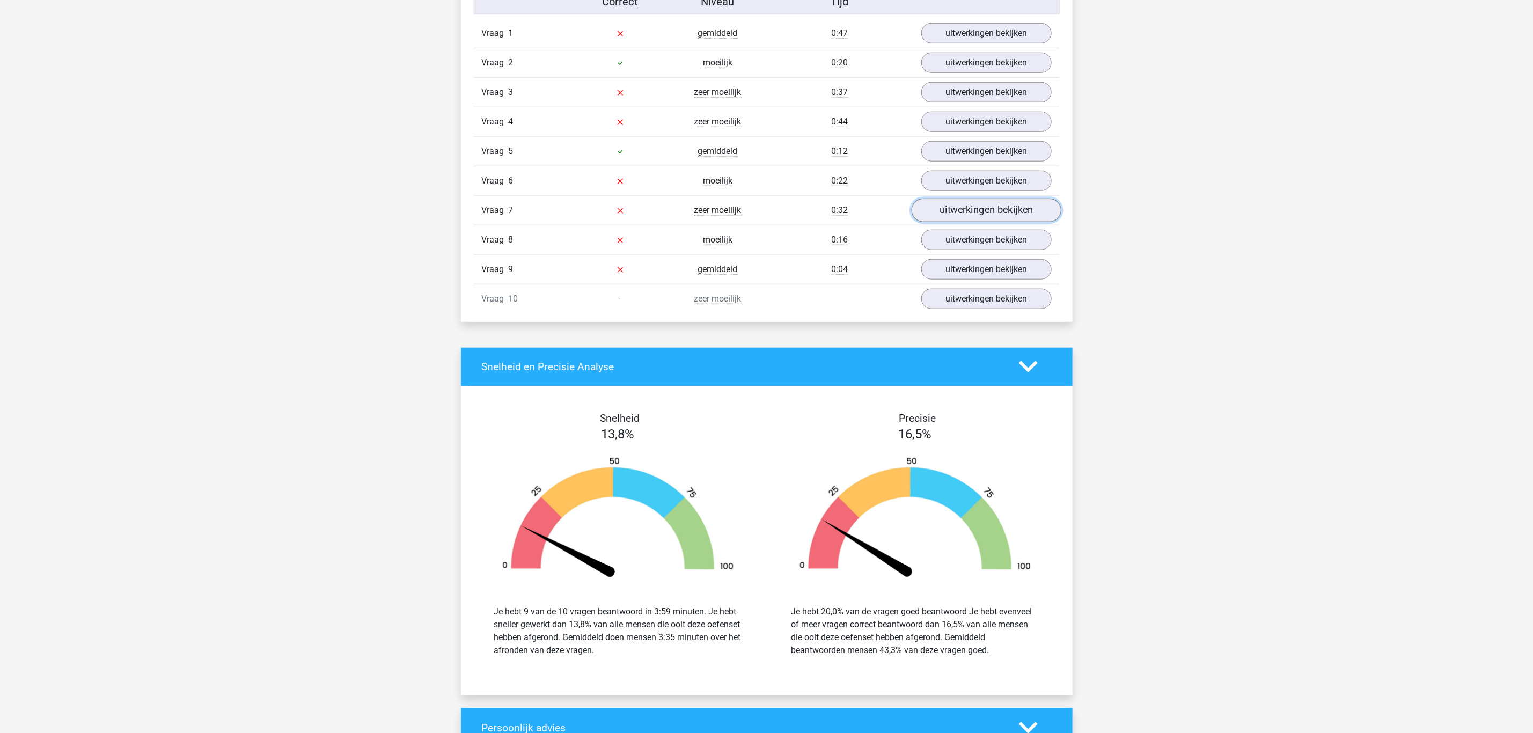
click at [987, 215] on link "uitwerkingen bekijken" at bounding box center [986, 211] width 150 height 24
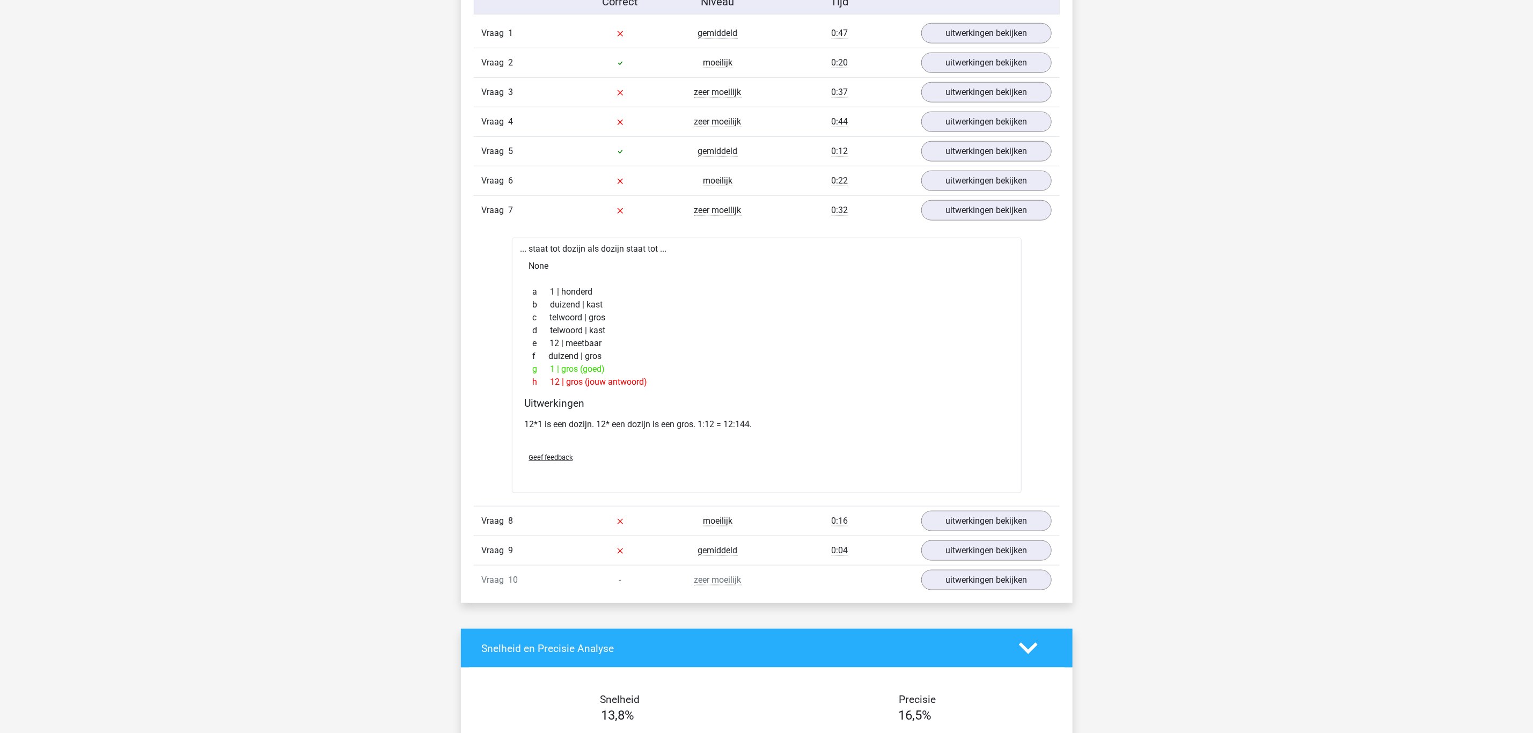
drag, startPoint x: 858, startPoint y: 518, endPoint x: 892, endPoint y: 520, distance: 33.8
click at [858, 518] on div "Vraag 8 moeilijk 0:16 uitwerkingen bekijken" at bounding box center [767, 521] width 586 height 30
click at [963, 521] on link "uitwerkingen bekijken" at bounding box center [986, 521] width 150 height 24
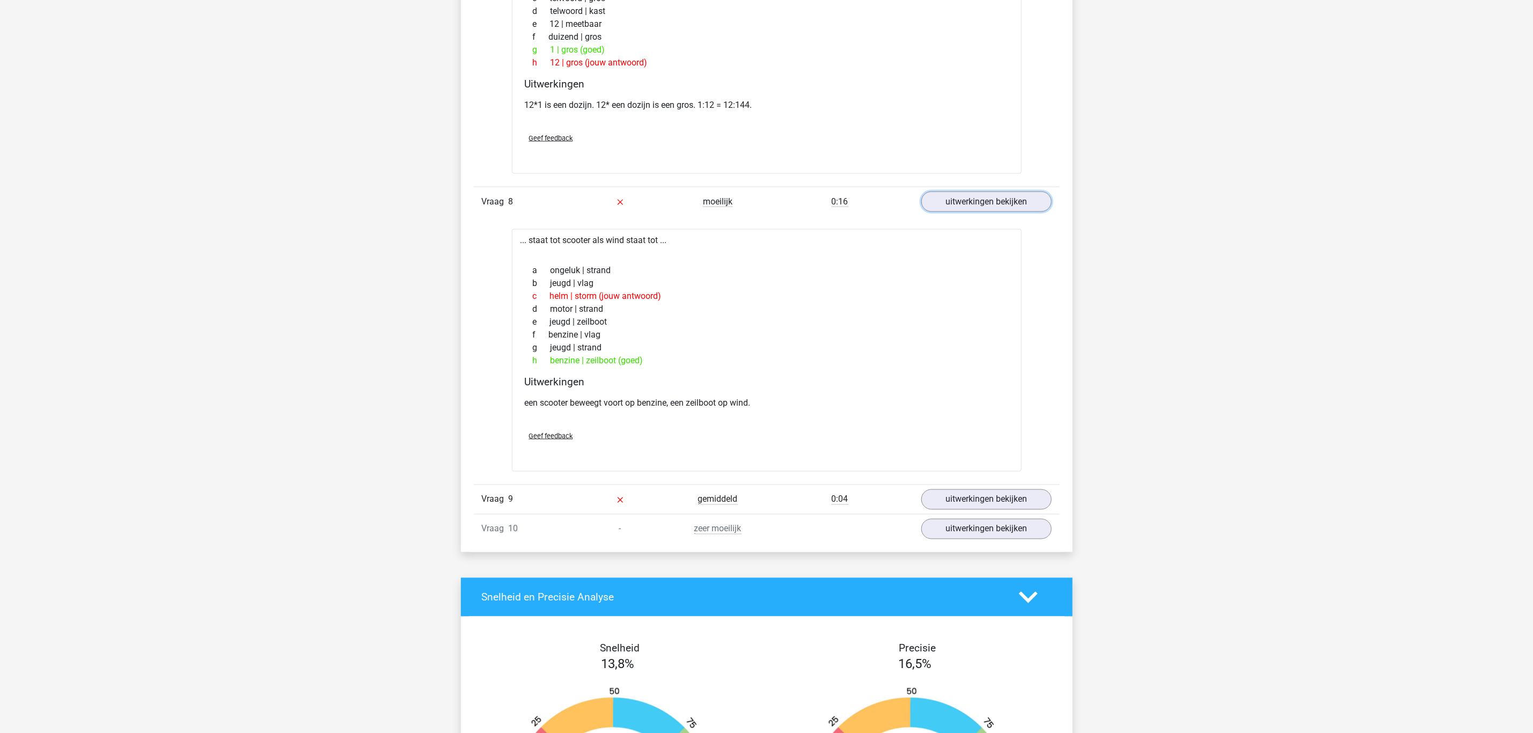
scroll to position [1046, 0]
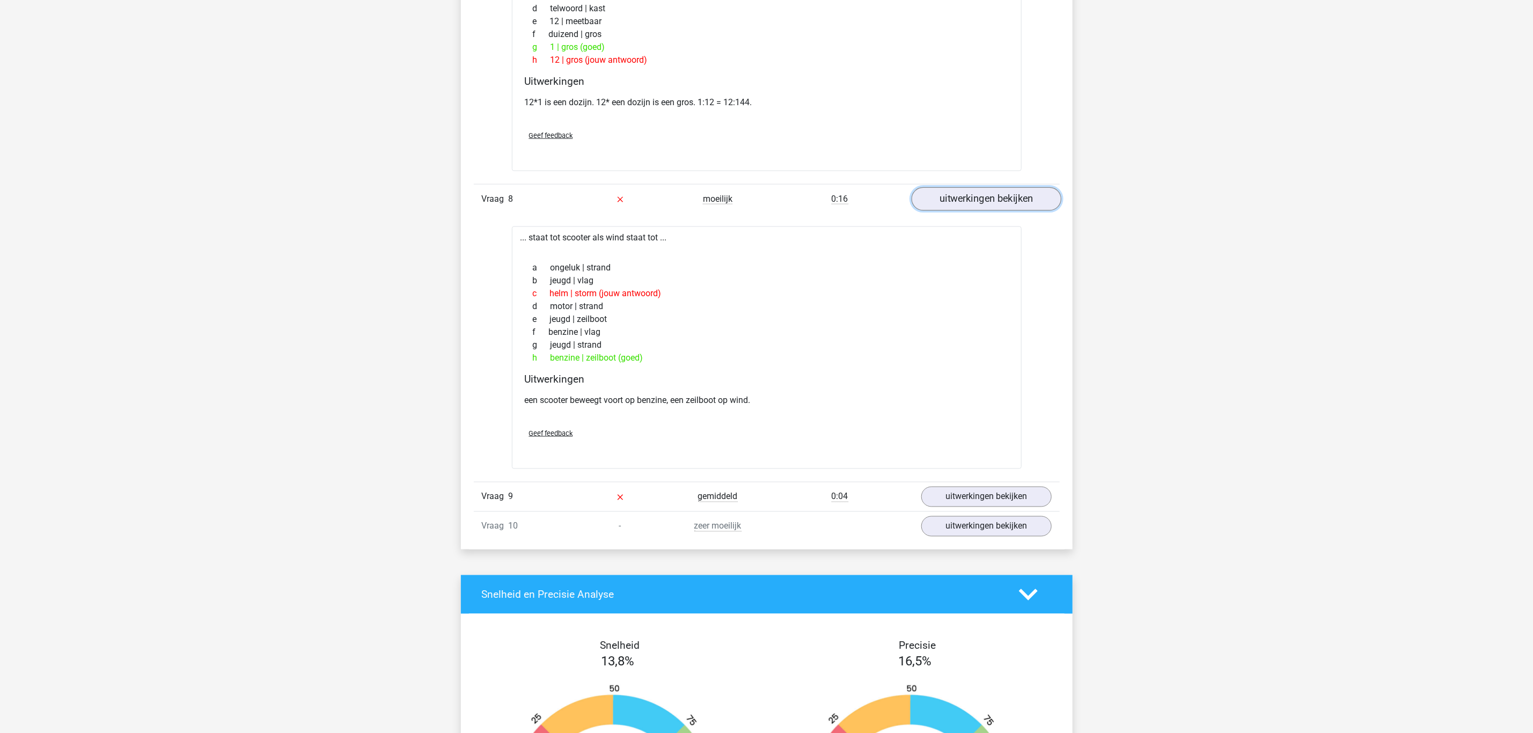
click at [971, 204] on link "uitwerkingen bekijken" at bounding box center [986, 199] width 150 height 24
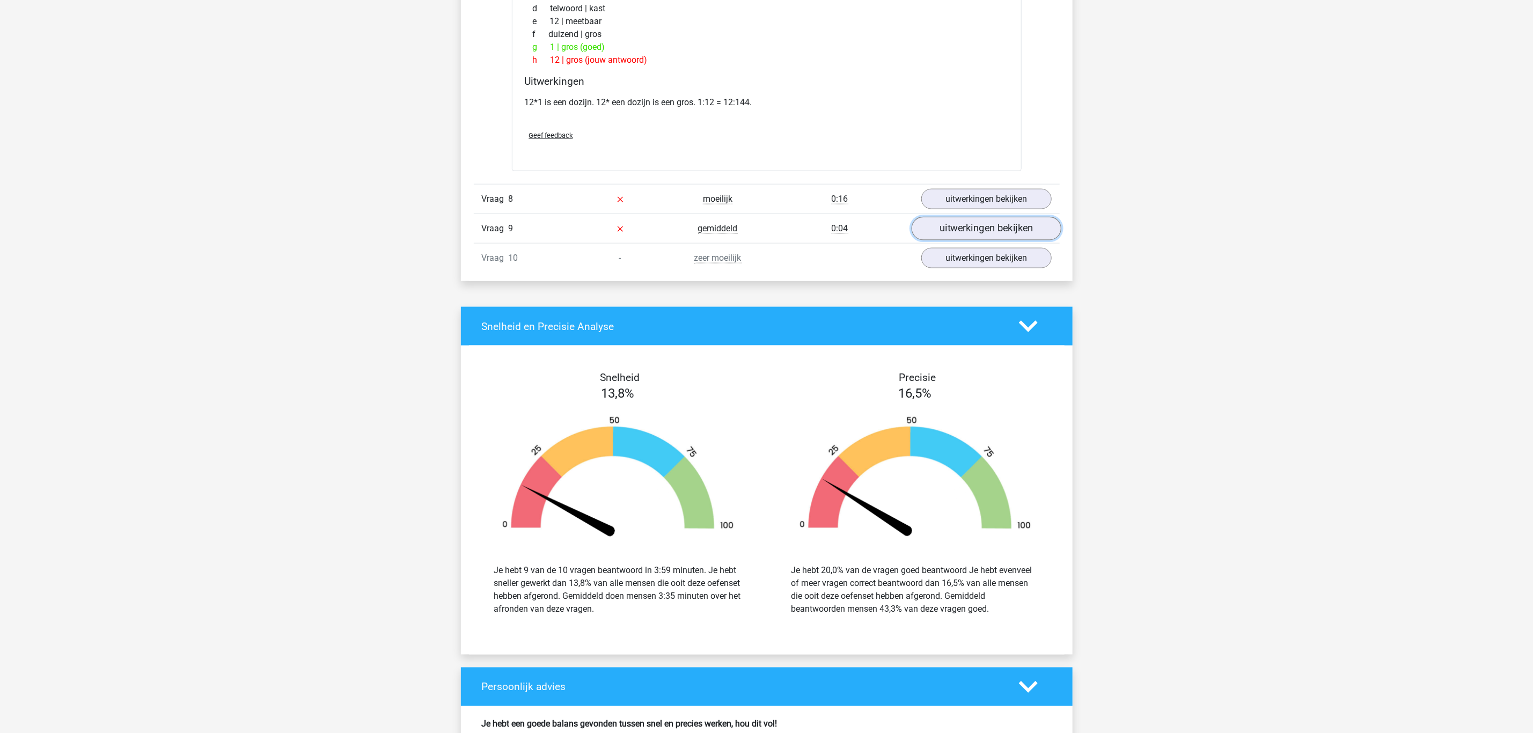
click at [968, 234] on link "uitwerkingen bekijken" at bounding box center [986, 229] width 150 height 24
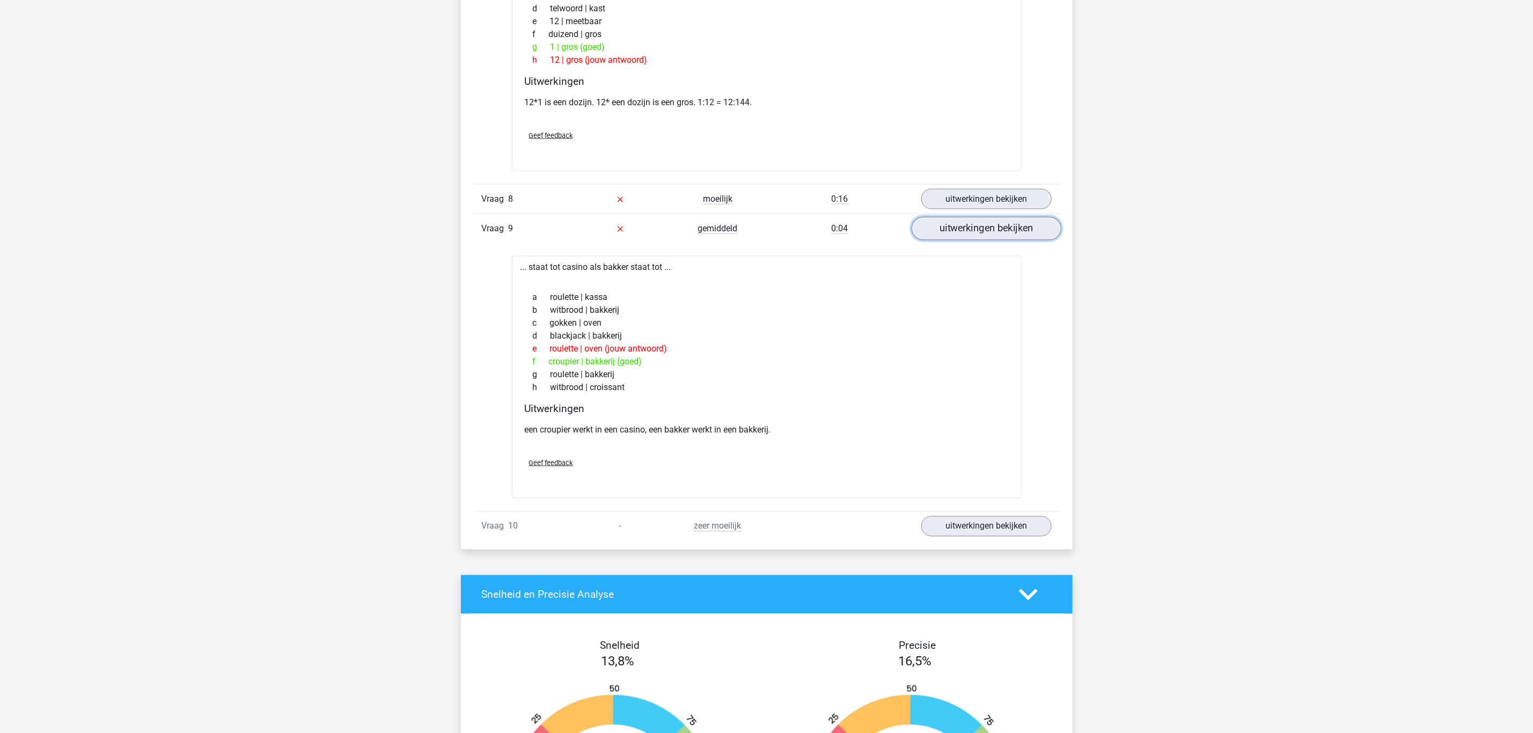
click at [968, 234] on link "uitwerkingen bekijken" at bounding box center [986, 229] width 150 height 24
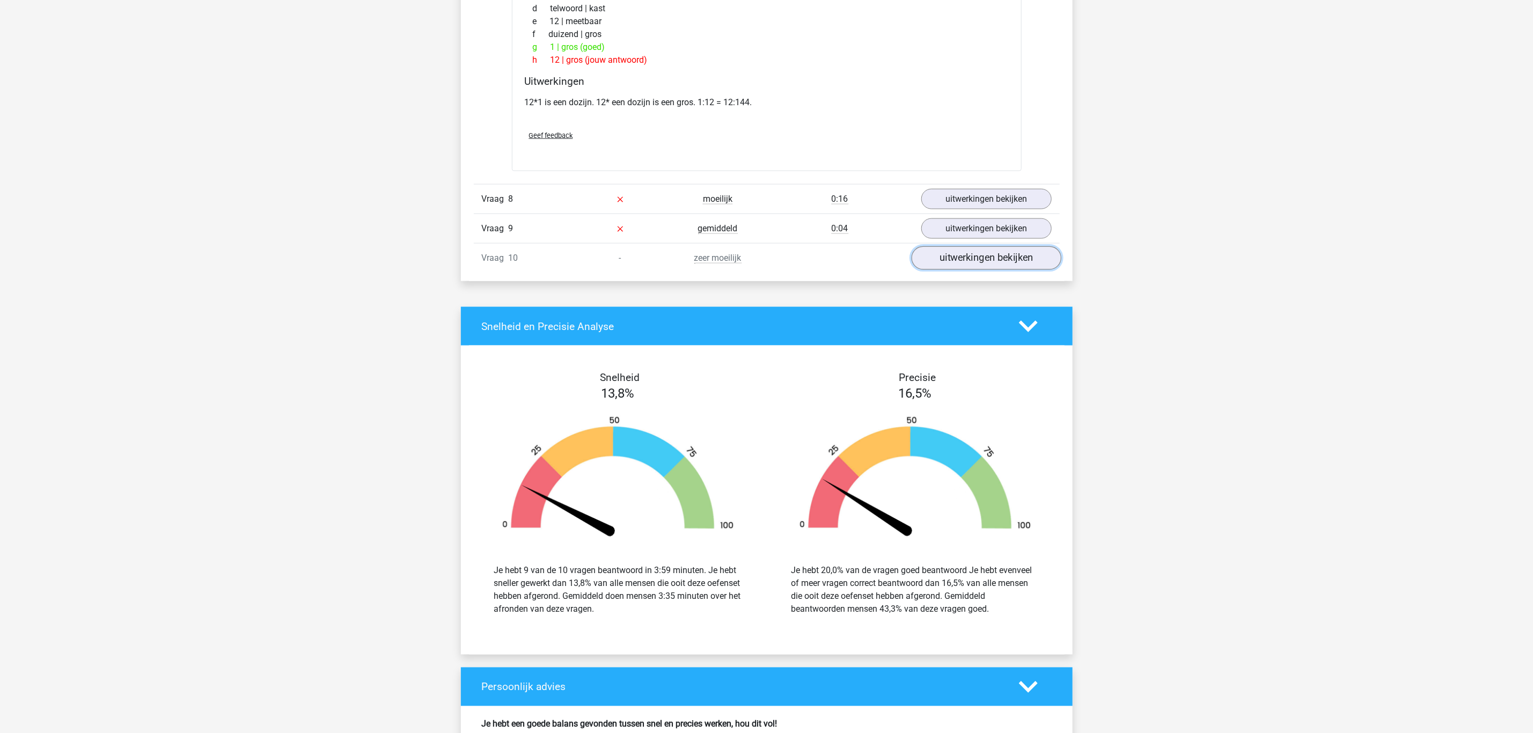
click at [958, 257] on link "uitwerkingen bekijken" at bounding box center [986, 258] width 150 height 24
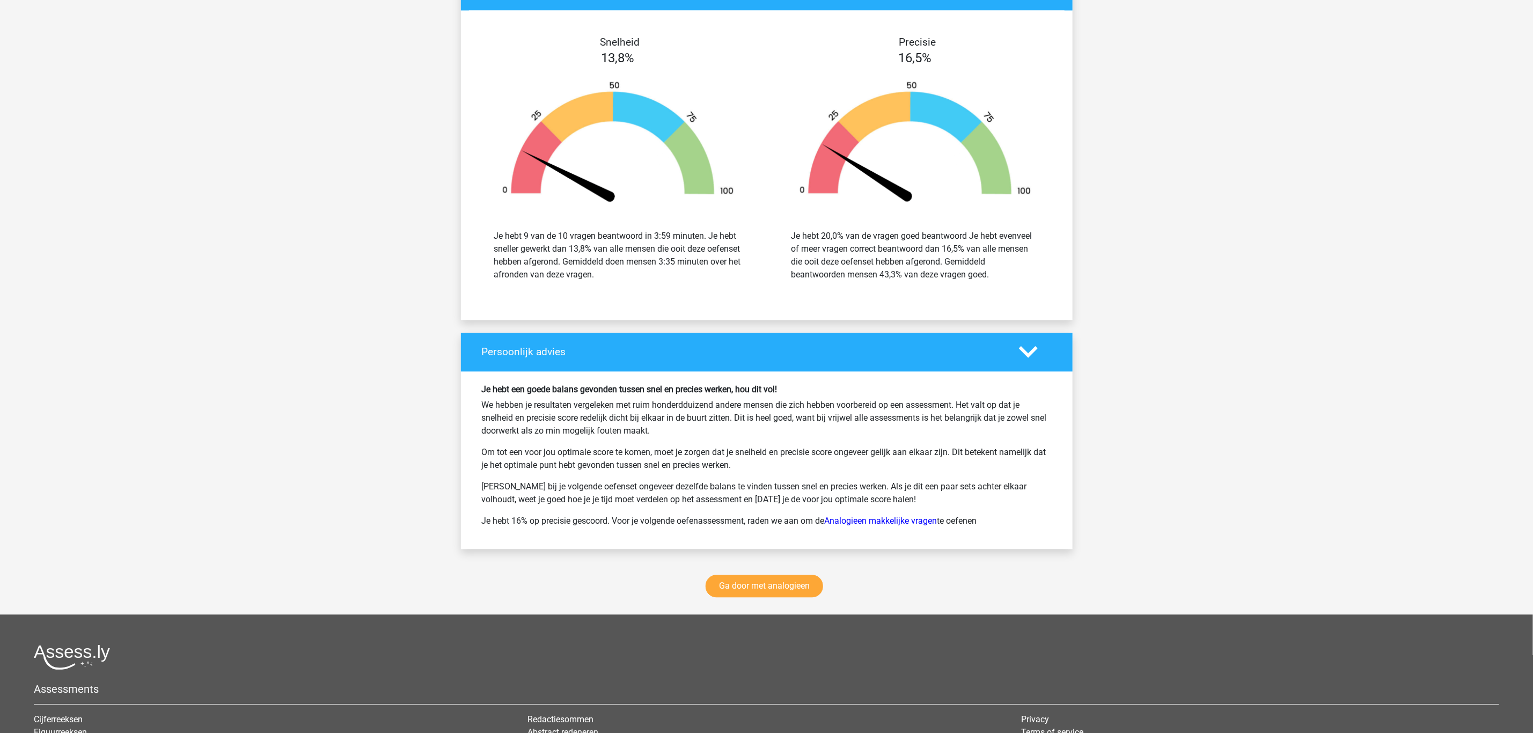
scroll to position [1690, 0]
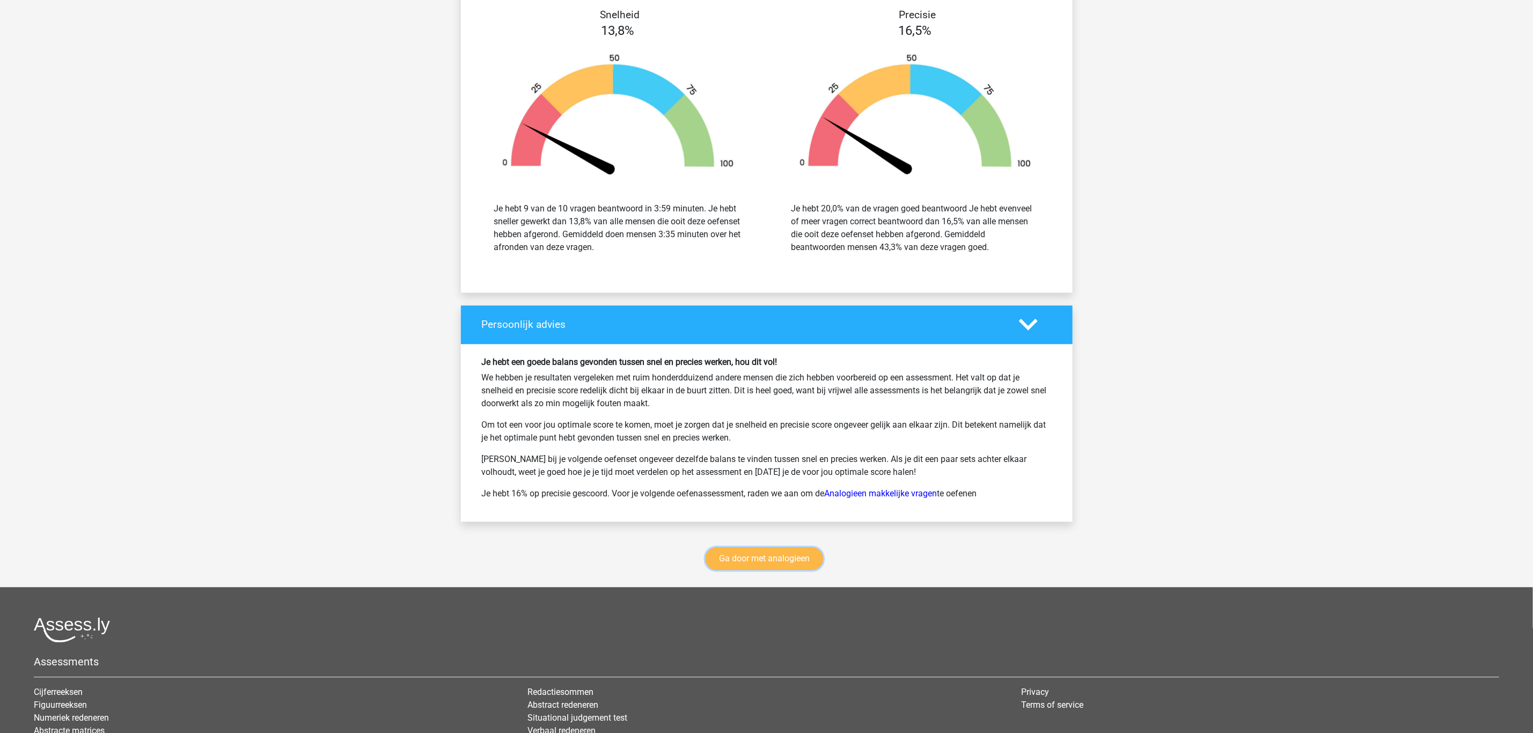
click at [739, 570] on link "Ga door met analogieen" at bounding box center [765, 558] width 118 height 23
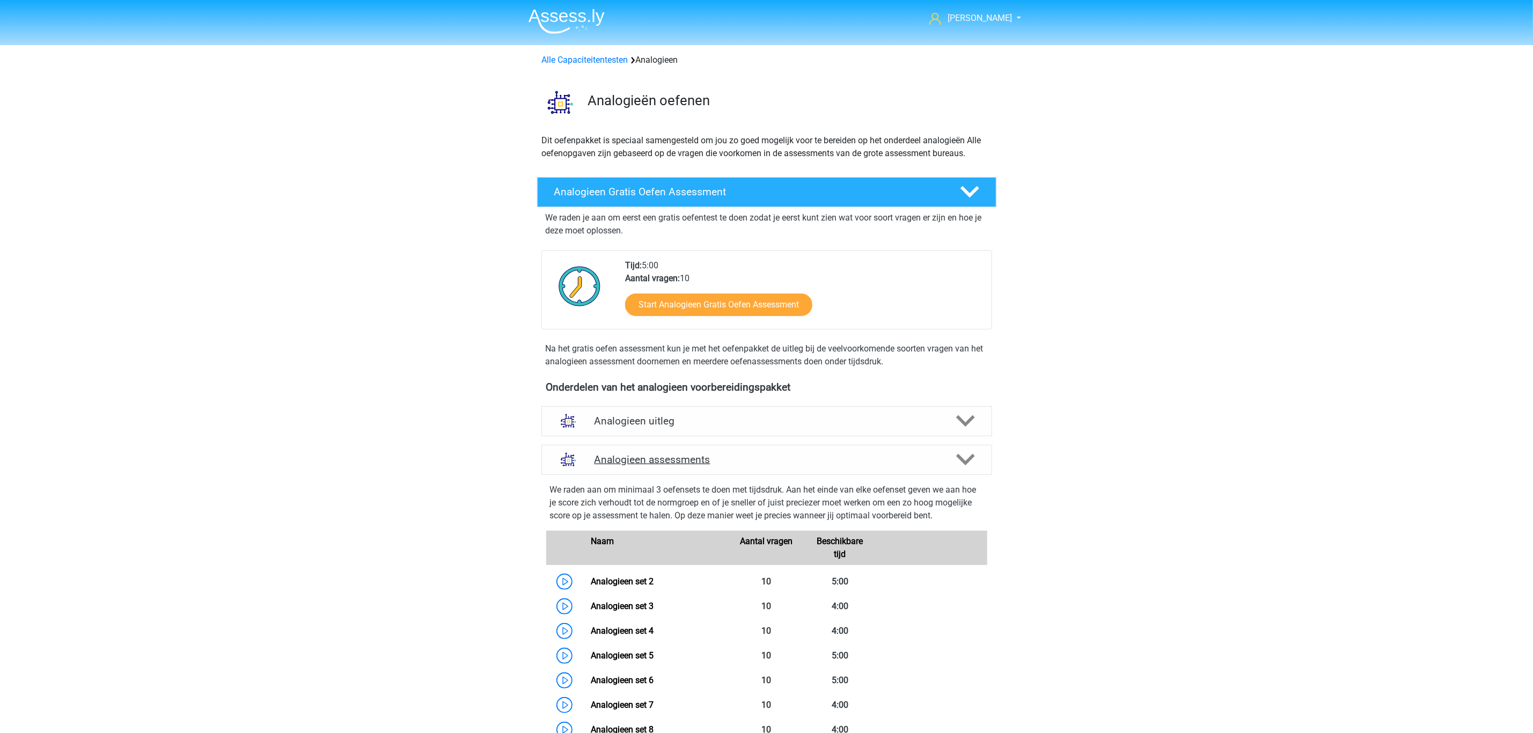
click at [639, 451] on div "Analogieen assessments" at bounding box center [766, 460] width 451 height 30
click at [966, 451] on icon at bounding box center [965, 459] width 19 height 19
click at [972, 455] on icon at bounding box center [965, 459] width 19 height 19
click at [966, 461] on polygon at bounding box center [965, 460] width 19 height 12
click at [603, 58] on link "Alle Capaciteitentesten" at bounding box center [585, 60] width 86 height 10
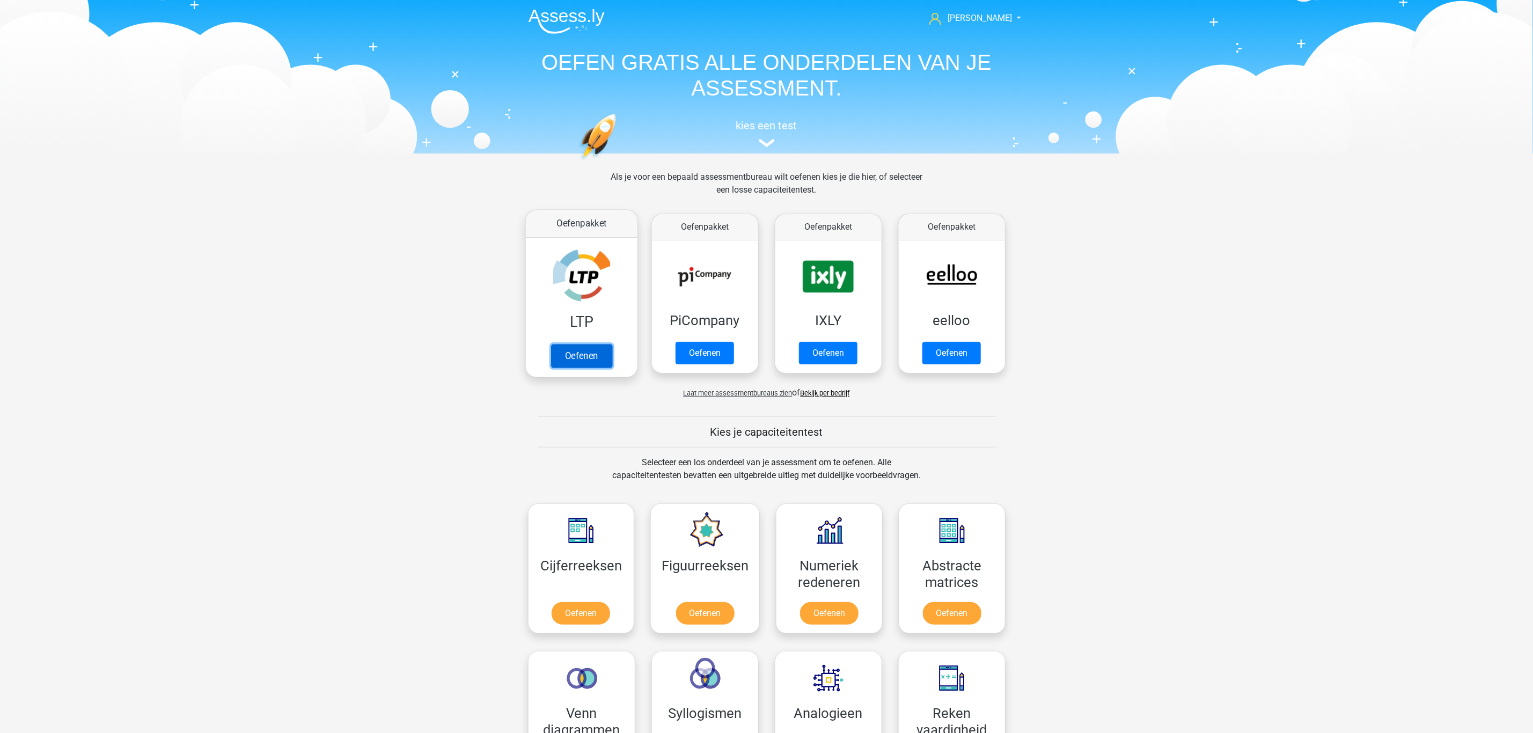
click at [558, 344] on link "Oefenen" at bounding box center [581, 356] width 61 height 24
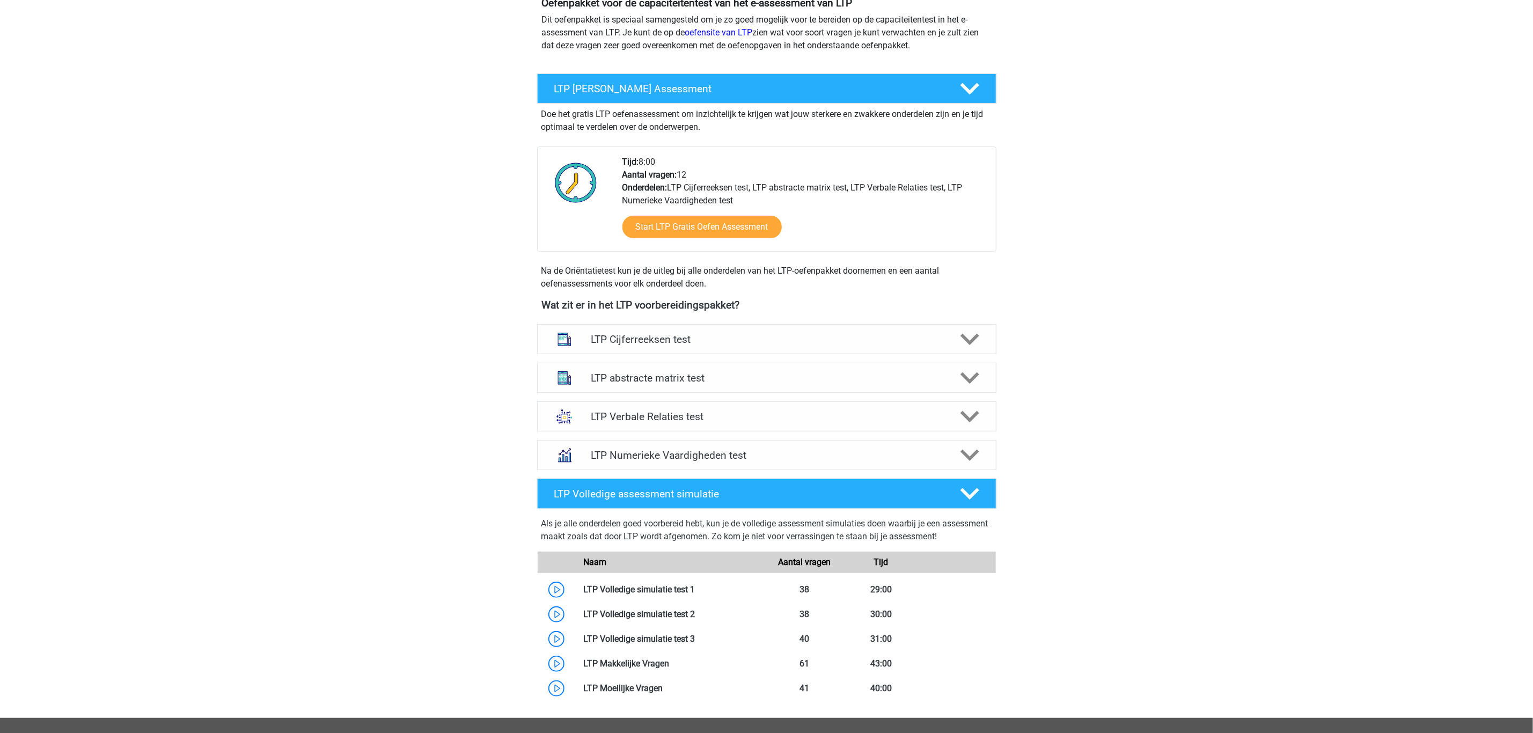
scroll to position [161, 0]
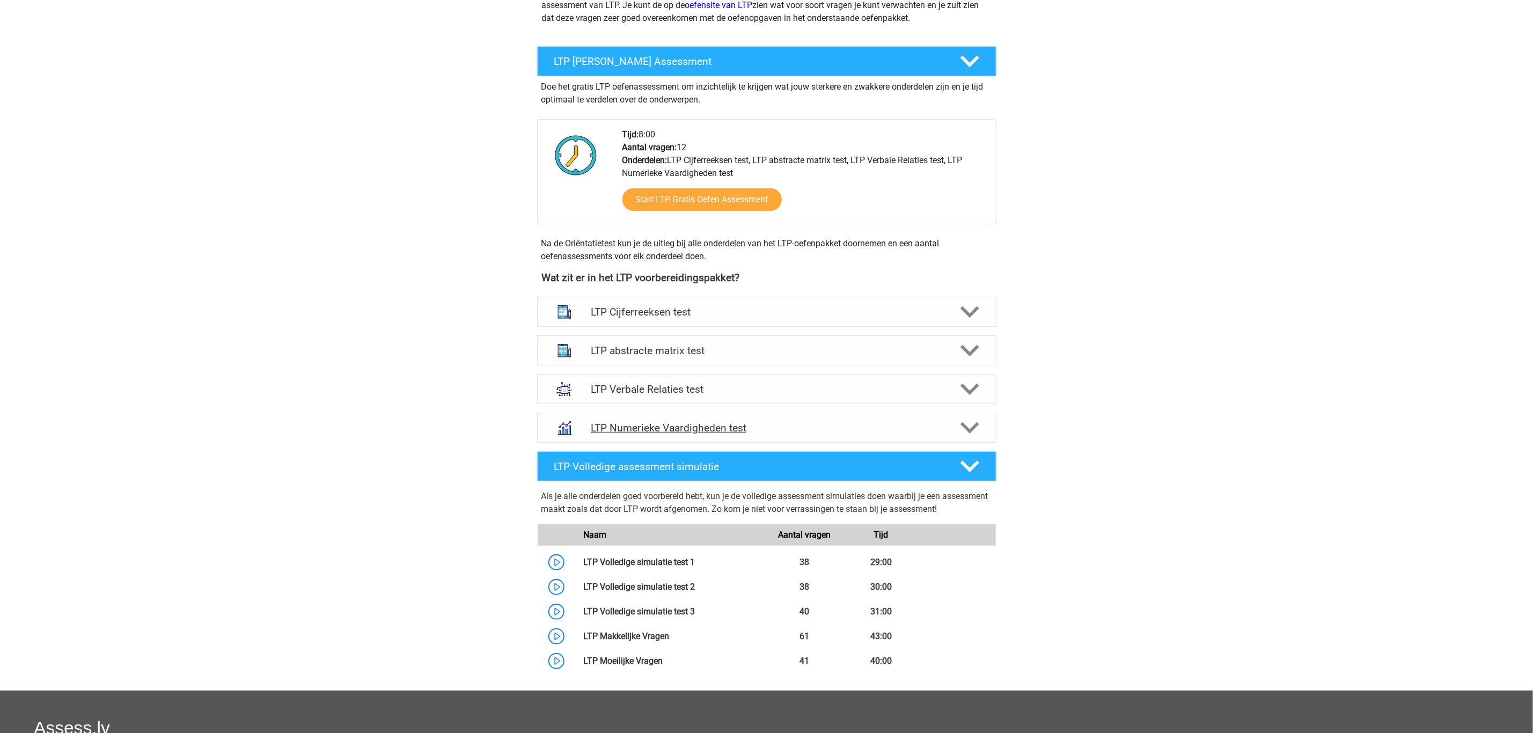
click at [662, 426] on h4 "LTP Numerieke Vaardigheden test" at bounding box center [766, 428] width 351 height 12
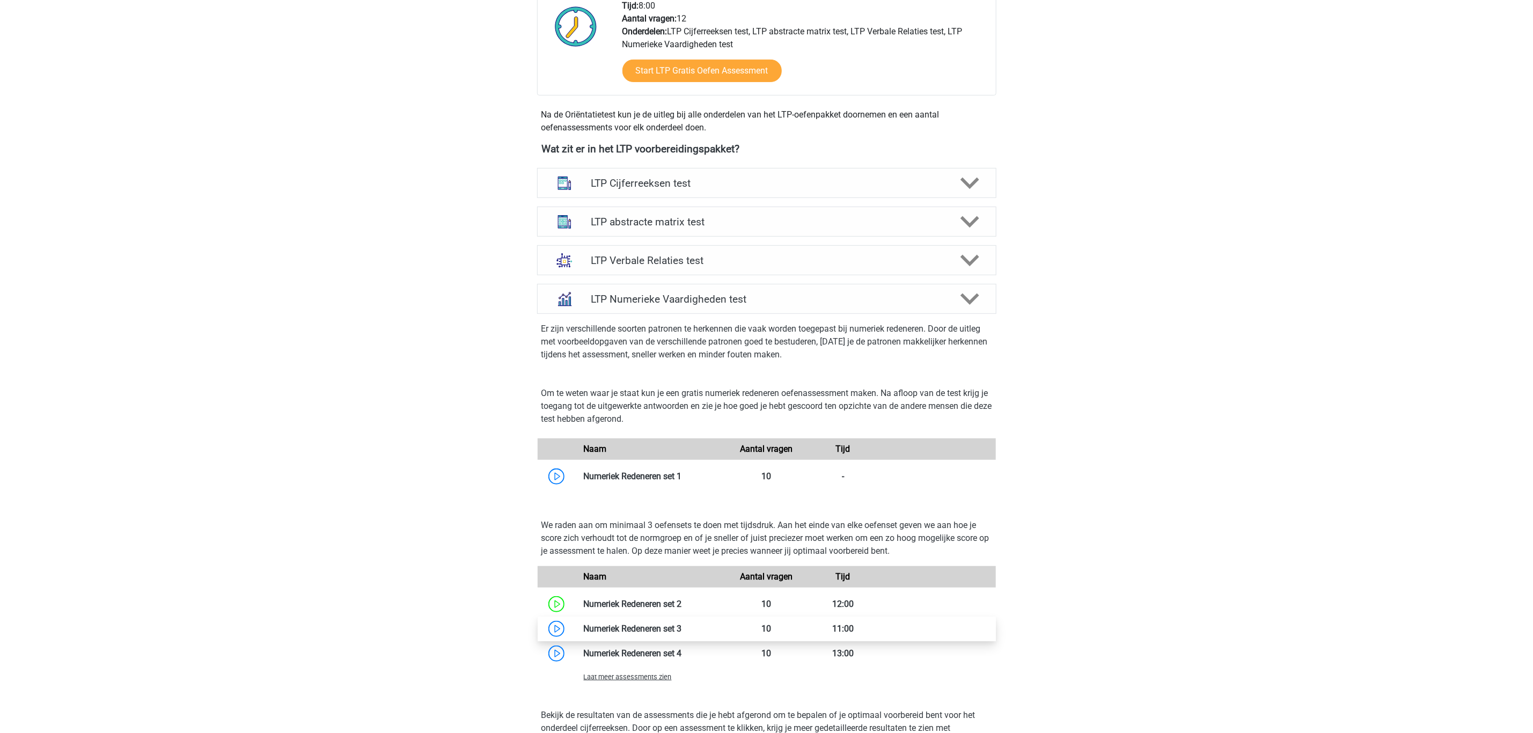
scroll to position [0, 0]
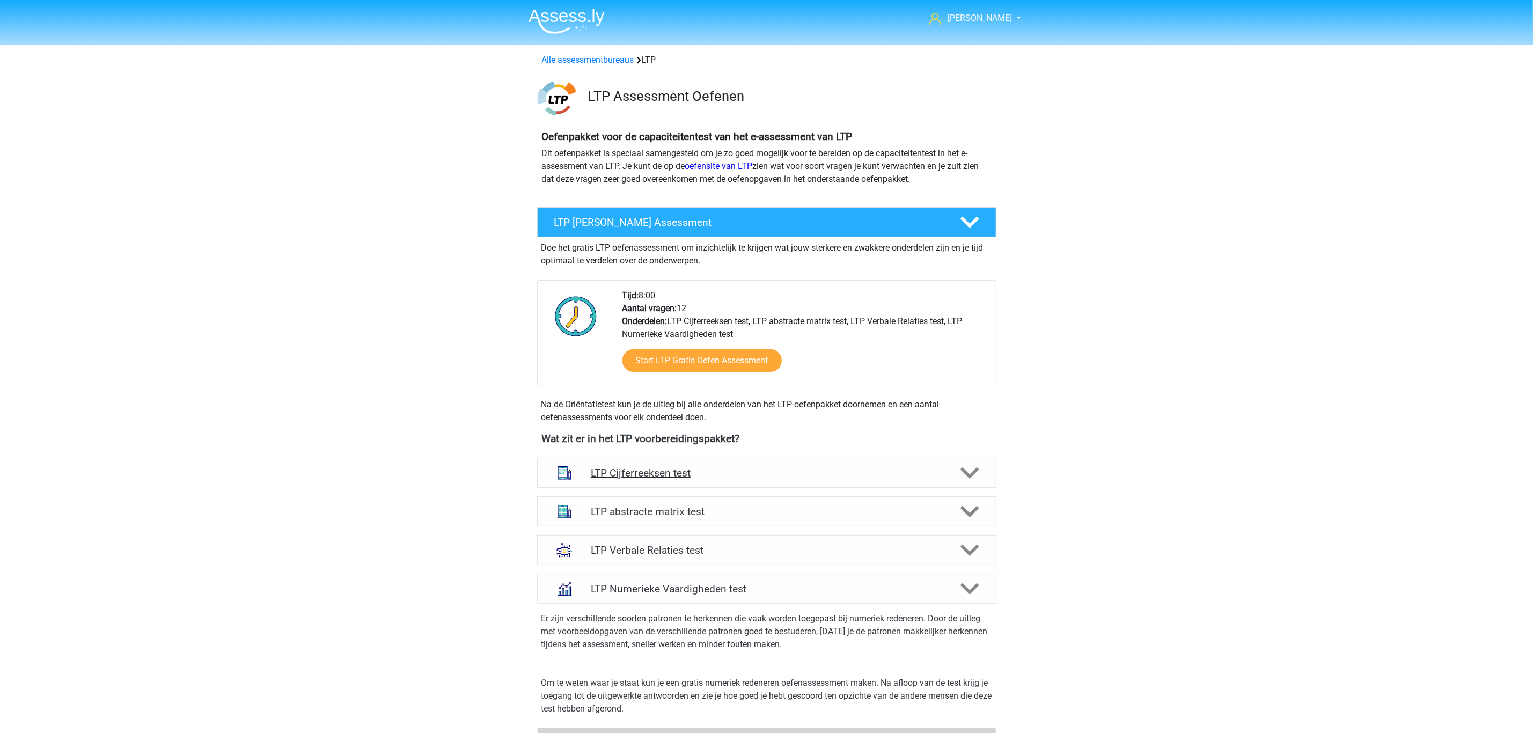
click at [689, 475] on h4 "LTP Cijferreeksen test" at bounding box center [766, 473] width 351 height 12
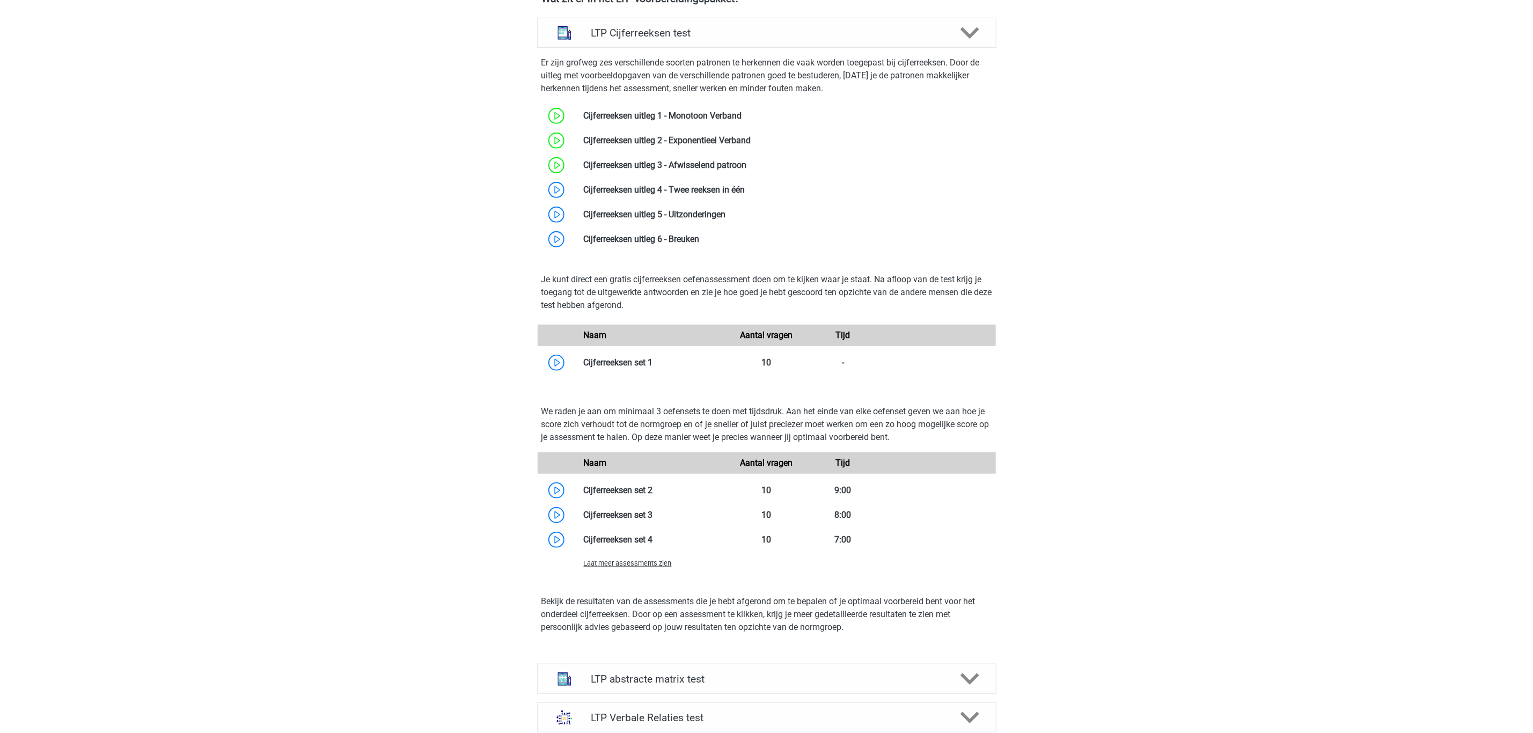
scroll to position [402, 0]
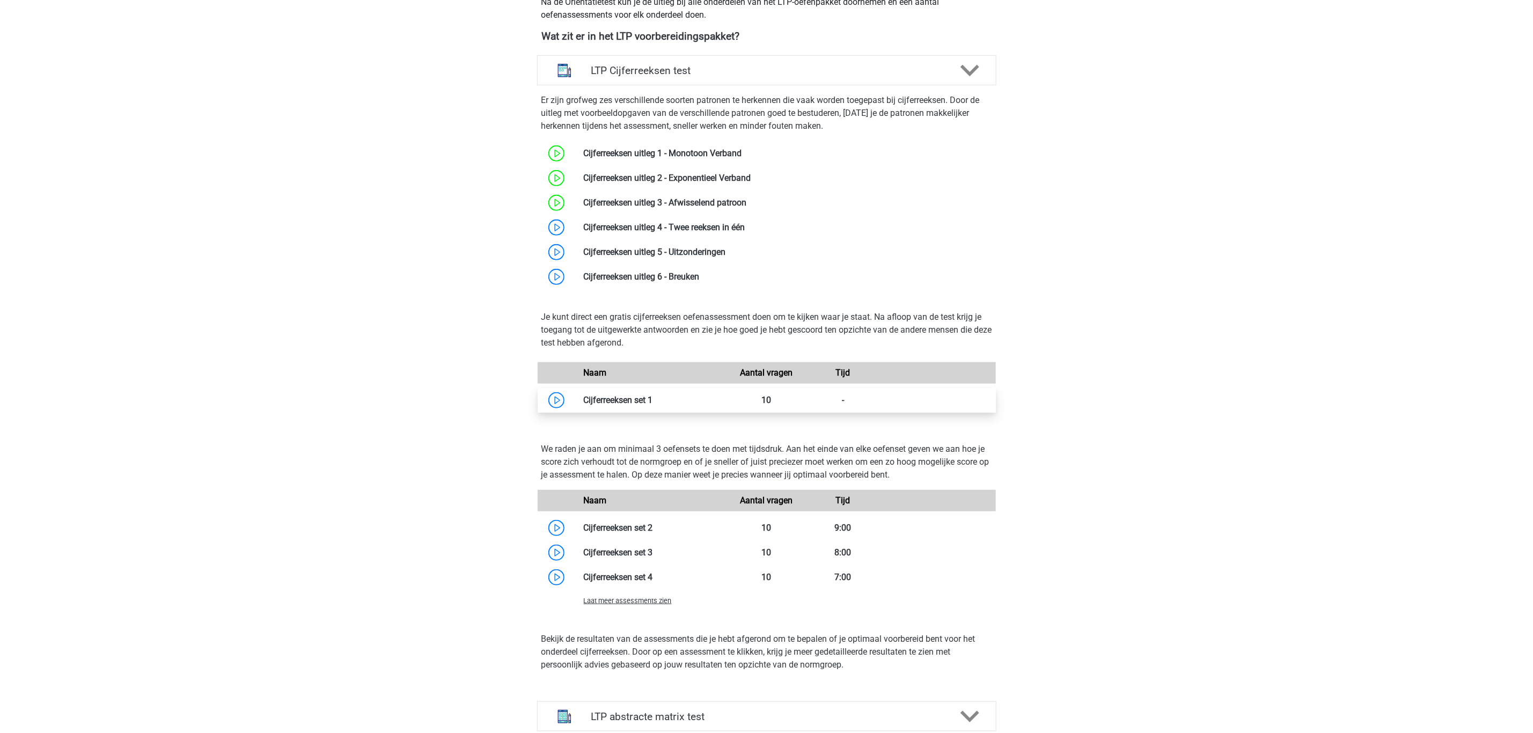
click at [653, 401] on link at bounding box center [653, 400] width 0 height 10
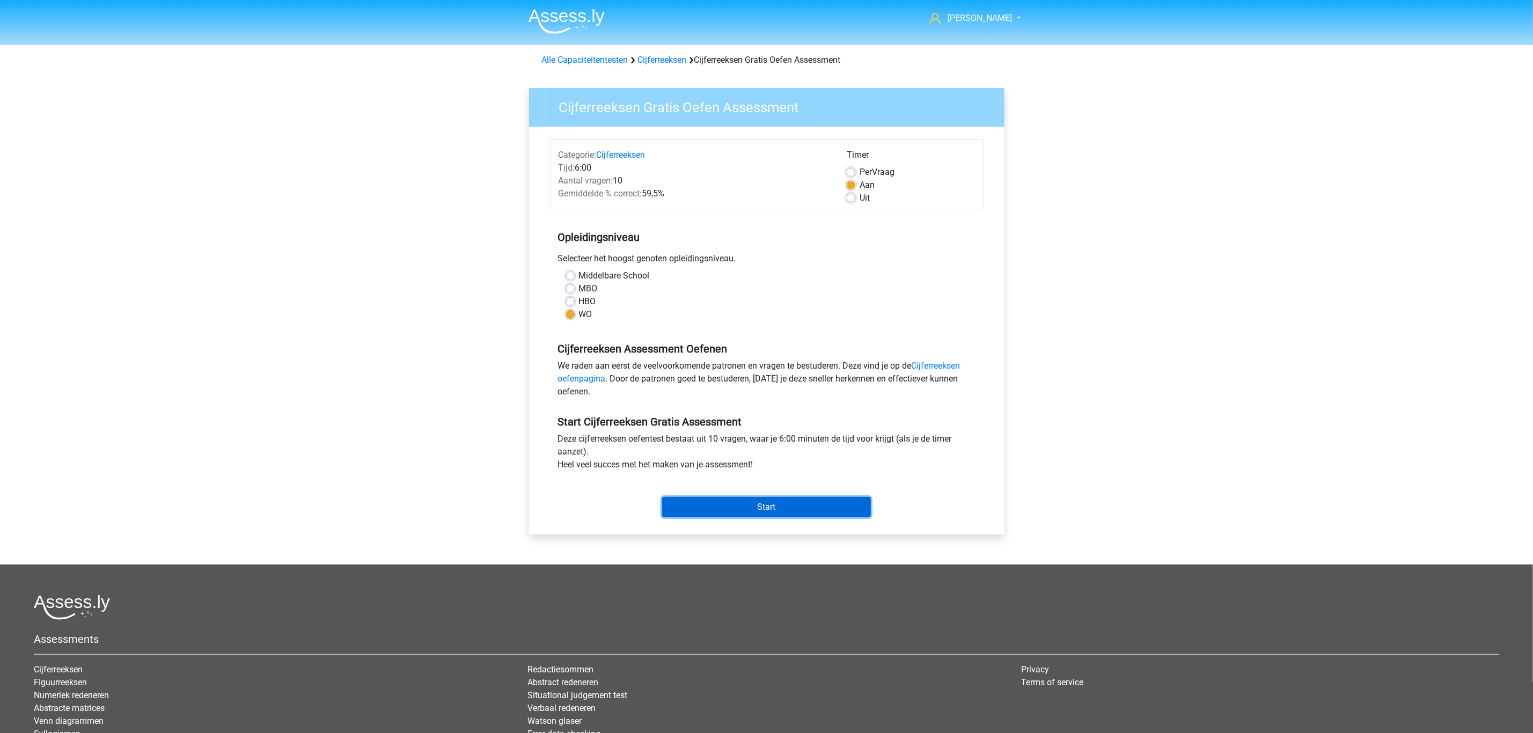
click at [759, 506] on input "Start" at bounding box center [766, 507] width 209 height 20
click at [815, 512] on input "Start" at bounding box center [766, 507] width 209 height 20
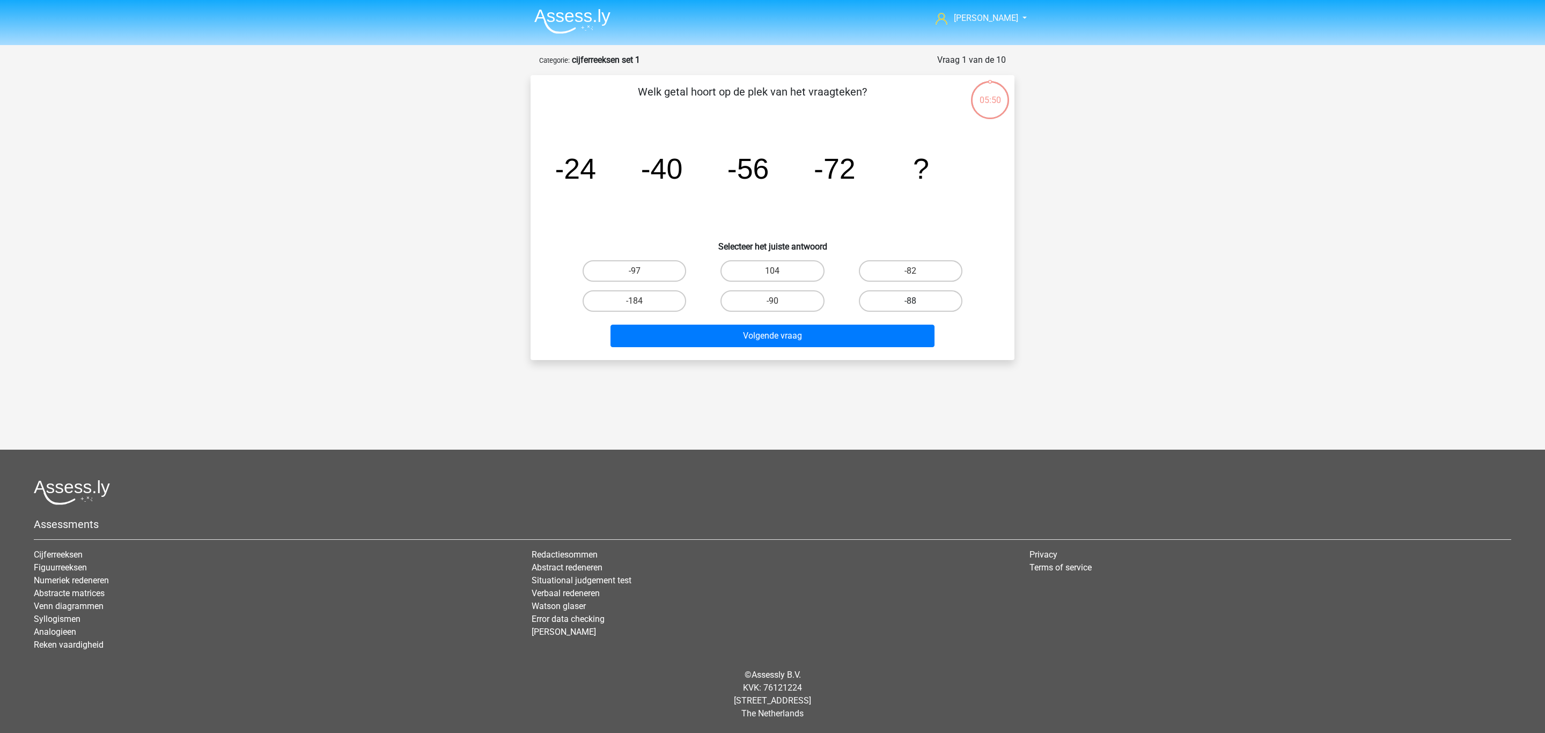
click at [931, 306] on label "-88" at bounding box center [911, 300] width 104 height 21
click at [918, 306] on input "-88" at bounding box center [914, 304] width 7 height 7
radio input "true"
click at [894, 330] on button "Volgende vraag" at bounding box center [773, 336] width 325 height 23
click at [636, 275] on input "-30" at bounding box center [638, 274] width 7 height 7
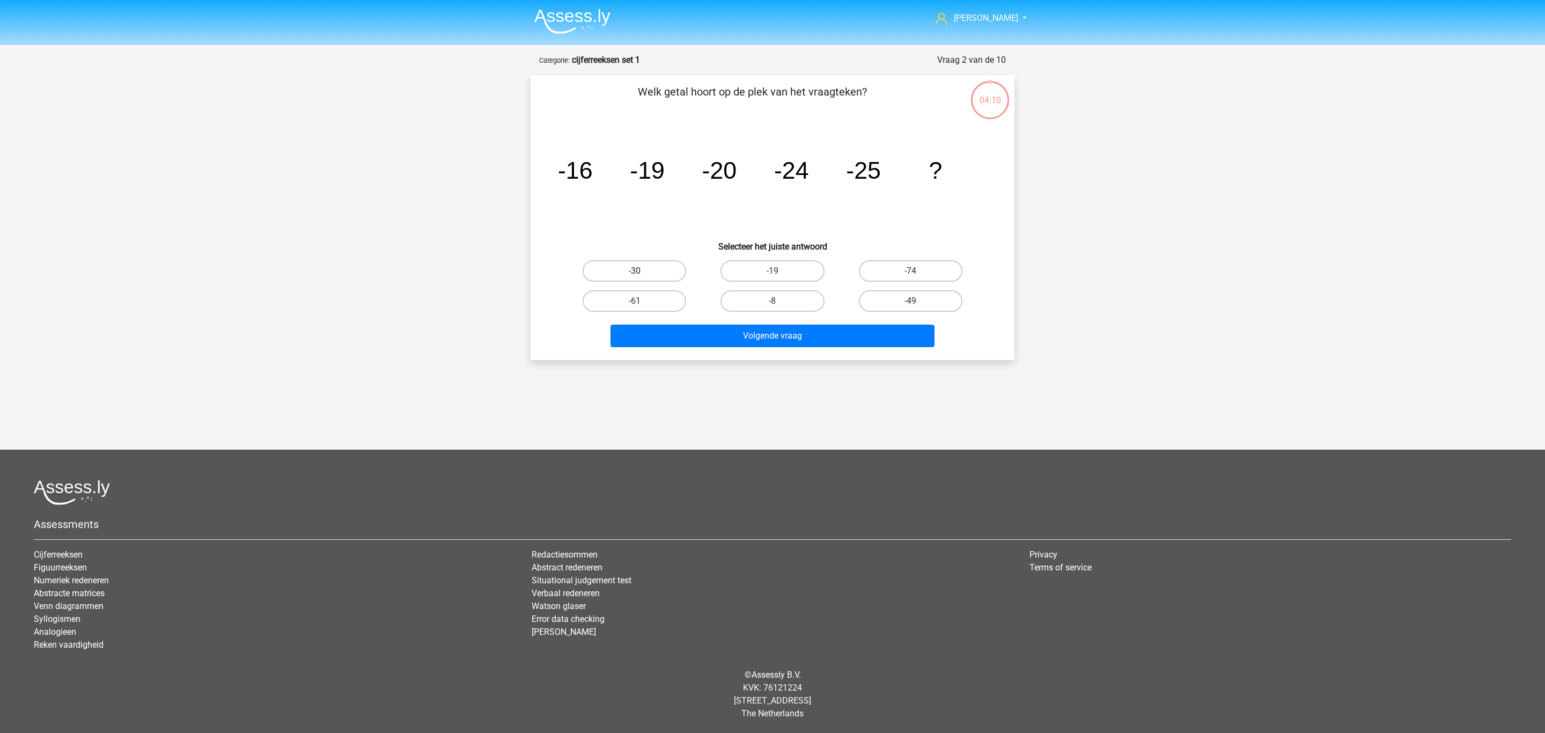
radio input "true"
click at [675, 337] on button "Volgende vraag" at bounding box center [773, 336] width 325 height 23
click at [669, 273] on label "-82" at bounding box center [635, 270] width 104 height 21
click at [642, 273] on input "-82" at bounding box center [638, 274] width 7 height 7
radio input "true"
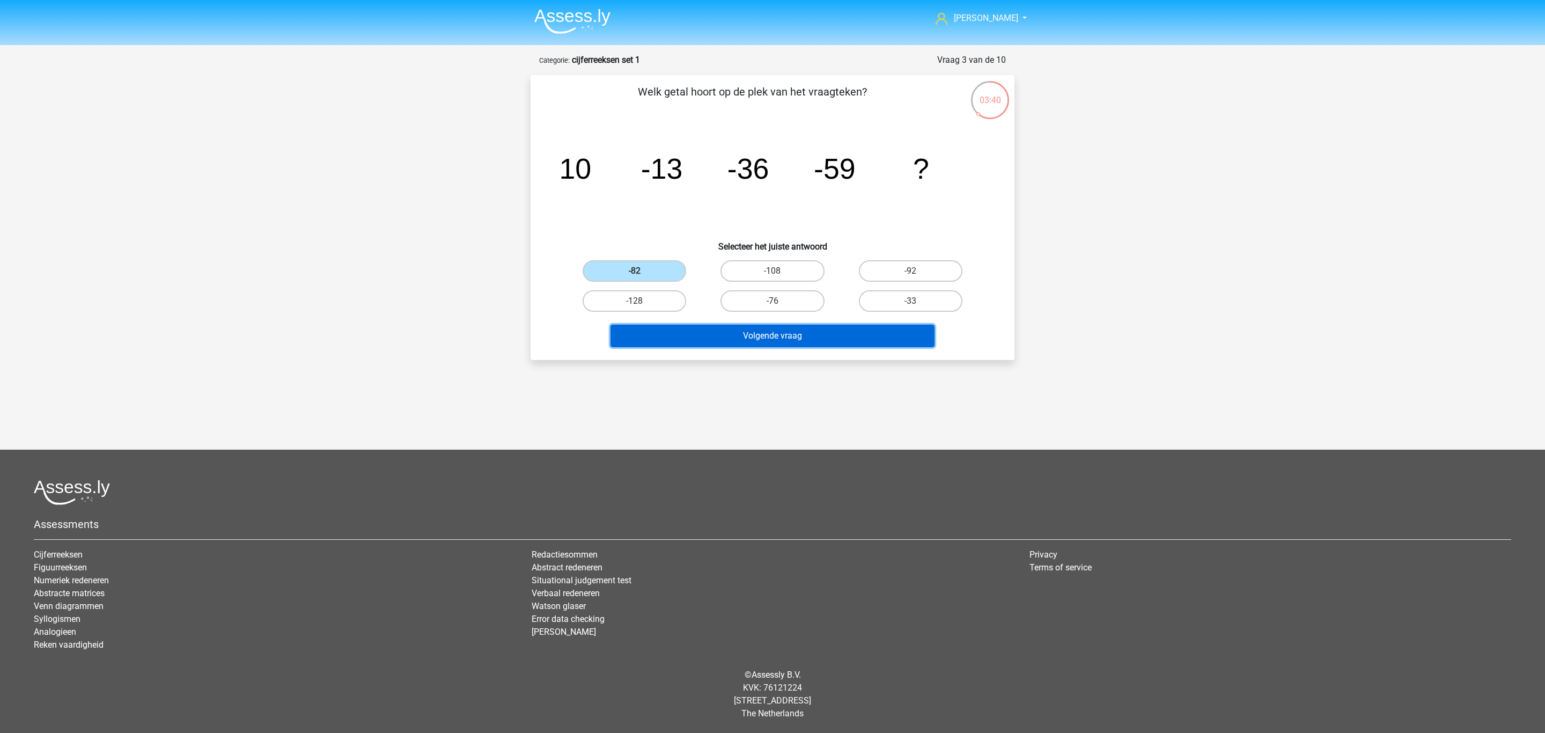
click at [668, 332] on button "Volgende vraag" at bounding box center [773, 336] width 325 height 23
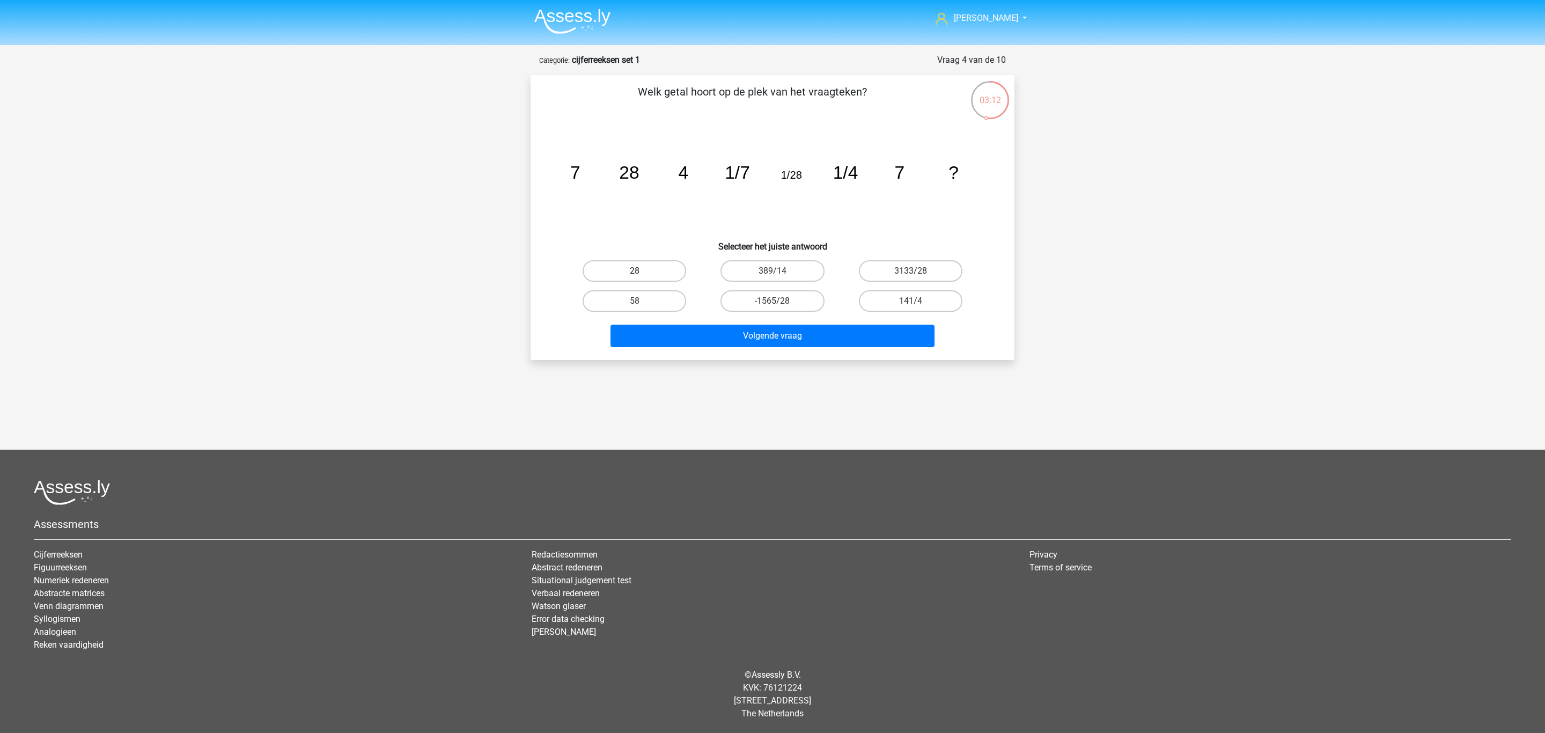
click at [629, 277] on label "28" at bounding box center [635, 270] width 104 height 21
click at [635, 277] on input "28" at bounding box center [638, 274] width 7 height 7
radio input "true"
click at [649, 330] on button "Volgende vraag" at bounding box center [773, 336] width 325 height 23
click at [926, 265] on label "-31" at bounding box center [911, 270] width 104 height 21
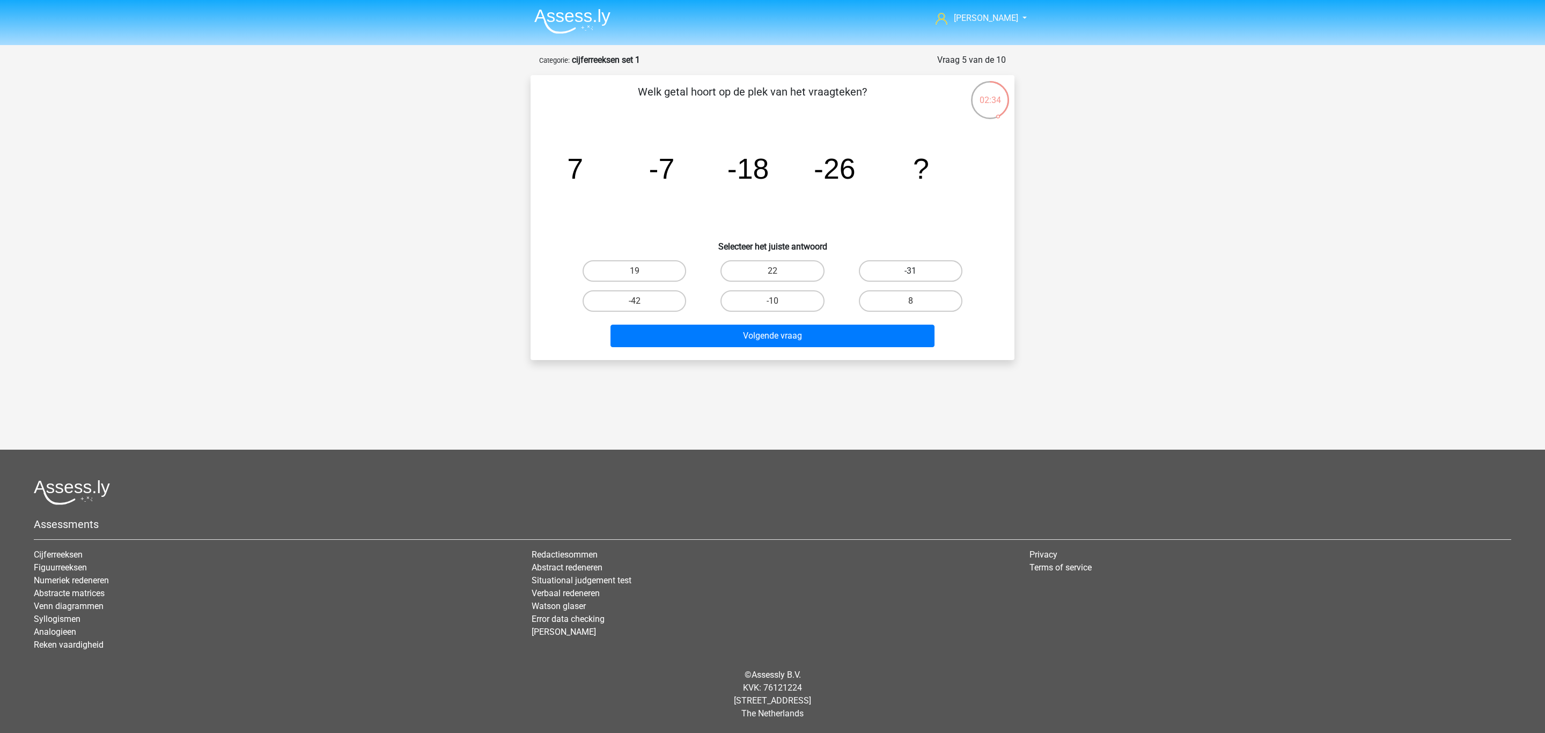
click at [918, 271] on input "-31" at bounding box center [914, 274] width 7 height 7
radio input "true"
click at [861, 332] on button "Volgende vraag" at bounding box center [773, 336] width 325 height 23
click at [646, 276] on label "-513/625" at bounding box center [635, 270] width 104 height 21
click at [642, 276] on input "-513/625" at bounding box center [638, 274] width 7 height 7
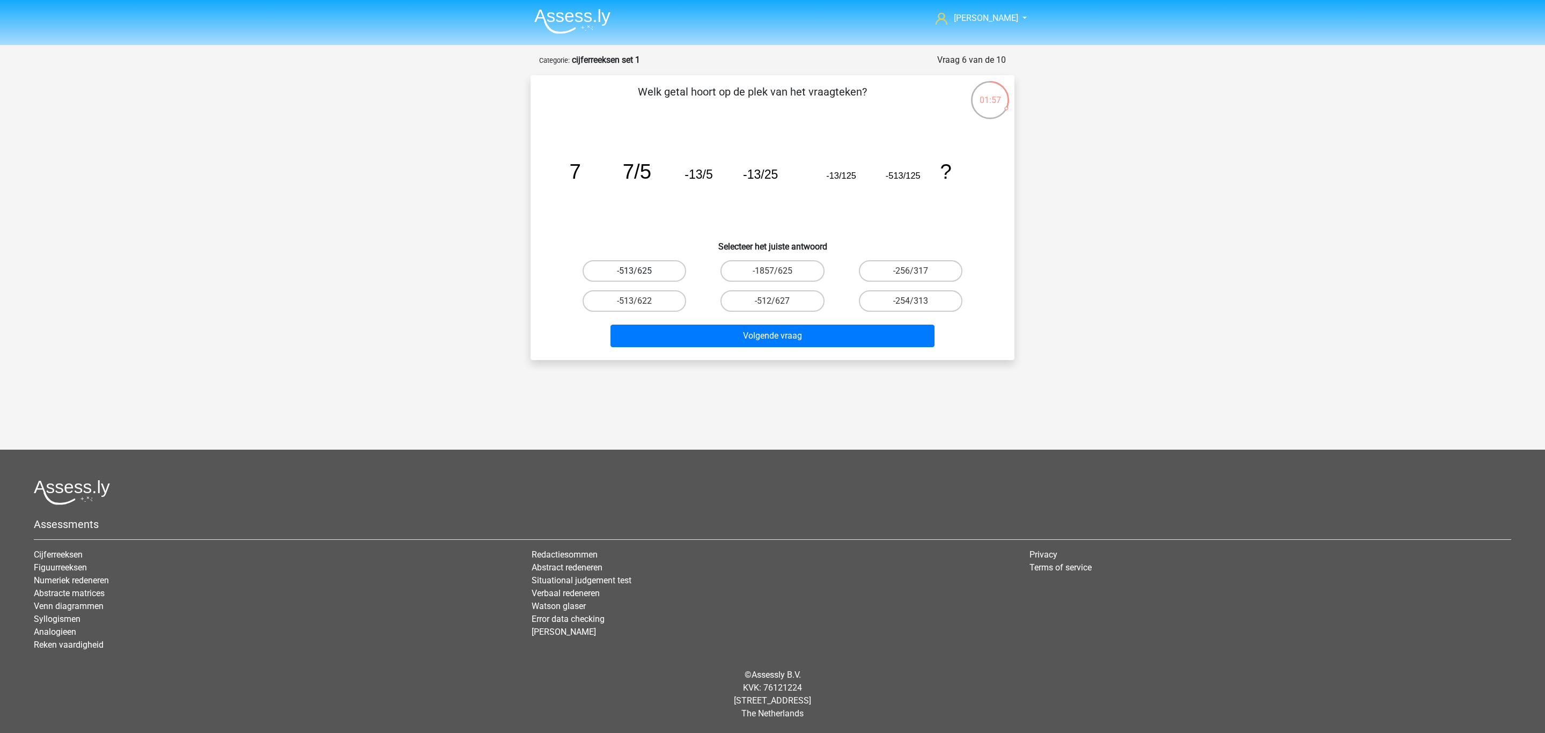
radio input "true"
click at [687, 335] on button "Volgende vraag" at bounding box center [773, 336] width 325 height 23
click at [937, 300] on label "-11/8" at bounding box center [911, 300] width 104 height 21
click at [918, 301] on input "-11/8" at bounding box center [914, 304] width 7 height 7
radio input "true"
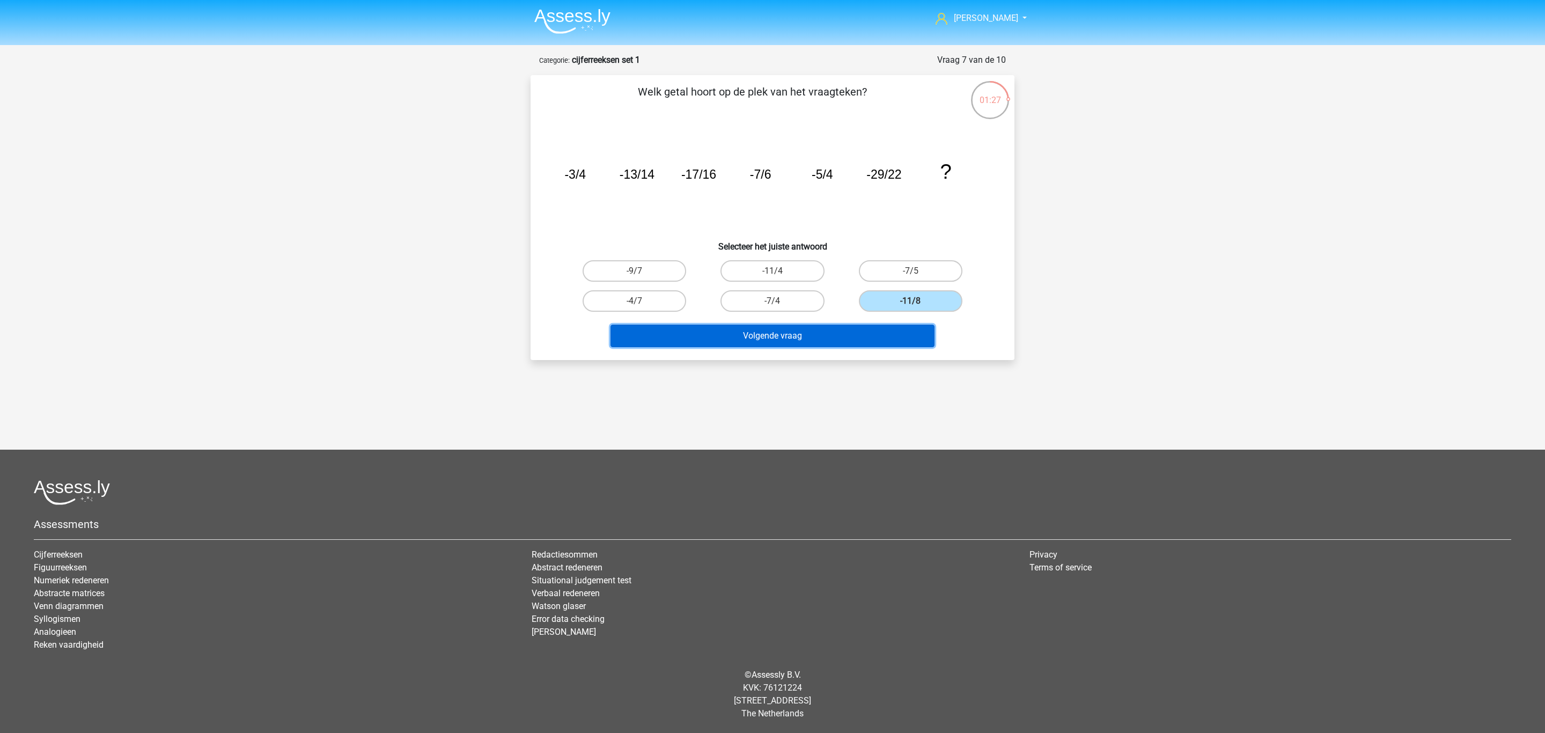
click at [836, 332] on button "Volgende vraag" at bounding box center [773, 336] width 325 height 23
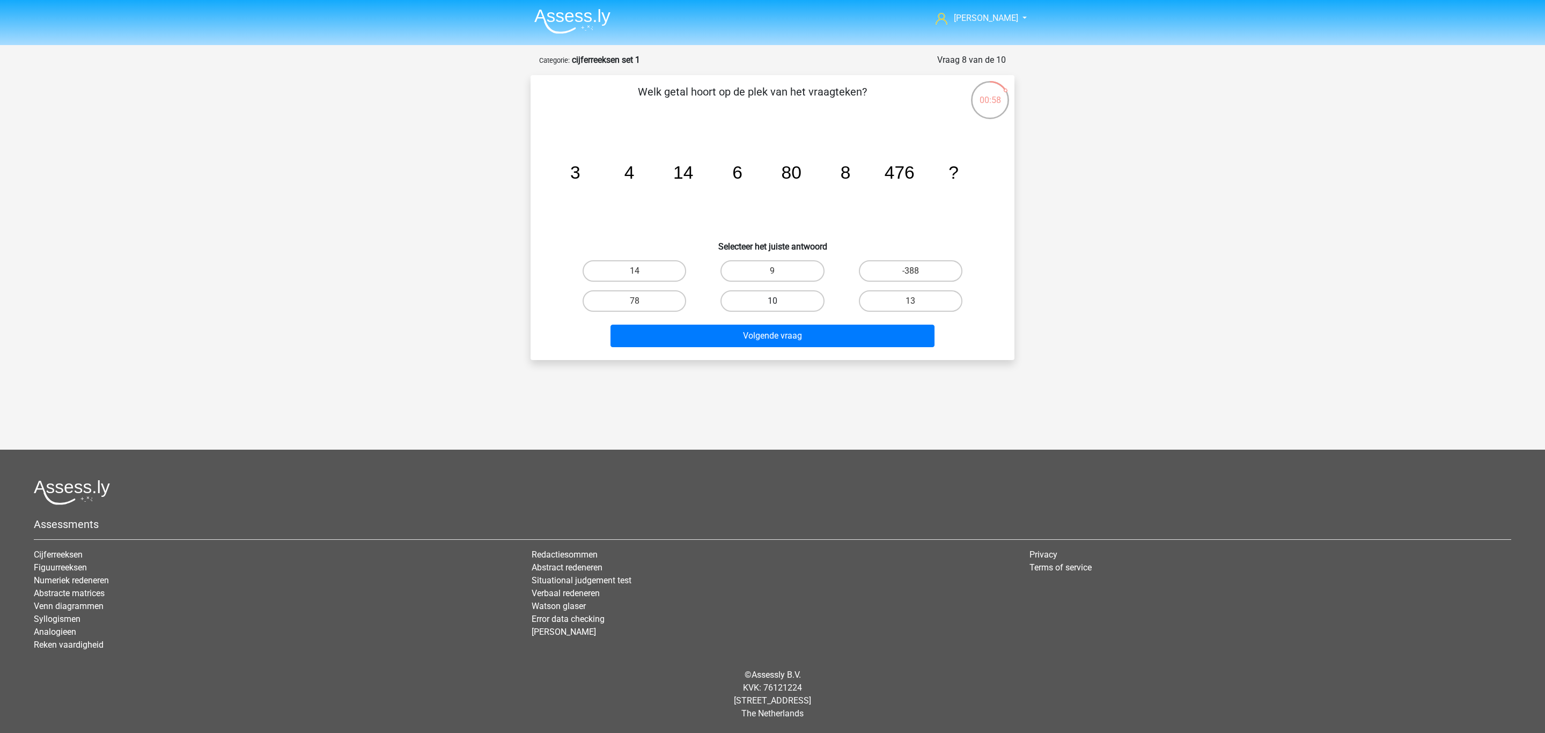
click at [790, 292] on label "10" at bounding box center [773, 300] width 104 height 21
click at [780, 301] on input "10" at bounding box center [776, 304] width 7 height 7
radio input "true"
click at [787, 328] on button "Volgende vraag" at bounding box center [773, 336] width 325 height 23
click at [761, 276] on label "480" at bounding box center [773, 270] width 104 height 21
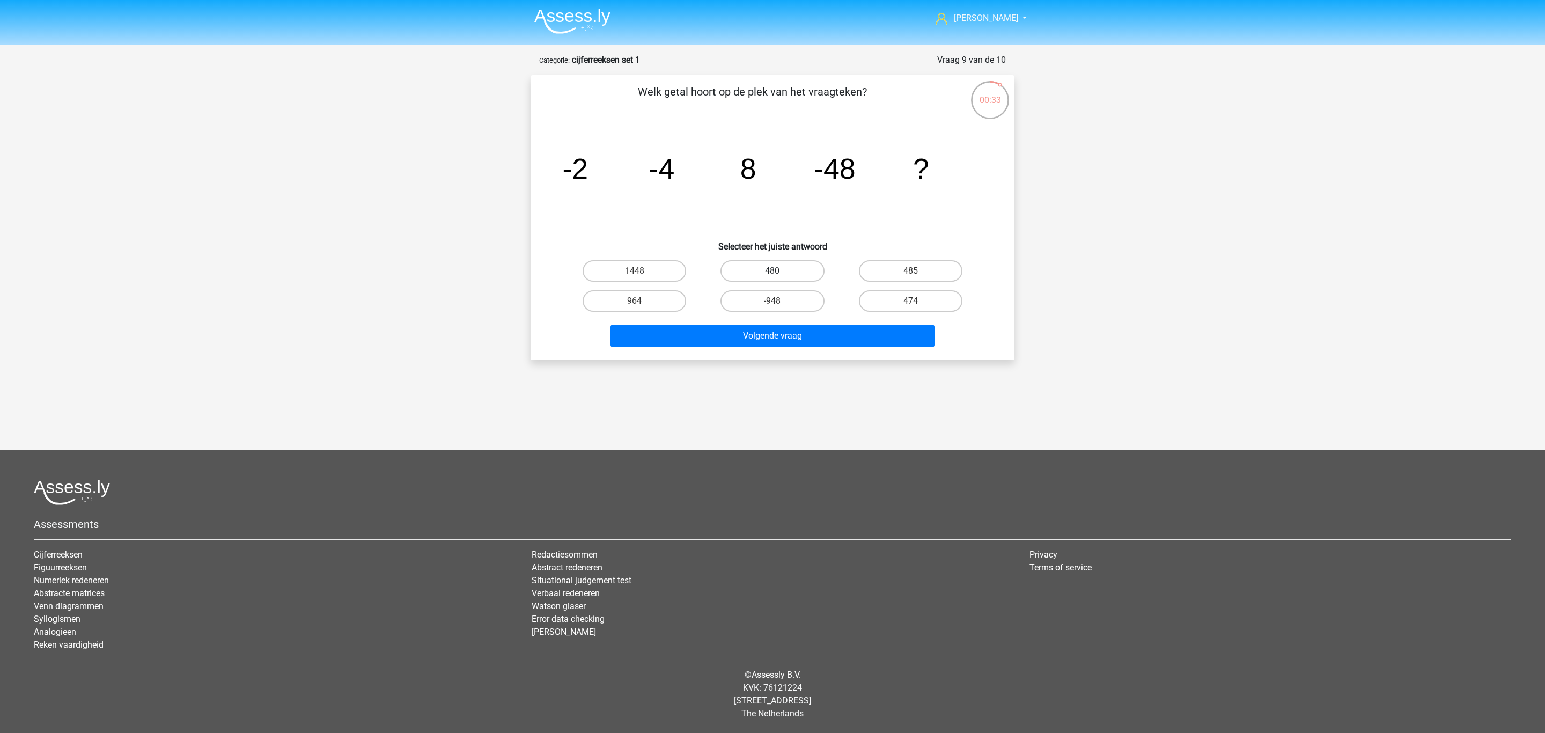
click at [773, 276] on input "480" at bounding box center [776, 274] width 7 height 7
radio input "true"
click at [752, 334] on button "Volgende vraag" at bounding box center [773, 336] width 325 height 23
click at [653, 269] on label "365" at bounding box center [635, 270] width 104 height 21
click at [642, 271] on input "365" at bounding box center [638, 274] width 7 height 7
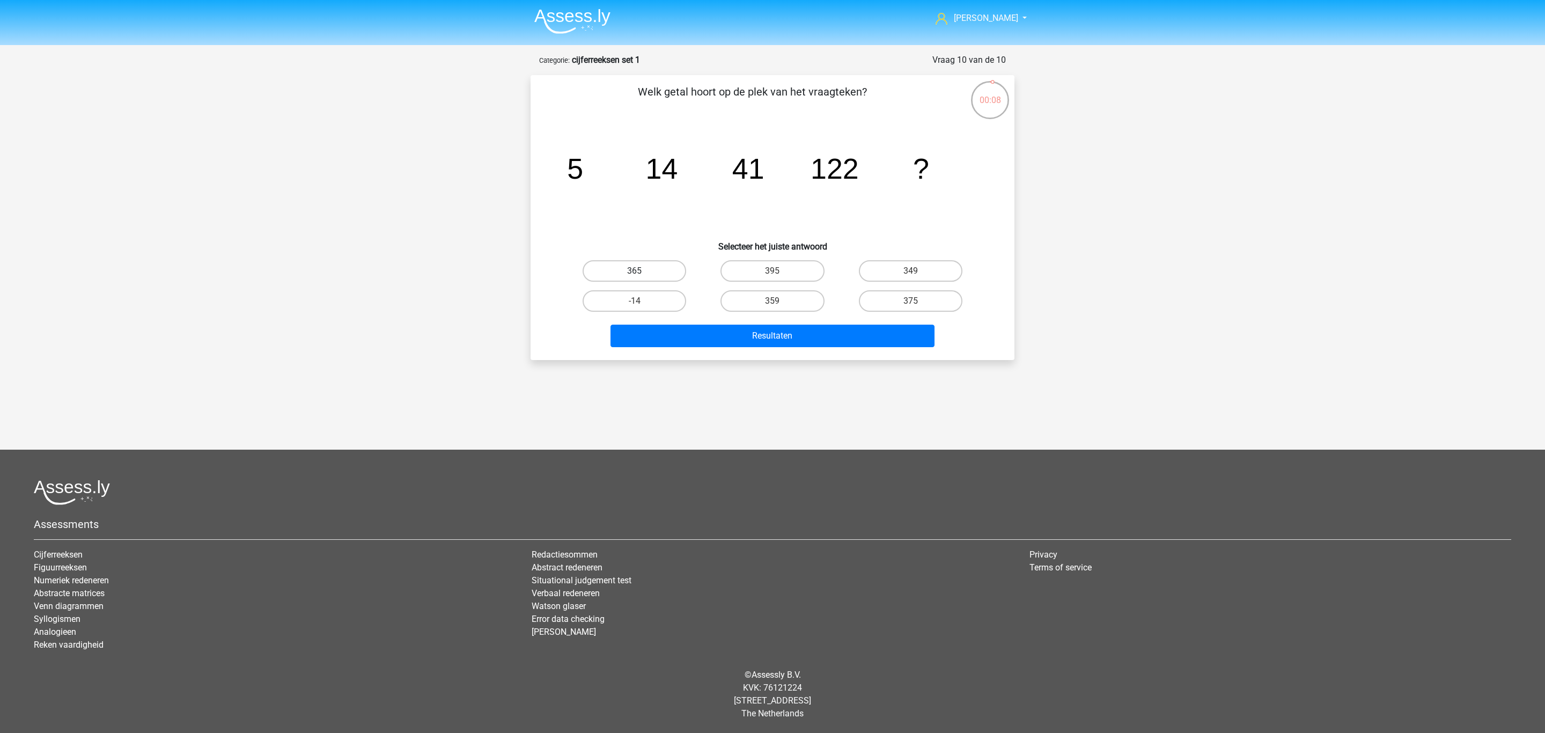
radio input "true"
click at [736, 335] on button "Resultaten" at bounding box center [773, 336] width 325 height 23
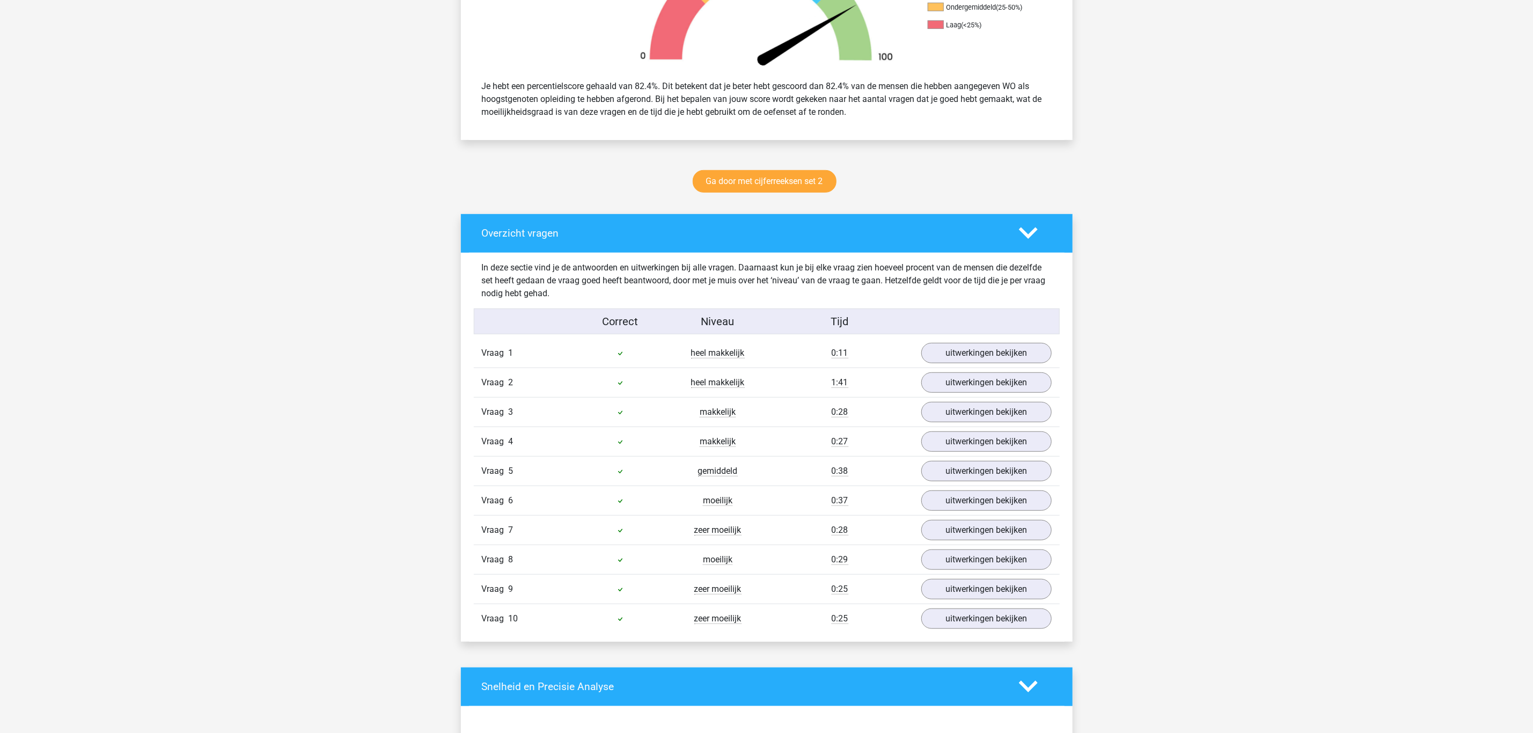
scroll to position [483, 0]
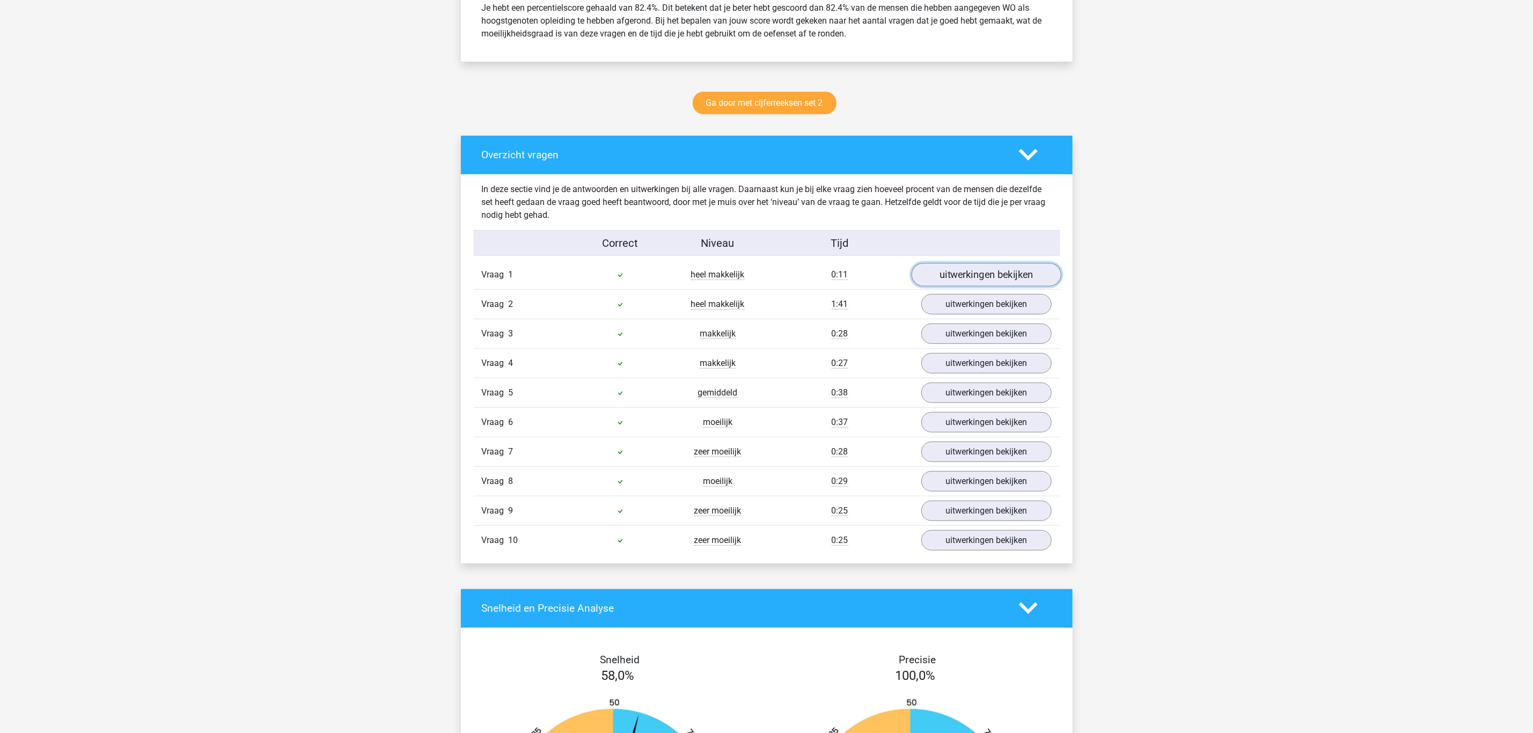
click at [958, 266] on link "uitwerkingen bekijken" at bounding box center [986, 275] width 150 height 24
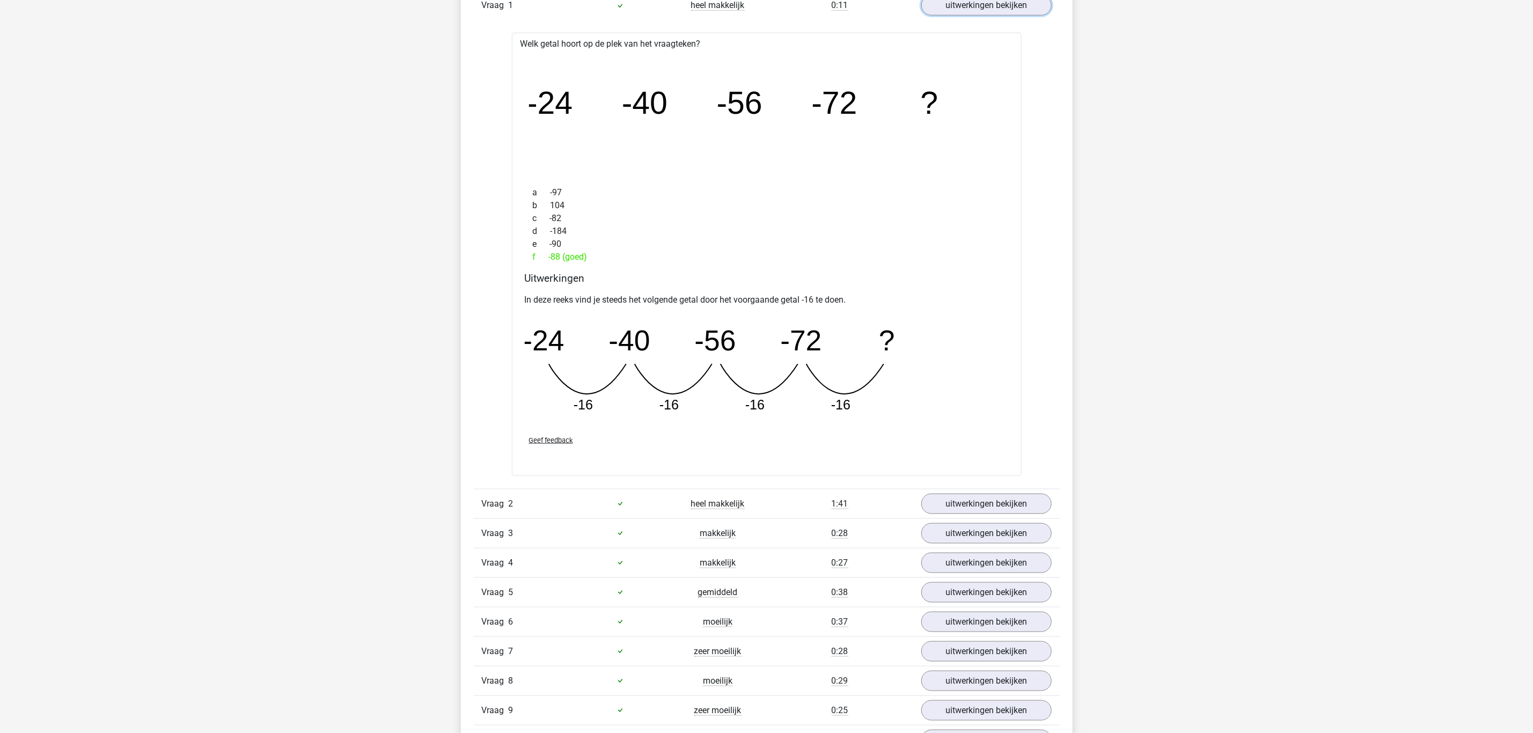
scroll to position [724, 0]
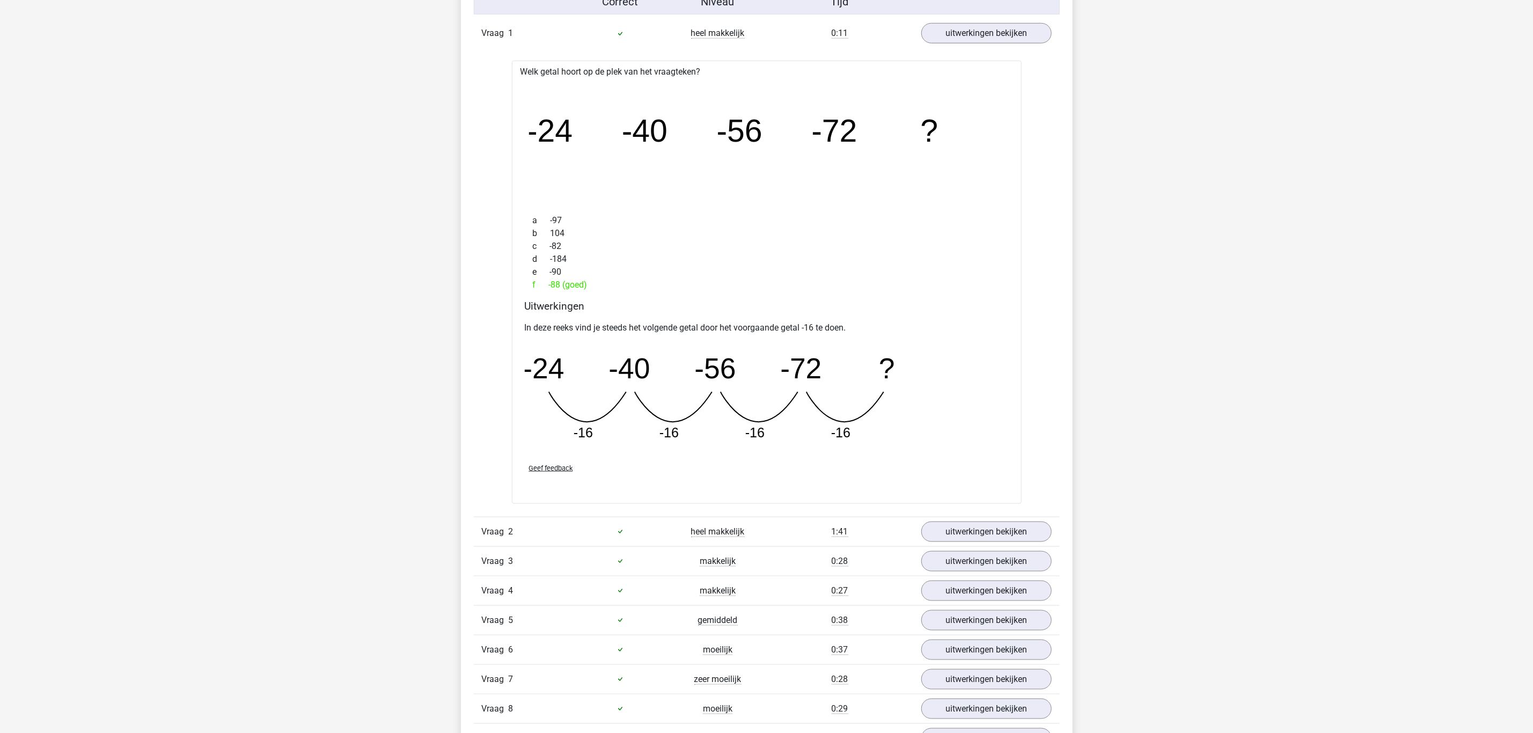
click at [807, 25] on div "Vraag 1 heel makkelijk 0:11 uitwerkingen bekijken" at bounding box center [767, 33] width 586 height 29
click at [850, 35] on div "0:11" at bounding box center [840, 33] width 147 height 13
click at [845, 35] on span "0:11" at bounding box center [840, 33] width 17 height 11
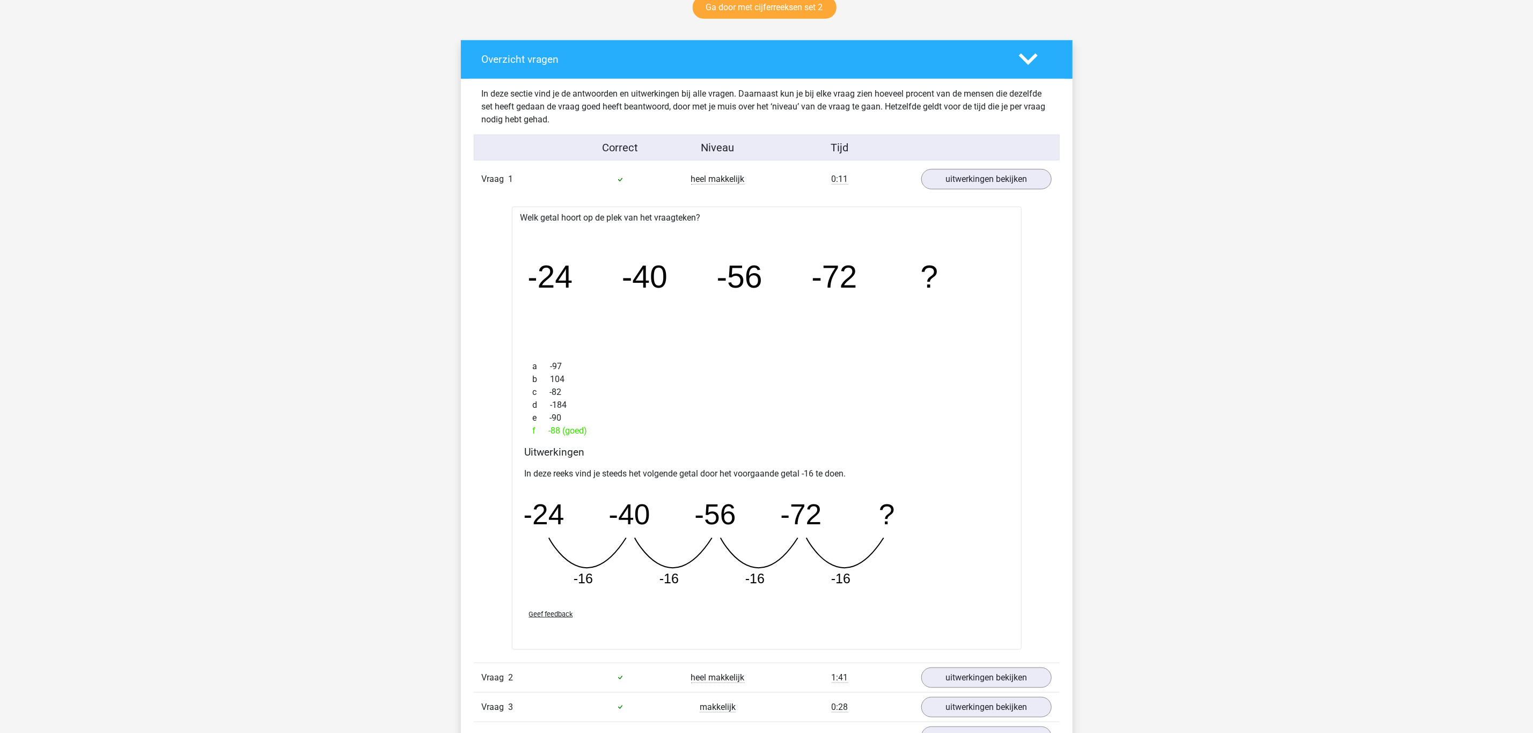
scroll to position [563, 0]
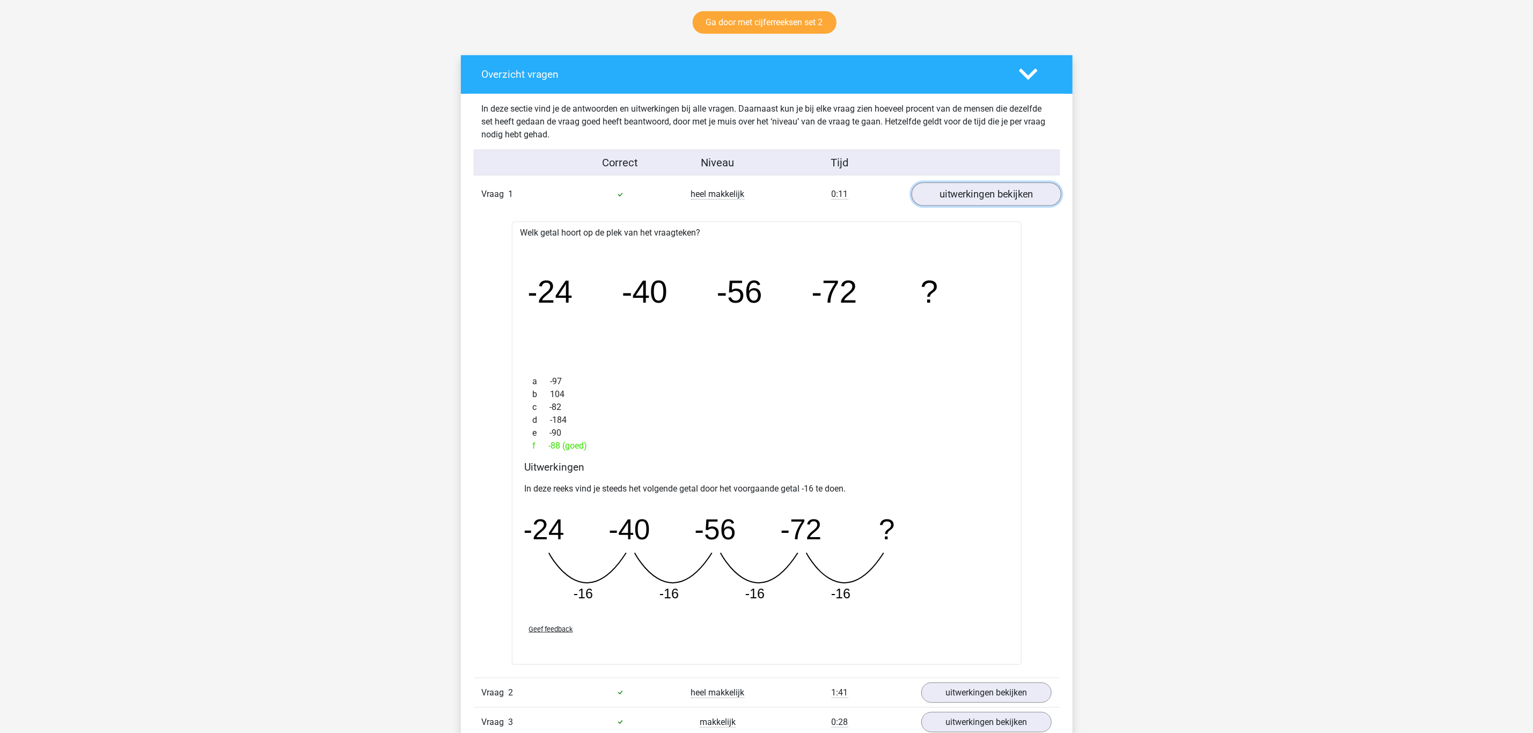
click at [971, 202] on link "uitwerkingen bekijken" at bounding box center [986, 194] width 150 height 24
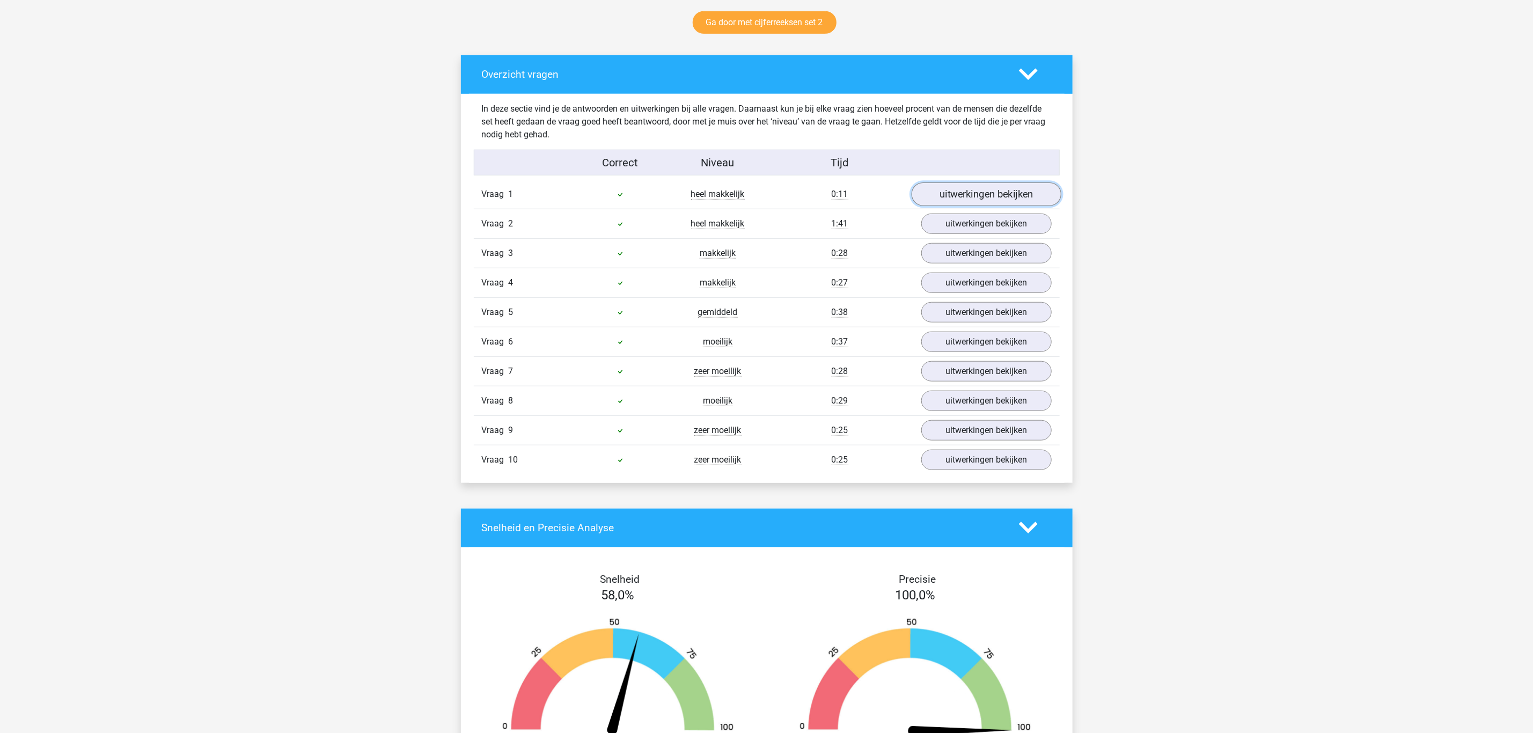
click at [971, 202] on link "uitwerkingen bekijken" at bounding box center [986, 194] width 150 height 24
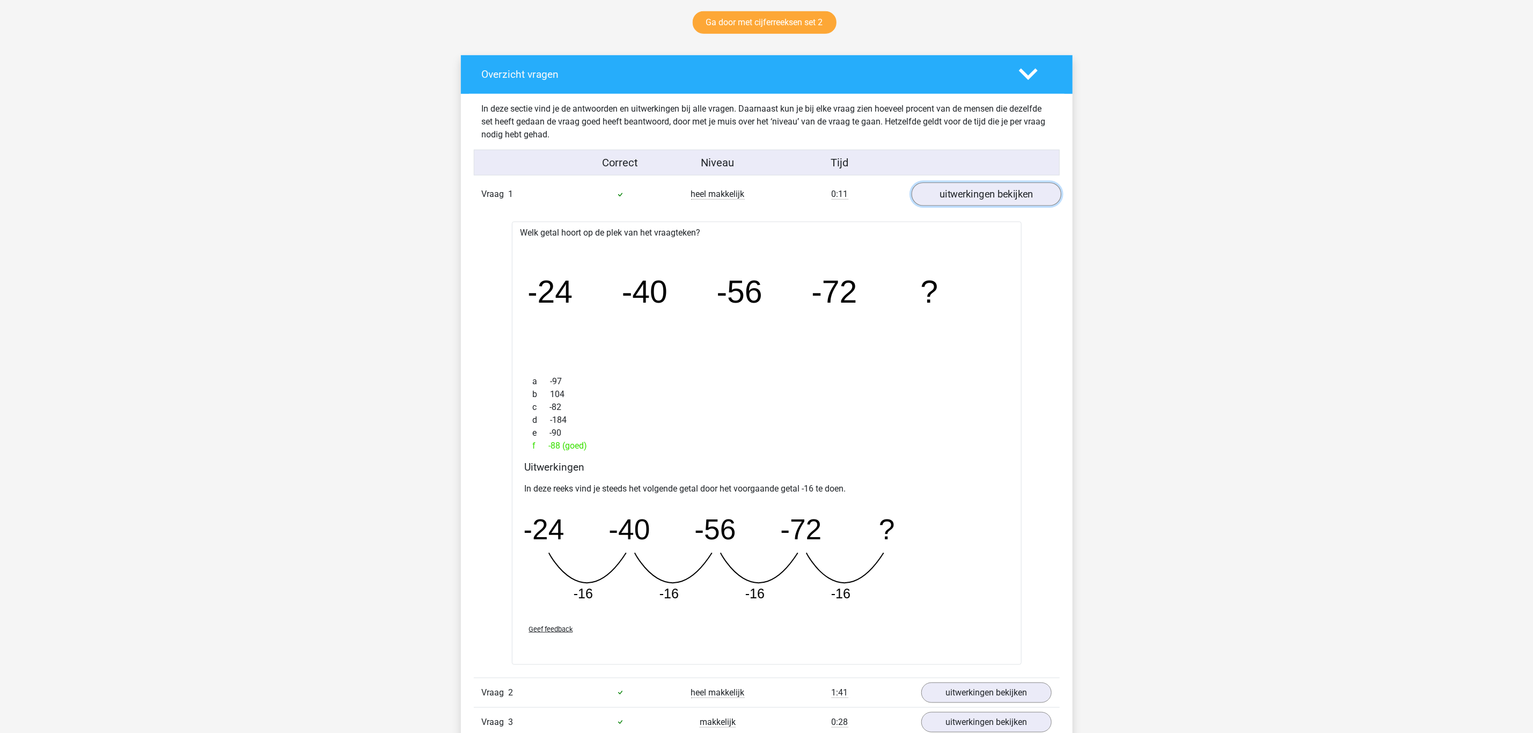
click at [971, 202] on link "uitwerkingen bekijken" at bounding box center [986, 194] width 150 height 24
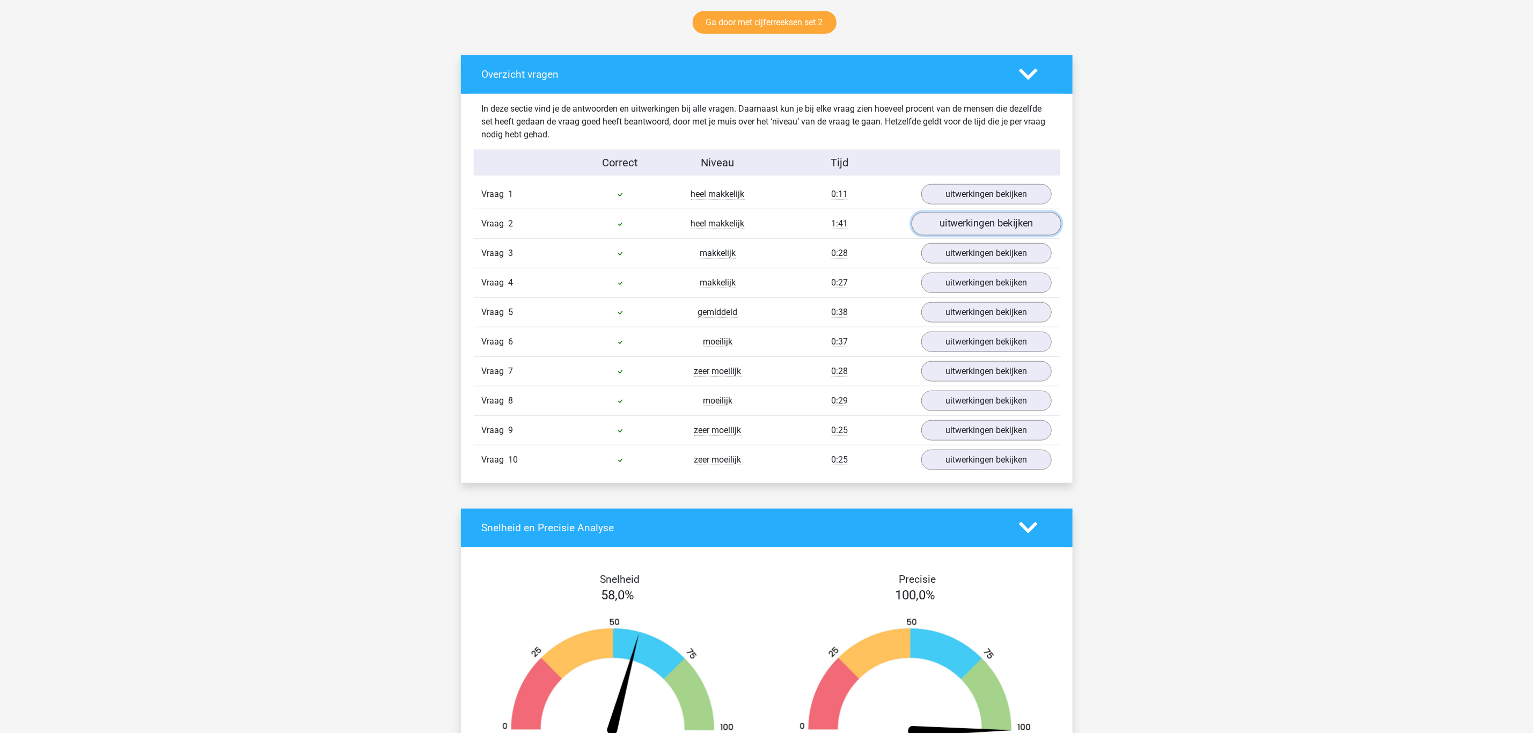
click at [963, 217] on link "uitwerkingen bekijken" at bounding box center [986, 224] width 150 height 24
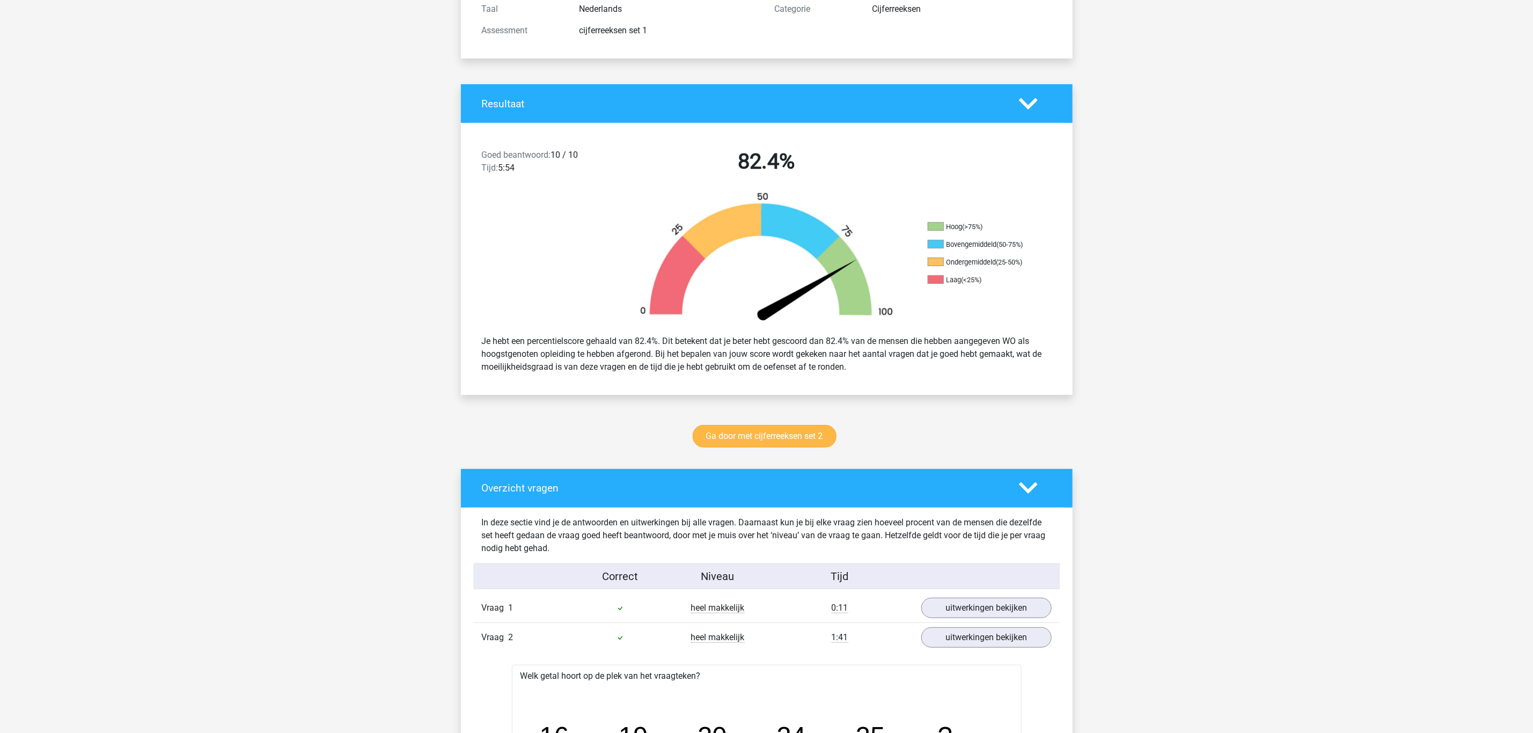
scroll to position [0, 0]
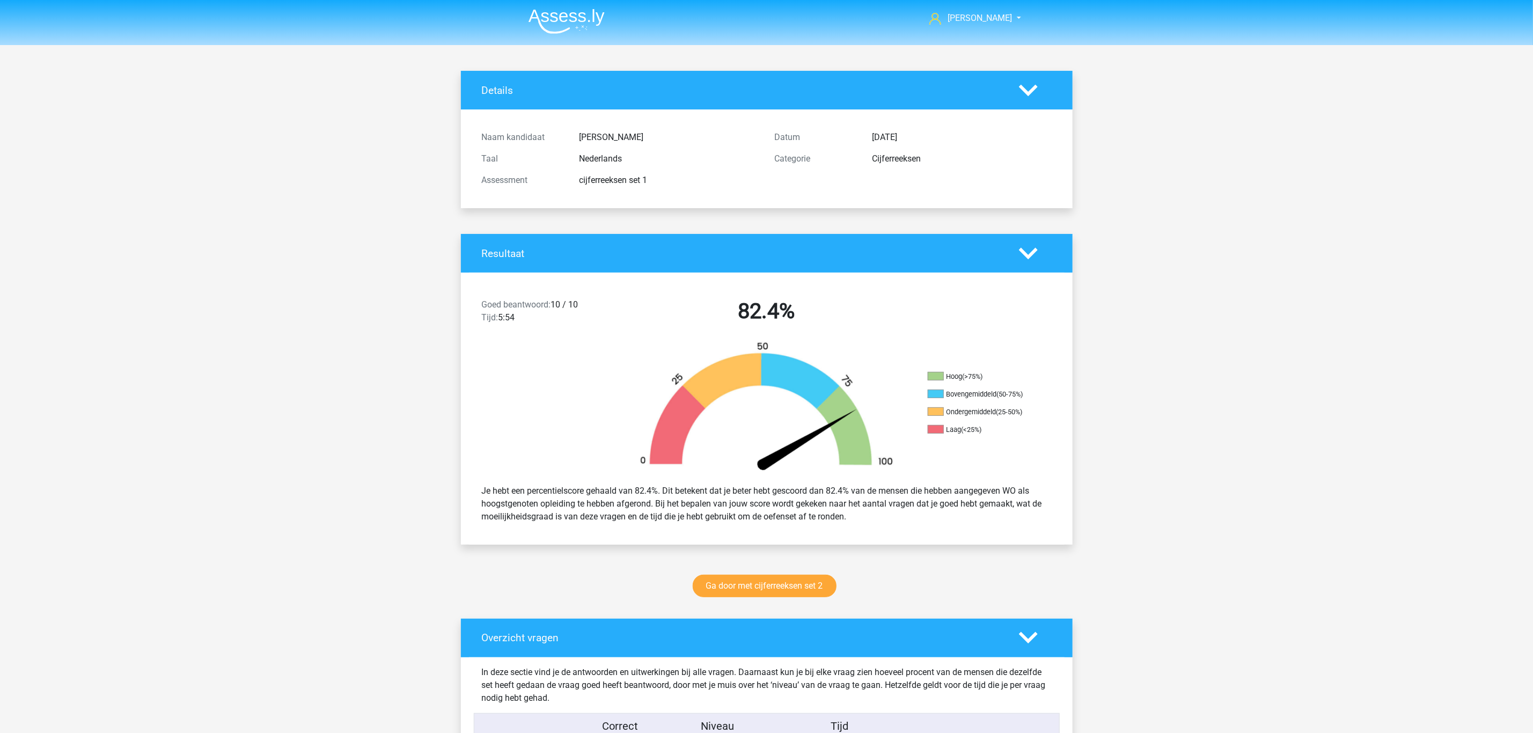
click at [734, 245] on div "Resultaat" at bounding box center [767, 253] width 612 height 39
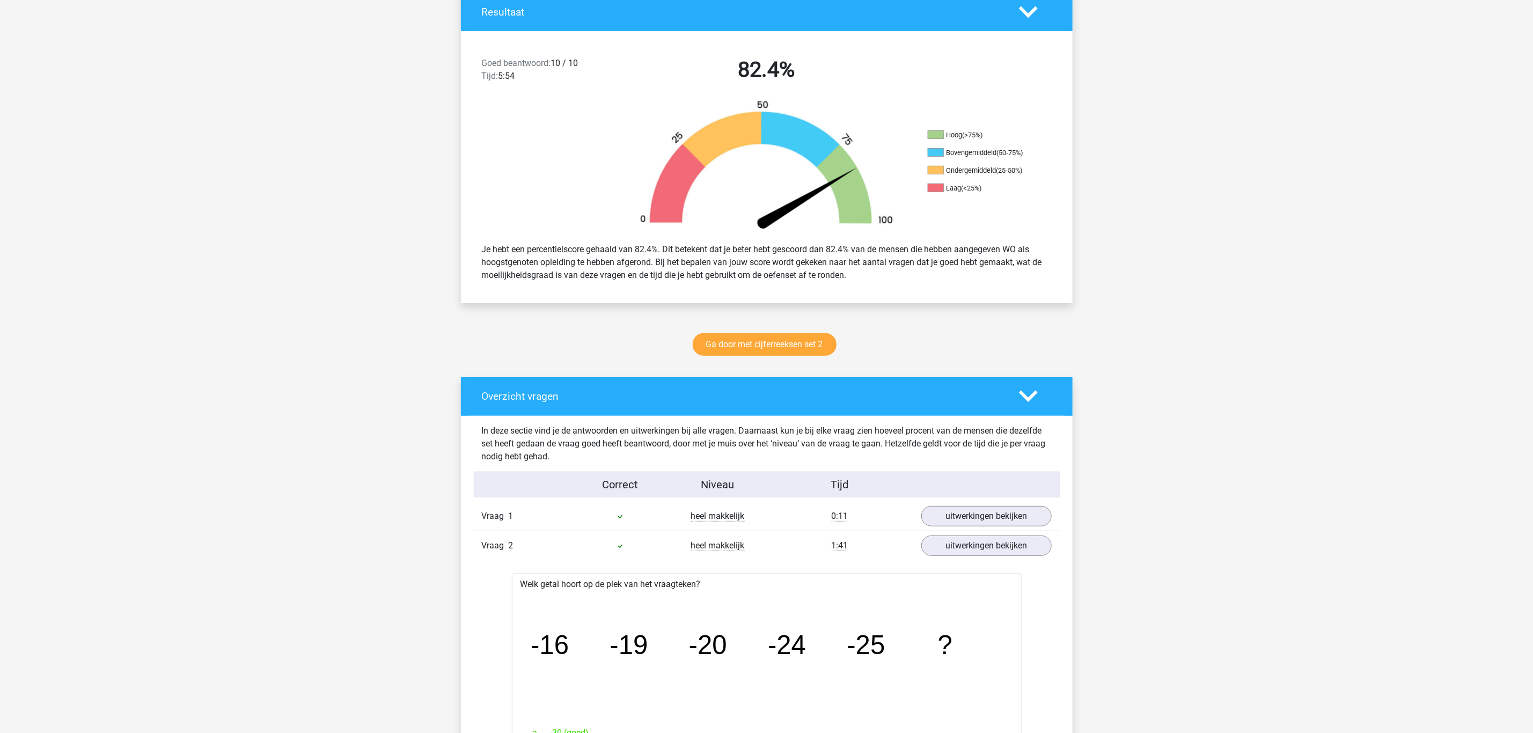
scroll to position [172, 0]
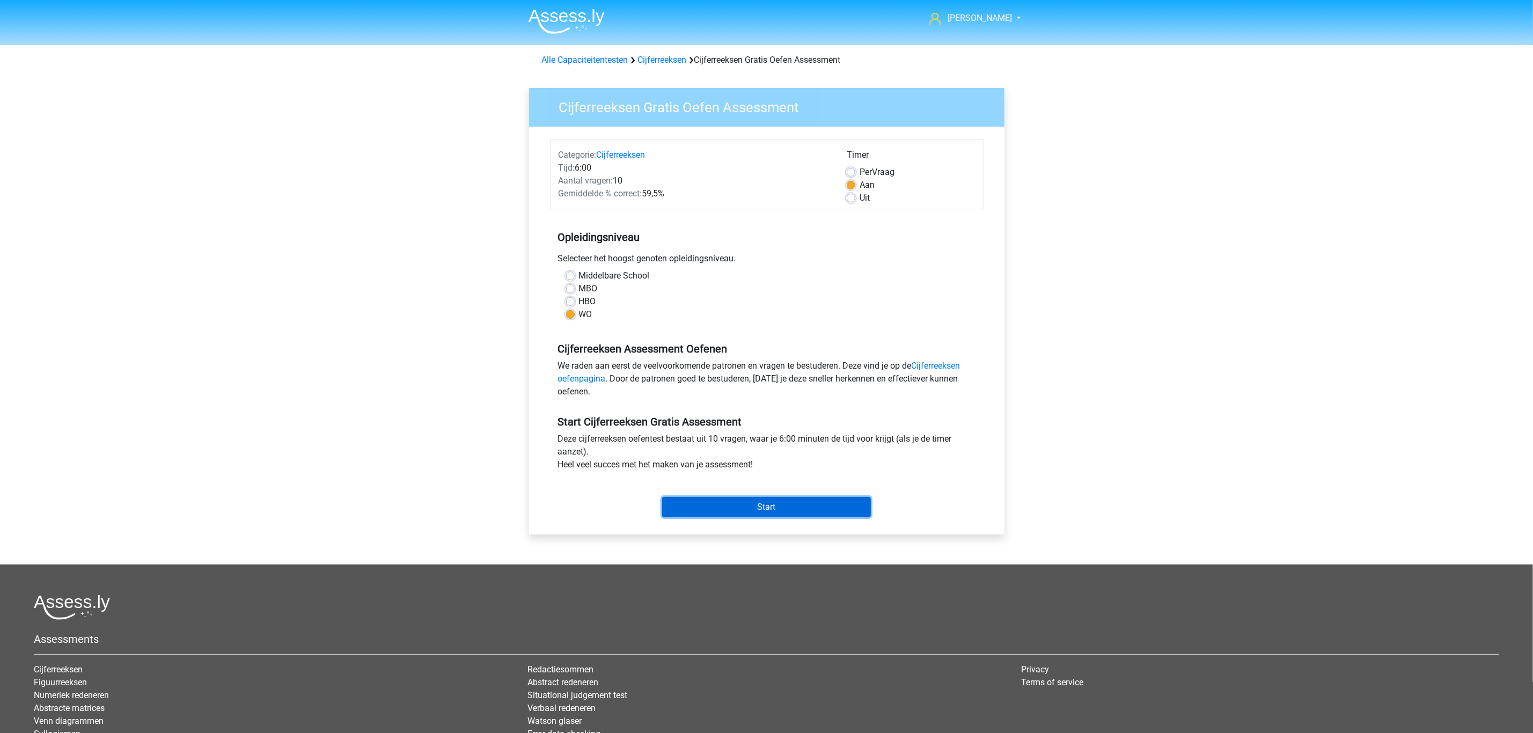
click at [776, 504] on input "Start" at bounding box center [766, 507] width 209 height 20
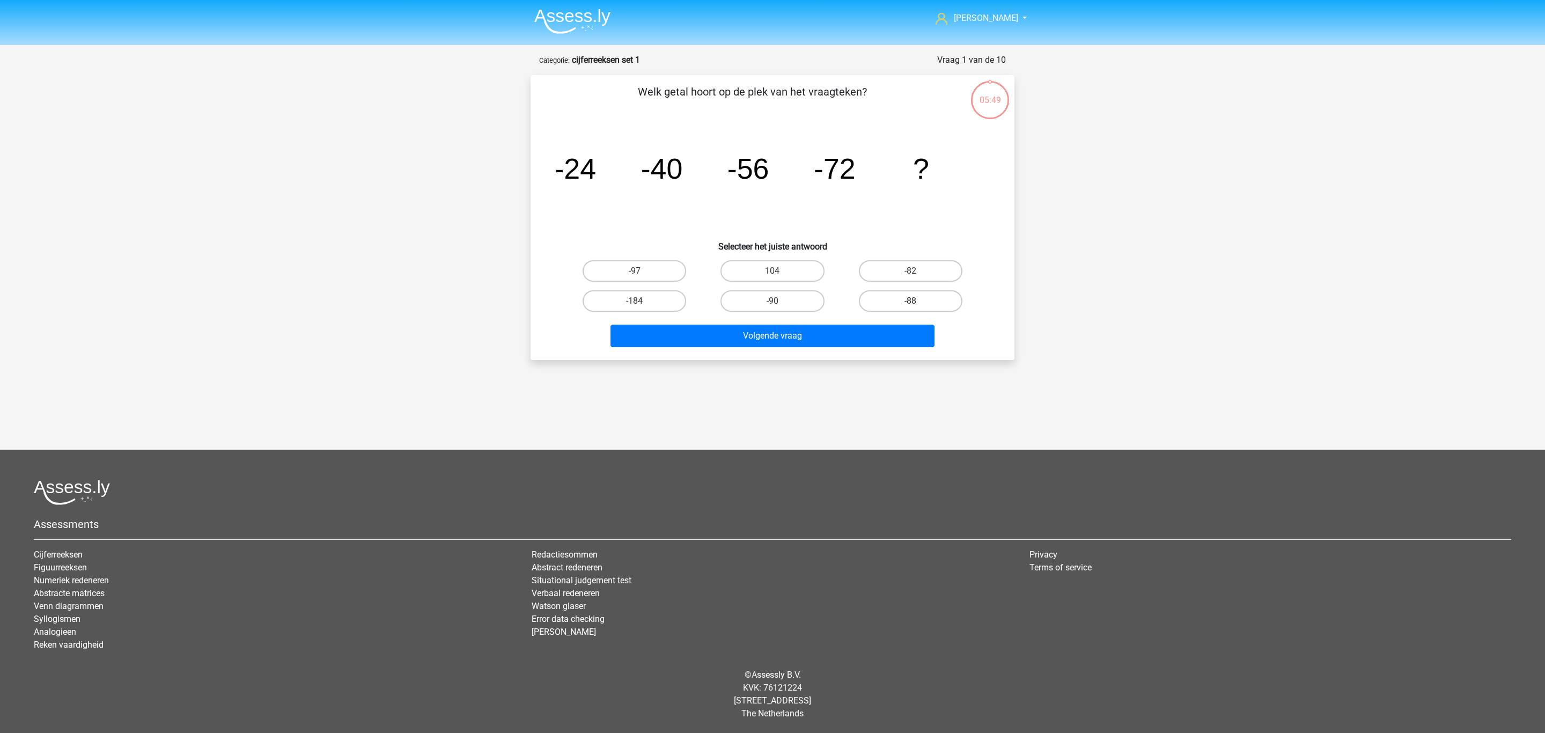
click at [925, 306] on label "-88" at bounding box center [911, 300] width 104 height 21
click at [918, 306] on input "-88" at bounding box center [914, 304] width 7 height 7
radio input "true"
click at [903, 330] on button "Volgende vraag" at bounding box center [773, 336] width 325 height 23
click at [649, 275] on label "-30" at bounding box center [635, 270] width 104 height 21
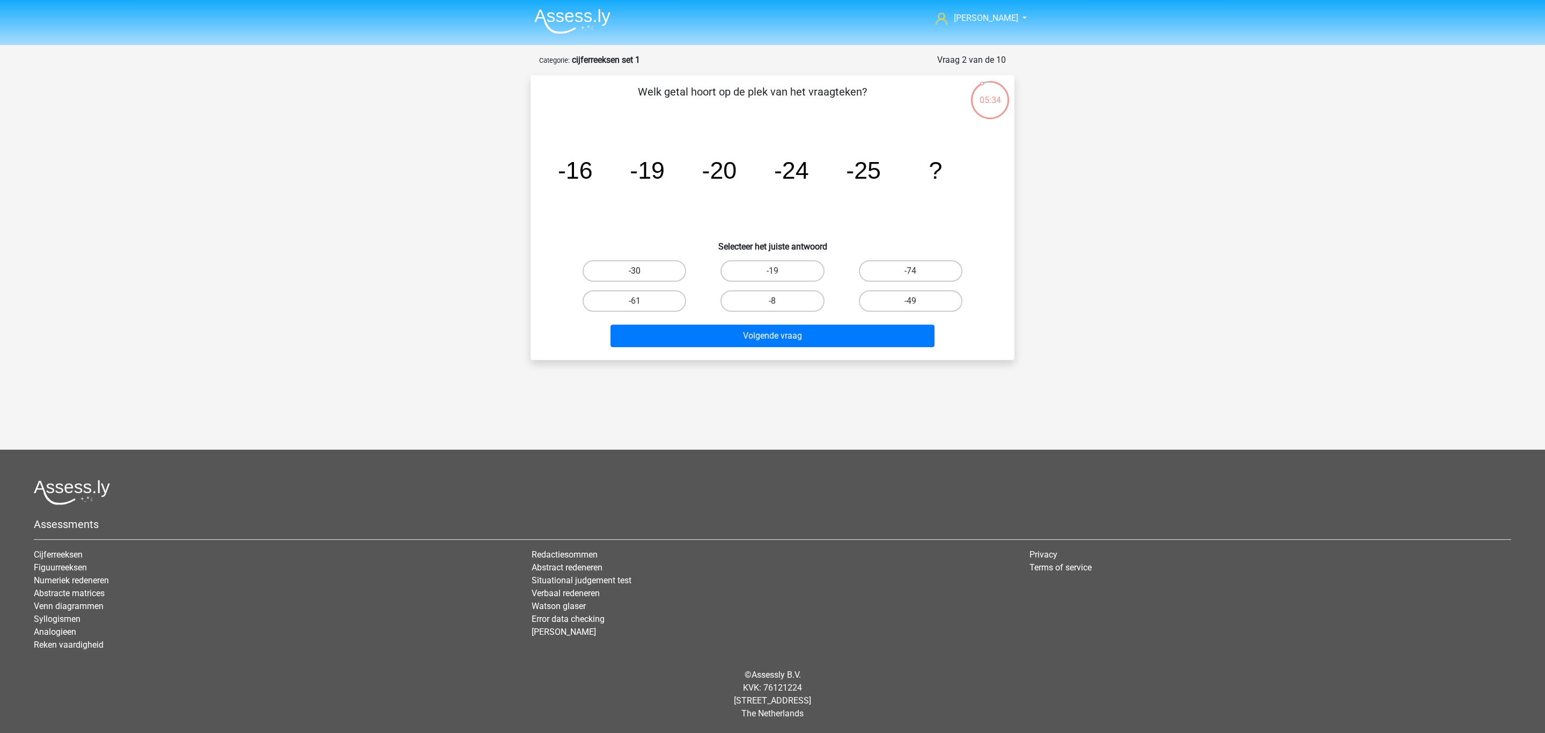
click at [642, 275] on input "-30" at bounding box center [638, 274] width 7 height 7
radio input "true"
click at [676, 331] on button "Volgende vraag" at bounding box center [773, 336] width 325 height 23
click at [641, 277] on input "-82" at bounding box center [638, 274] width 7 height 7
radio input "true"
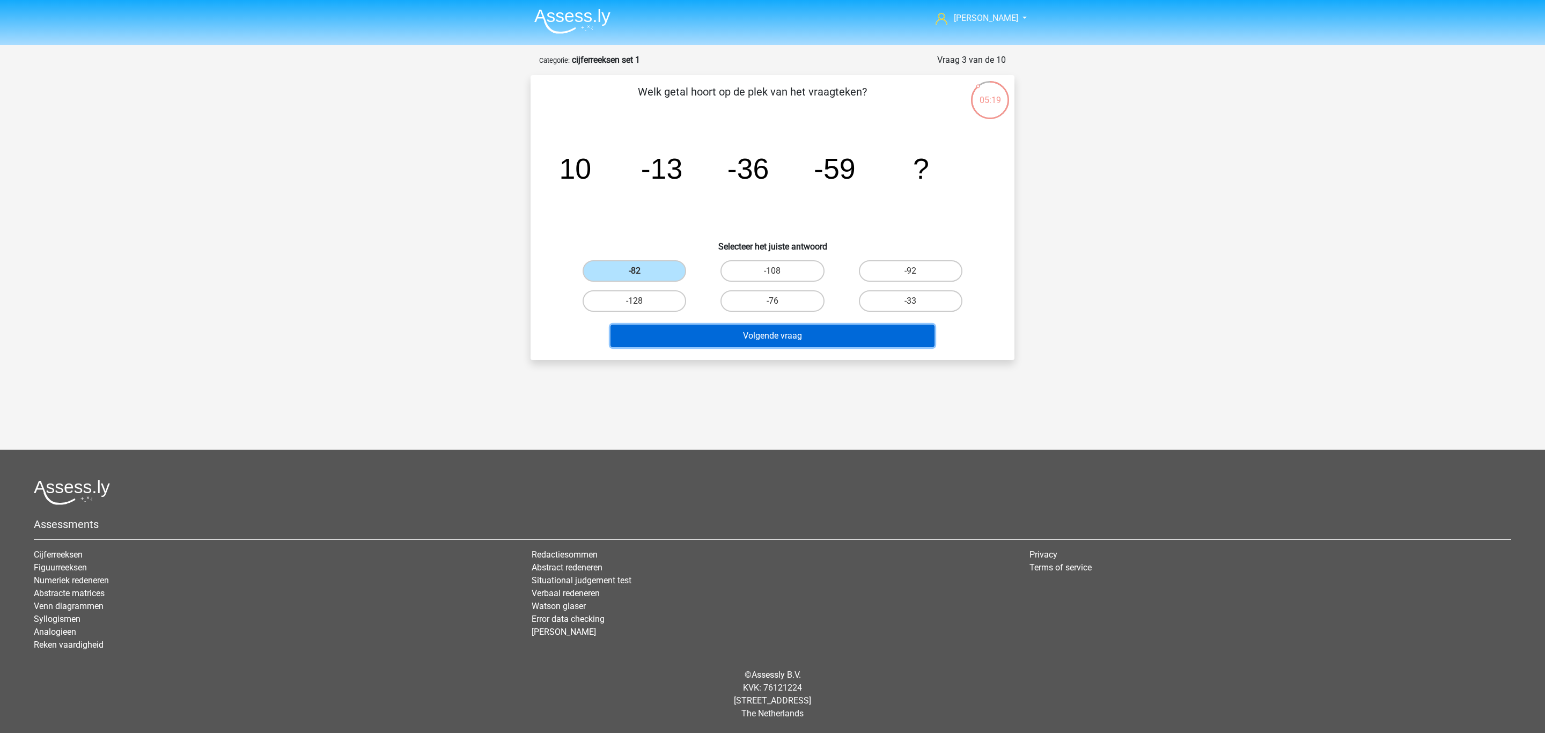
click at [638, 332] on button "Volgende vraag" at bounding box center [773, 336] width 325 height 23
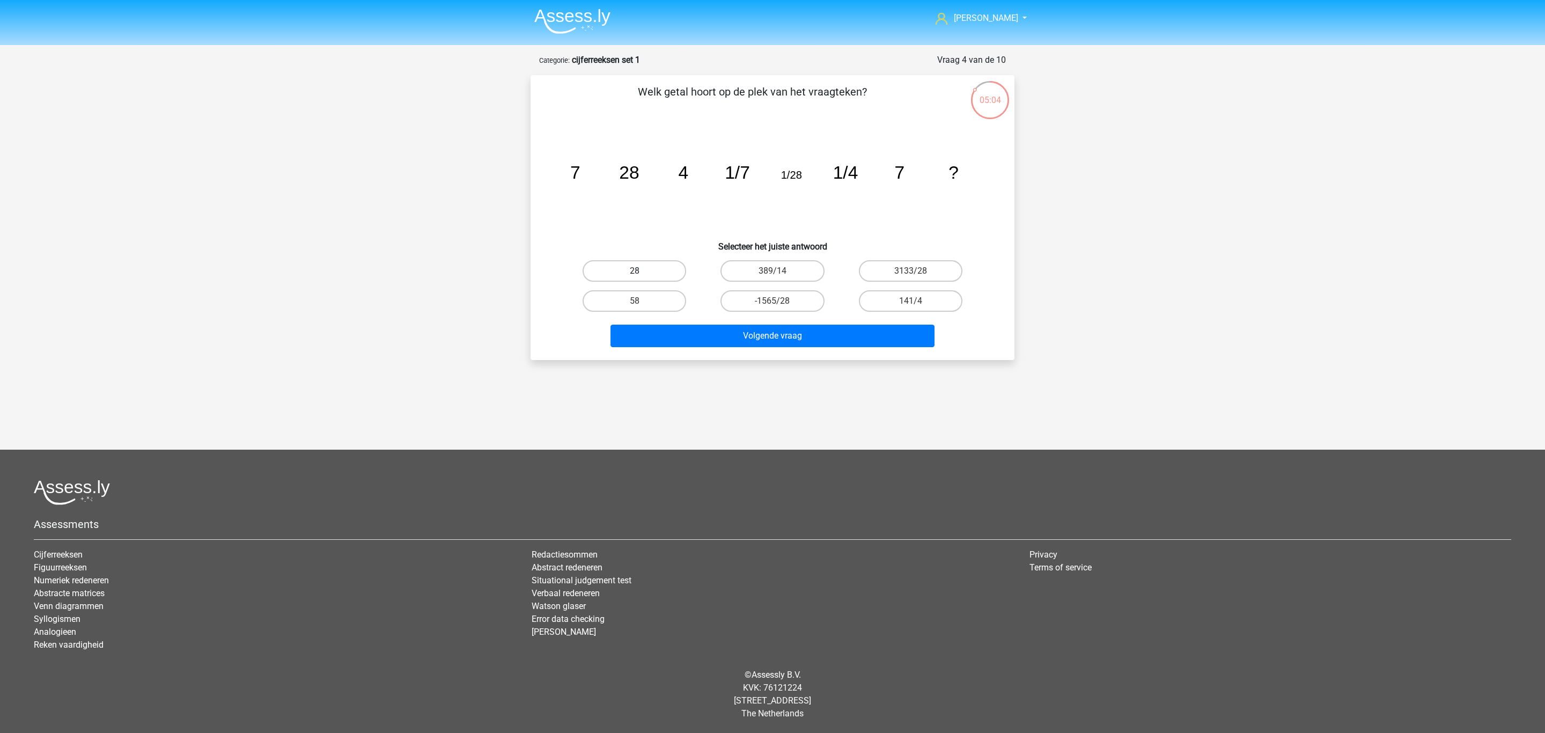
click at [643, 269] on label "28" at bounding box center [635, 270] width 104 height 21
click at [642, 271] on input "28" at bounding box center [638, 274] width 7 height 7
radio input "true"
click at [653, 339] on button "Volgende vraag" at bounding box center [773, 336] width 325 height 23
click at [919, 269] on label "-31" at bounding box center [911, 270] width 104 height 21
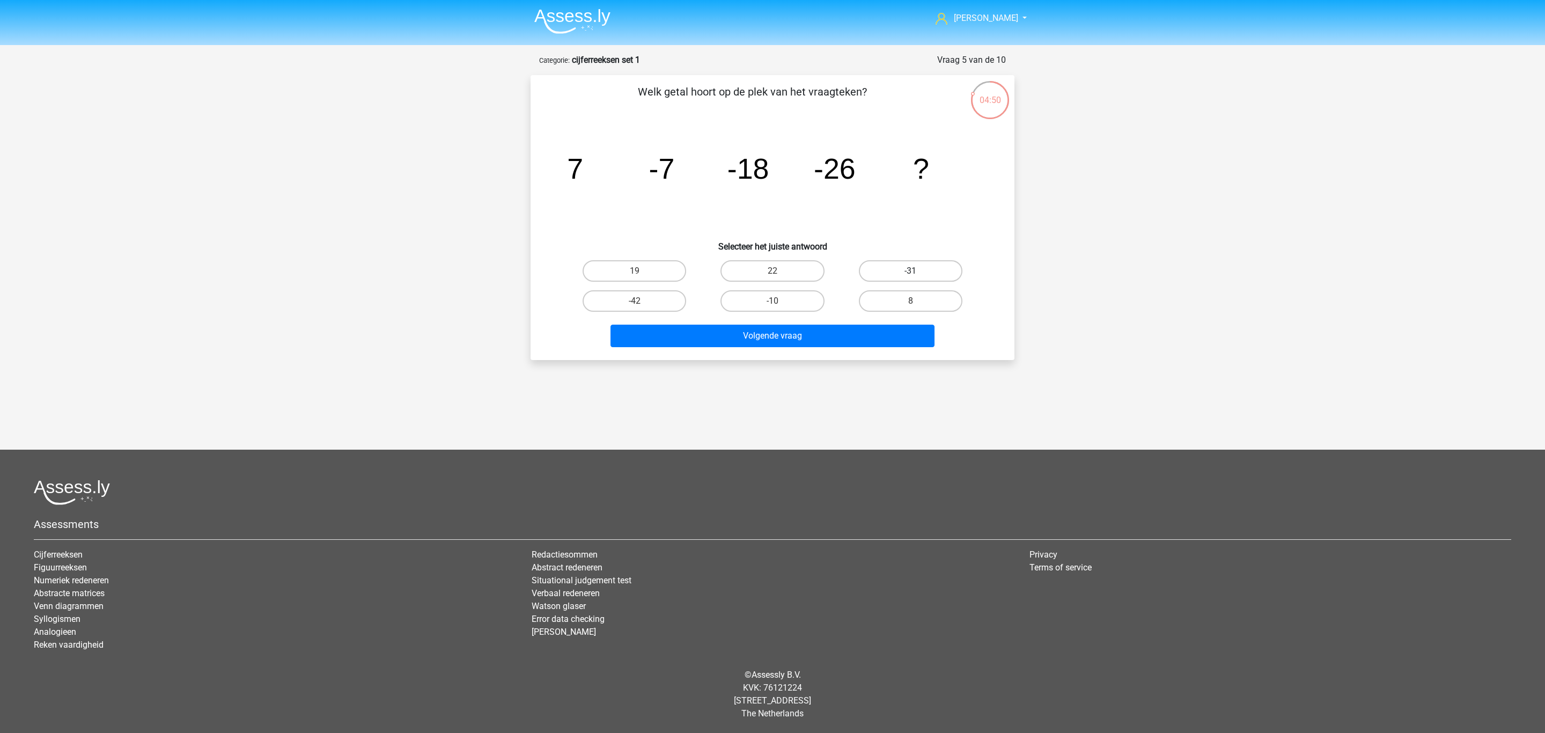
click at [918, 271] on input "-31" at bounding box center [914, 274] width 7 height 7
radio input "true"
click at [903, 335] on button "Volgende vraag" at bounding box center [773, 336] width 325 height 23
click at [673, 264] on label "-513/625" at bounding box center [635, 270] width 104 height 21
click at [642, 271] on input "-513/625" at bounding box center [638, 274] width 7 height 7
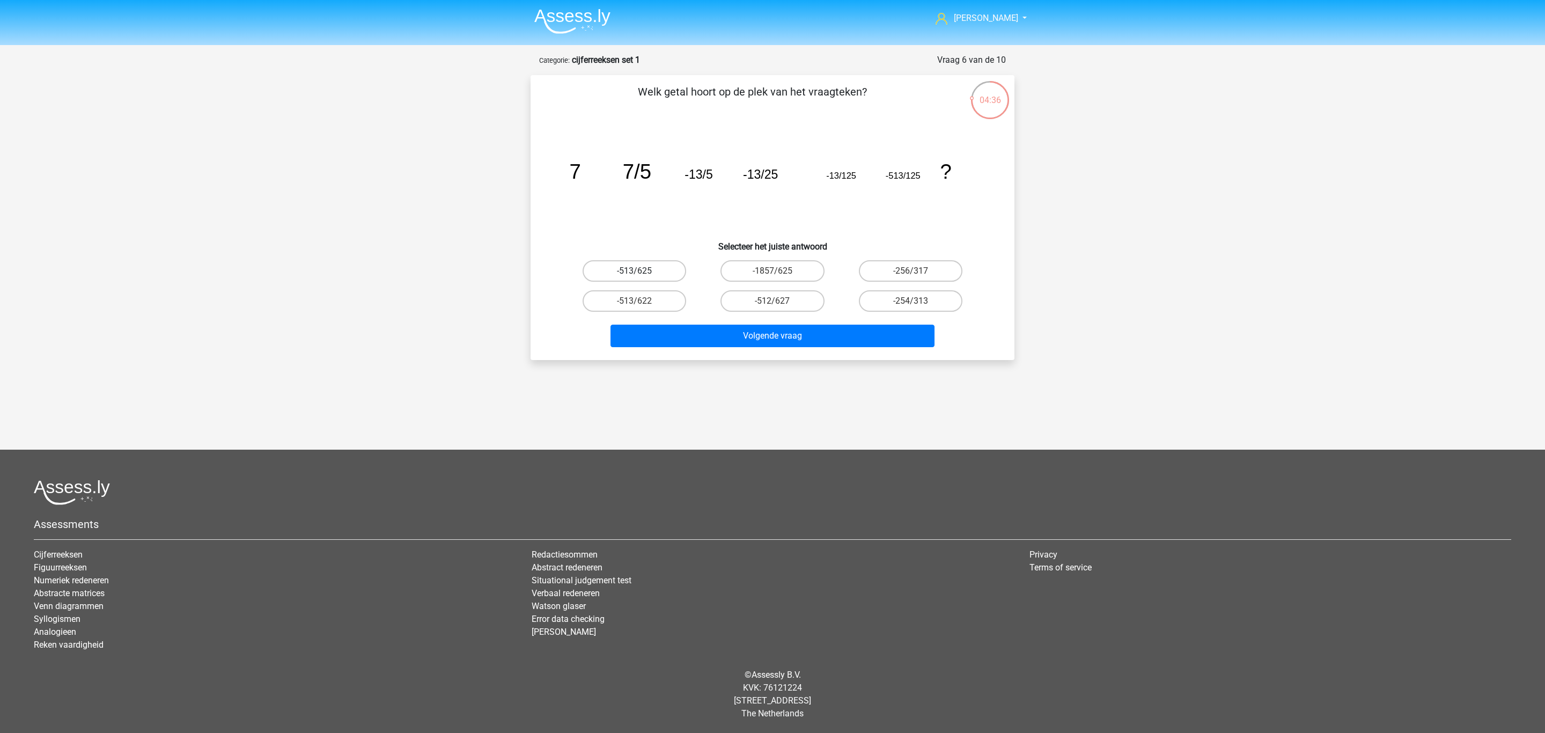
radio input "true"
click at [696, 330] on button "Volgende vraag" at bounding box center [773, 336] width 325 height 23
click at [876, 303] on label "-11/8" at bounding box center [911, 300] width 104 height 21
click at [911, 303] on input "-11/8" at bounding box center [914, 304] width 7 height 7
radio input "true"
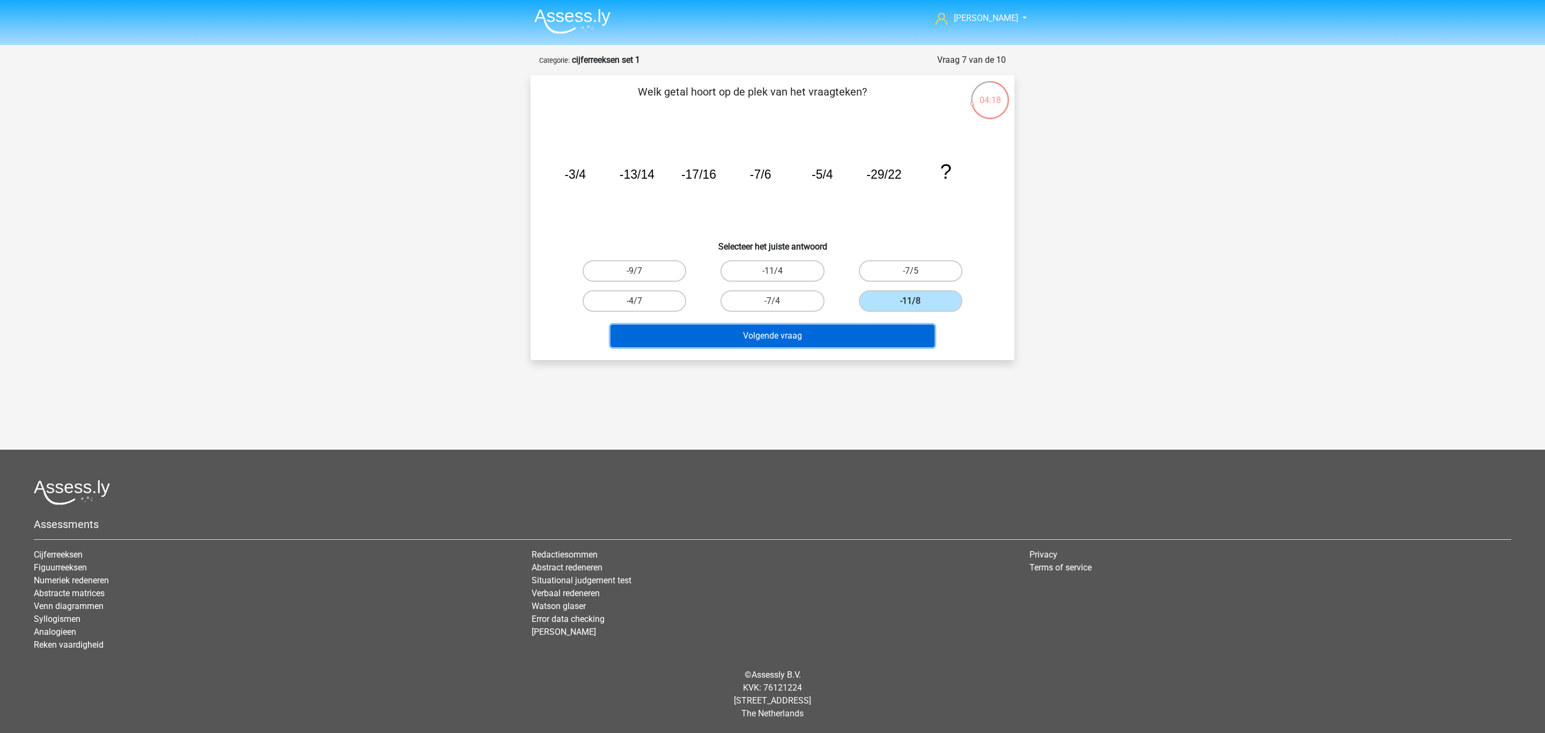
click at [879, 337] on button "Volgende vraag" at bounding box center [773, 336] width 325 height 23
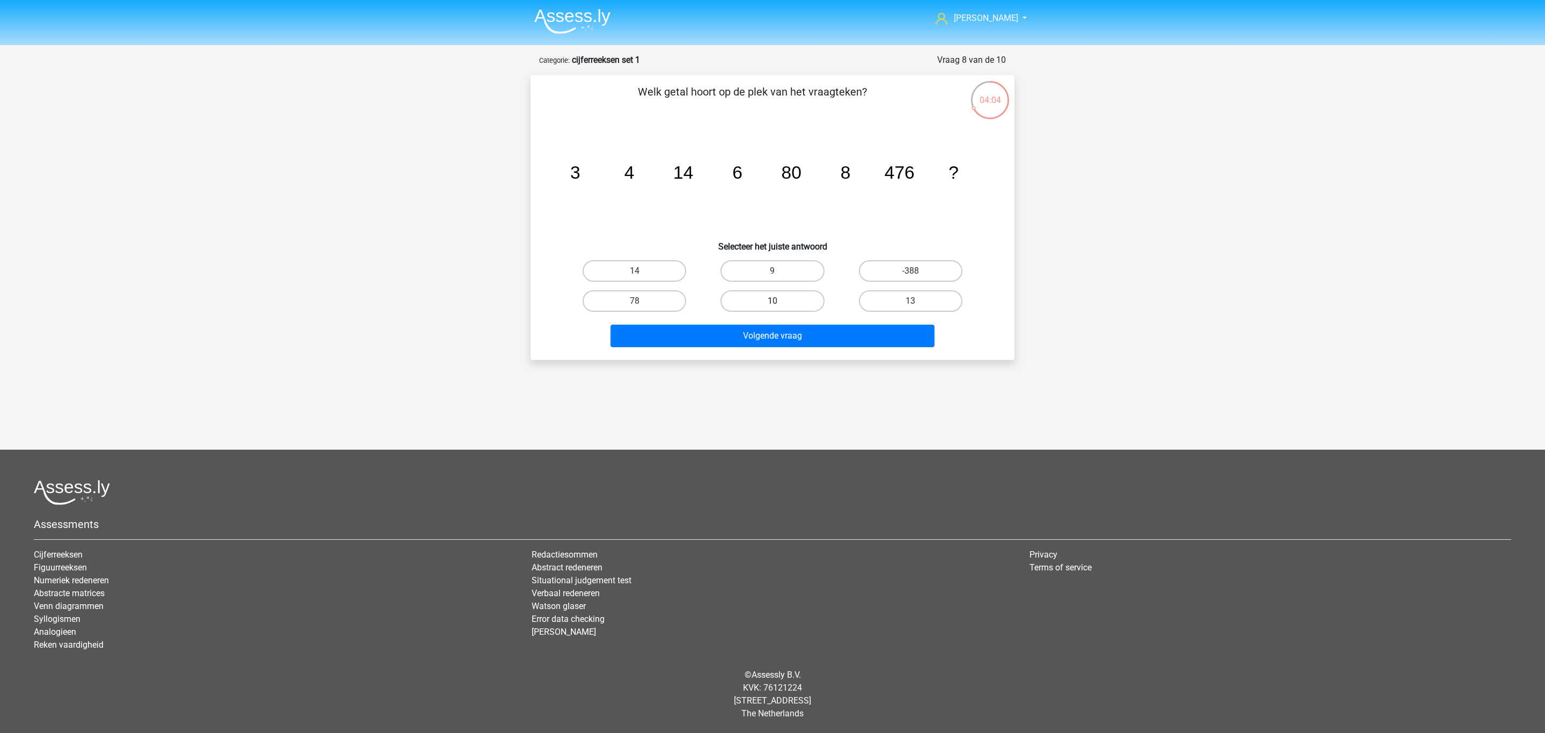
click at [763, 296] on label "10" at bounding box center [773, 300] width 104 height 21
click at [773, 301] on input "10" at bounding box center [776, 304] width 7 height 7
radio input "true"
click at [739, 334] on button "Volgende vraag" at bounding box center [773, 336] width 325 height 23
click at [778, 272] on input "480" at bounding box center [776, 274] width 7 height 7
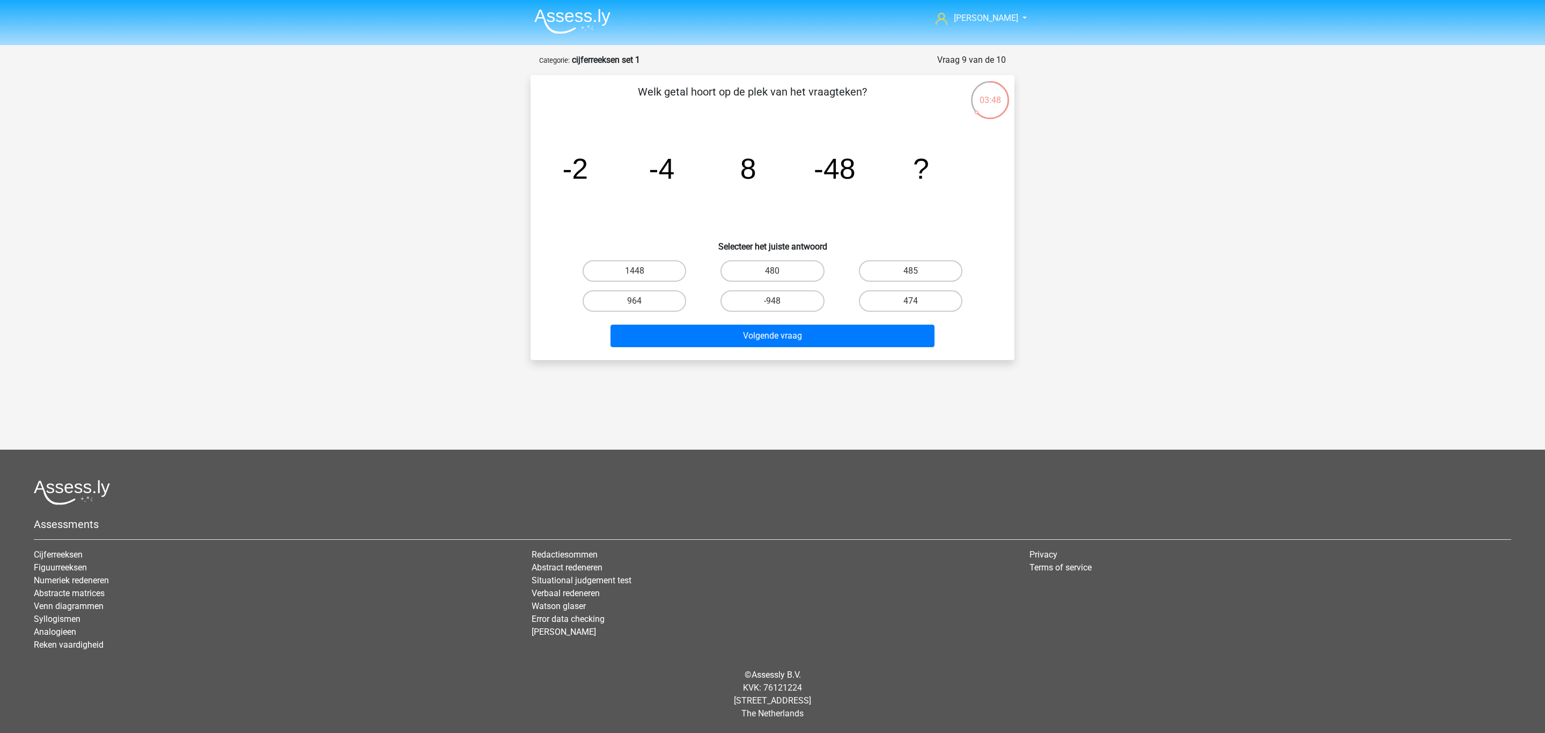
radio input "true"
click at [829, 343] on button "Volgende vraag" at bounding box center [773, 336] width 325 height 23
click at [633, 272] on label "365" at bounding box center [635, 270] width 104 height 21
click at [635, 272] on input "365" at bounding box center [638, 274] width 7 height 7
radio input "true"
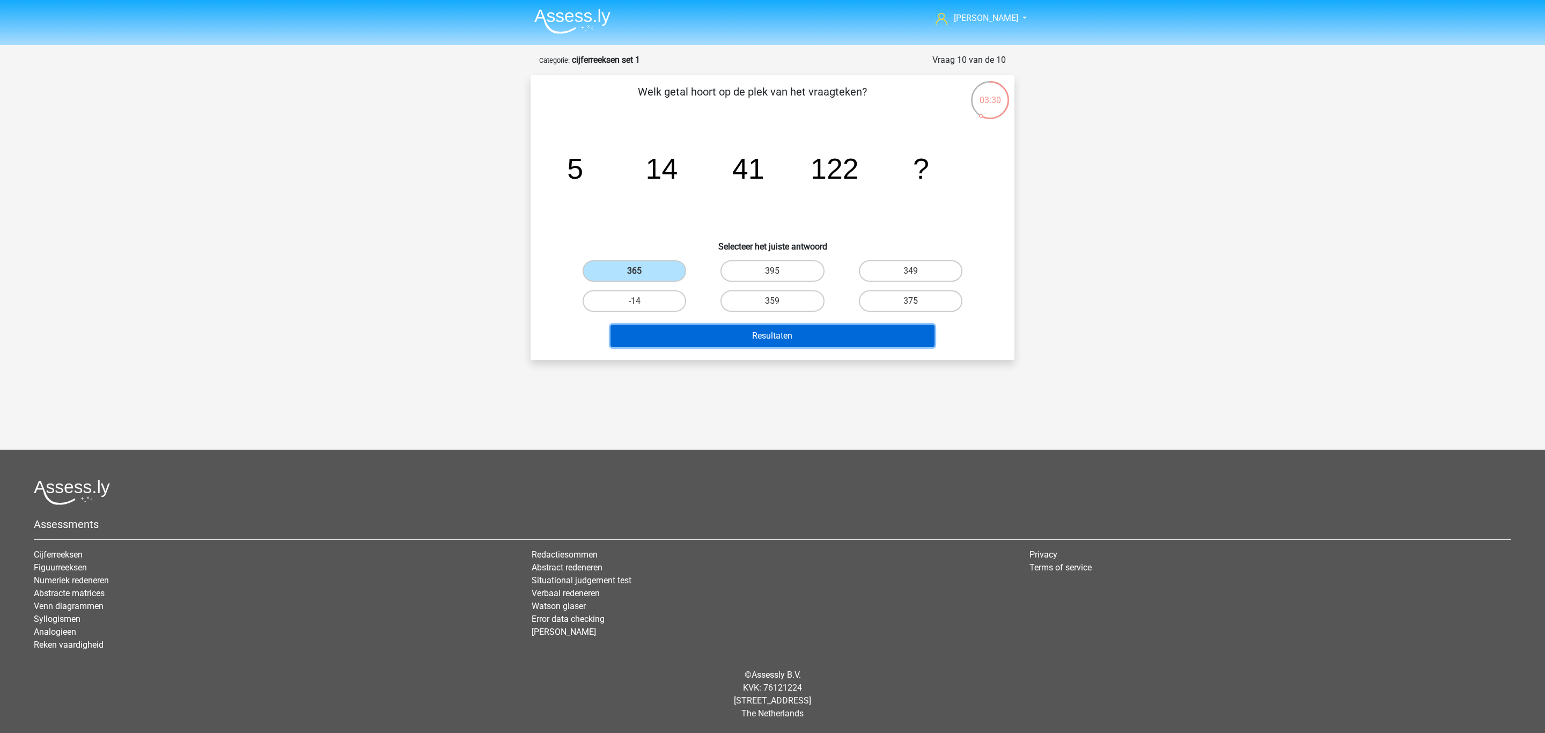
click at [670, 335] on button "Resultaten" at bounding box center [773, 336] width 325 height 23
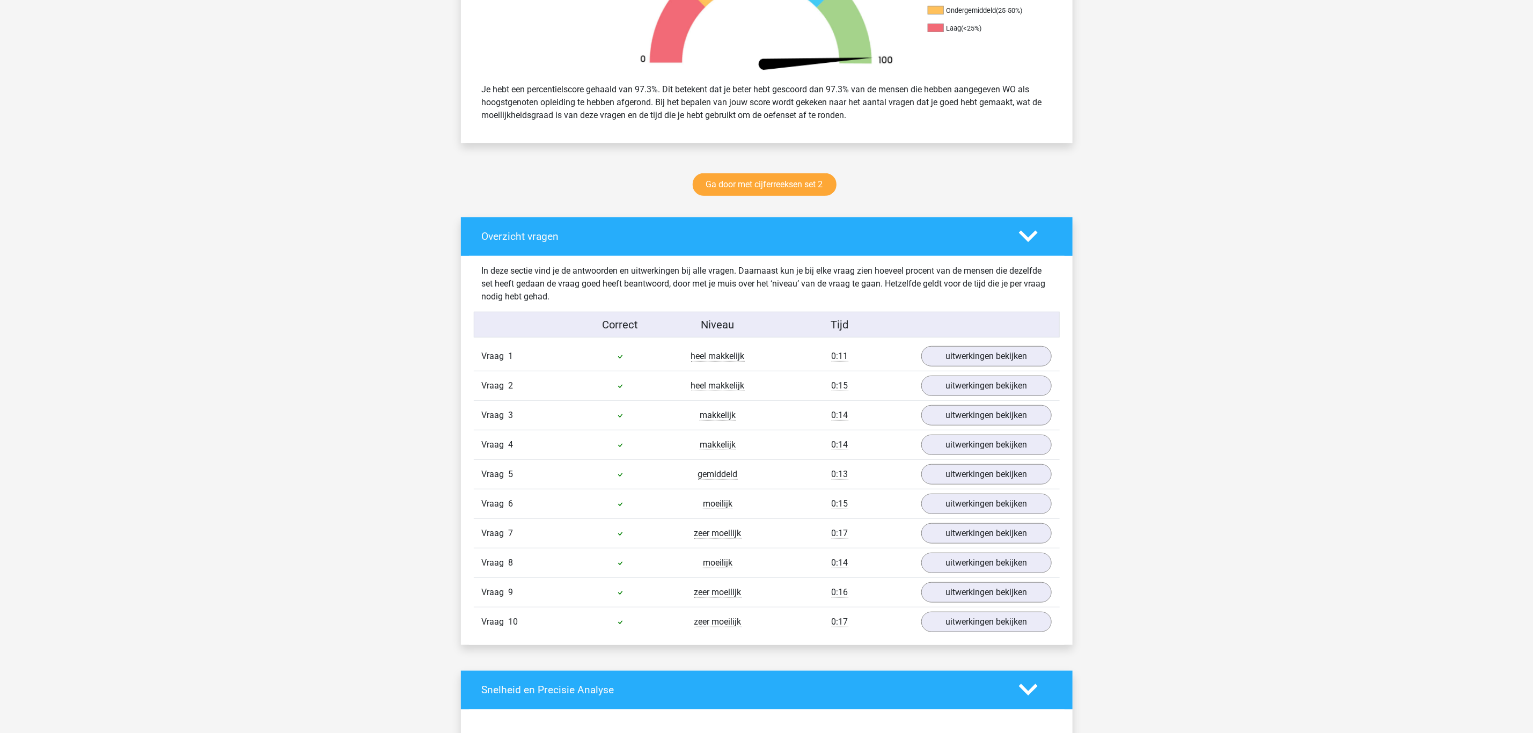
scroll to position [402, 0]
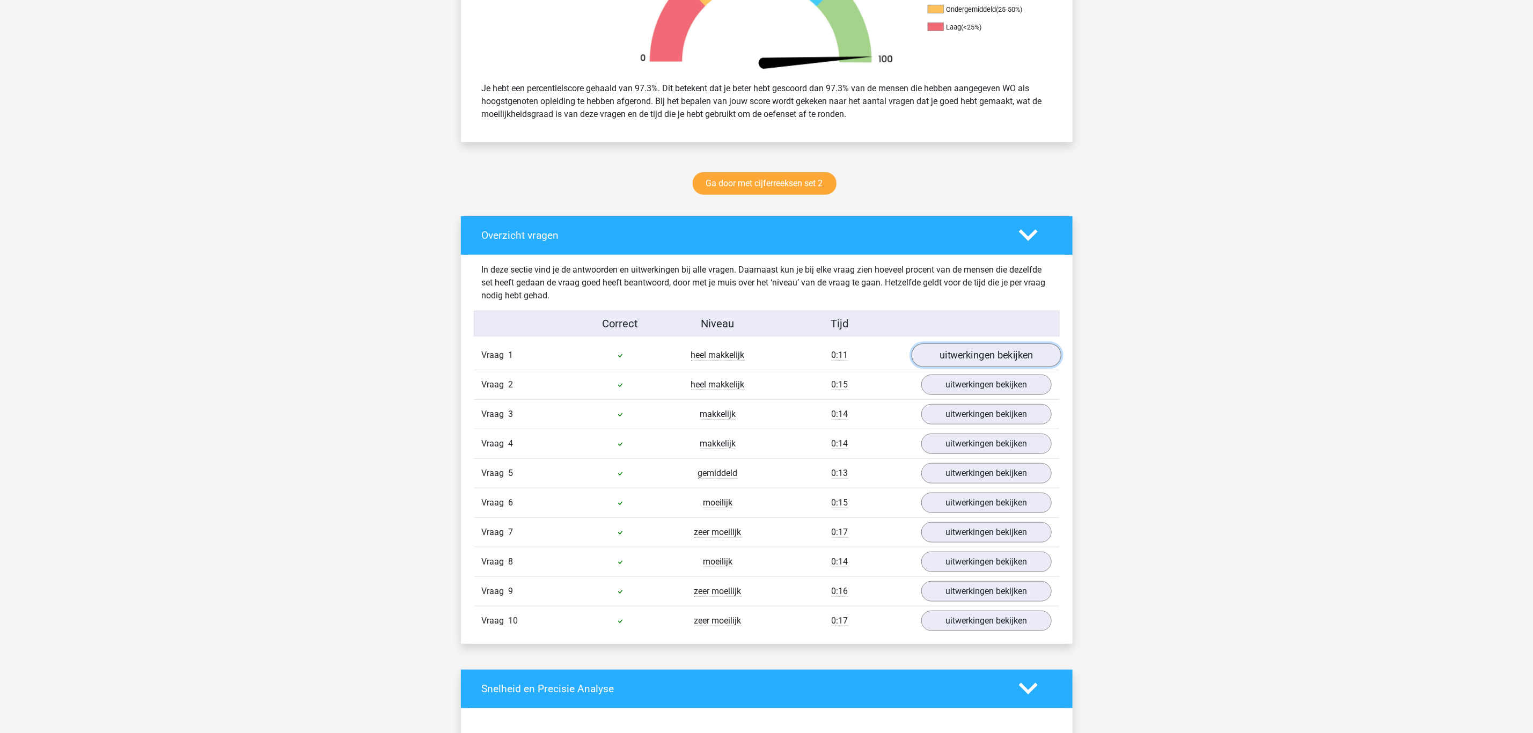
click at [984, 361] on link "uitwerkingen bekijken" at bounding box center [986, 355] width 150 height 24
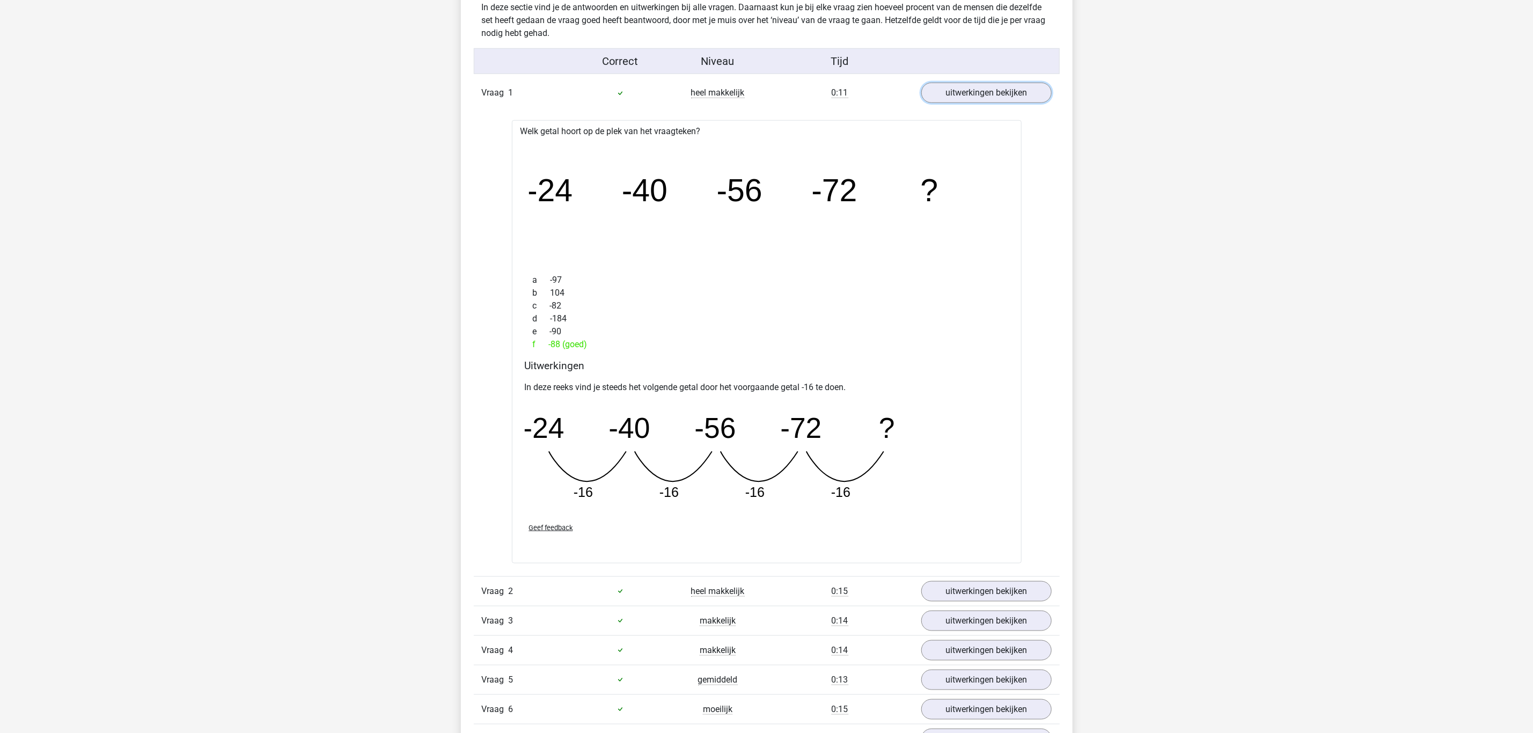
scroll to position [724, 0]
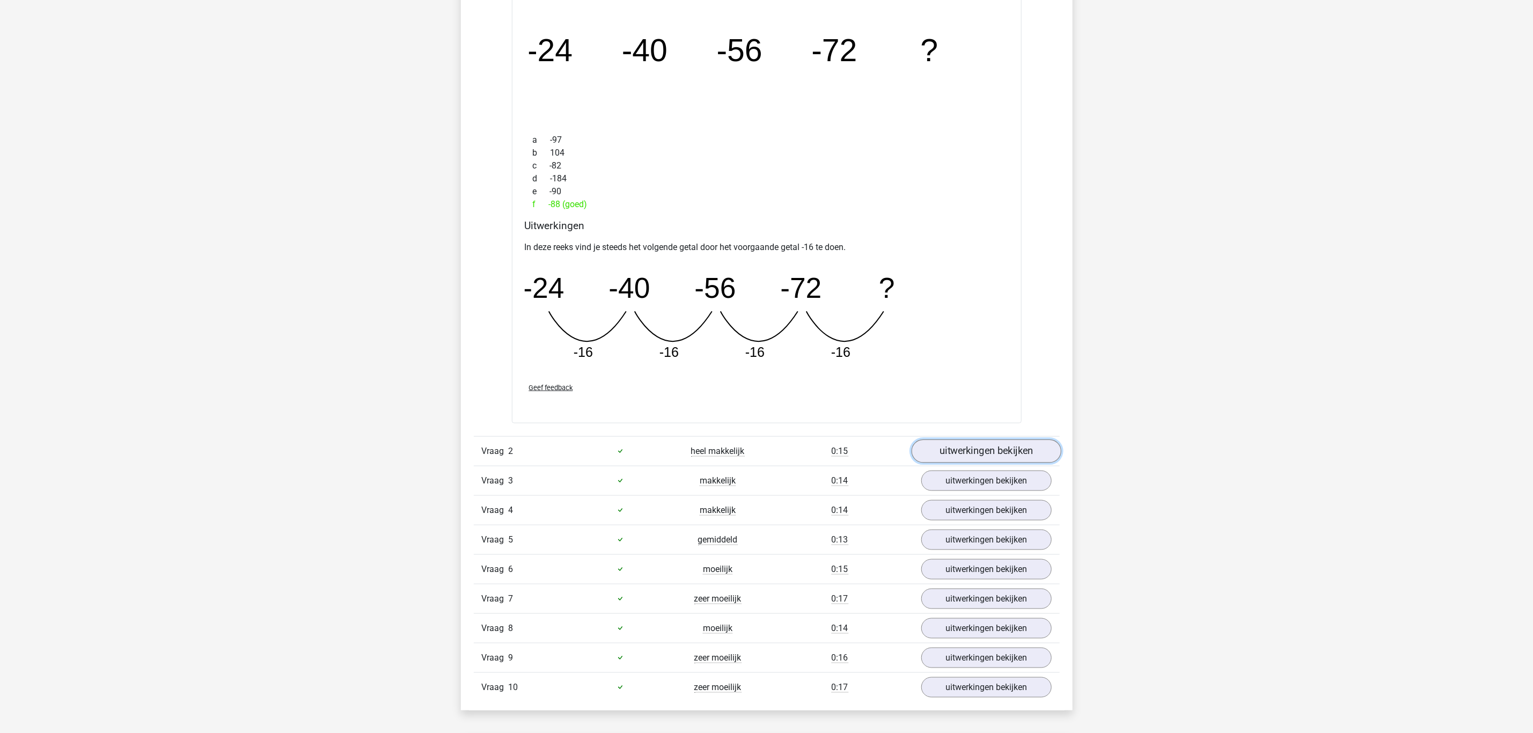
click at [959, 448] on link "uitwerkingen bekijken" at bounding box center [986, 452] width 150 height 24
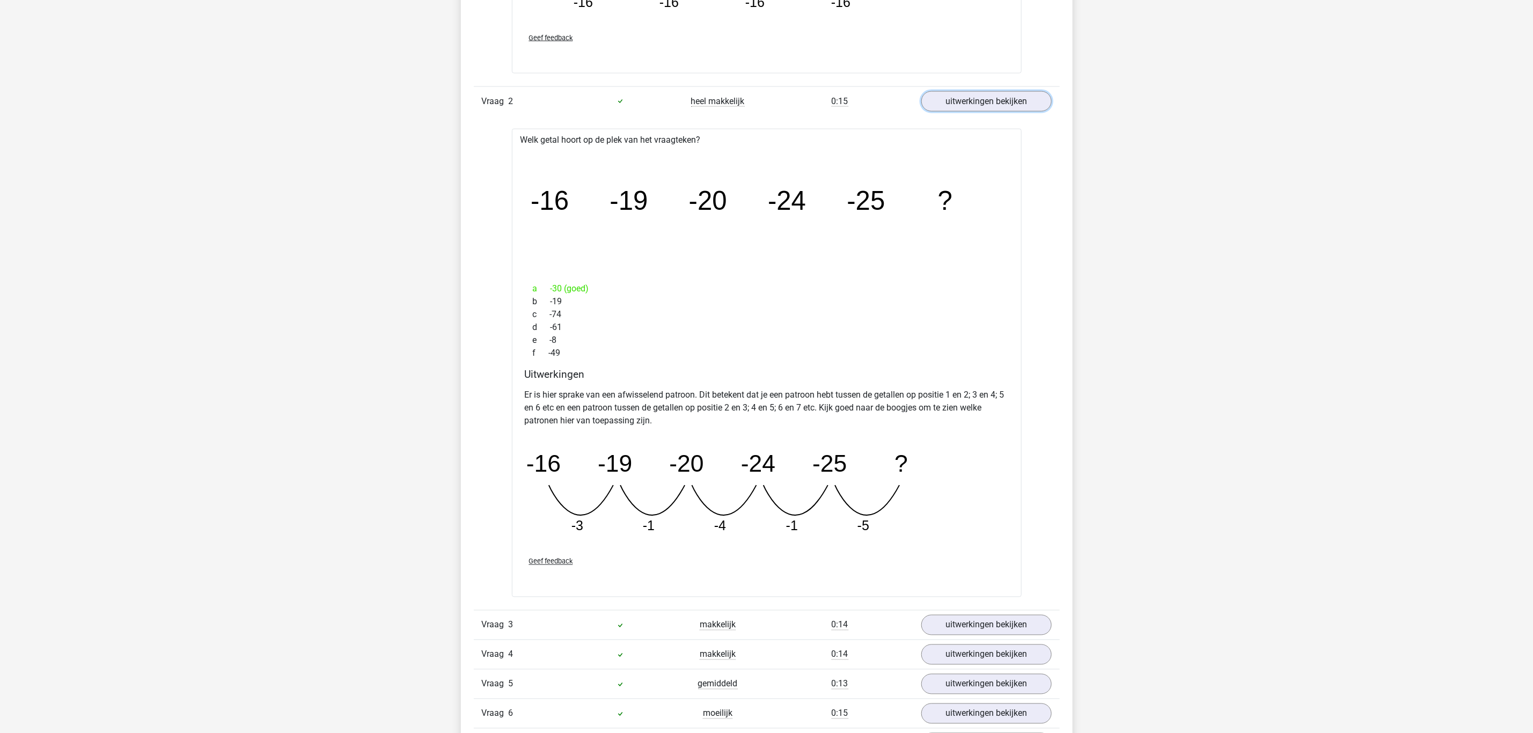
scroll to position [1127, 0]
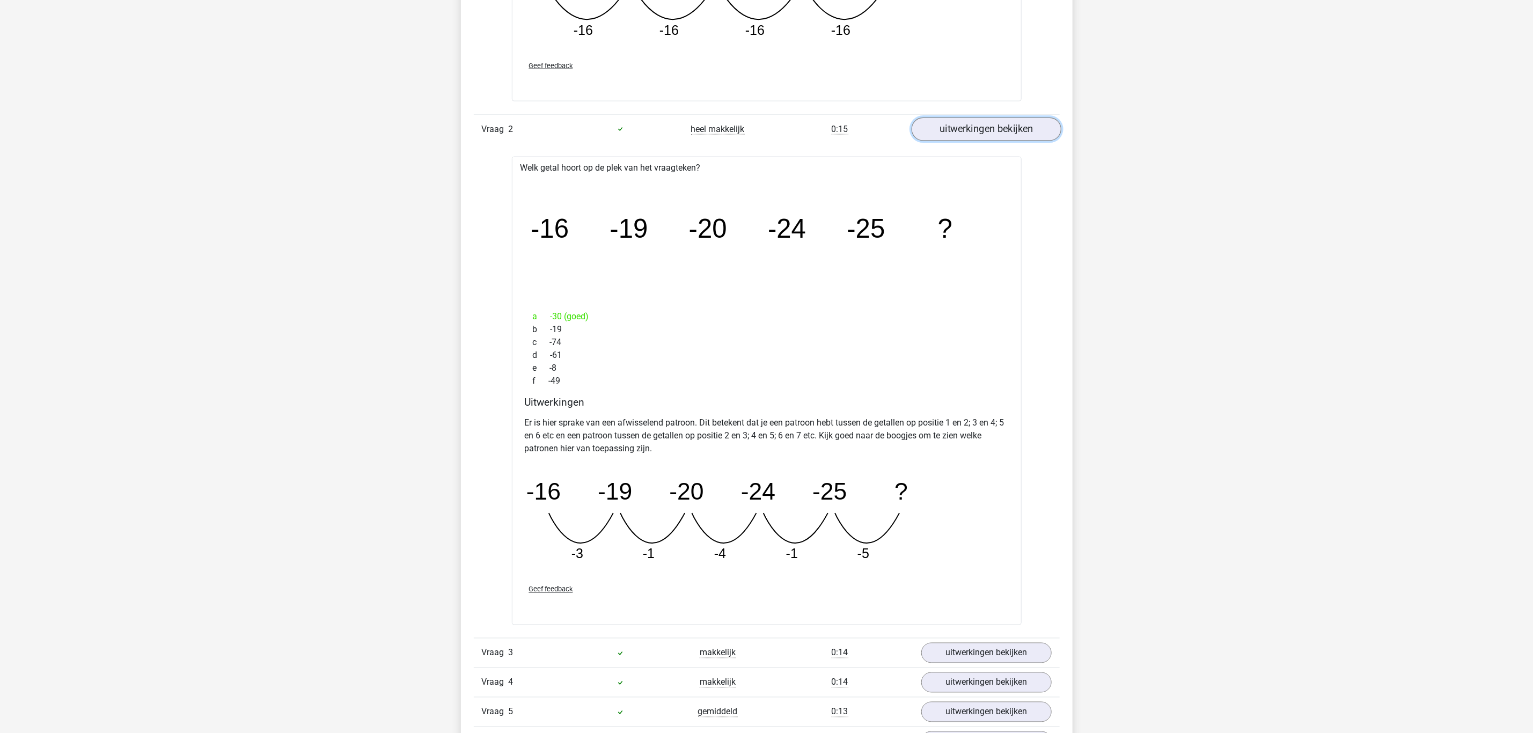
click at [968, 127] on link "uitwerkingen bekijken" at bounding box center [986, 130] width 150 height 24
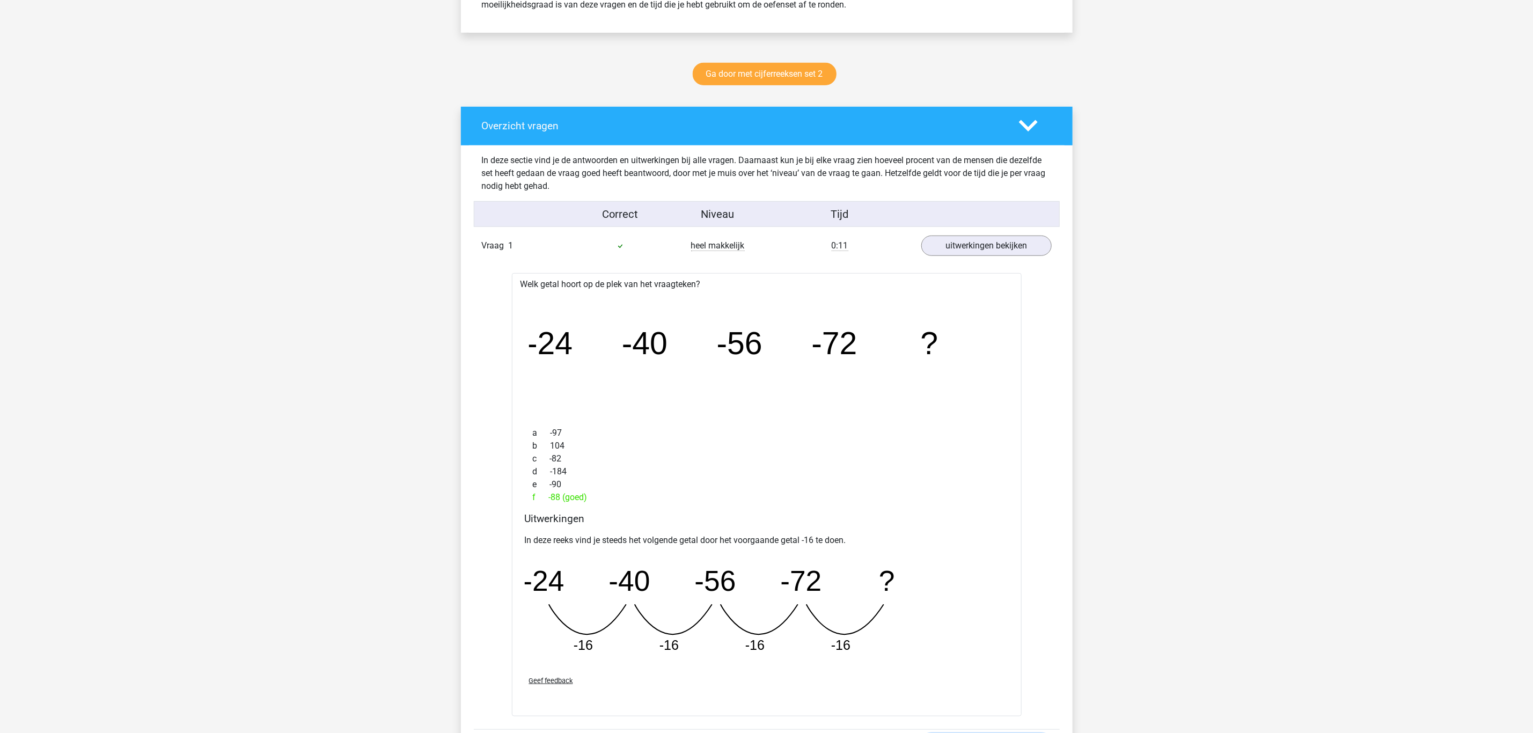
scroll to position [483, 0]
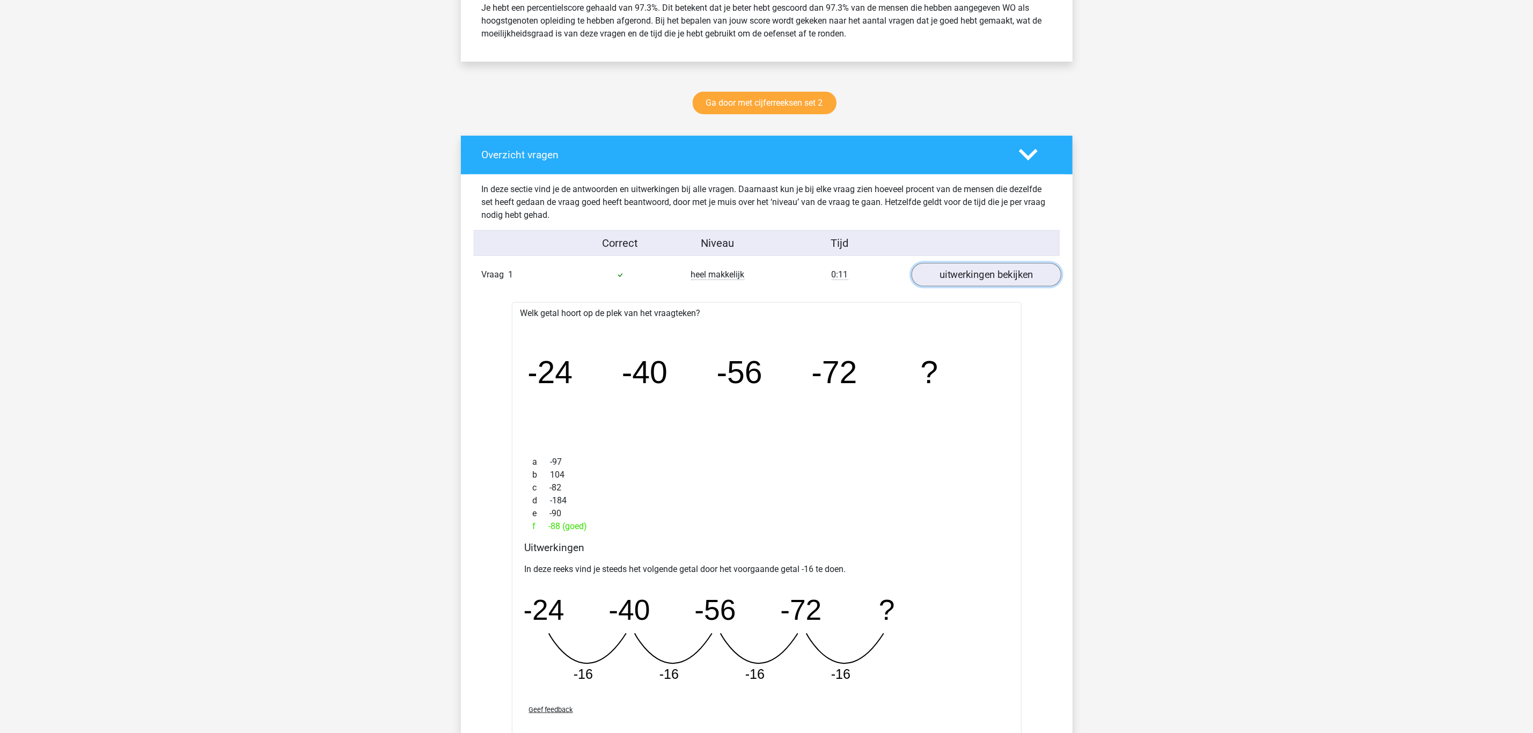
click at [976, 269] on link "uitwerkingen bekijken" at bounding box center [986, 275] width 150 height 24
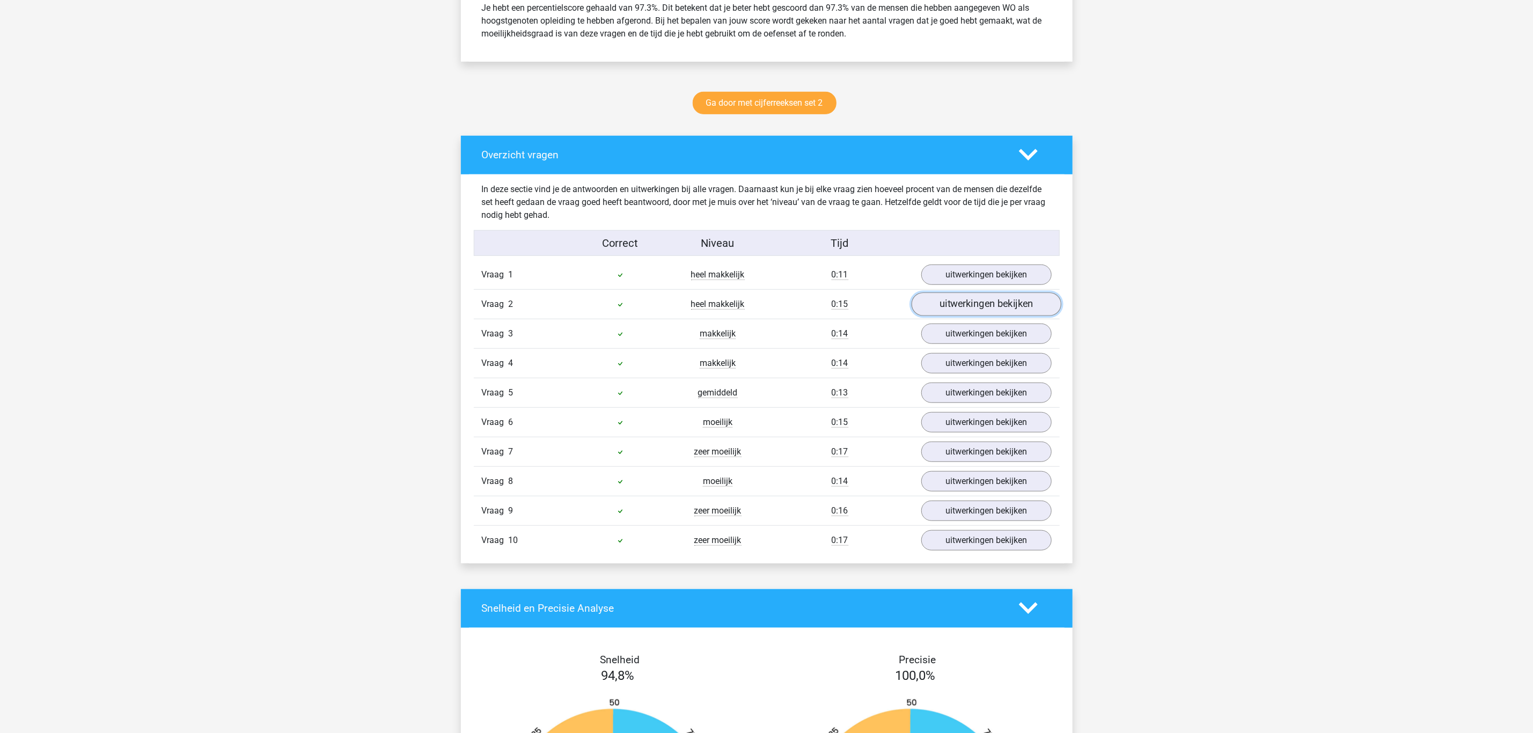
click at [976, 310] on link "uitwerkingen bekijken" at bounding box center [986, 304] width 150 height 24
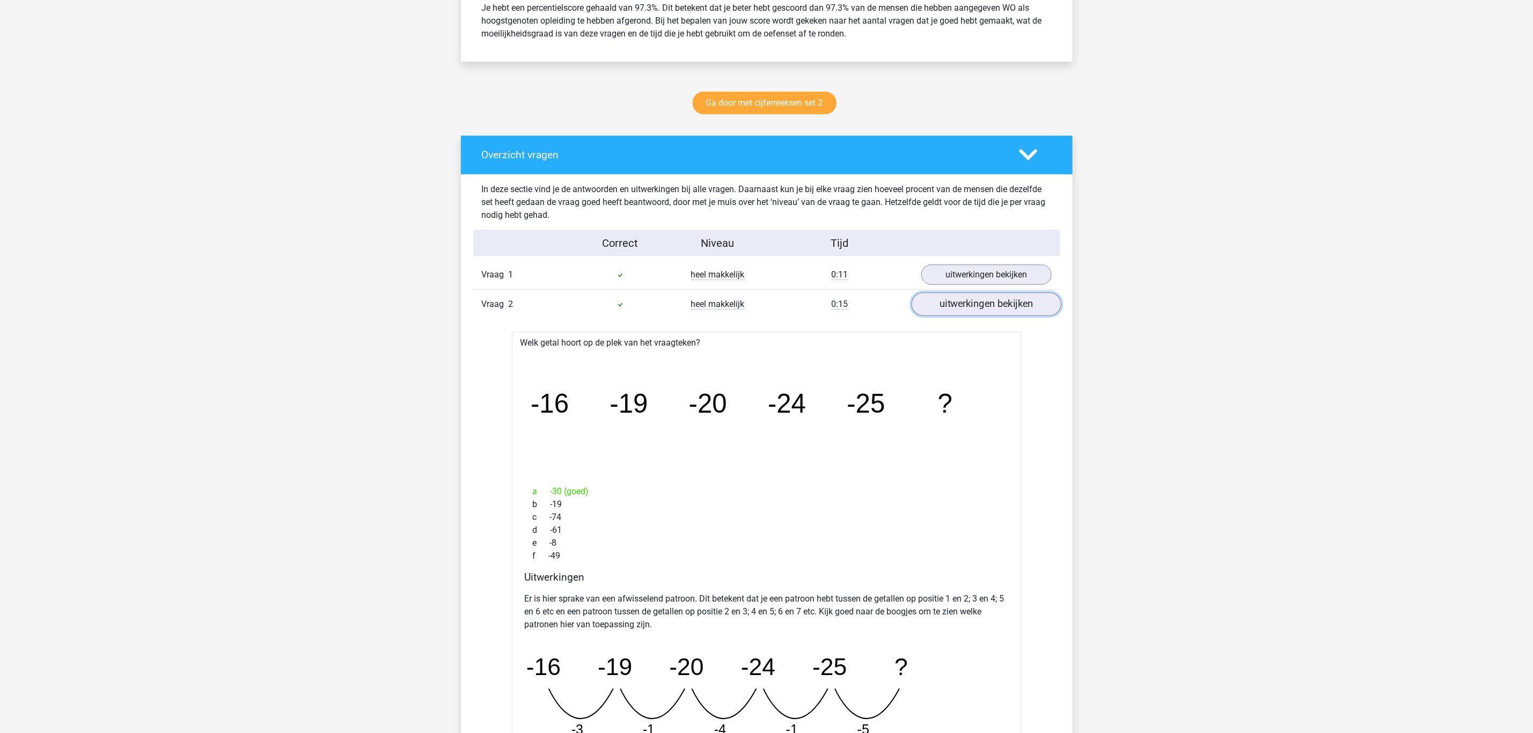
click at [976, 310] on link "uitwerkingen bekijken" at bounding box center [986, 304] width 150 height 24
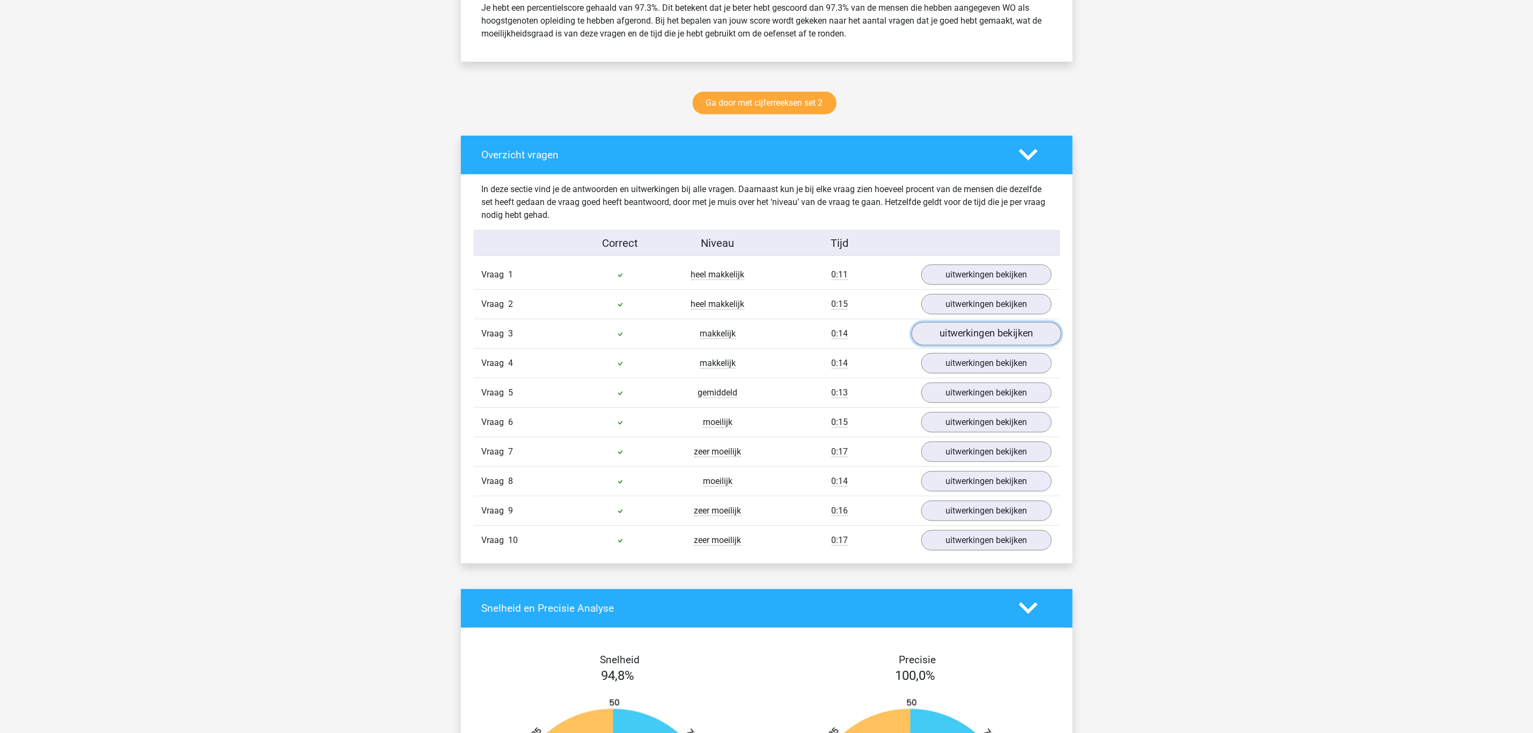
click at [976, 335] on link "uitwerkingen bekijken" at bounding box center [986, 334] width 150 height 24
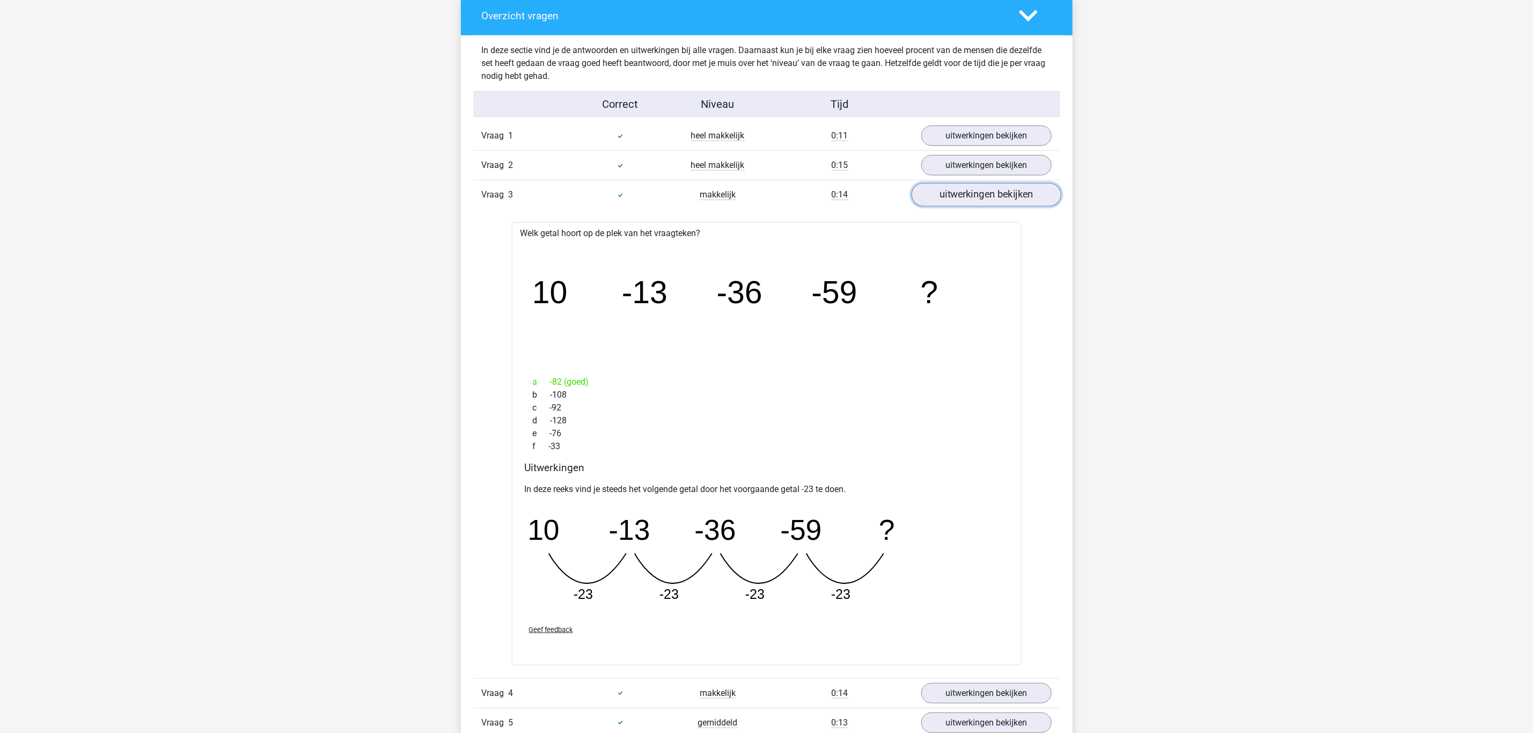
scroll to position [644, 0]
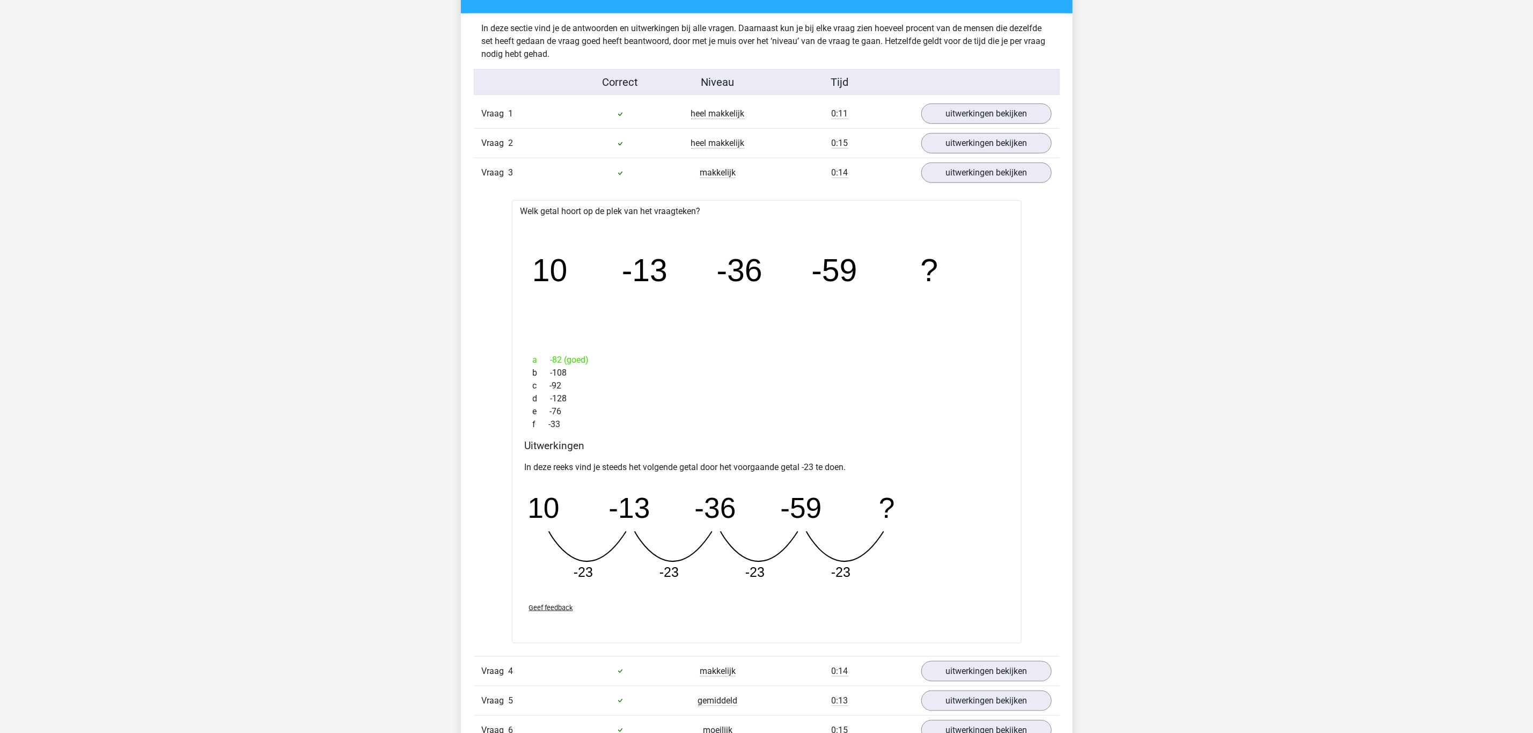
click at [1083, 560] on div "Marc Hanna marchanna2000@gmail.com" at bounding box center [766, 596] width 1533 height 2480
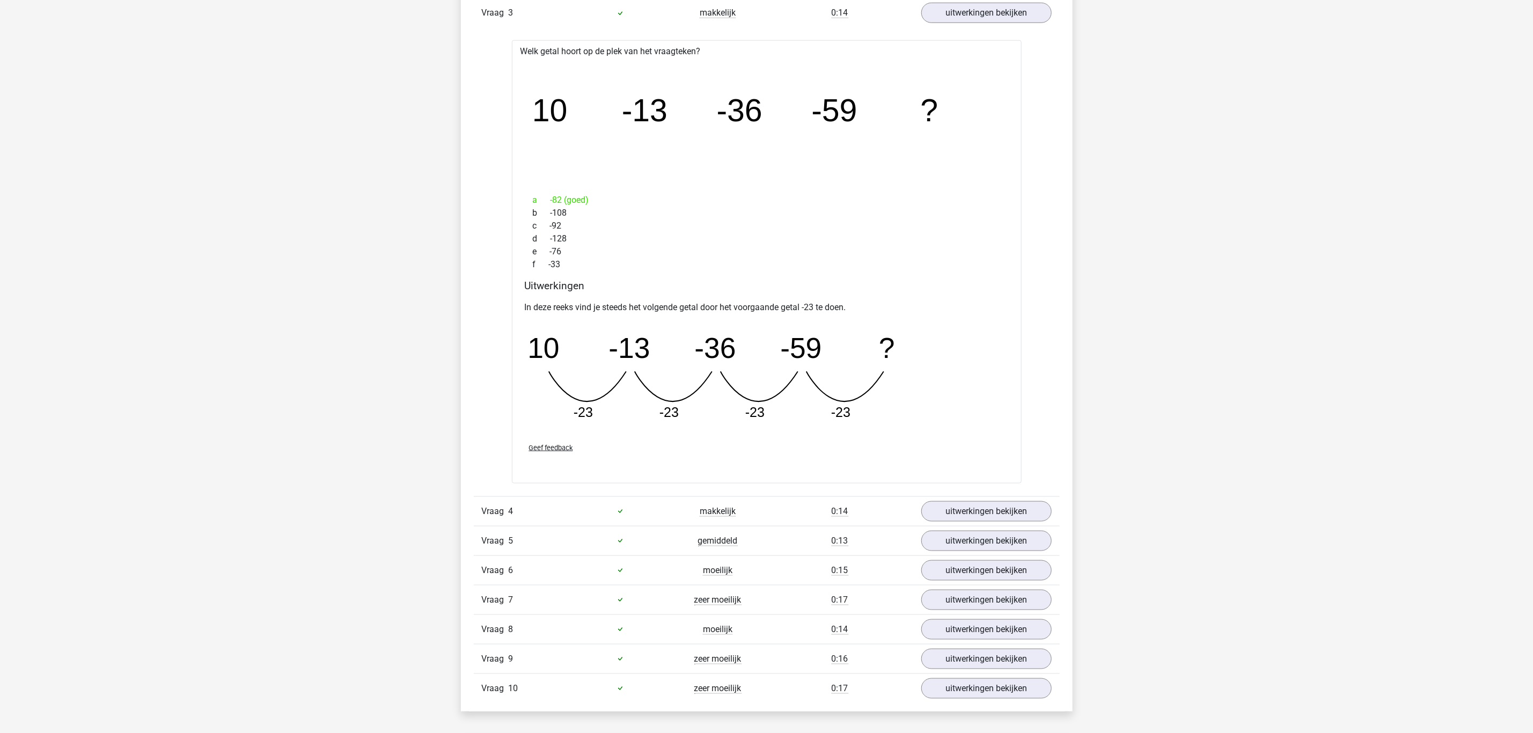
scroll to position [805, 0]
click at [1005, 18] on link "uitwerkingen bekijken" at bounding box center [986, 12] width 150 height 24
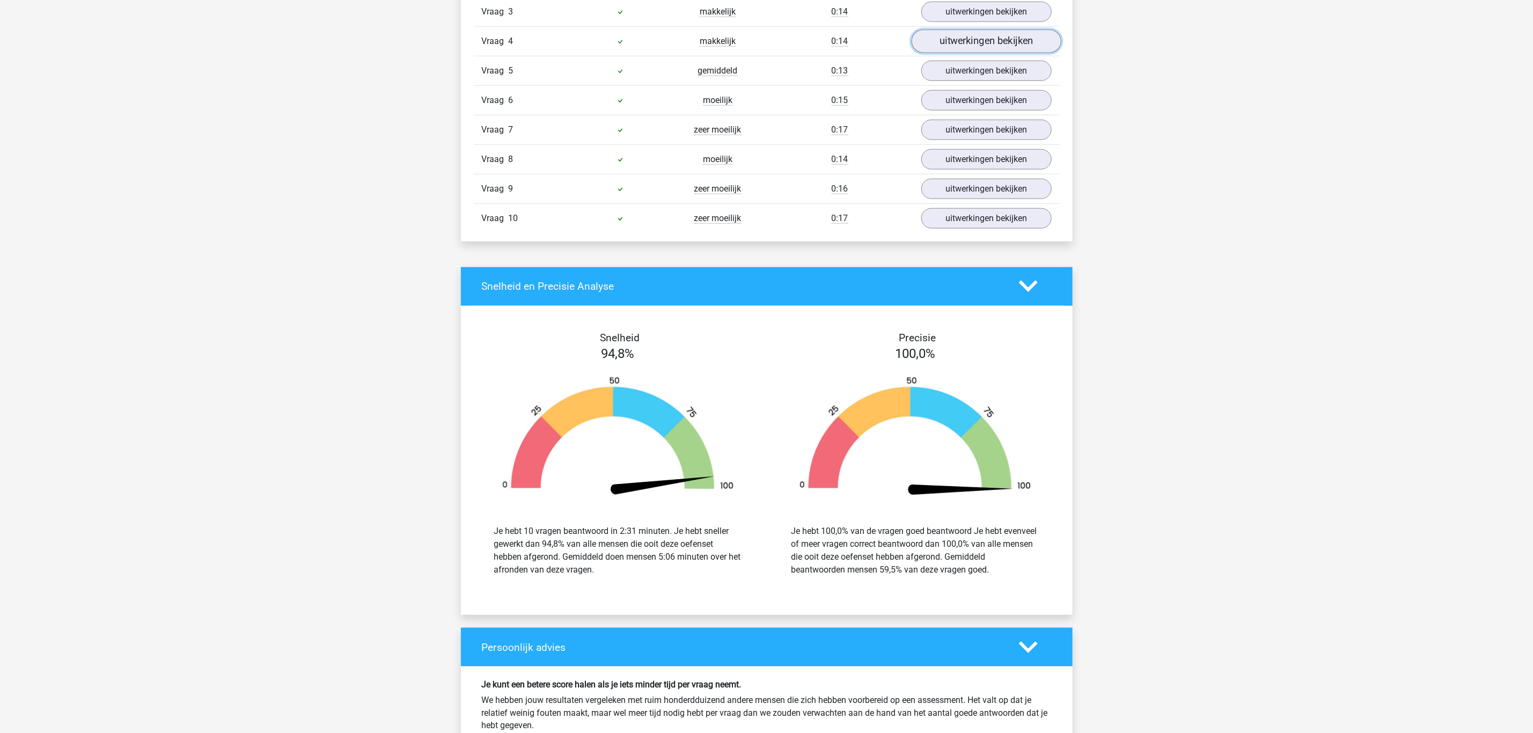
click at [992, 41] on link "uitwerkingen bekijken" at bounding box center [986, 42] width 150 height 24
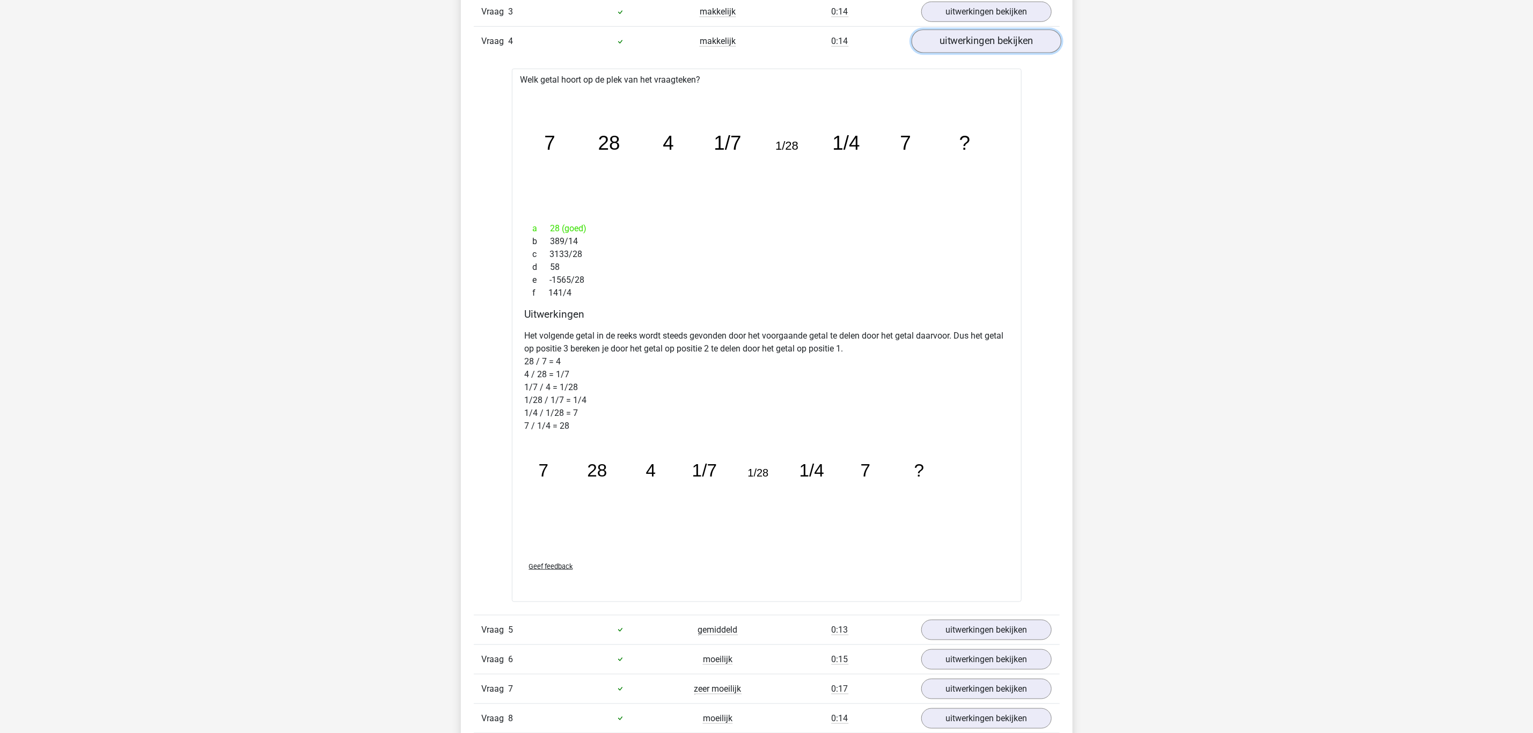
click at [992, 41] on link "uitwerkingen bekijken" at bounding box center [986, 42] width 150 height 24
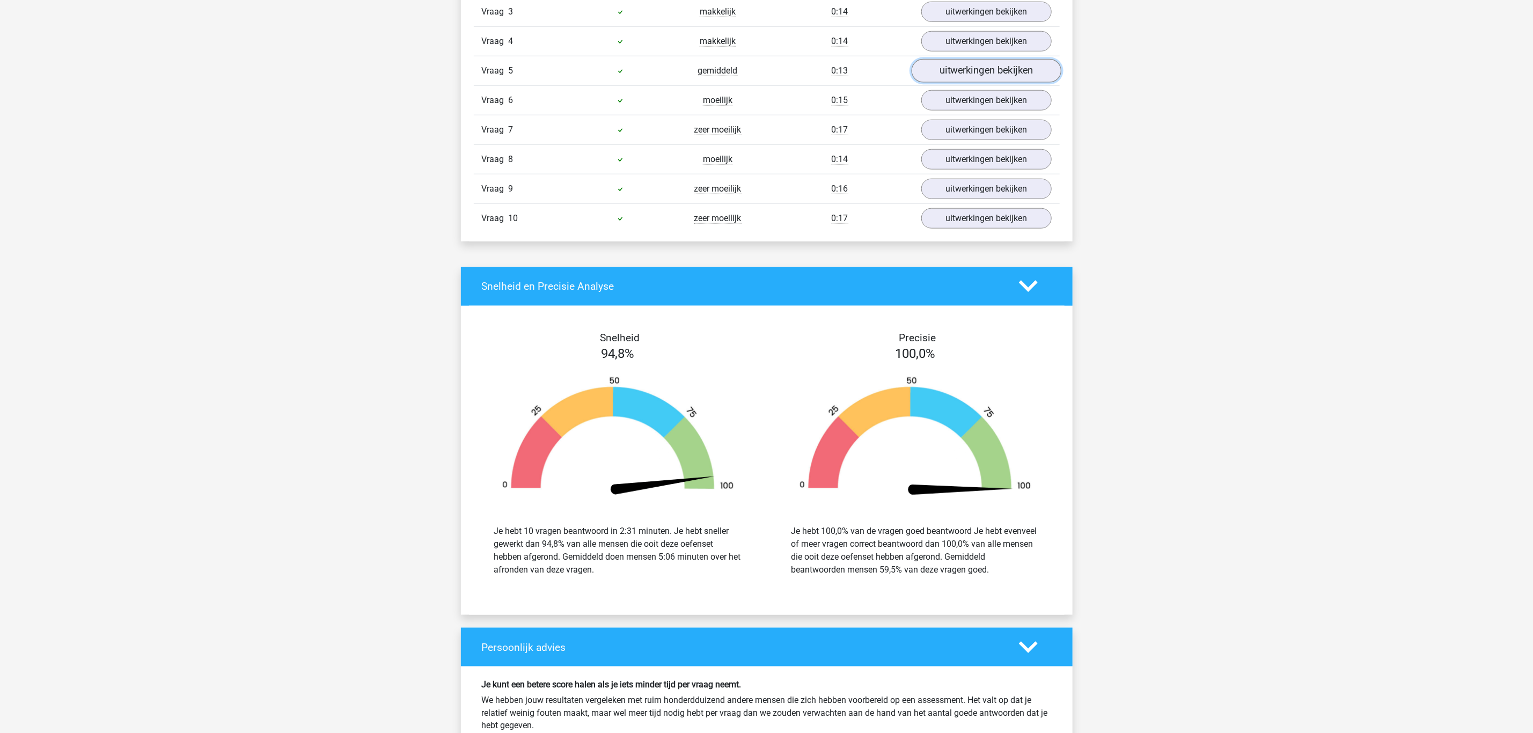
click at [955, 72] on link "uitwerkingen bekijken" at bounding box center [986, 71] width 150 height 24
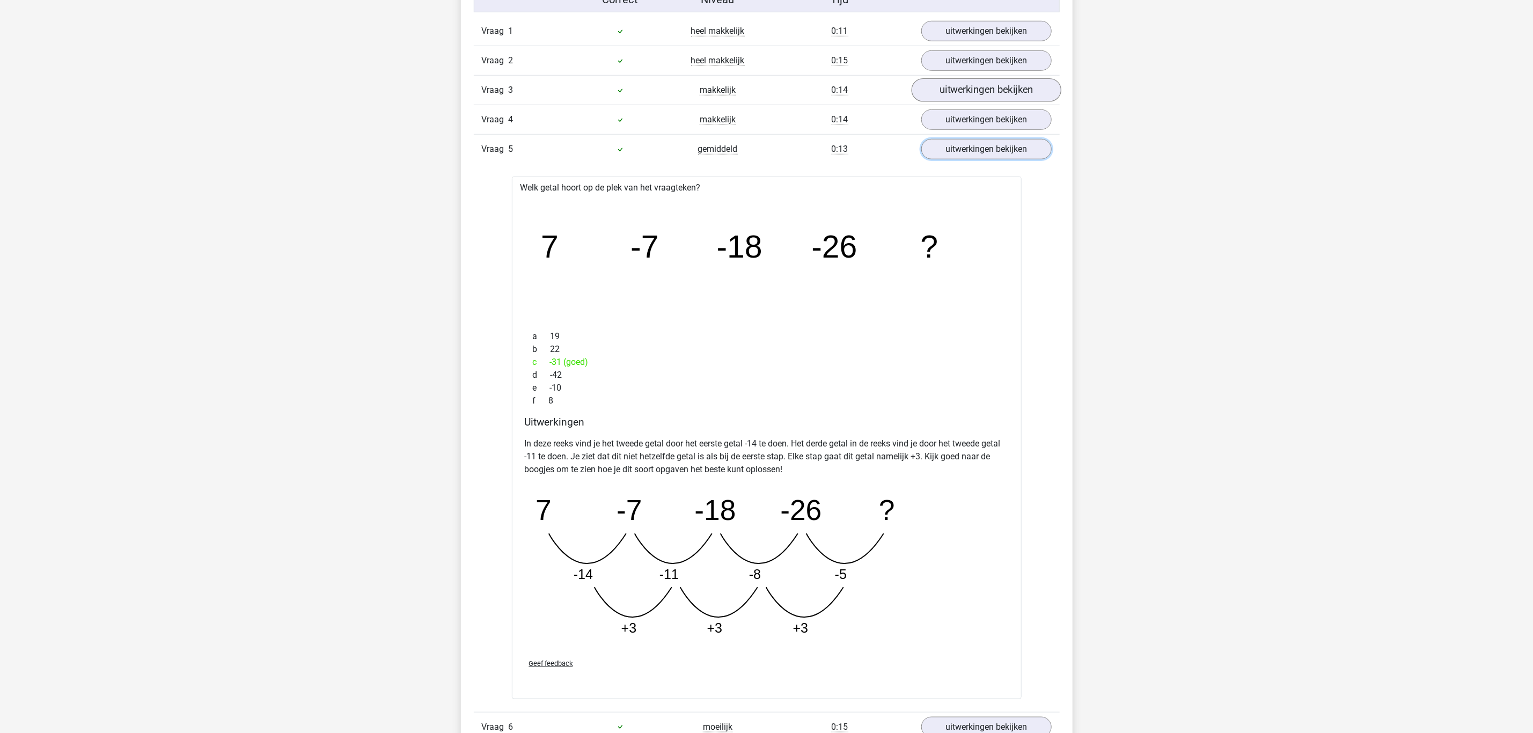
scroll to position [724, 0]
click at [973, 158] on link "uitwerkingen bekijken" at bounding box center [986, 152] width 150 height 24
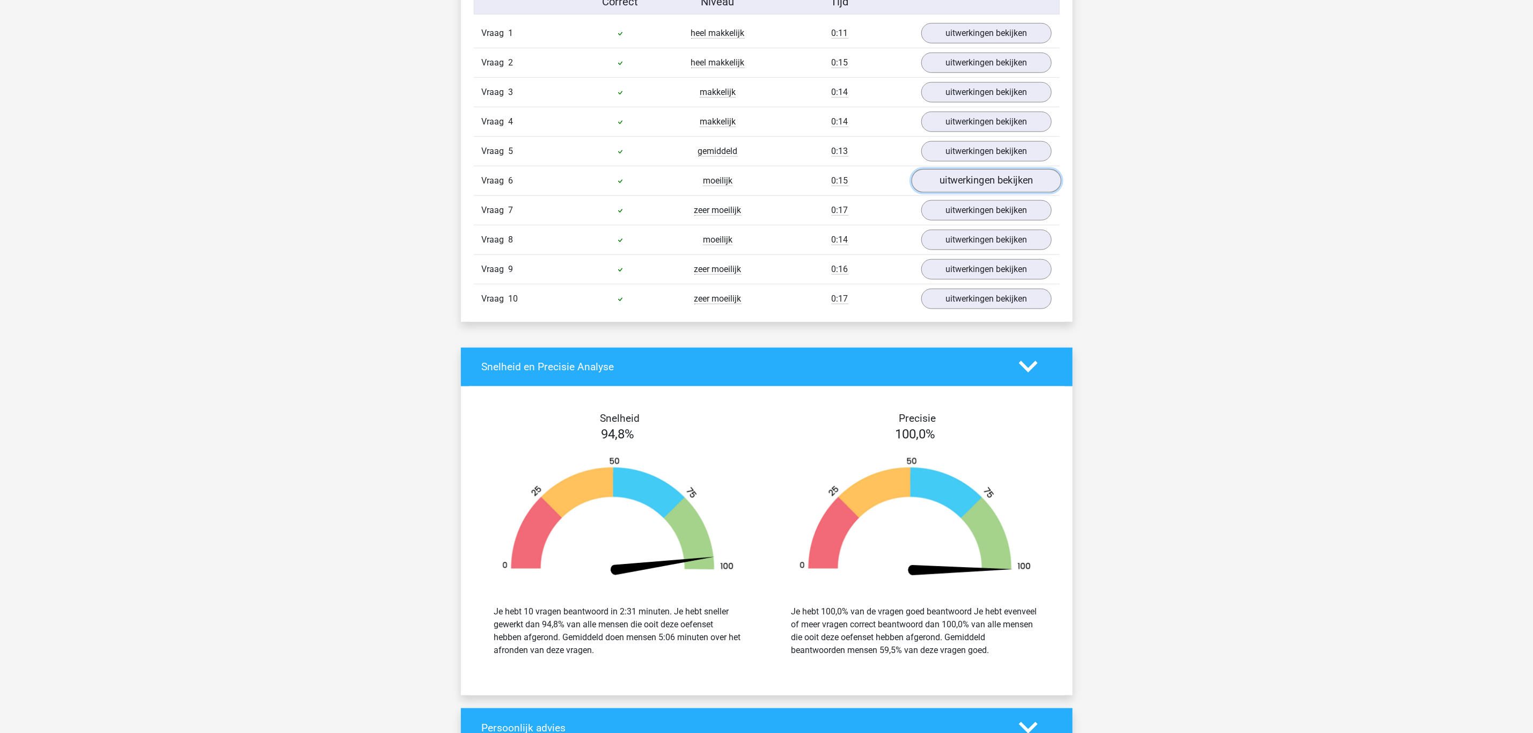
click at [969, 187] on link "uitwerkingen bekijken" at bounding box center [986, 181] width 150 height 24
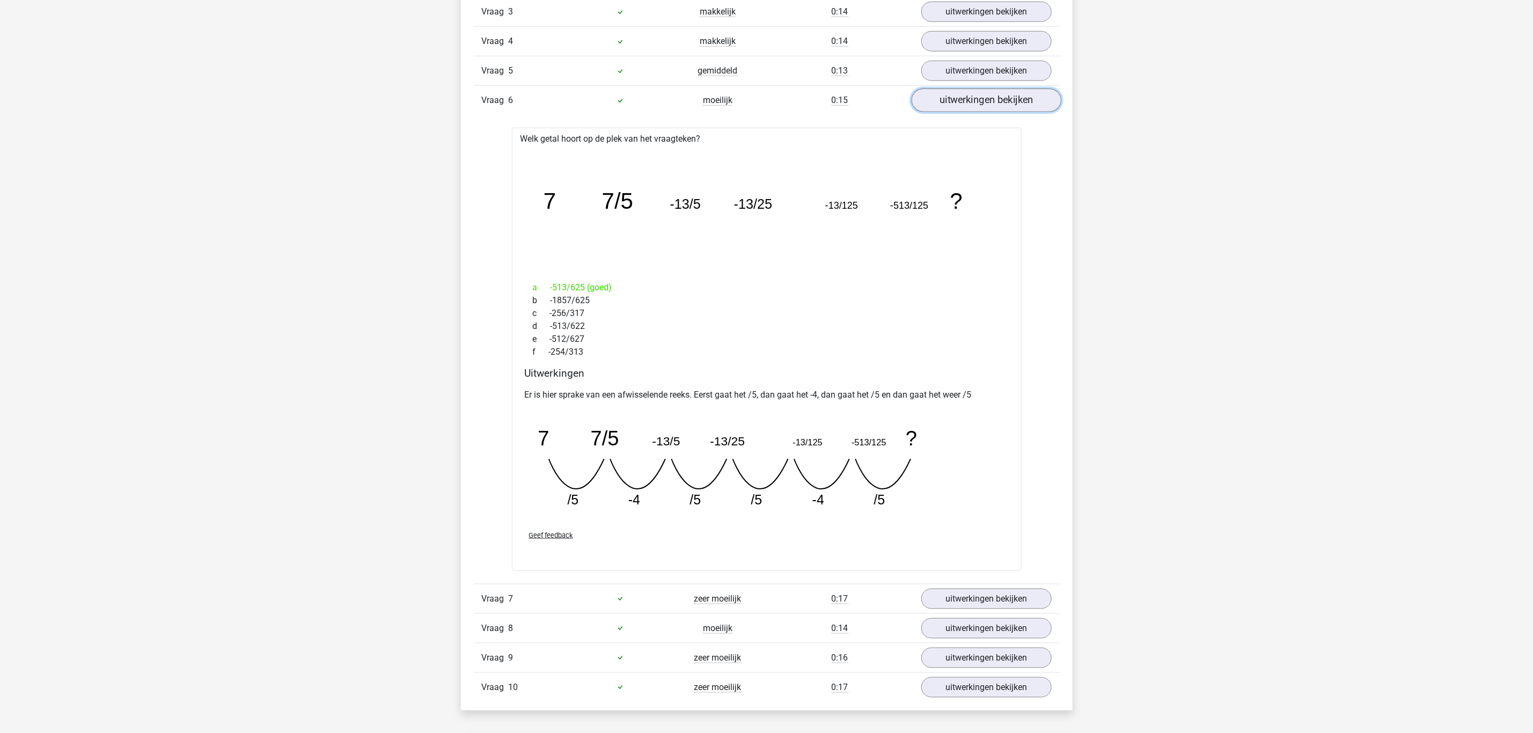
scroll to position [885, 0]
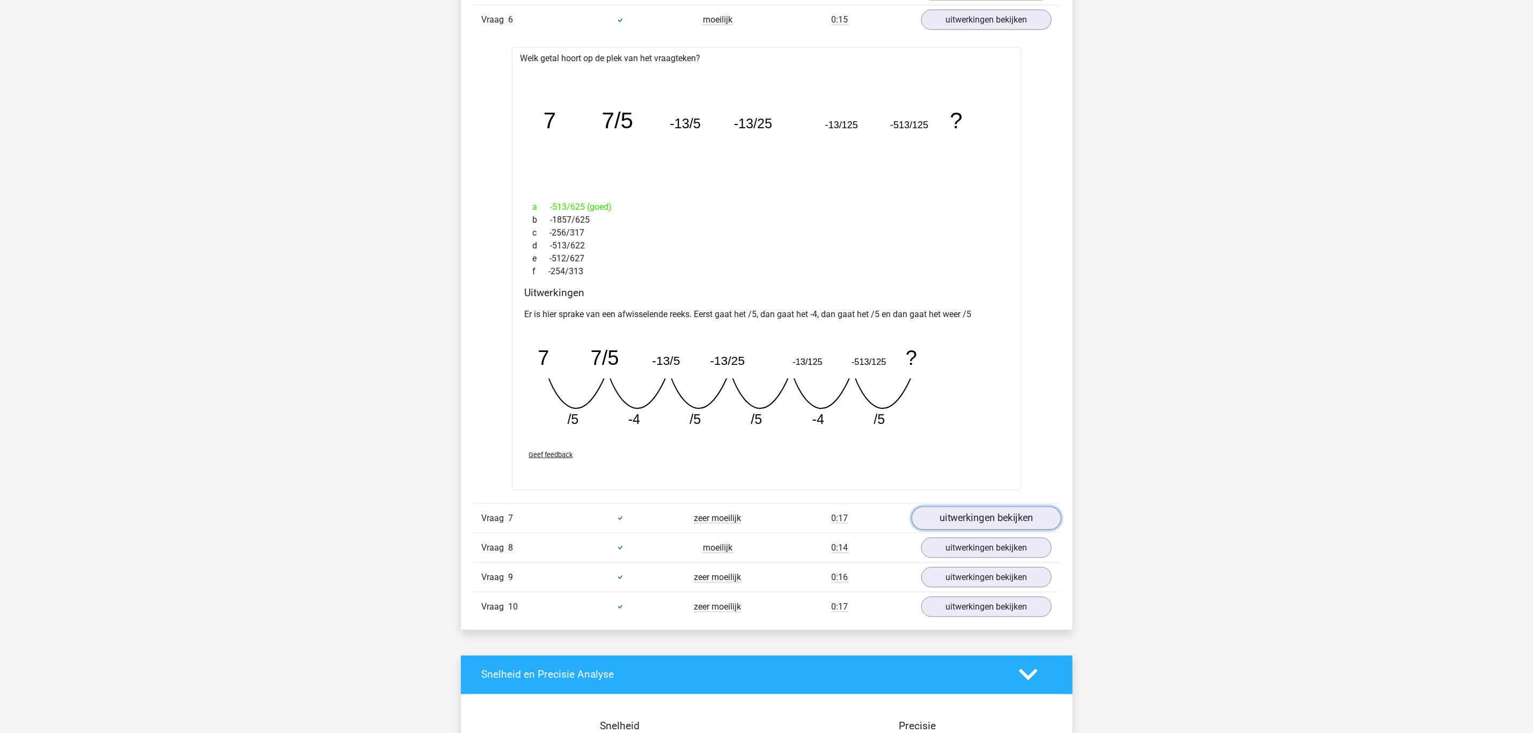
click at [986, 523] on link "uitwerkingen bekijken" at bounding box center [986, 519] width 150 height 24
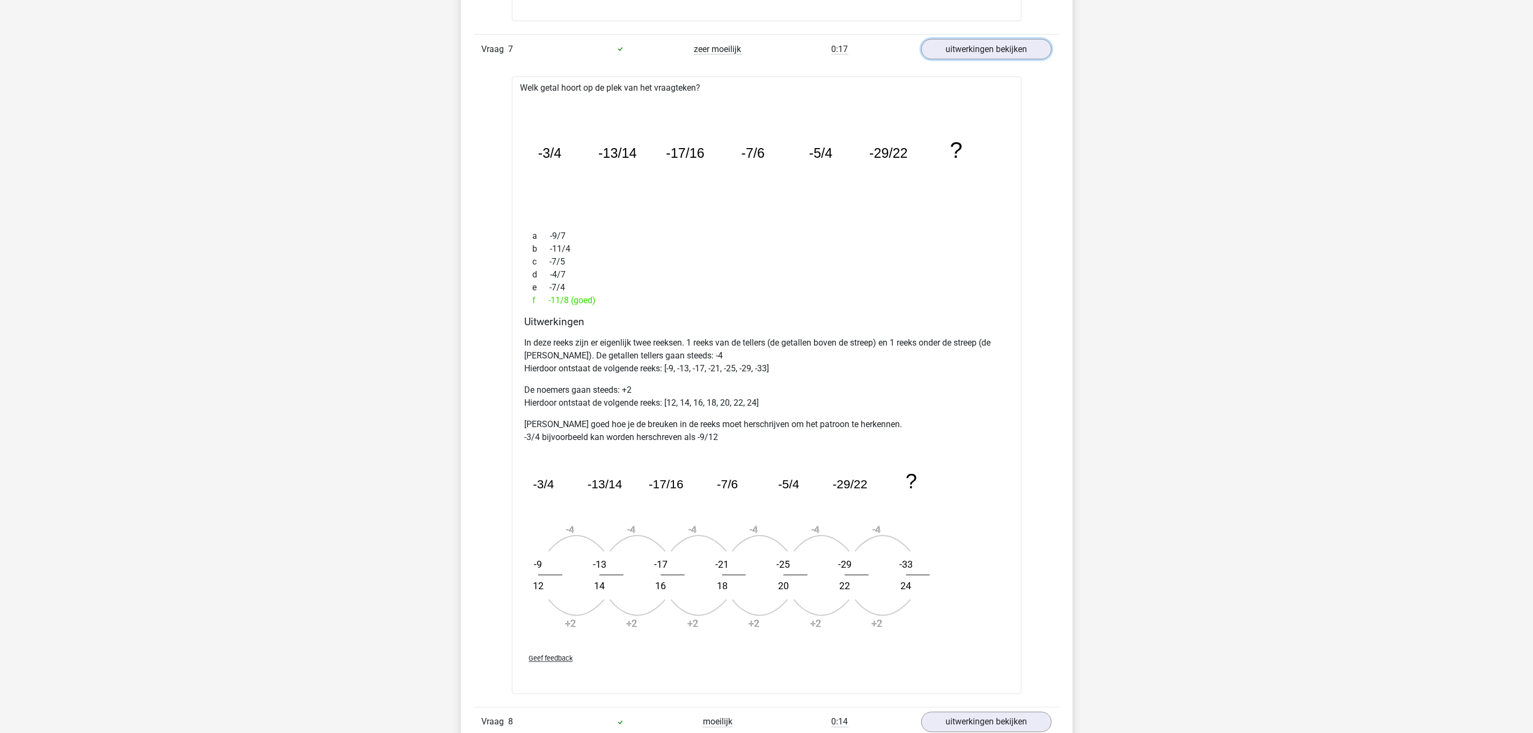
scroll to position [1288, 0]
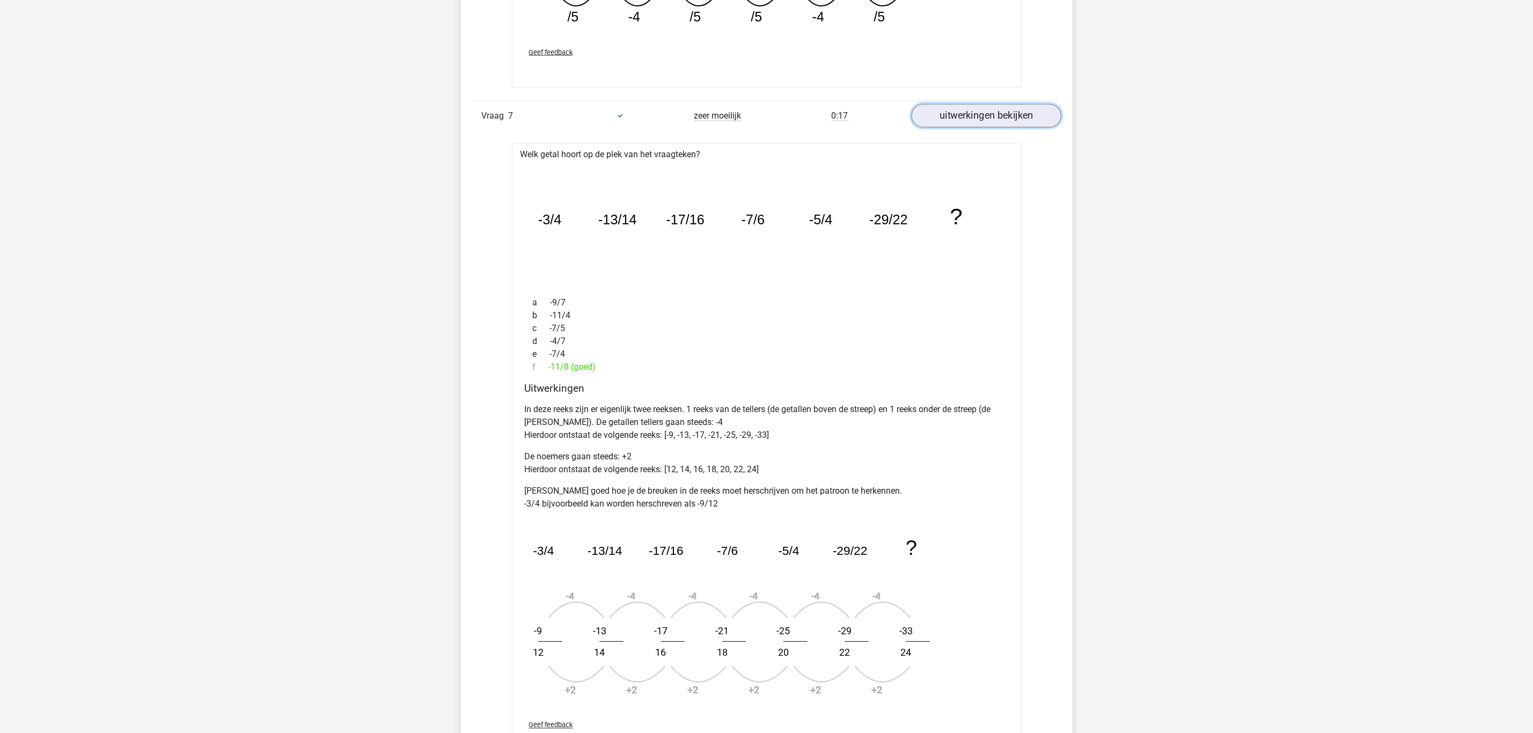
click at [997, 120] on link "uitwerkingen bekijken" at bounding box center [986, 116] width 150 height 24
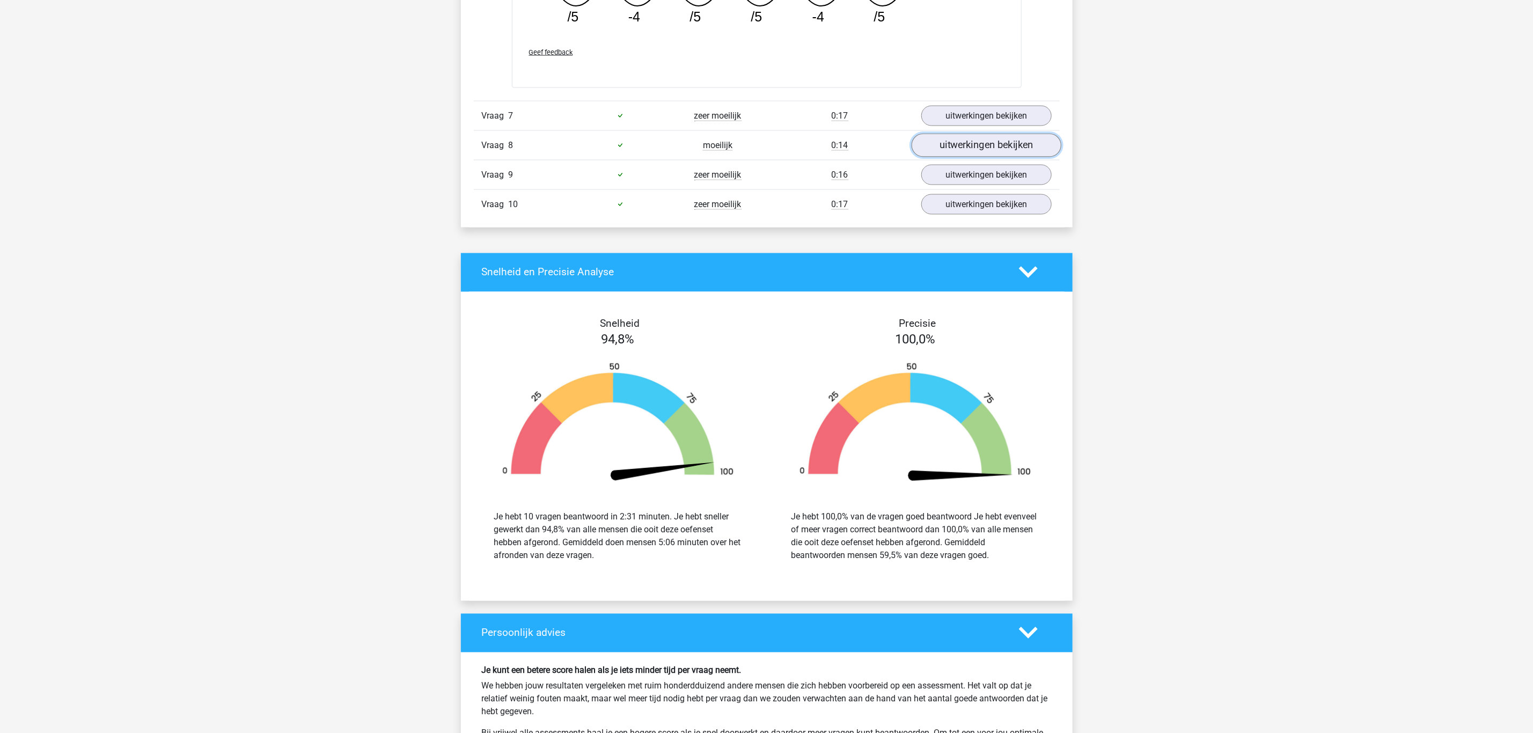
click at [993, 157] on link "uitwerkingen bekijken" at bounding box center [986, 146] width 150 height 24
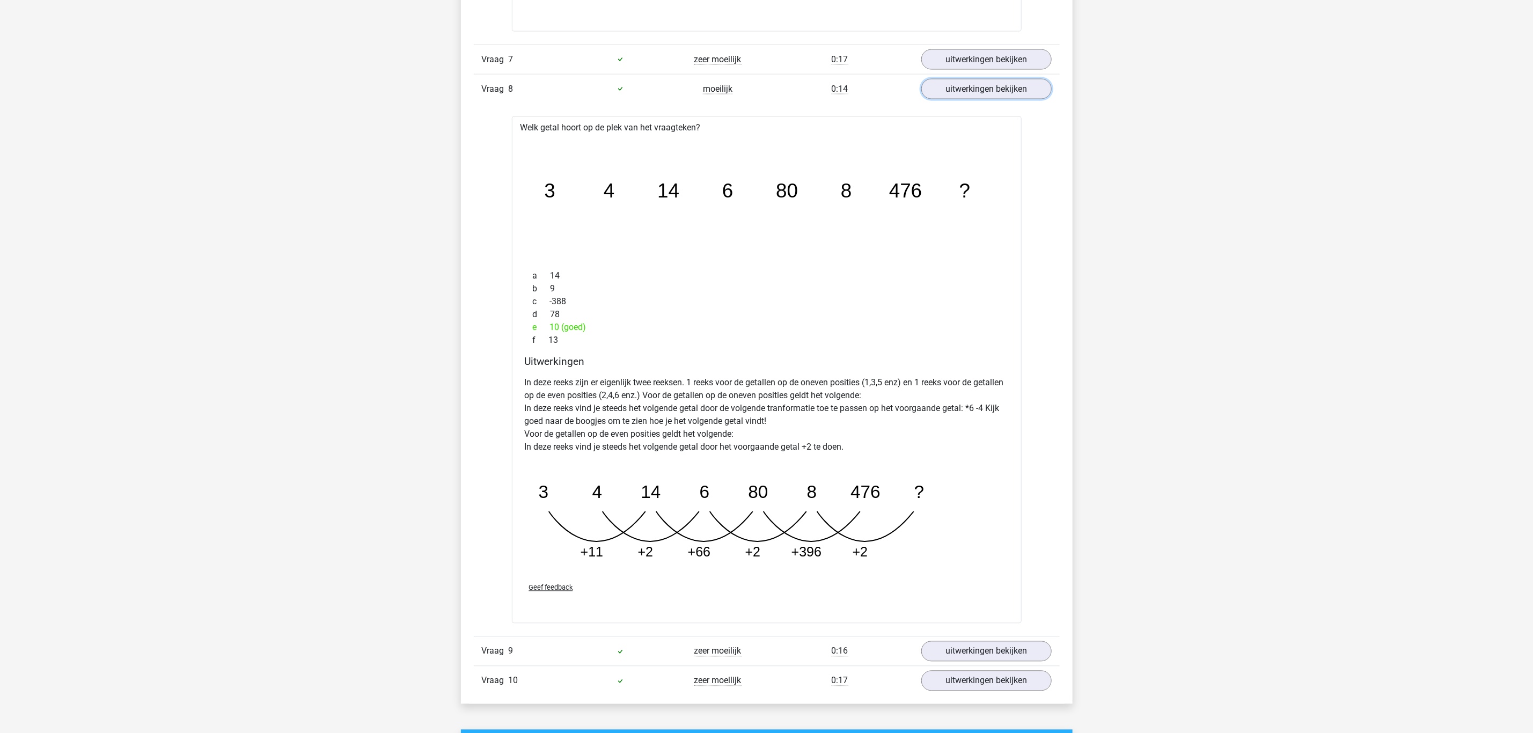
scroll to position [1368, 0]
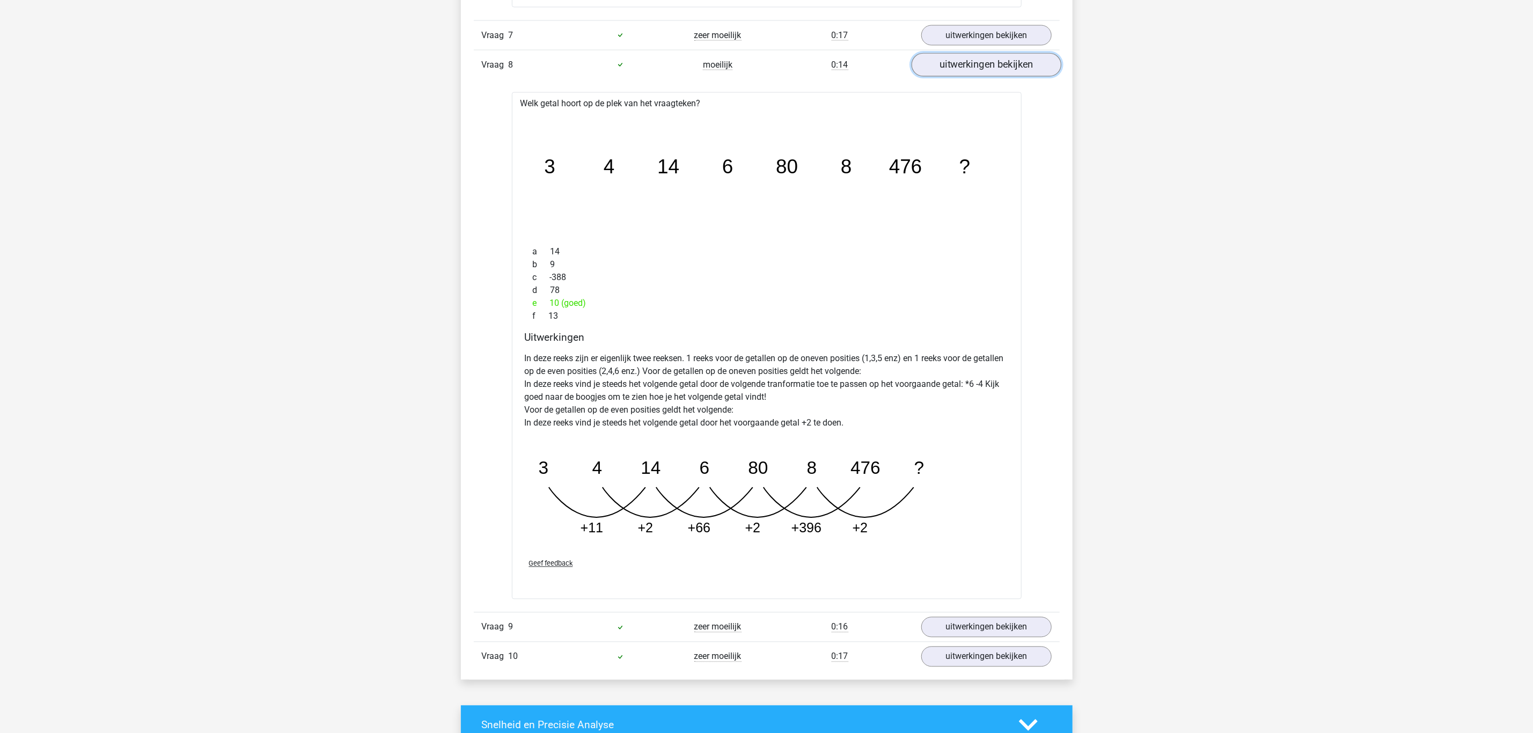
click at [1013, 71] on link "uitwerkingen bekijken" at bounding box center [986, 65] width 150 height 24
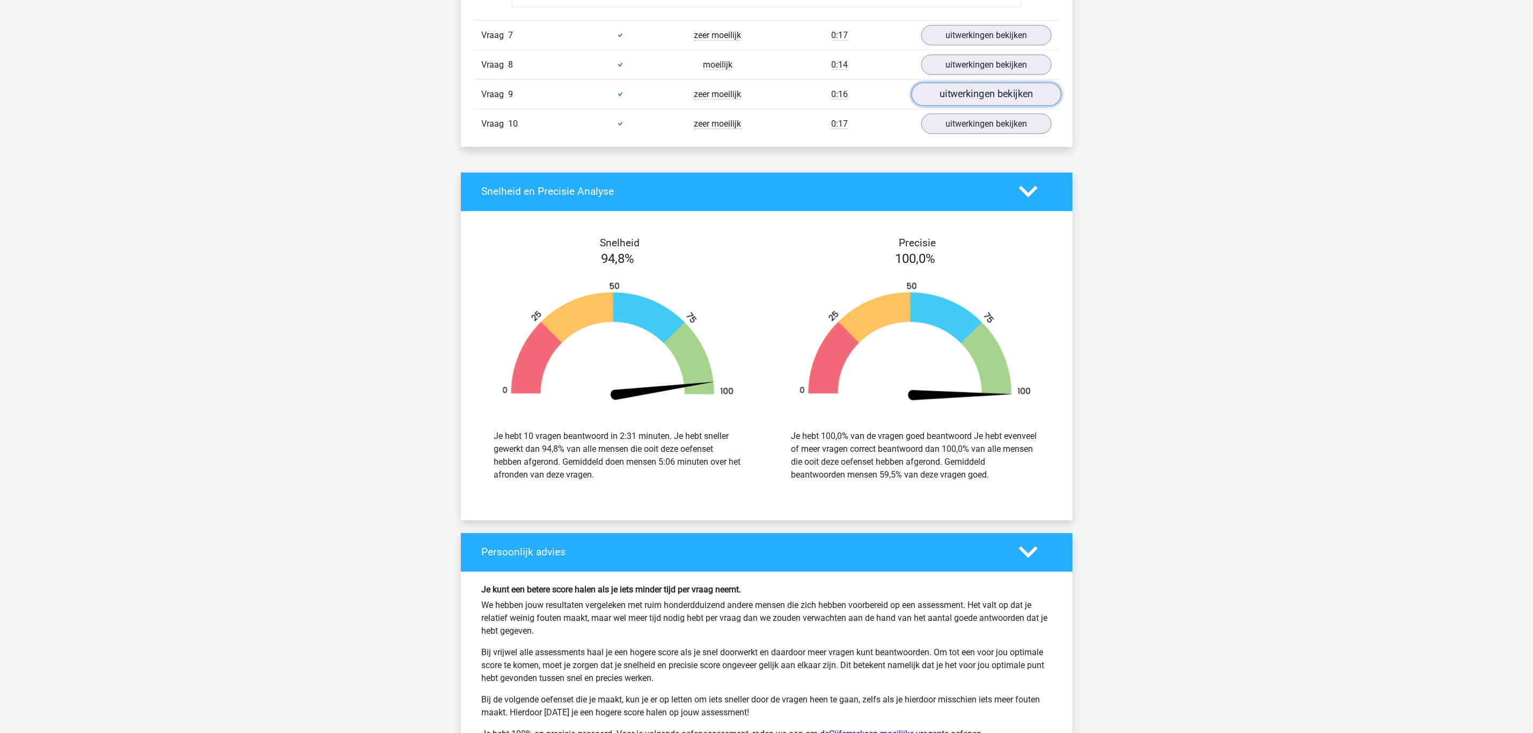
click at [966, 106] on link "uitwerkingen bekijken" at bounding box center [986, 95] width 150 height 24
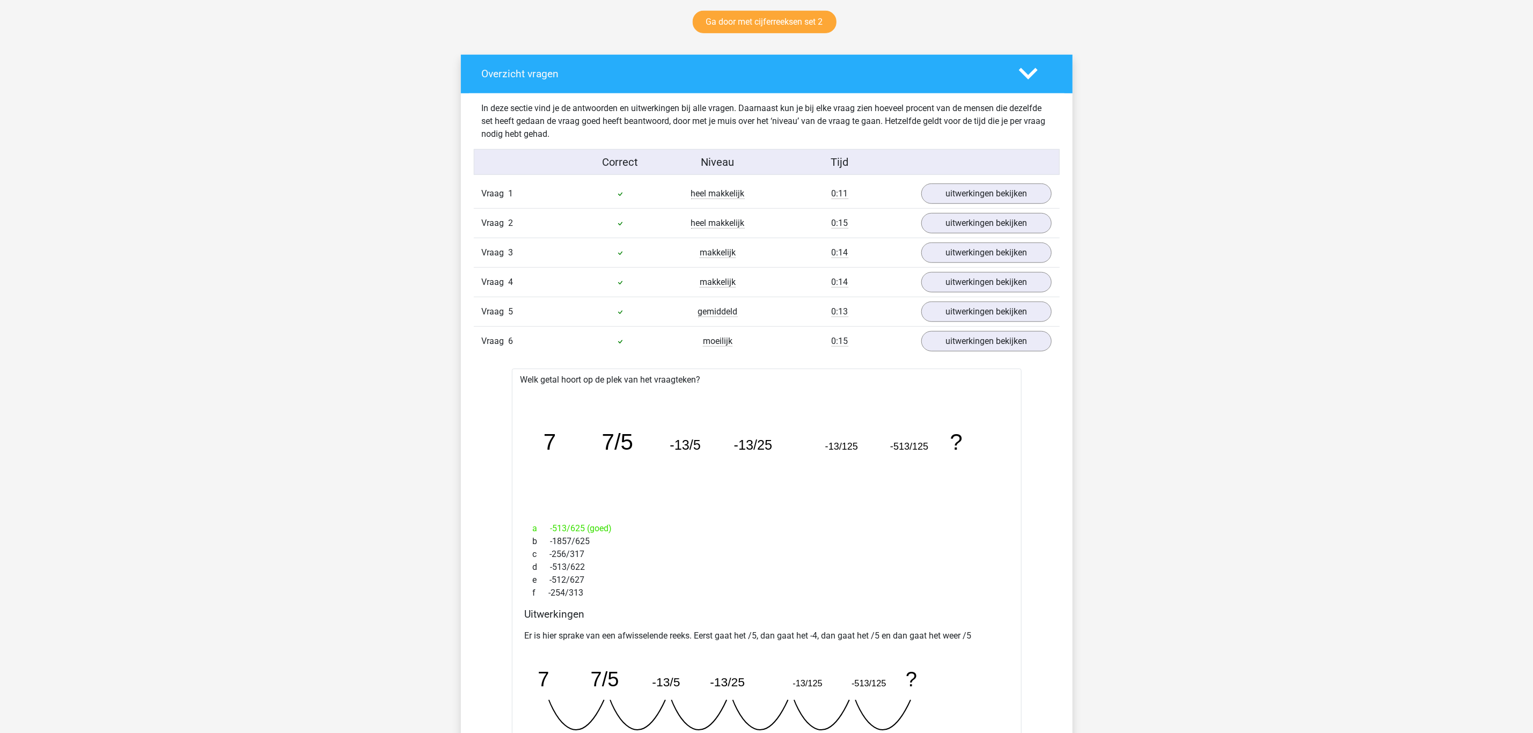
scroll to position [563, 0]
click at [778, 309] on div "Vraag 5 gemiddeld 0:13 uitwerkingen bekijken" at bounding box center [767, 312] width 586 height 30
click at [963, 322] on link "uitwerkingen bekijken" at bounding box center [986, 313] width 150 height 24
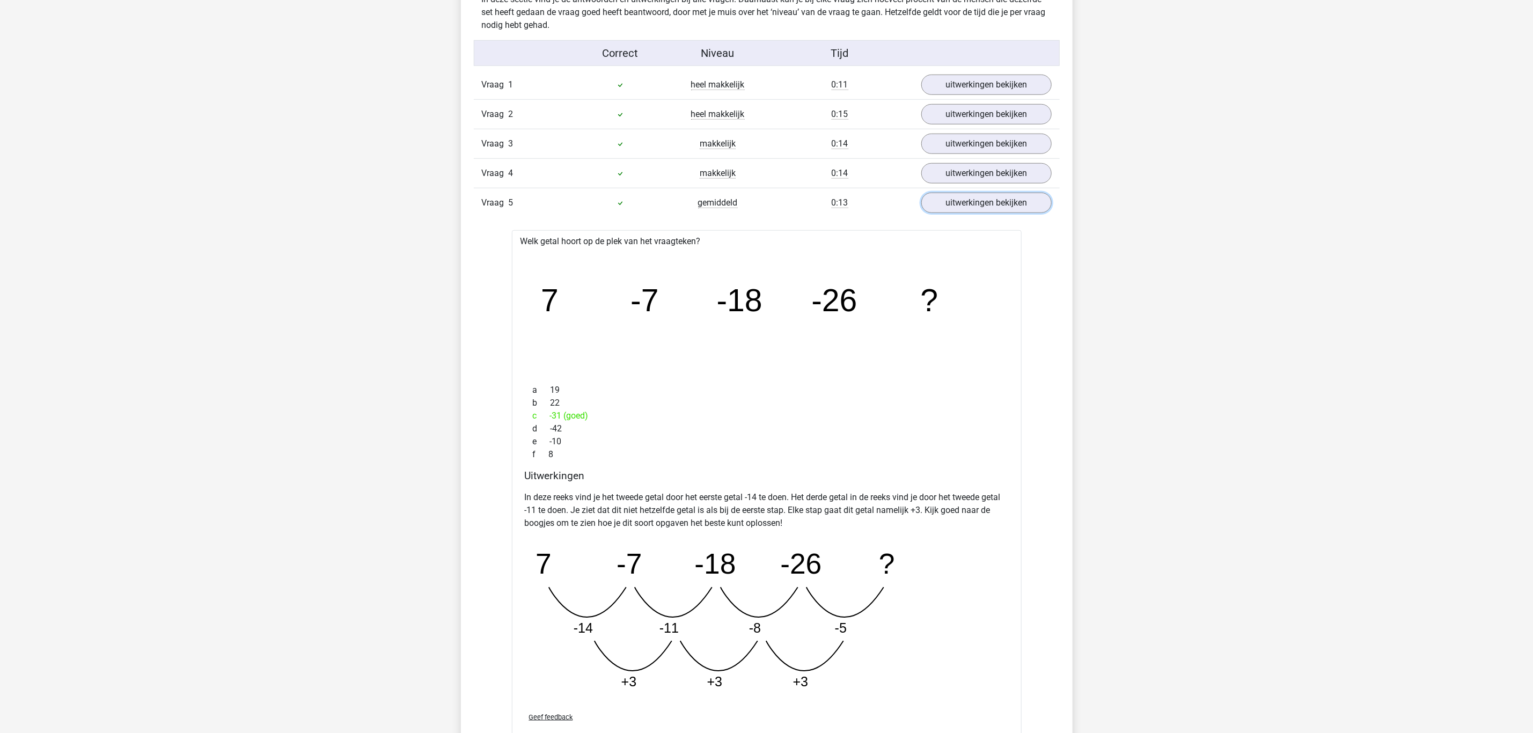
scroll to position [644, 0]
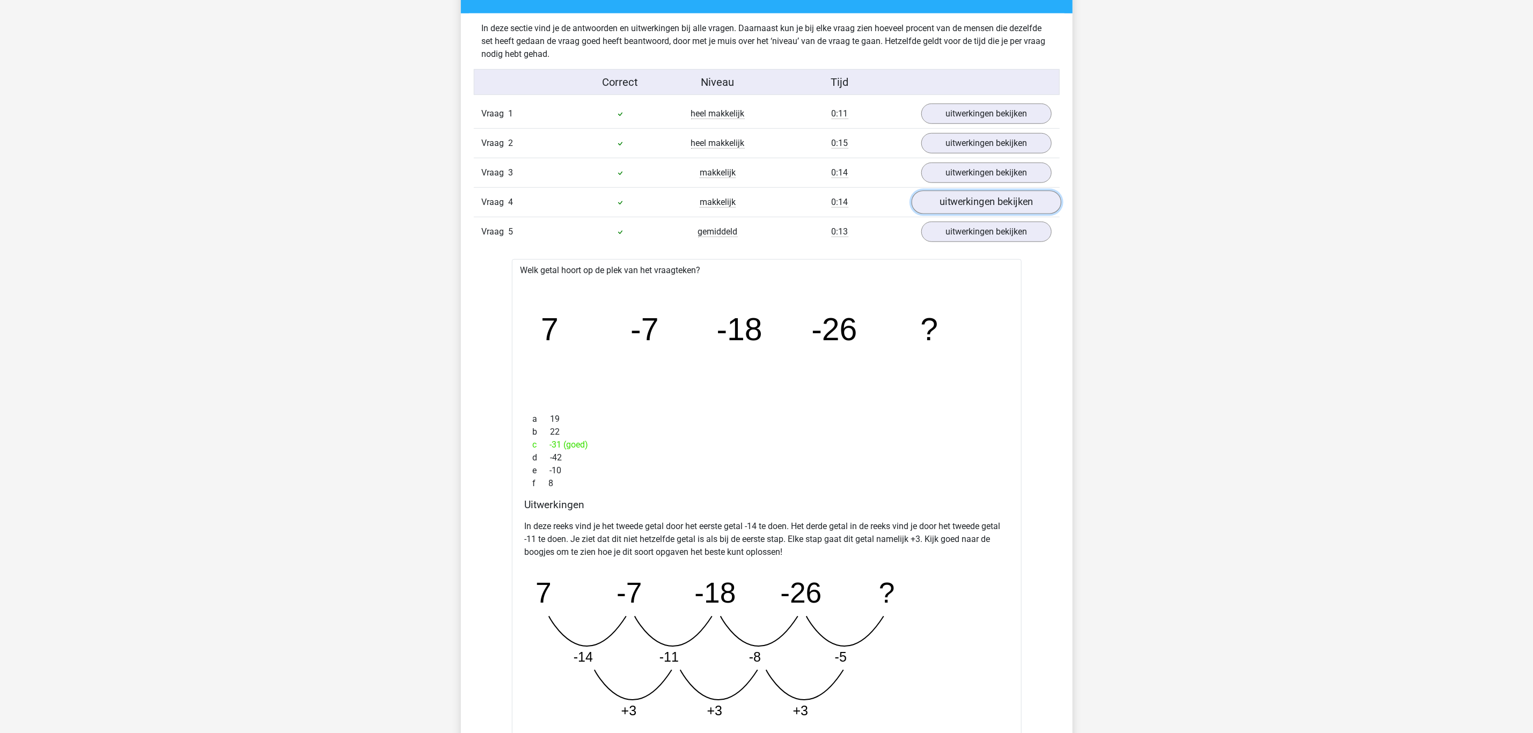
click at [970, 207] on link "uitwerkingen bekijken" at bounding box center [986, 203] width 150 height 24
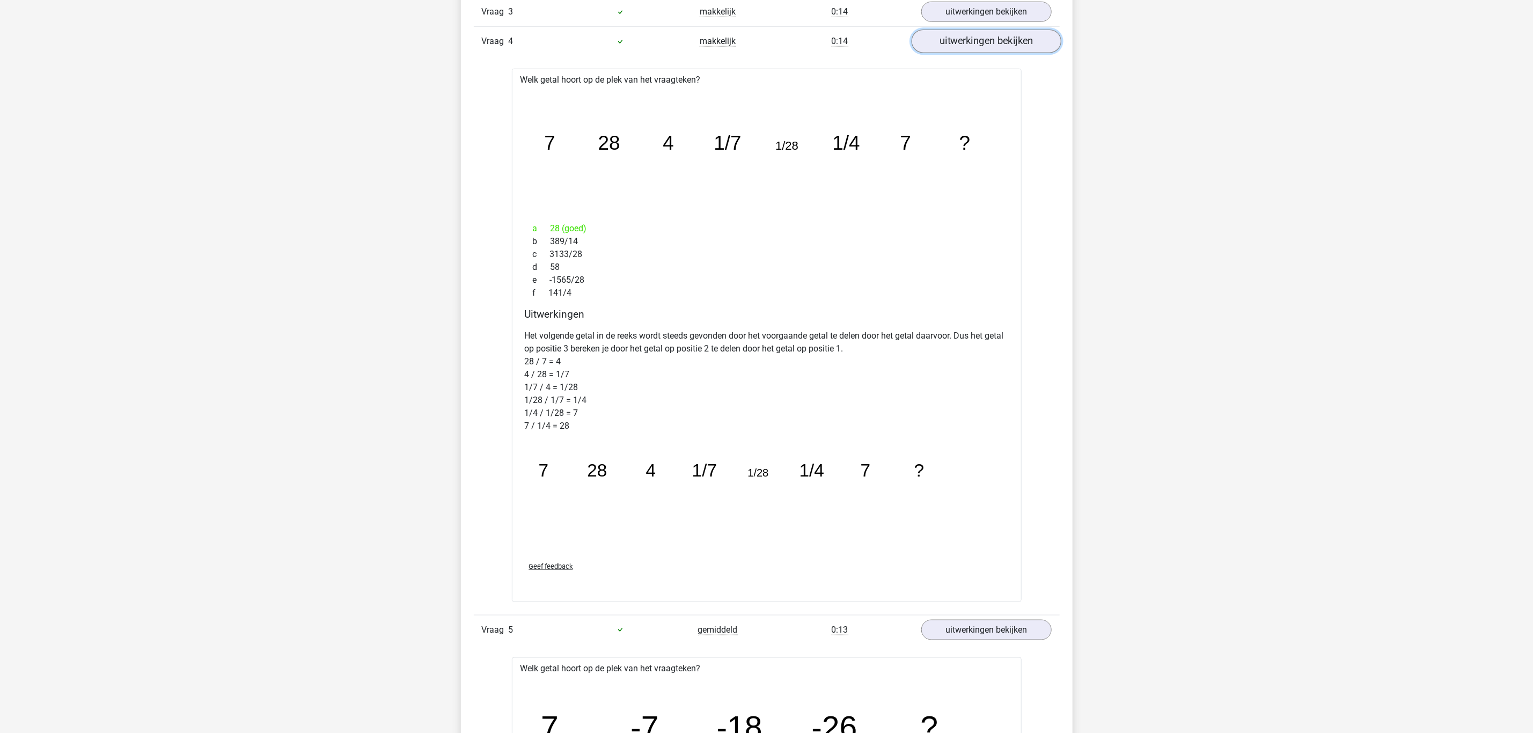
scroll to position [724, 0]
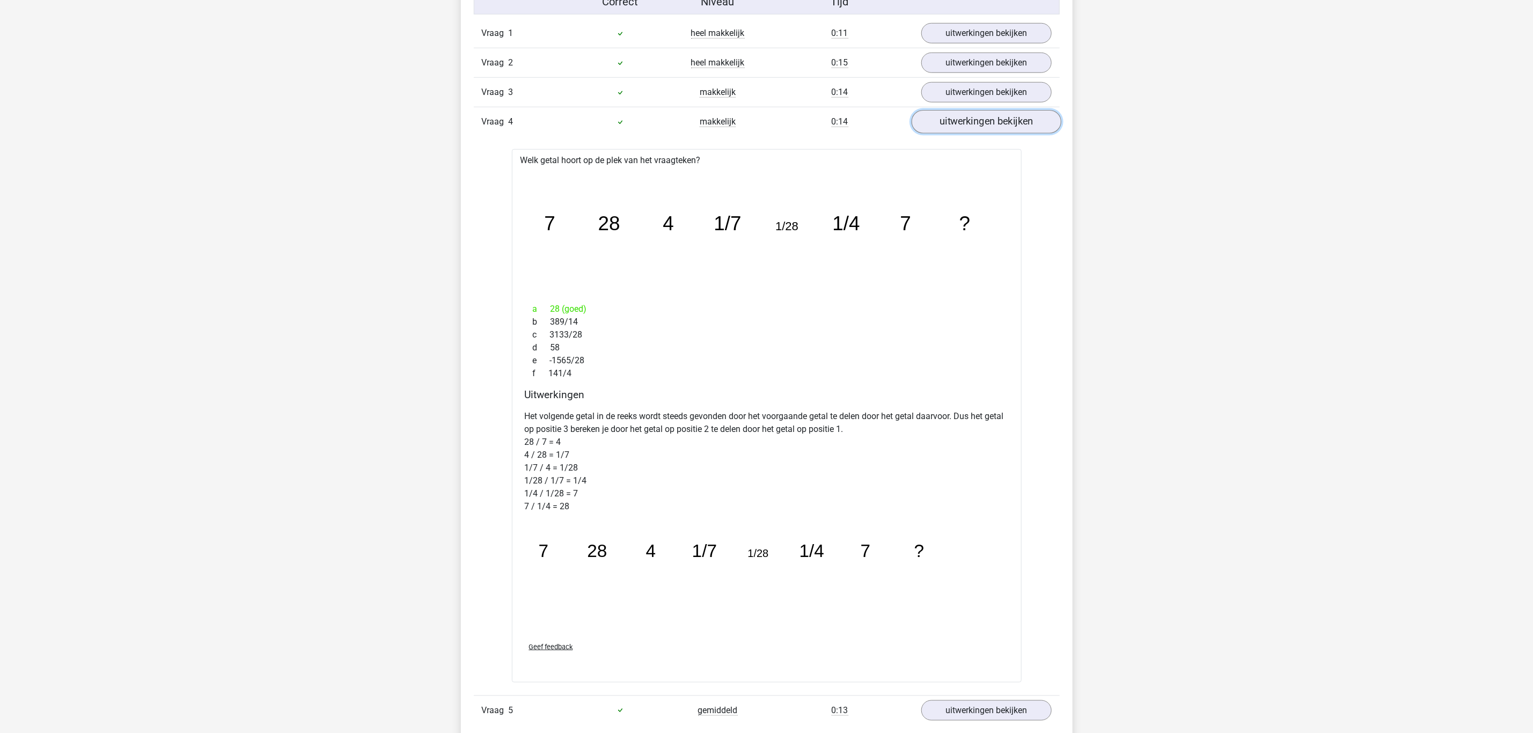
click at [973, 124] on link "uitwerkingen bekijken" at bounding box center [986, 122] width 150 height 24
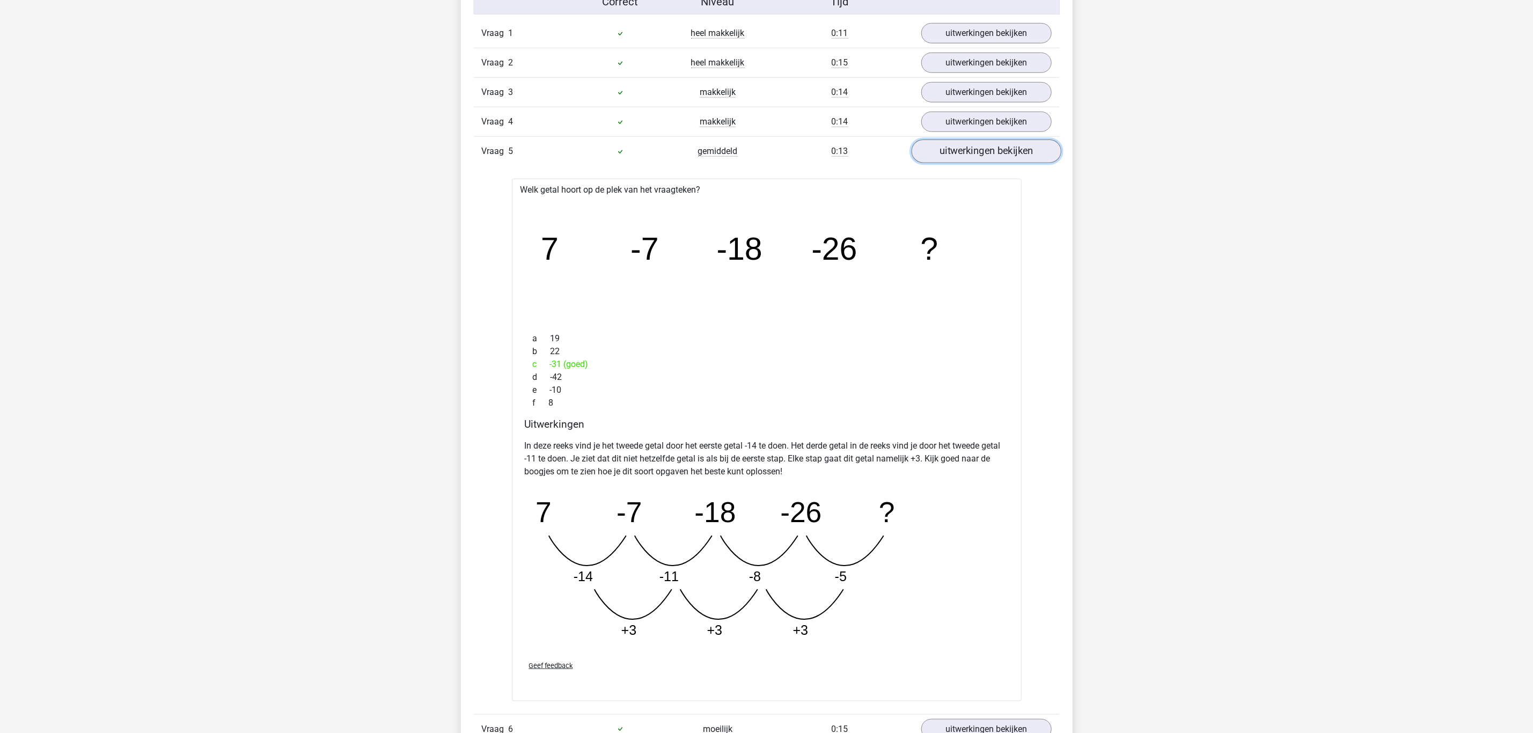
click at [972, 147] on link "uitwerkingen bekijken" at bounding box center [986, 152] width 150 height 24
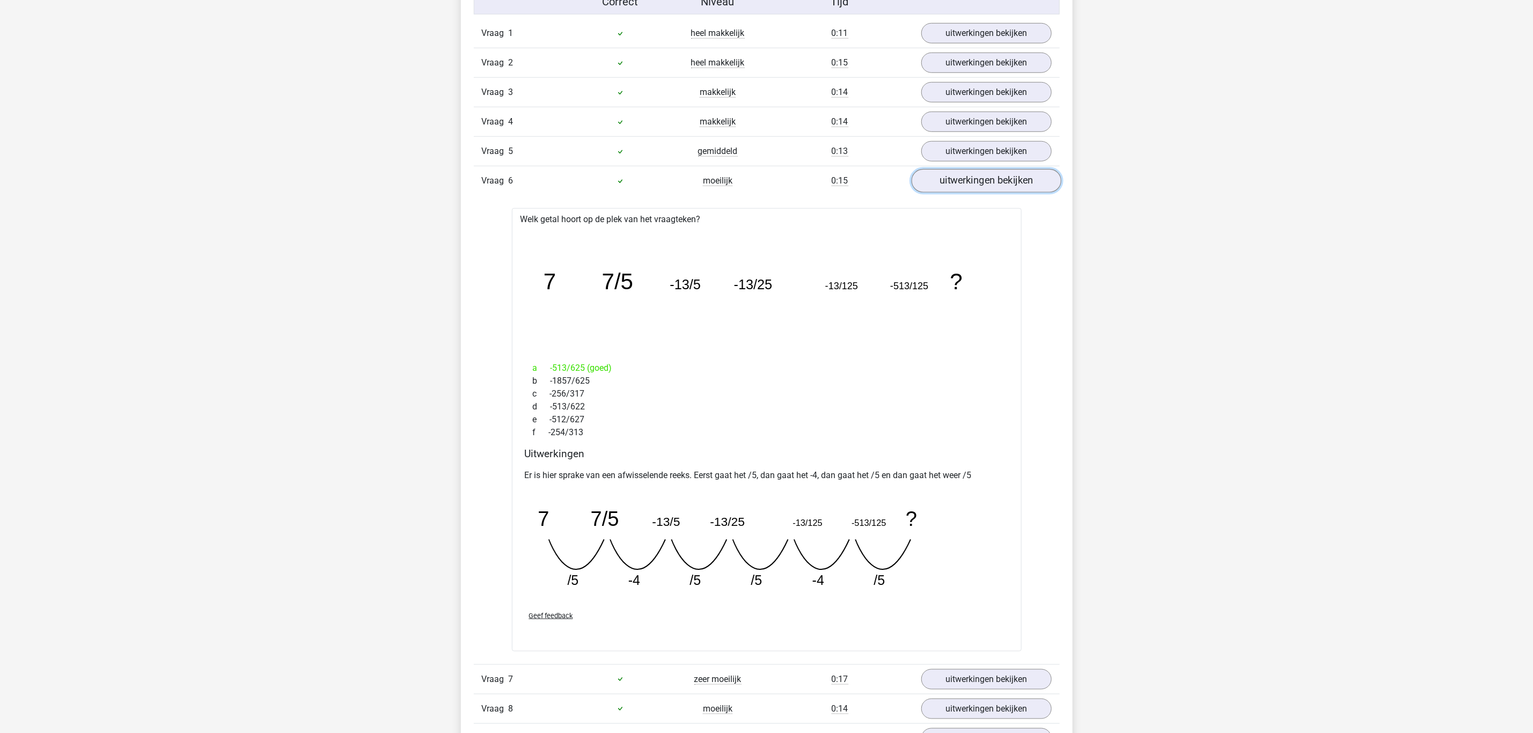
click at [969, 179] on link "uitwerkingen bekijken" at bounding box center [986, 181] width 150 height 24
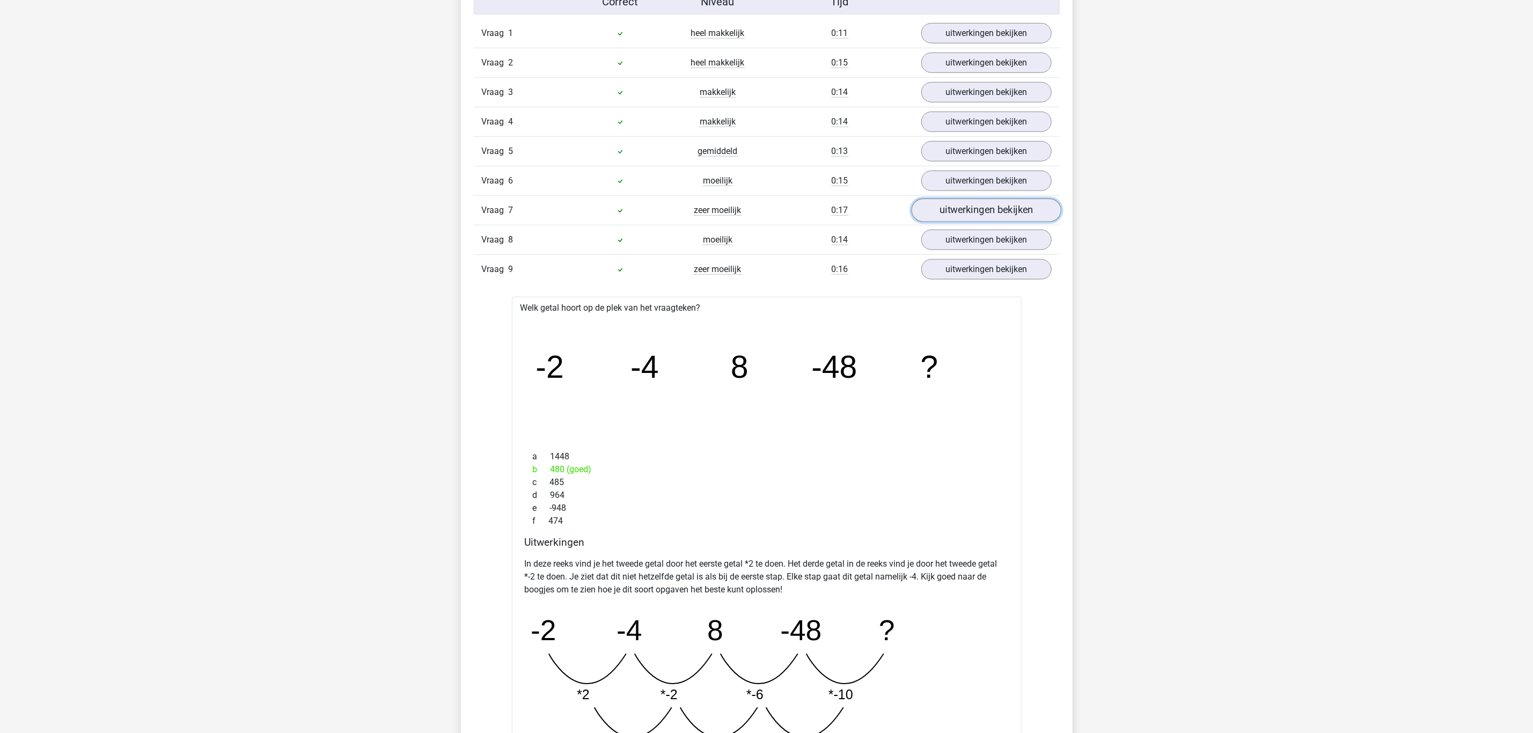
click at [969, 208] on link "uitwerkingen bekijken" at bounding box center [986, 211] width 150 height 24
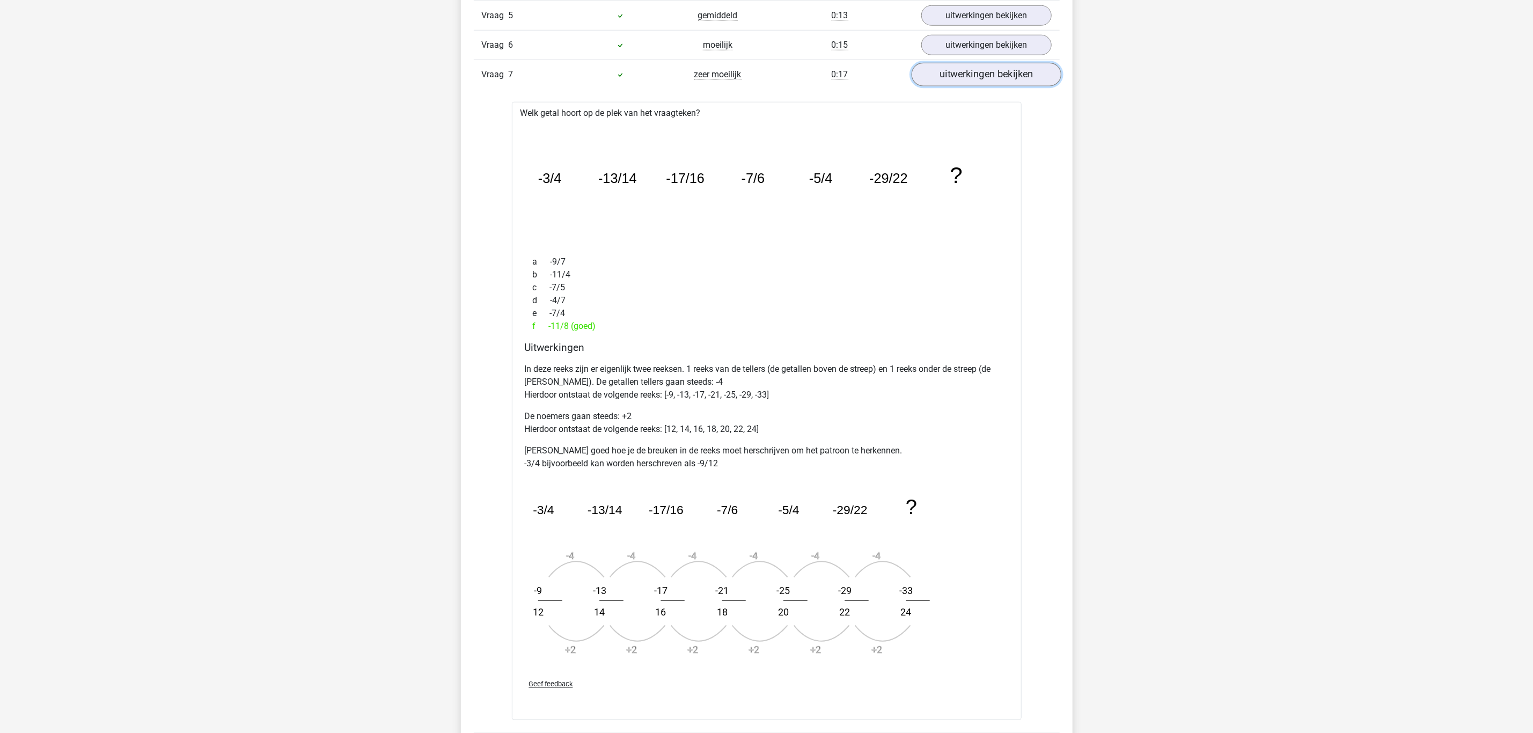
scroll to position [885, 0]
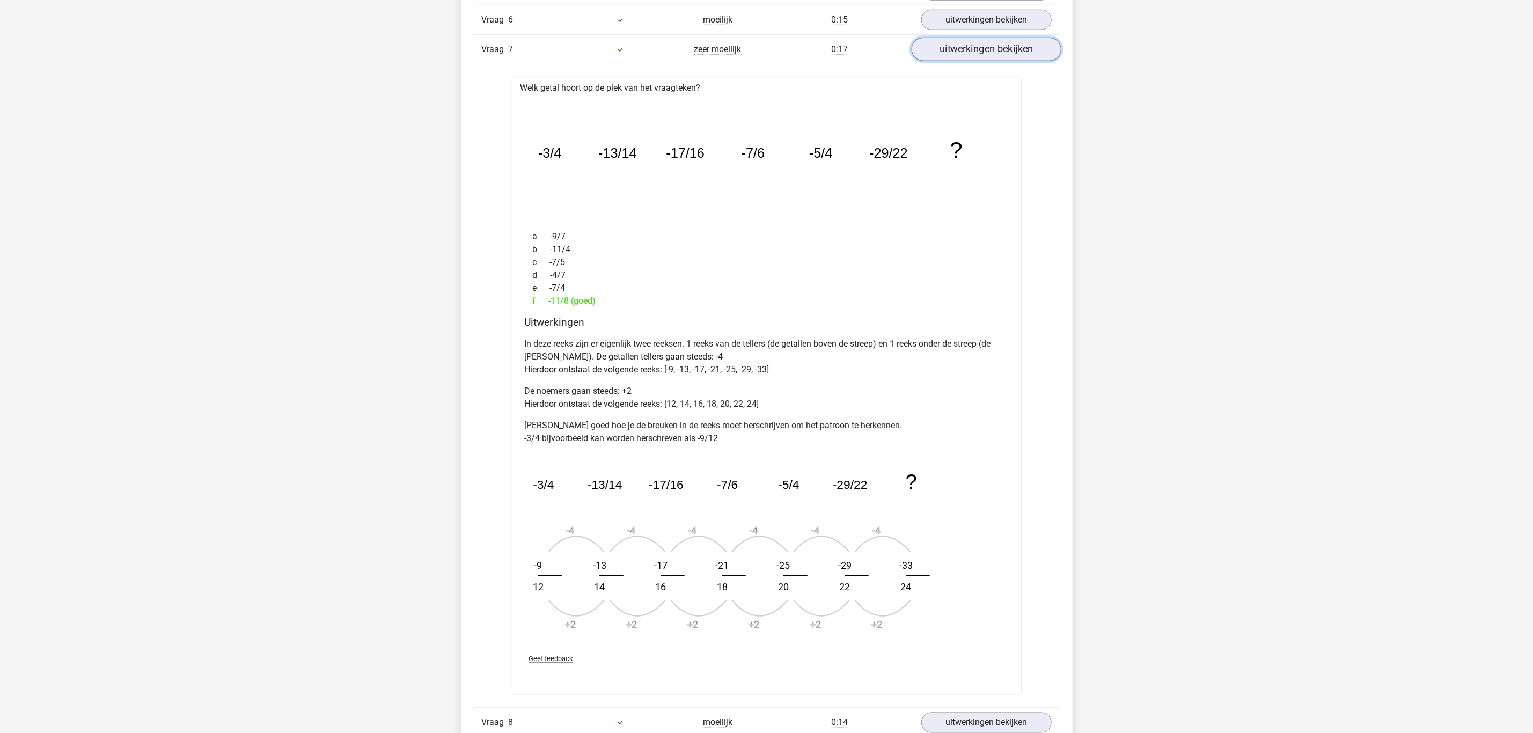
click at [963, 55] on link "uitwerkingen bekijken" at bounding box center [986, 50] width 150 height 24
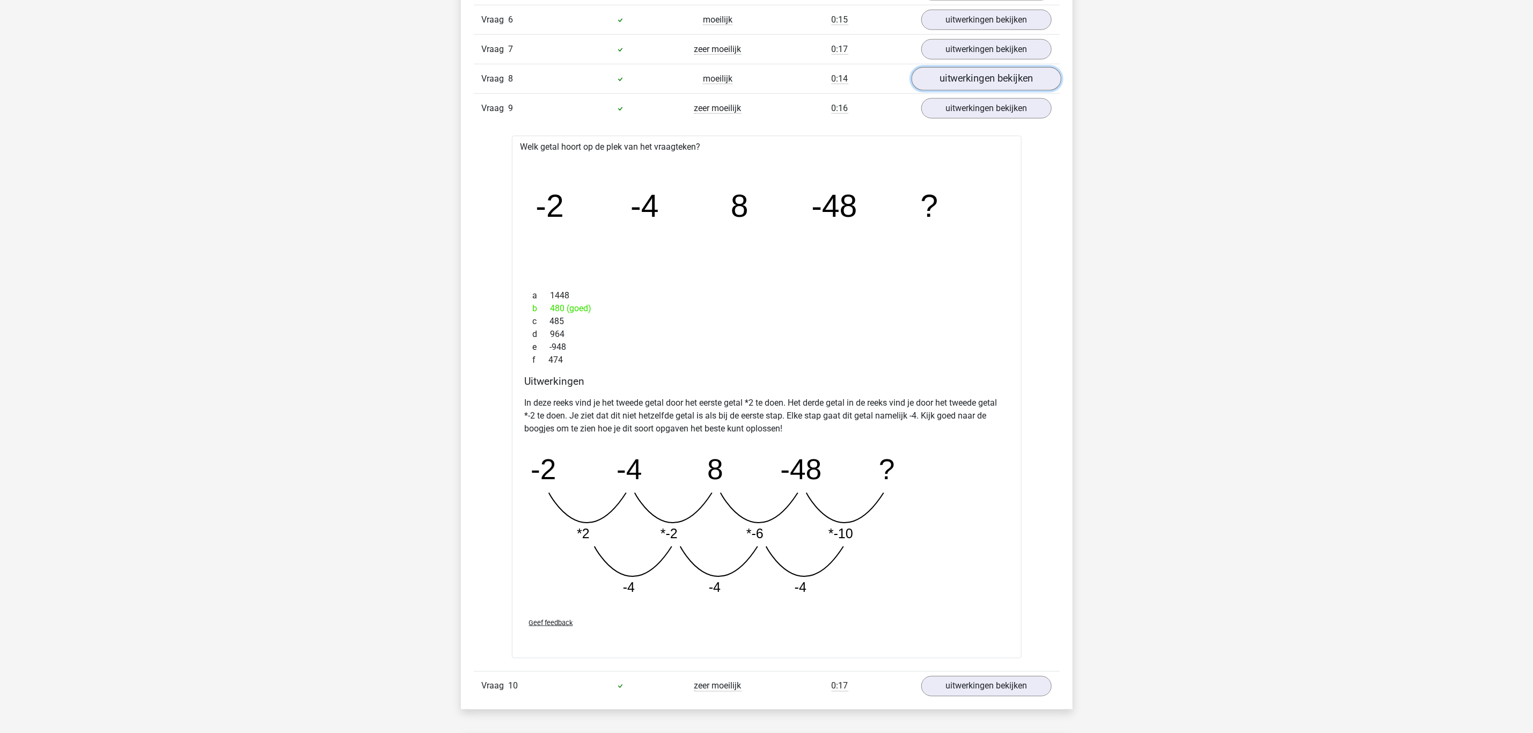
click at [960, 84] on link "uitwerkingen bekijken" at bounding box center [986, 79] width 150 height 24
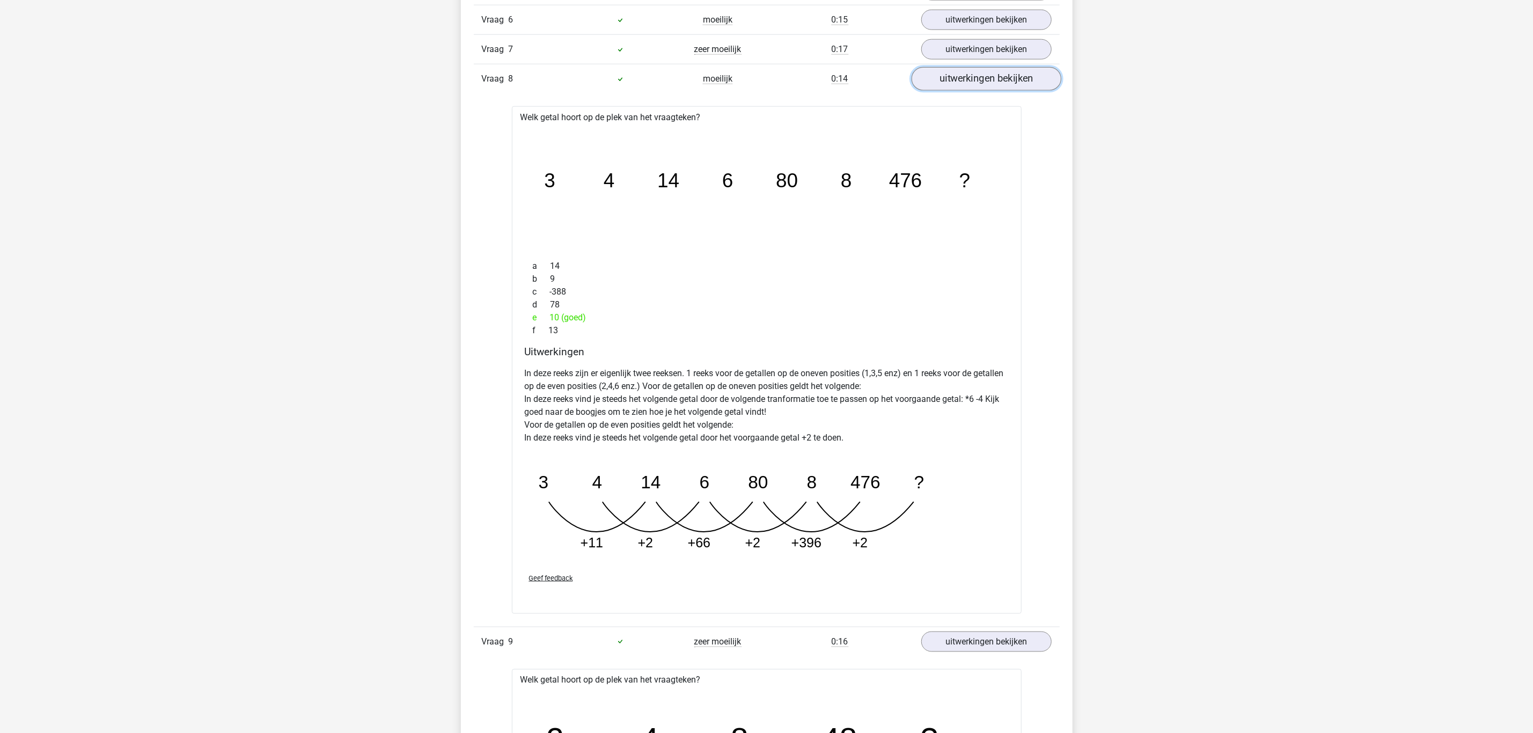
click at [978, 89] on link "uitwerkingen bekijken" at bounding box center [986, 79] width 150 height 24
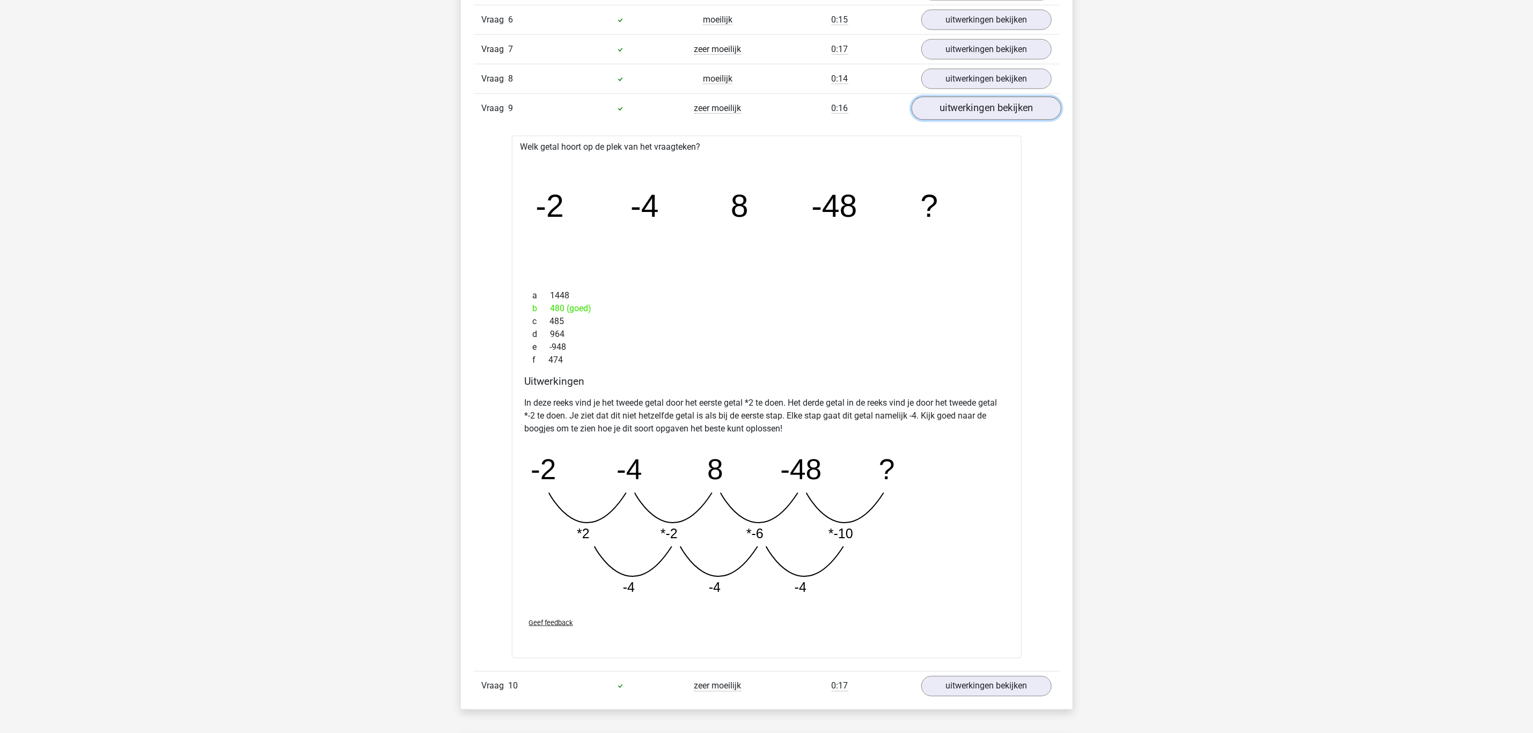
click at [972, 108] on link "uitwerkingen bekijken" at bounding box center [986, 109] width 150 height 24
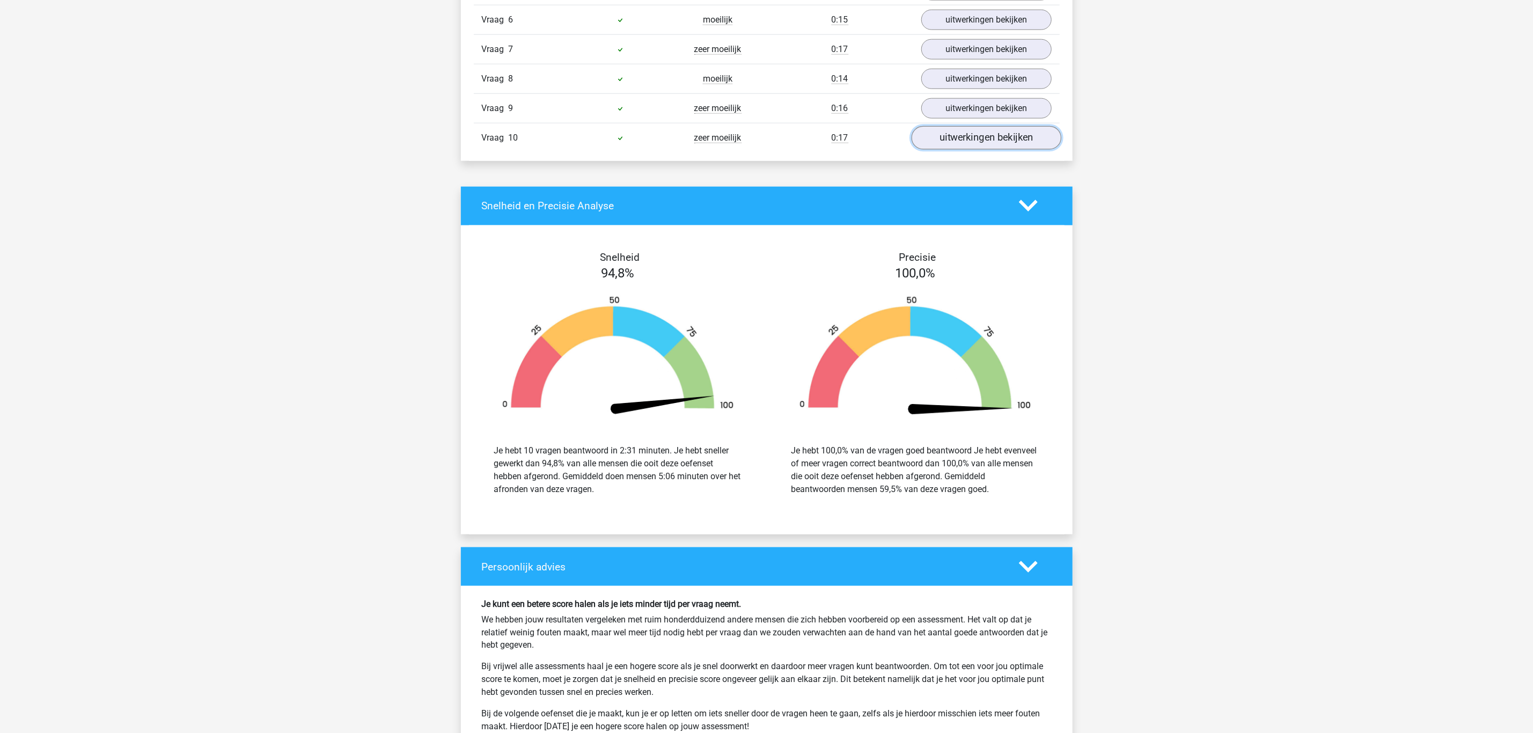
click at [965, 139] on link "uitwerkingen bekijken" at bounding box center [986, 138] width 150 height 24
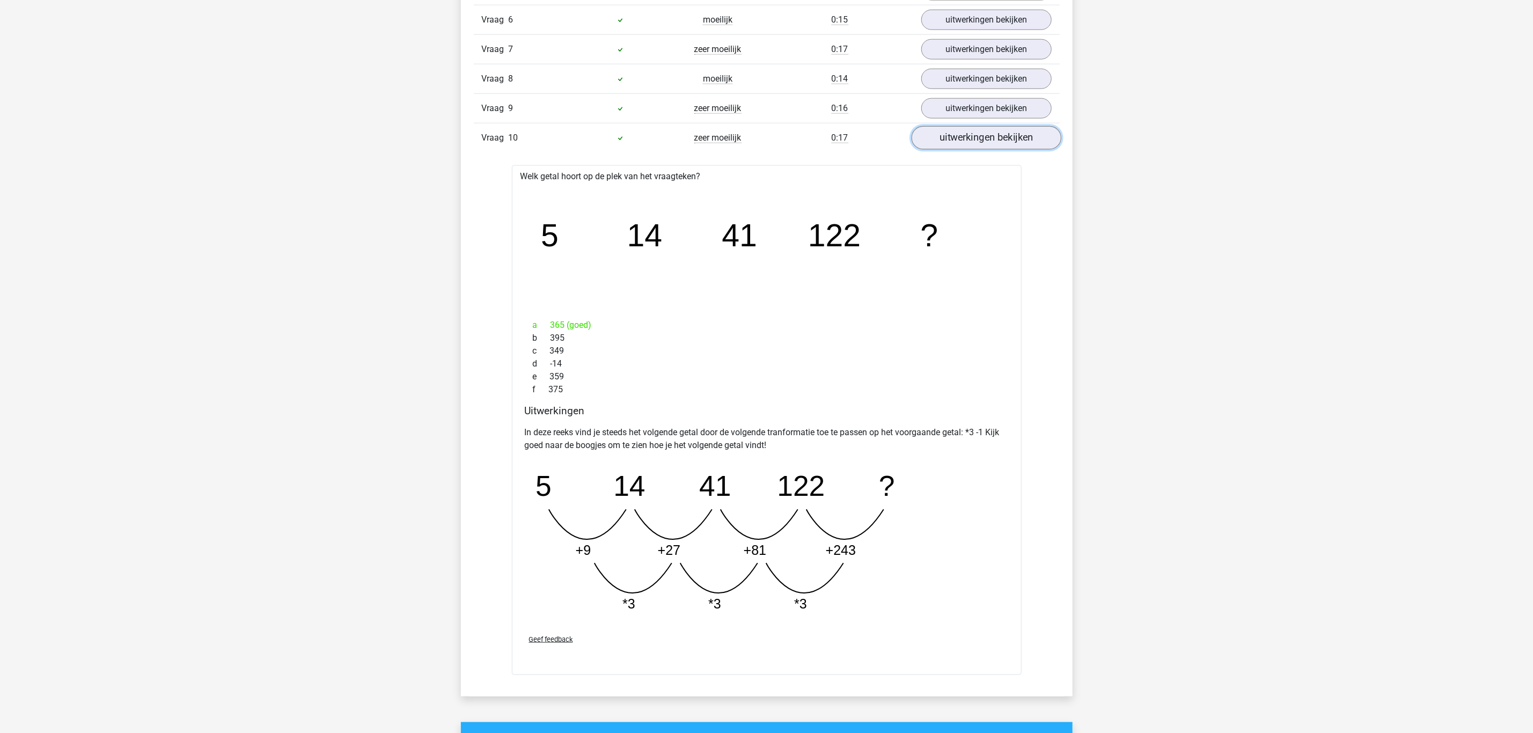
click at [965, 139] on link "uitwerkingen bekijken" at bounding box center [986, 138] width 150 height 24
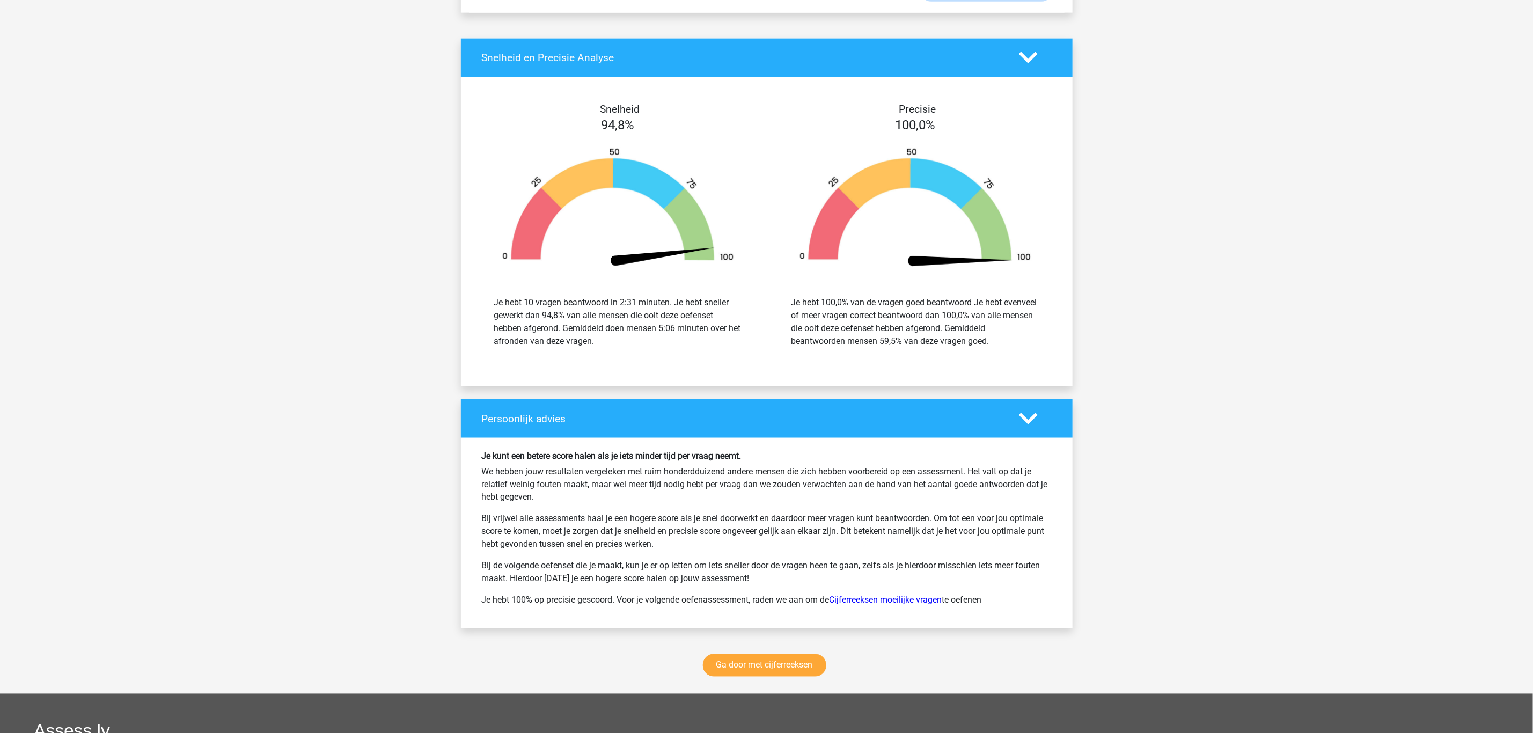
scroll to position [1287, 0]
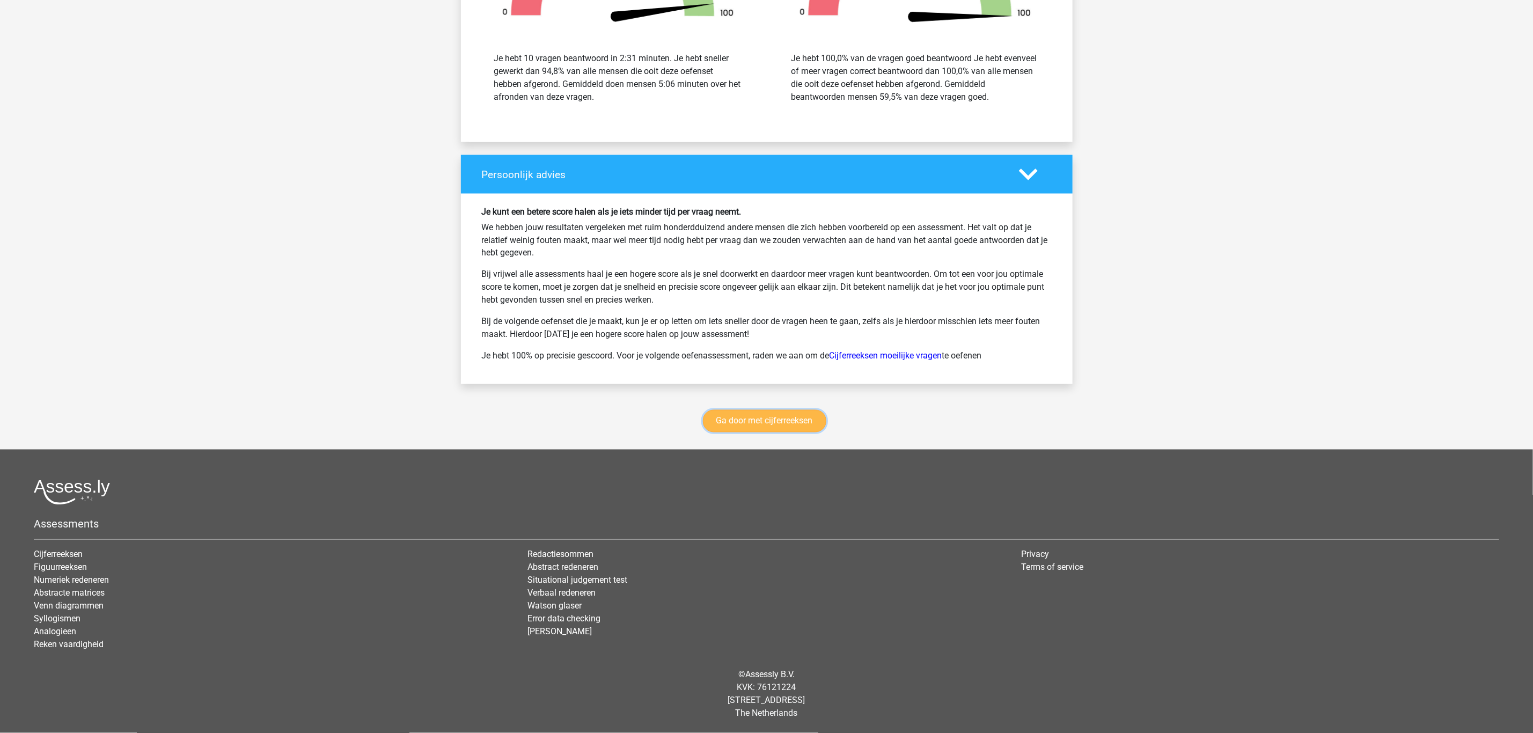
click at [781, 419] on link "Ga door met cijferreeksen" at bounding box center [764, 421] width 123 height 23
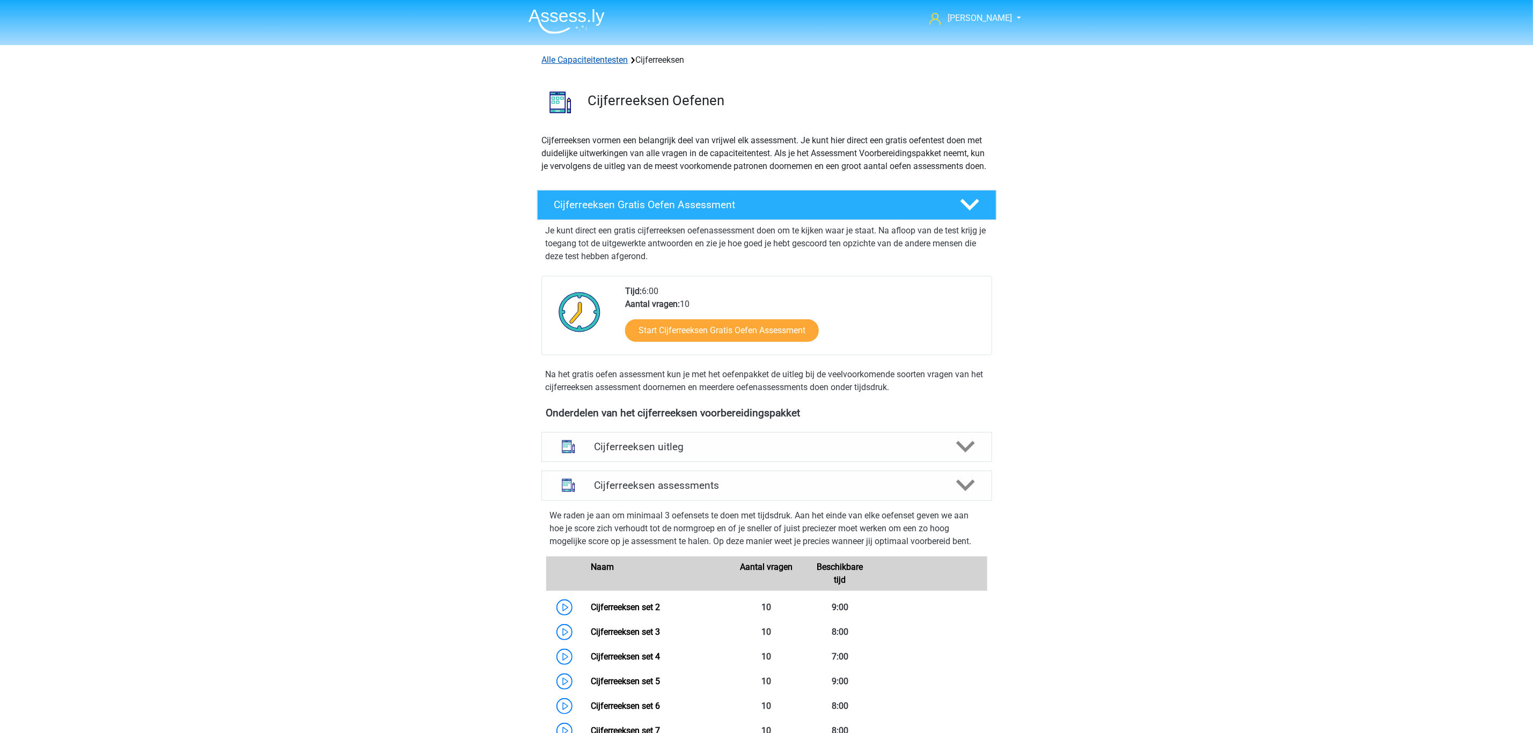
click at [605, 64] on link "Alle Capaciteitentesten" at bounding box center [585, 60] width 86 height 10
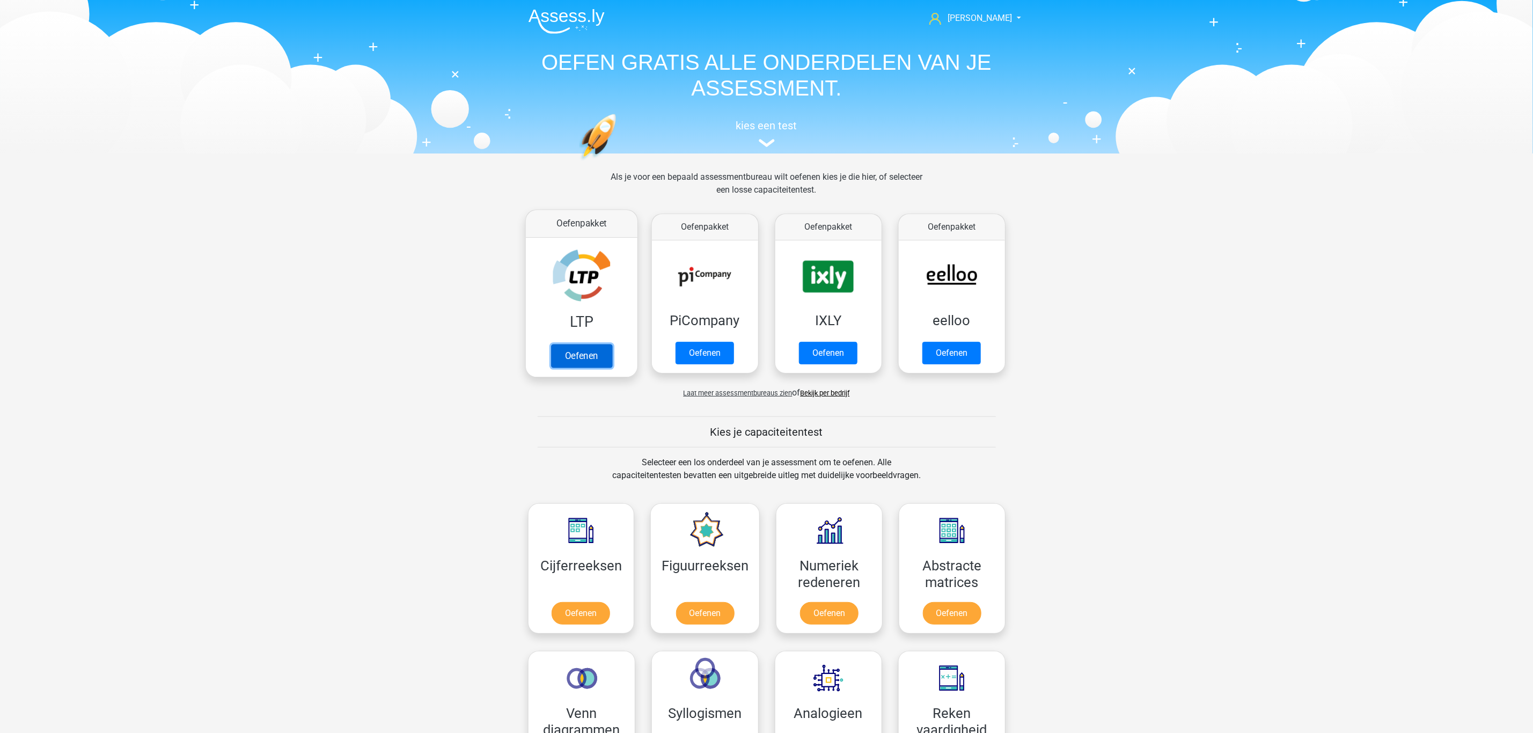
click at [591, 344] on link "Oefenen" at bounding box center [581, 356] width 61 height 24
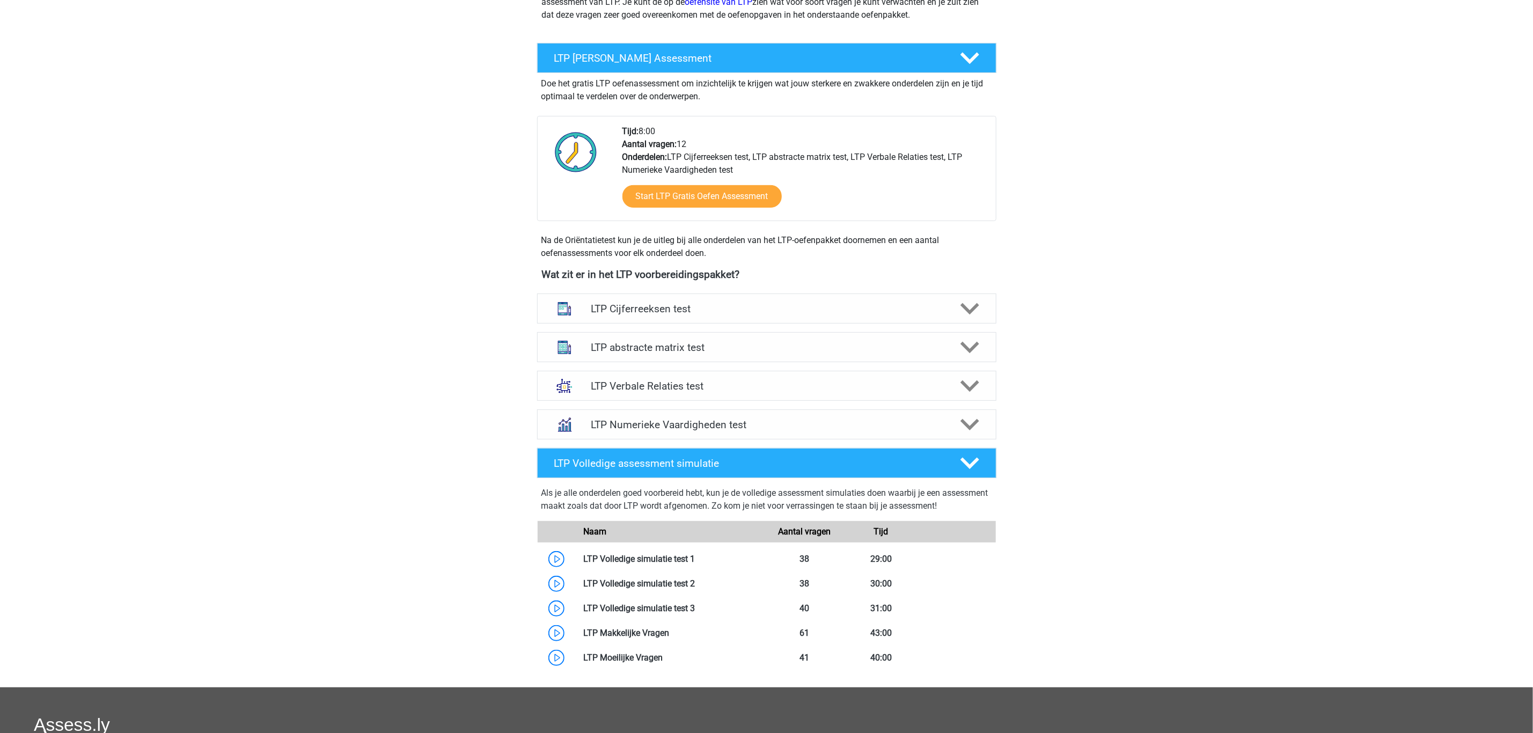
scroll to position [402, 0]
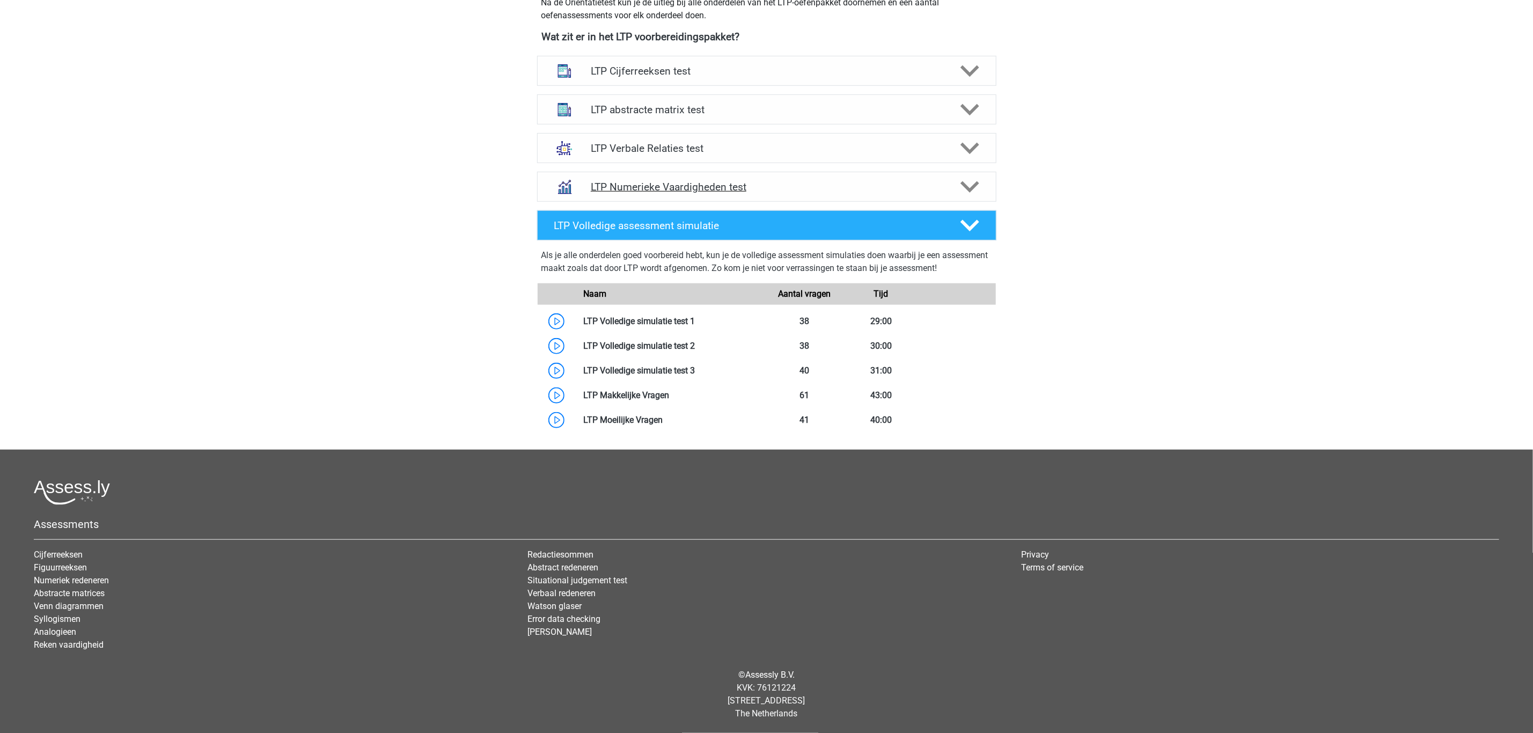
click at [683, 192] on h4 "LTP Numerieke Vaardigheden test" at bounding box center [766, 187] width 351 height 12
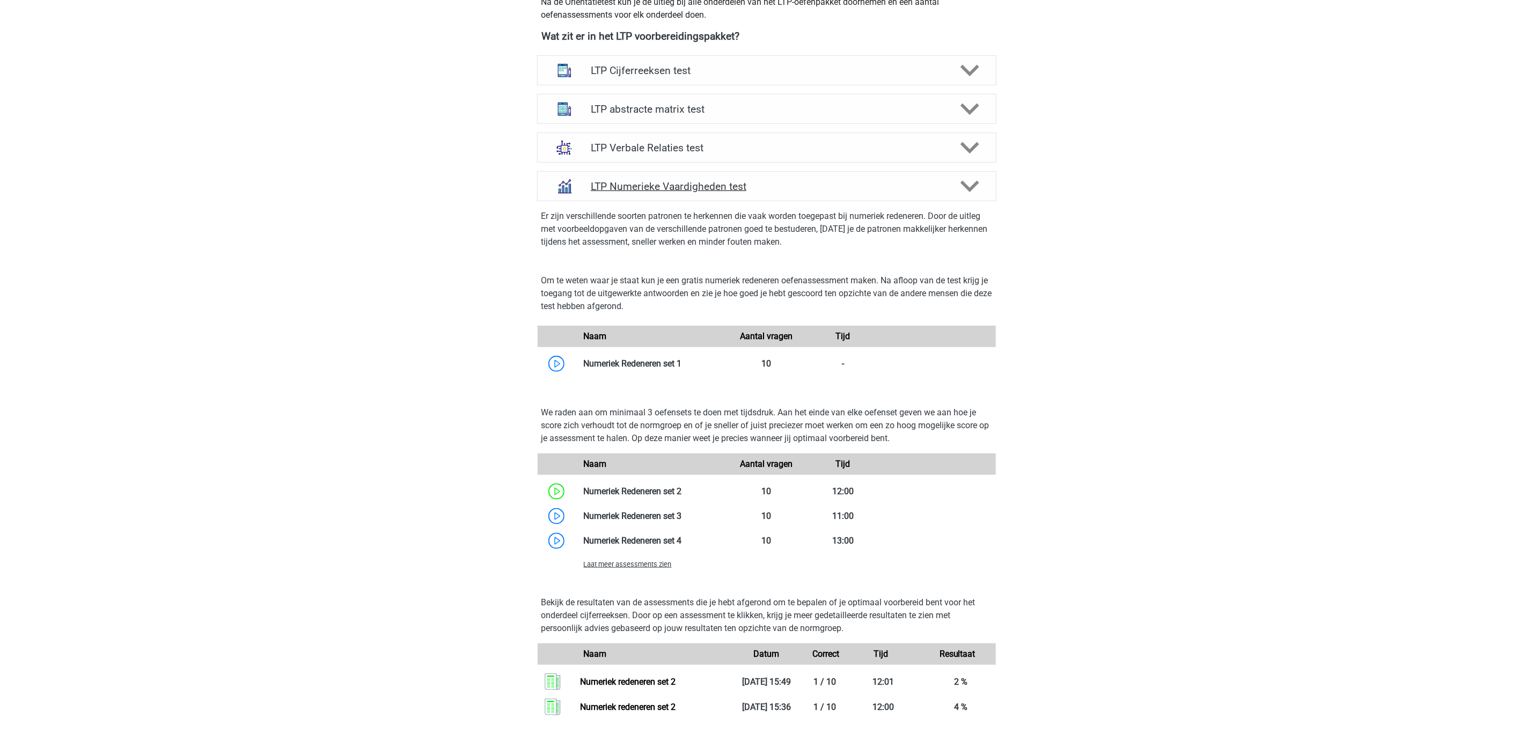
click at [683, 191] on h4 "LTP Numerieke Vaardigheden test" at bounding box center [766, 186] width 351 height 12
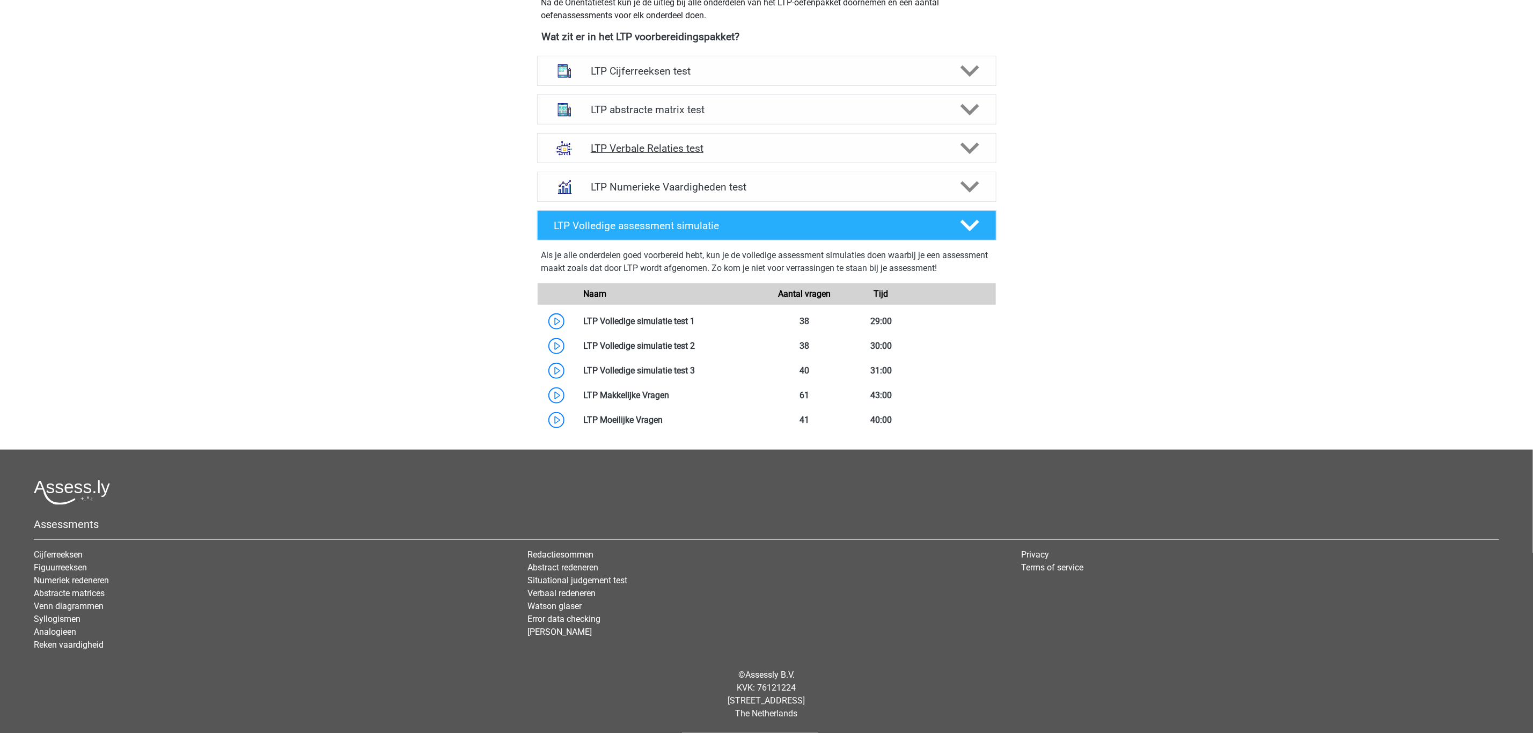
click at [670, 149] on h4 "LTP Verbale Relaties test" at bounding box center [766, 148] width 351 height 12
